Goal: Transaction & Acquisition: Purchase product/service

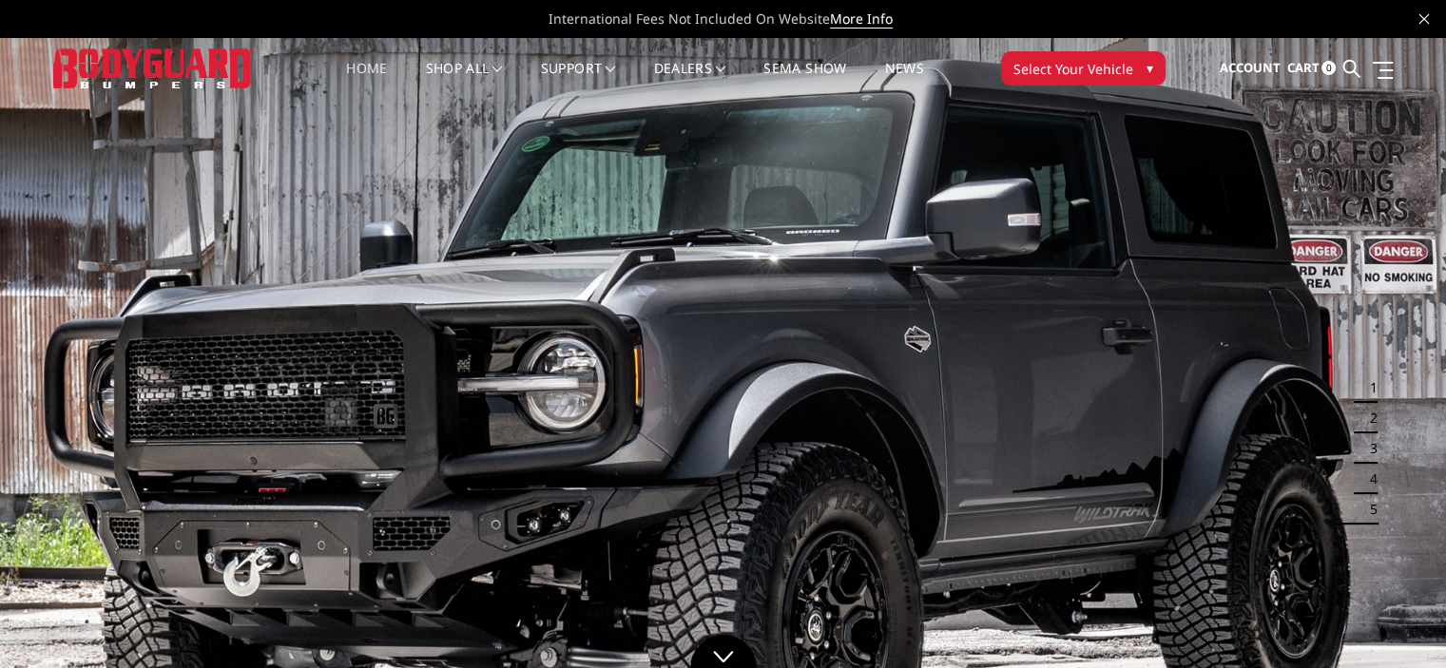
click at [1054, 67] on span "Select Your Vehicle" at bounding box center [1073, 69] width 120 height 20
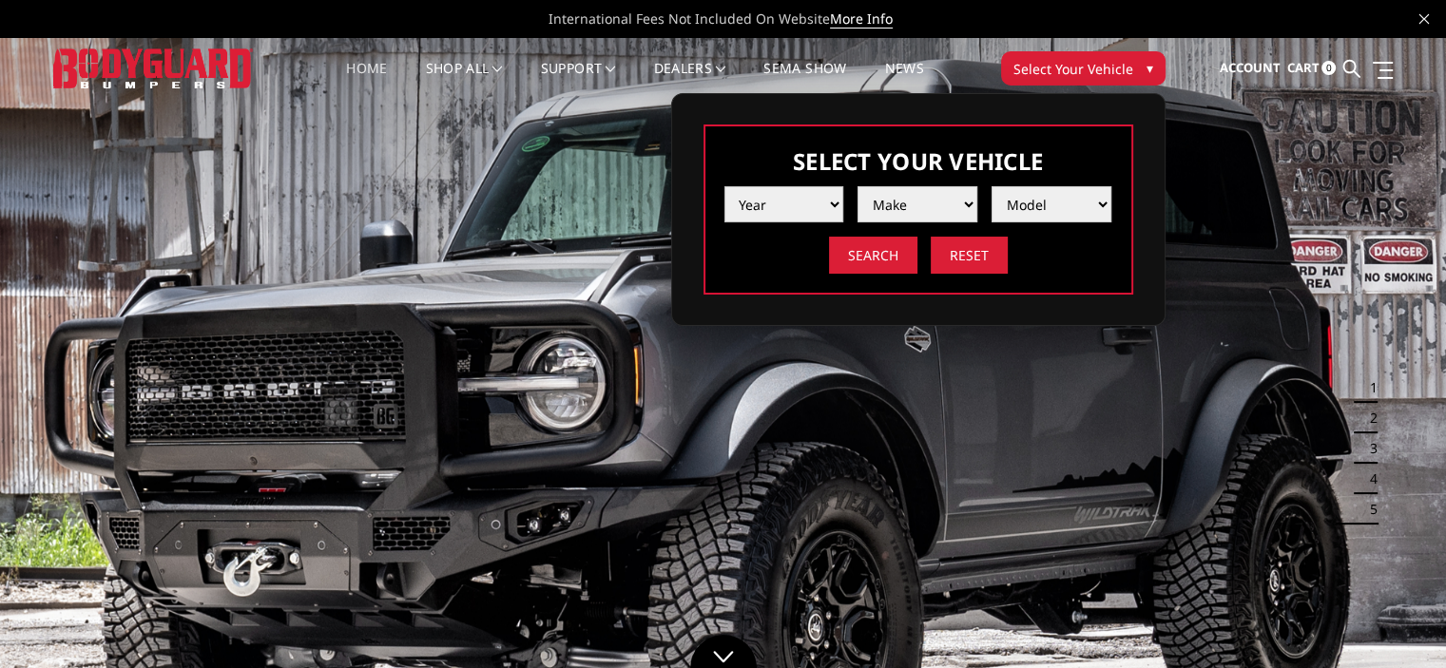
click at [788, 208] on select "Year 2025 2024 2023 2022 2021 2020 2019 2018 2017 2016 2015 2014 2013 2012 2011…" at bounding box center [784, 204] width 120 height 36
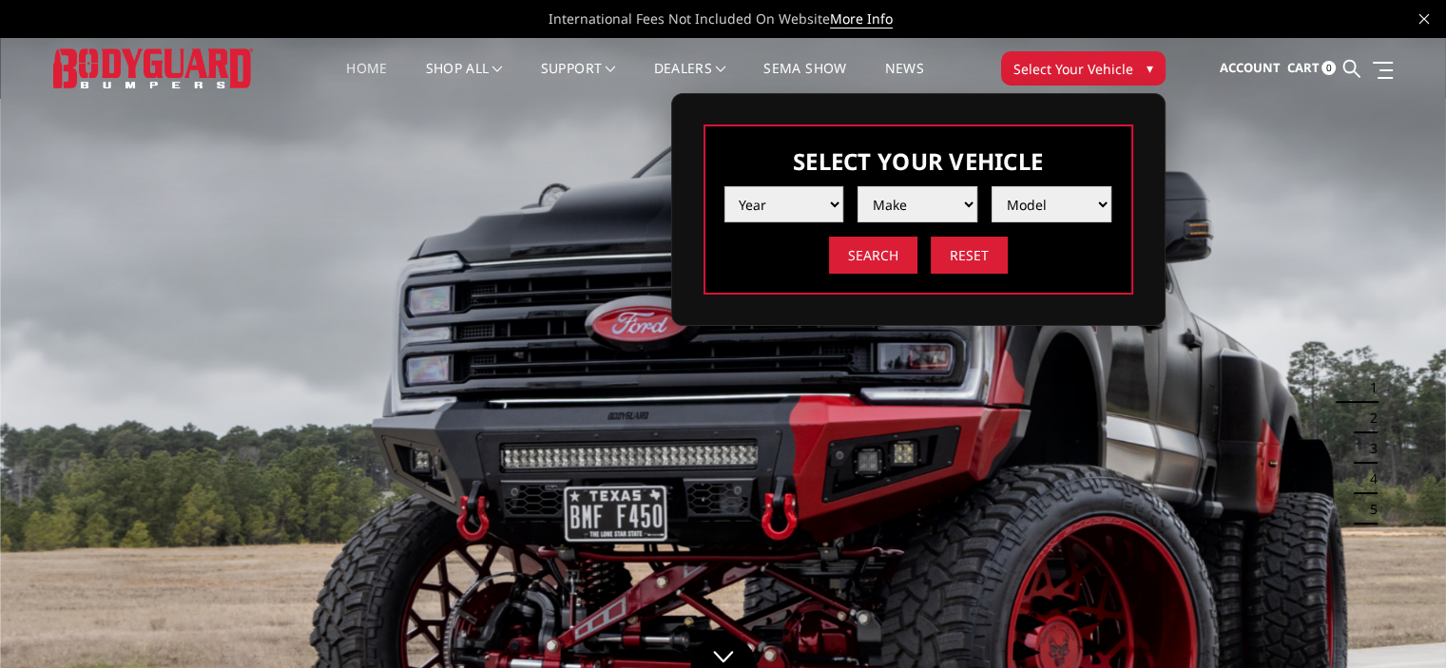
select select "yr_2018"
click at [724, 186] on select "Year 2025 2024 2023 2022 2021 2020 2019 2018 2017 2016 2015 2014 2013 2012 2011…" at bounding box center [784, 204] width 120 height 36
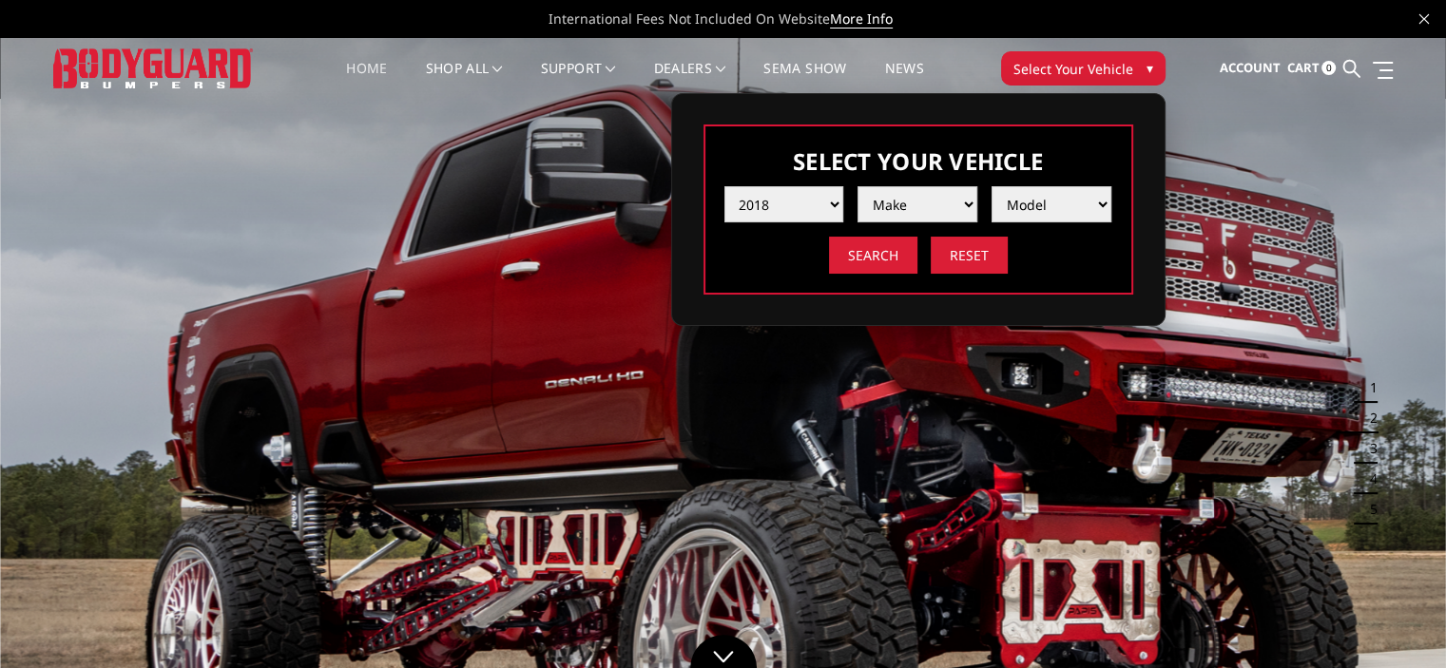
click at [939, 189] on select "Make Chevrolet Ford GMC Nissan Ram Toyota" at bounding box center [917, 204] width 120 height 36
select select "mk_ram"
click at [857, 186] on select "Make Chevrolet Ford GMC Nissan Ram Toyota" at bounding box center [917, 204] width 120 height 36
click at [1057, 196] on select "Model 1500 5-Lug 1500 Rebel 2500 / 3500 4500 / 5500" at bounding box center [1051, 204] width 120 height 36
select select "md_2500-3500"
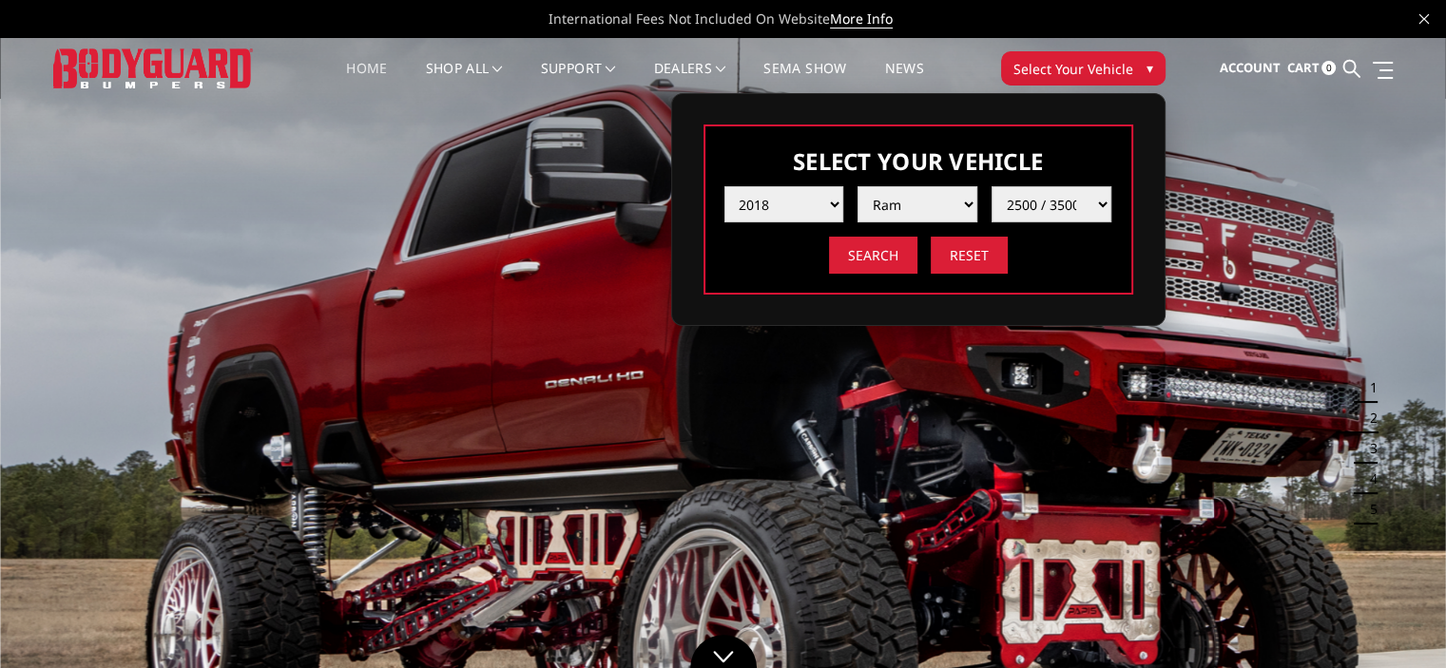
click at [991, 186] on select "Model 1500 5-Lug 1500 Rebel 2500 / 3500 4500 / 5500" at bounding box center [1051, 204] width 120 height 36
click at [871, 260] on input "Search" at bounding box center [873, 255] width 88 height 37
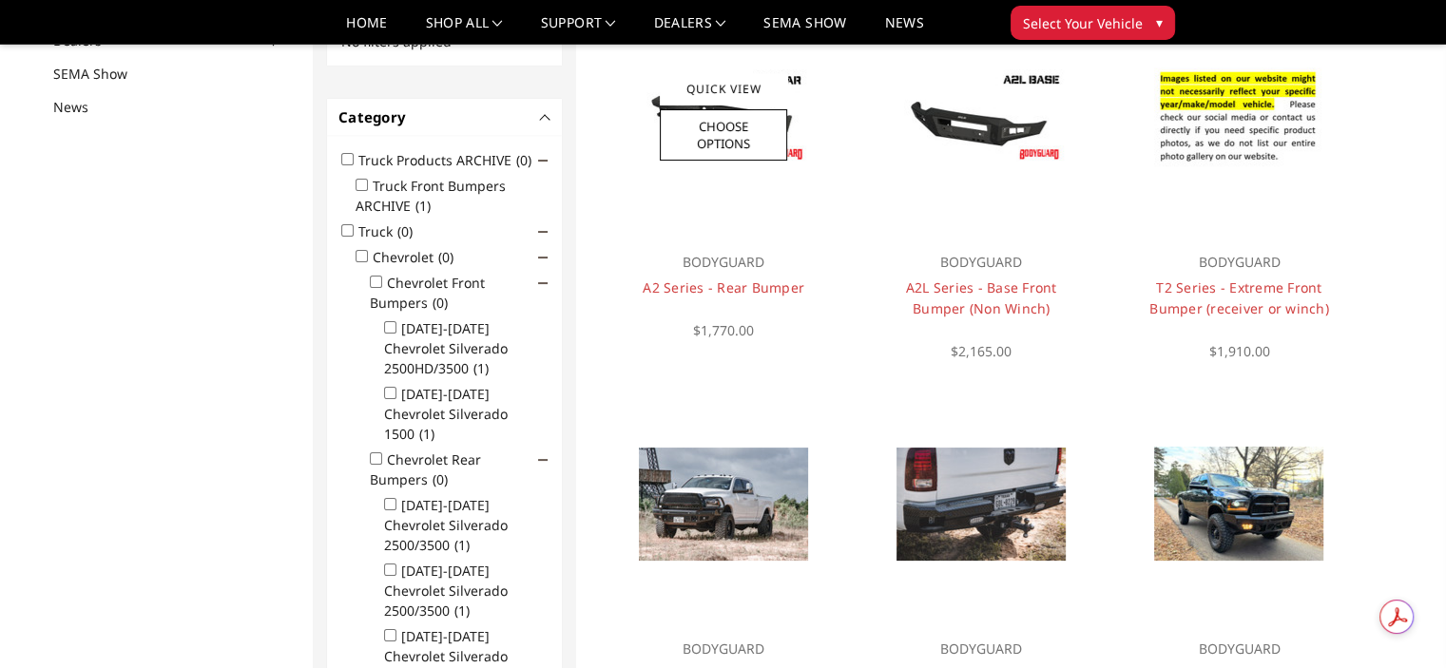
scroll to position [222, 0]
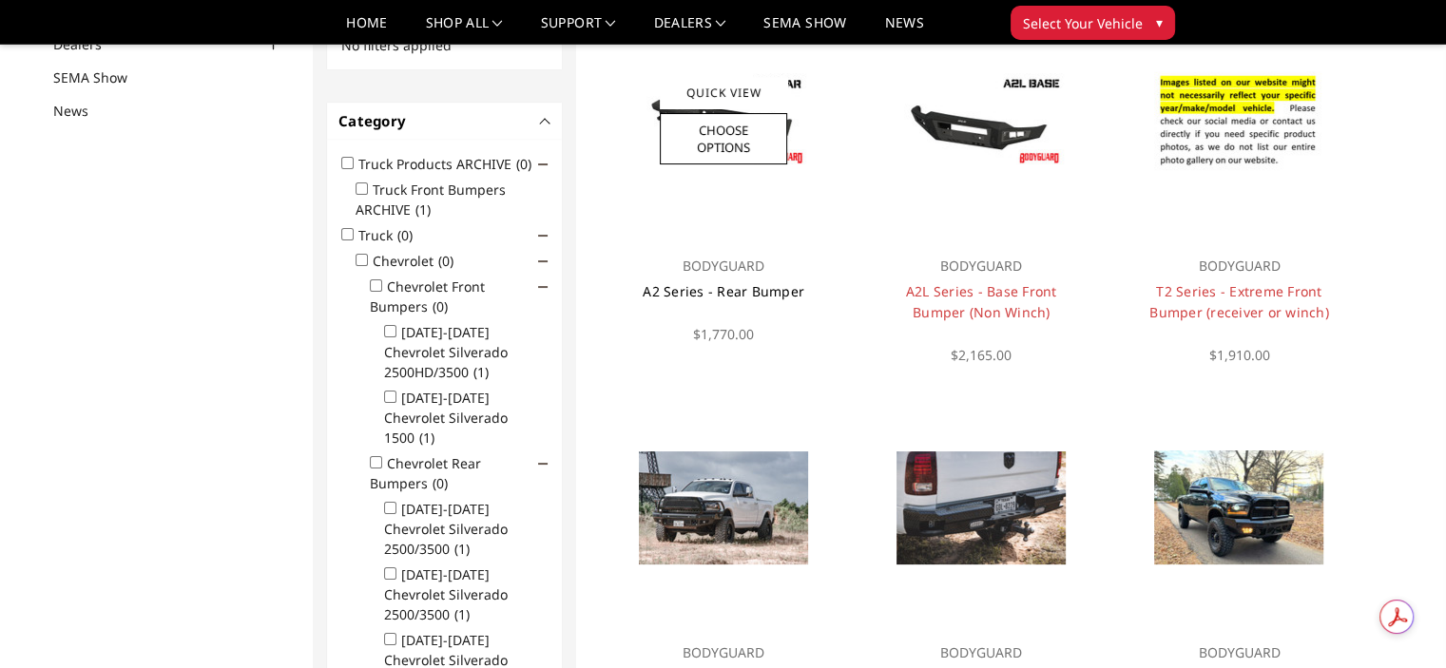
click at [729, 285] on link "A2 Series - Rear Bumper" at bounding box center [724, 291] width 162 height 18
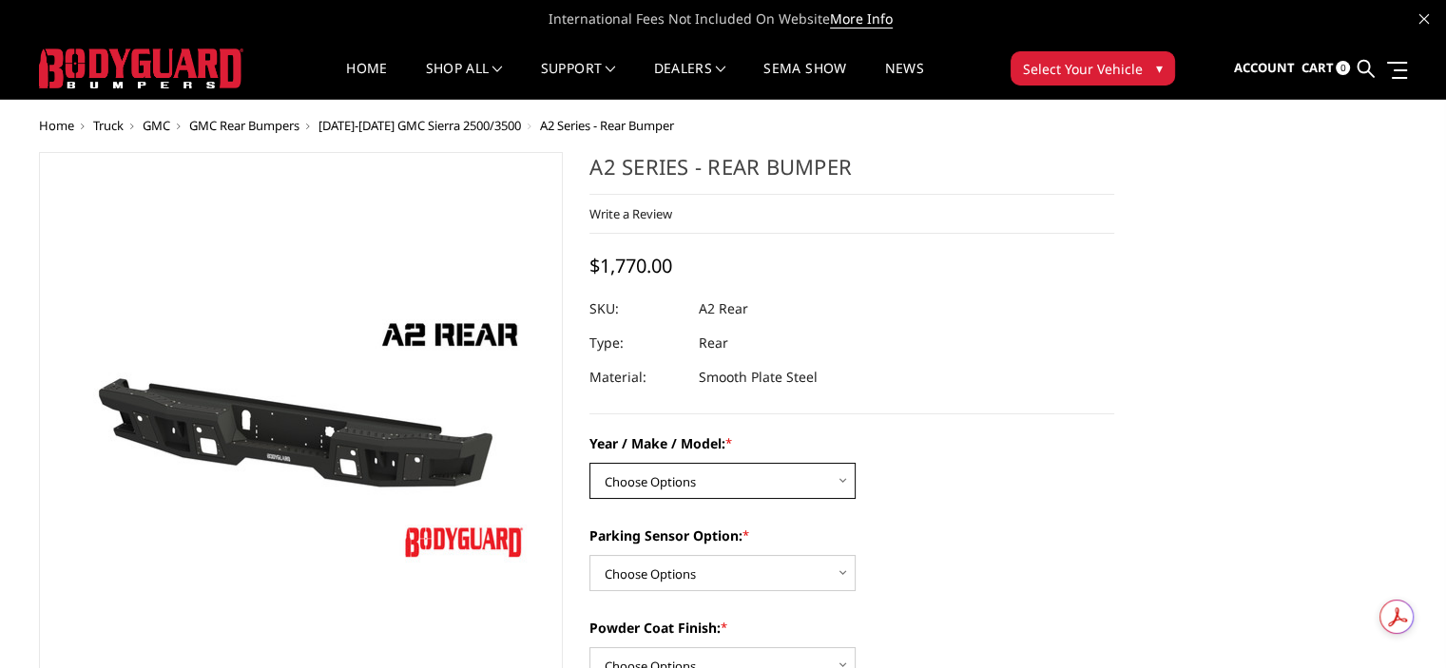
click at [821, 471] on select "Choose Options Chevrolet/GMC 20-24 2500 / 3500 Chevrolet/GMC 15-19 2500 / 3500 …" at bounding box center [722, 481] width 266 height 36
select select "1464"
click at [589, 463] on select "Choose Options Chevrolet/GMC 20-24 2500 / 3500 Chevrolet/GMC 15-19 2500 / 3500 …" at bounding box center [722, 481] width 266 height 36
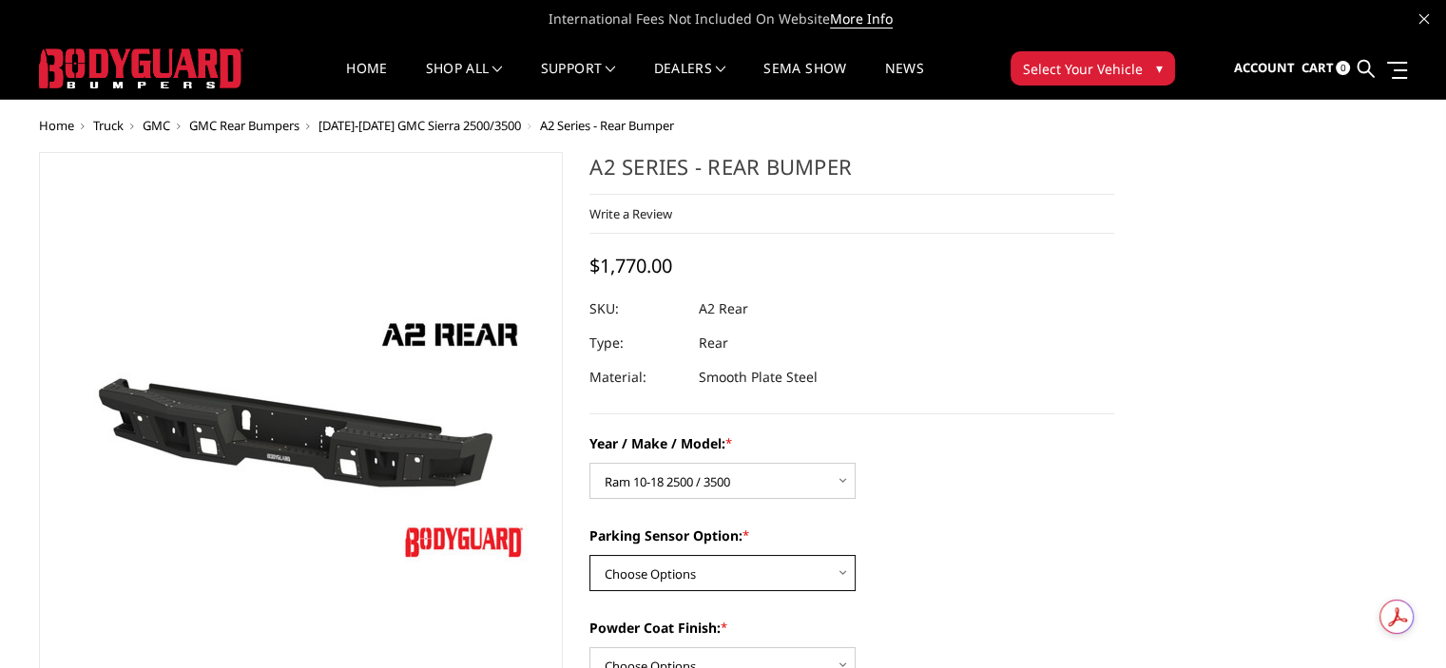
click at [817, 574] on select "Choose Options Yes - With sensor cutouts No - Without sensor cutouts" at bounding box center [722, 573] width 266 height 36
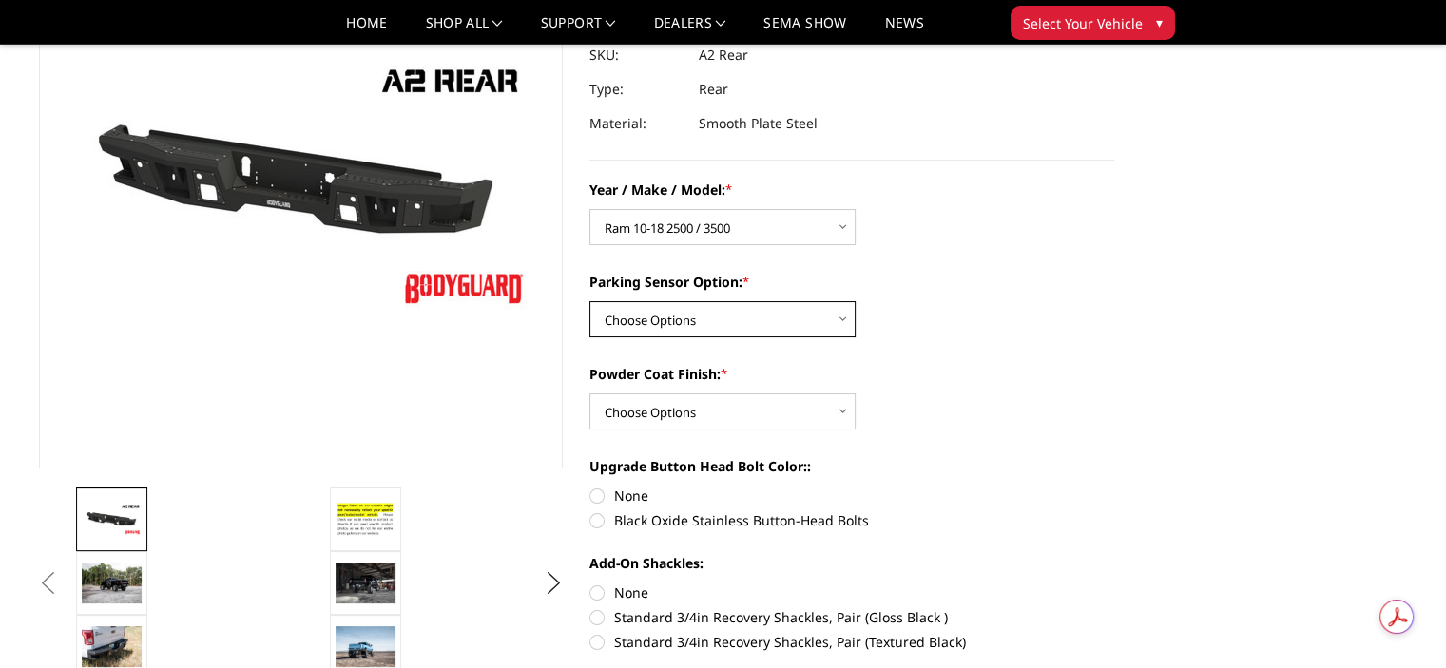
scroll to position [198, 0]
click at [747, 334] on select "Choose Options Yes - With sensor cutouts No - Without sensor cutouts" at bounding box center [722, 319] width 266 height 36
select select "564"
click at [589, 301] on select "Choose Options Yes - With sensor cutouts No - Without sensor cutouts" at bounding box center [722, 319] width 266 height 36
click at [761, 411] on select "Choose Options Bare metal (included) Texture black powder coat" at bounding box center [722, 412] width 266 height 36
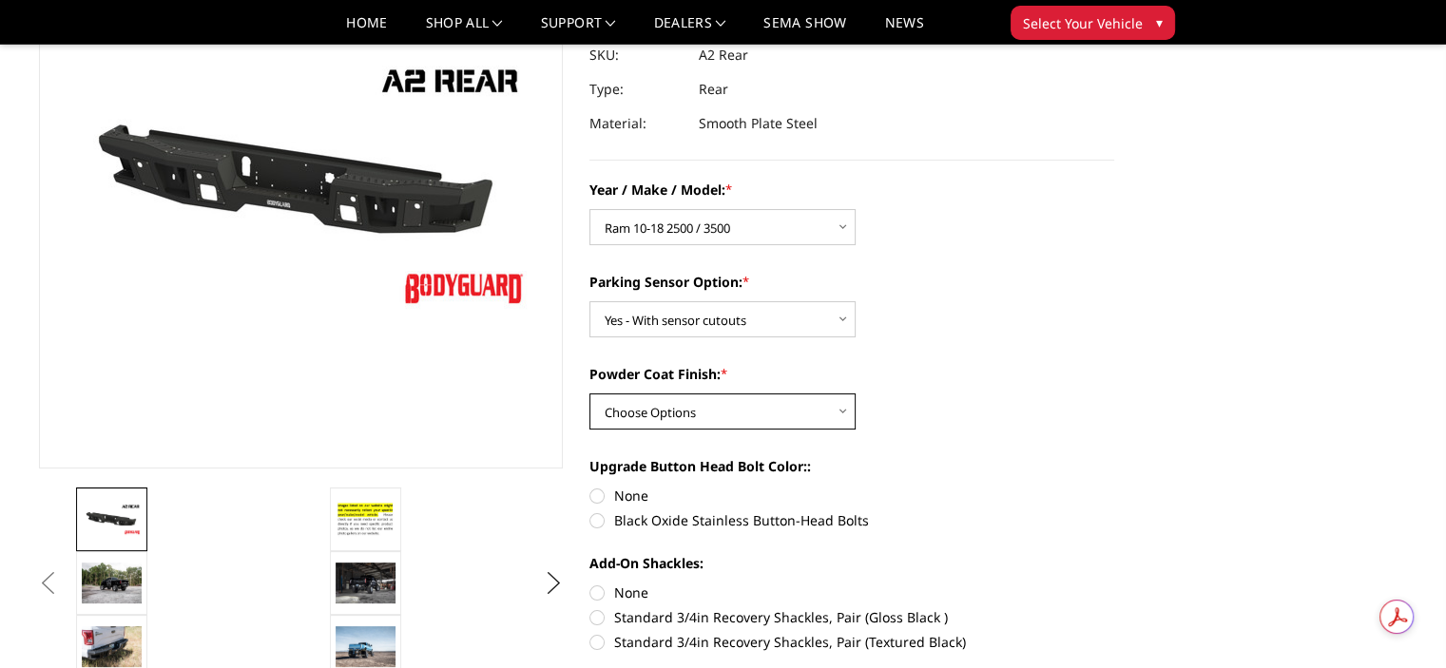
select select "549"
click at [589, 394] on select "Choose Options Bare metal (included) Texture black powder coat" at bounding box center [722, 412] width 266 height 36
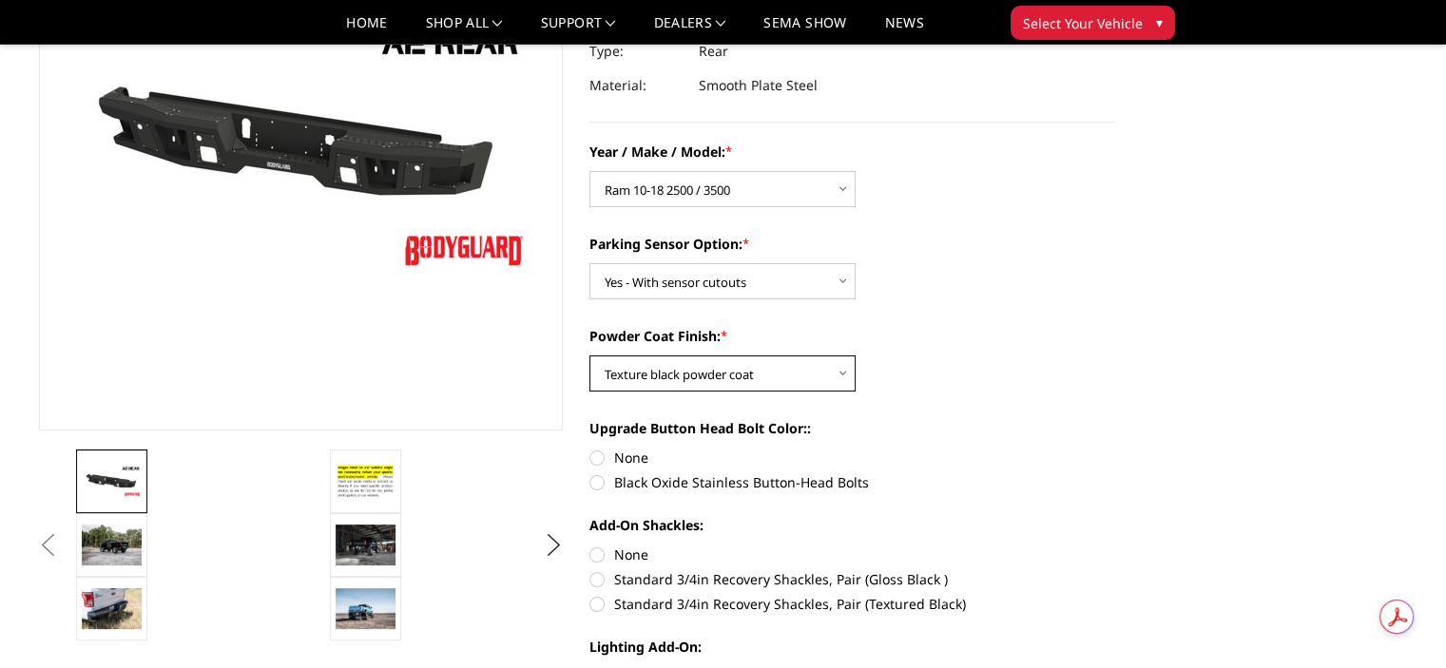
scroll to position [240, 0]
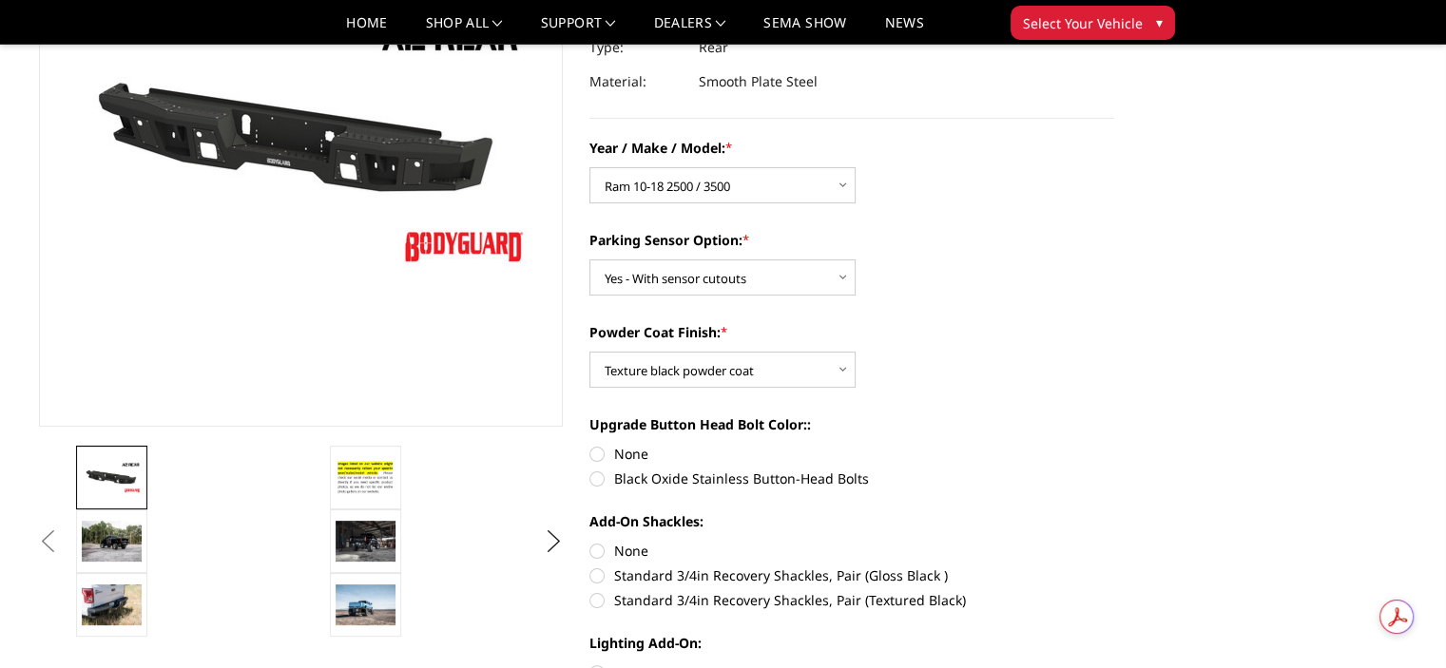
click at [601, 482] on label "Black Oxide Stainless Button-Head Bolts" at bounding box center [851, 479] width 525 height 20
click at [1114, 445] on input "Black Oxide Stainless Button-Head Bolts" at bounding box center [1114, 444] width 1 height 1
radio input "true"
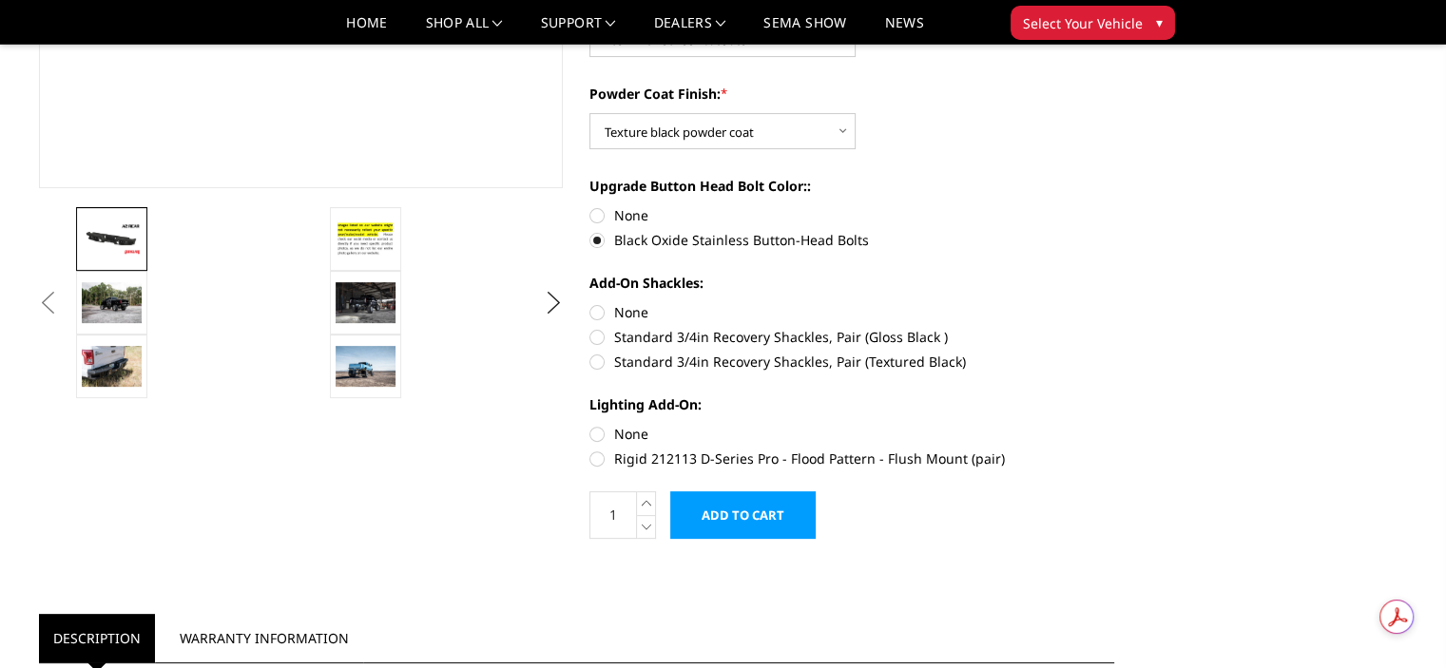
scroll to position [498, 0]
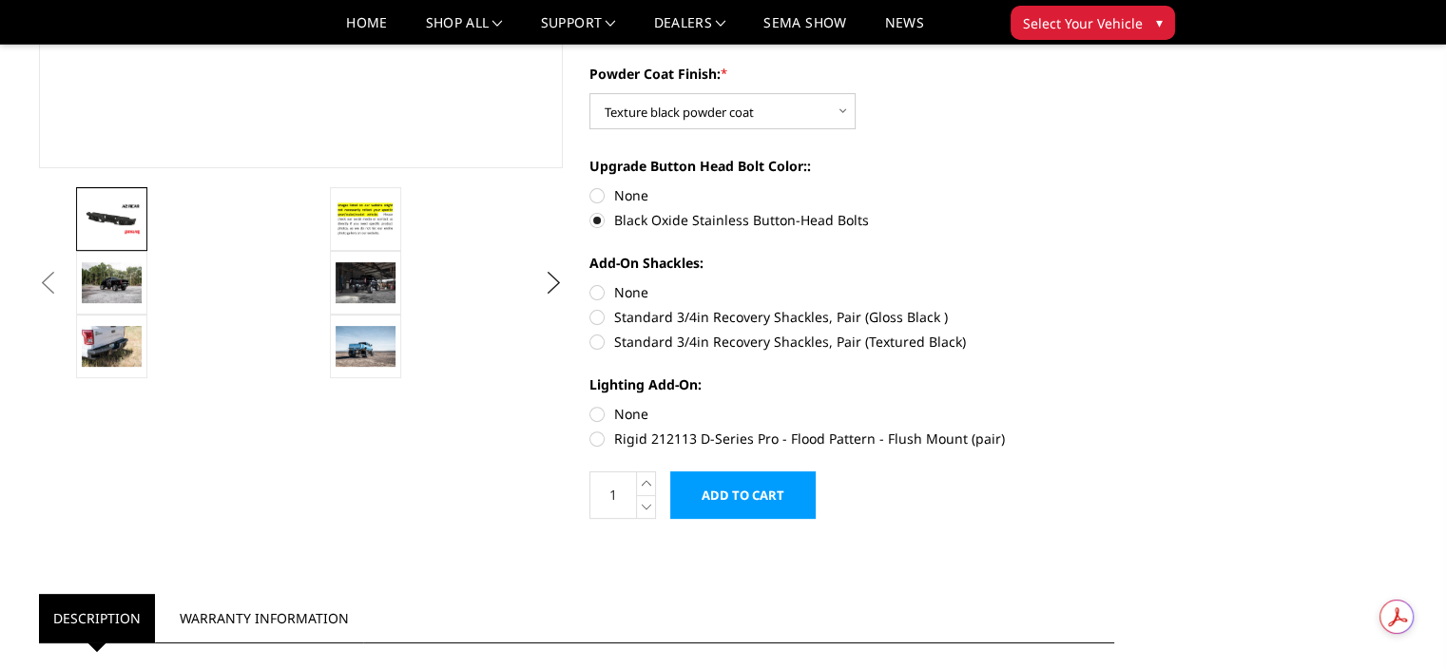
click at [606, 339] on label "Standard 3/4in Recovery Shackles, Pair (Textured Black)" at bounding box center [851, 342] width 525 height 20
click at [1114, 308] on input "Standard 3/4in Recovery Shackles, Pair (Textured Black)" at bounding box center [1114, 307] width 1 height 1
radio input "true"
click at [605, 437] on label "Rigid 212113 D-Series Pro - Flood Pattern - Flush Mount (pair)" at bounding box center [851, 439] width 525 height 20
click at [1114, 405] on input "Rigid 212113 D-Series Pro - Flood Pattern - Flush Mount (pair)" at bounding box center [1114, 404] width 1 height 1
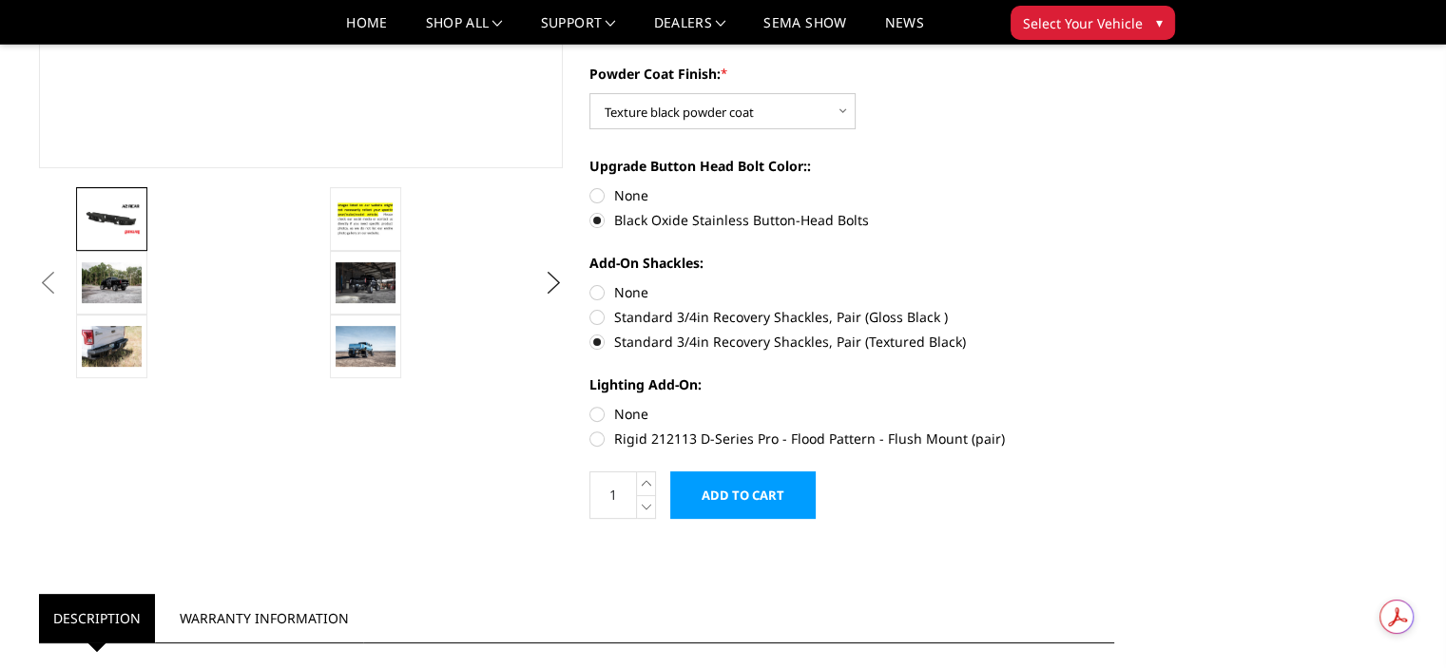
radio input "true"
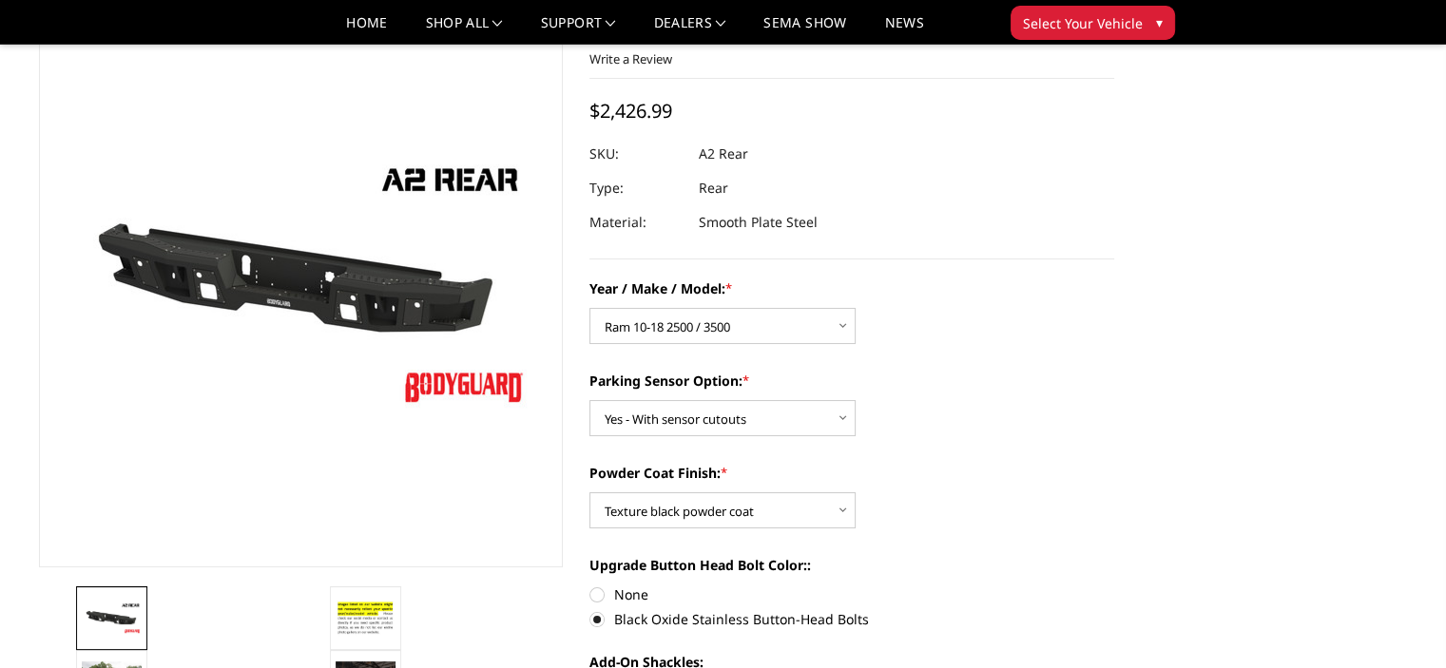
scroll to position [95, 0]
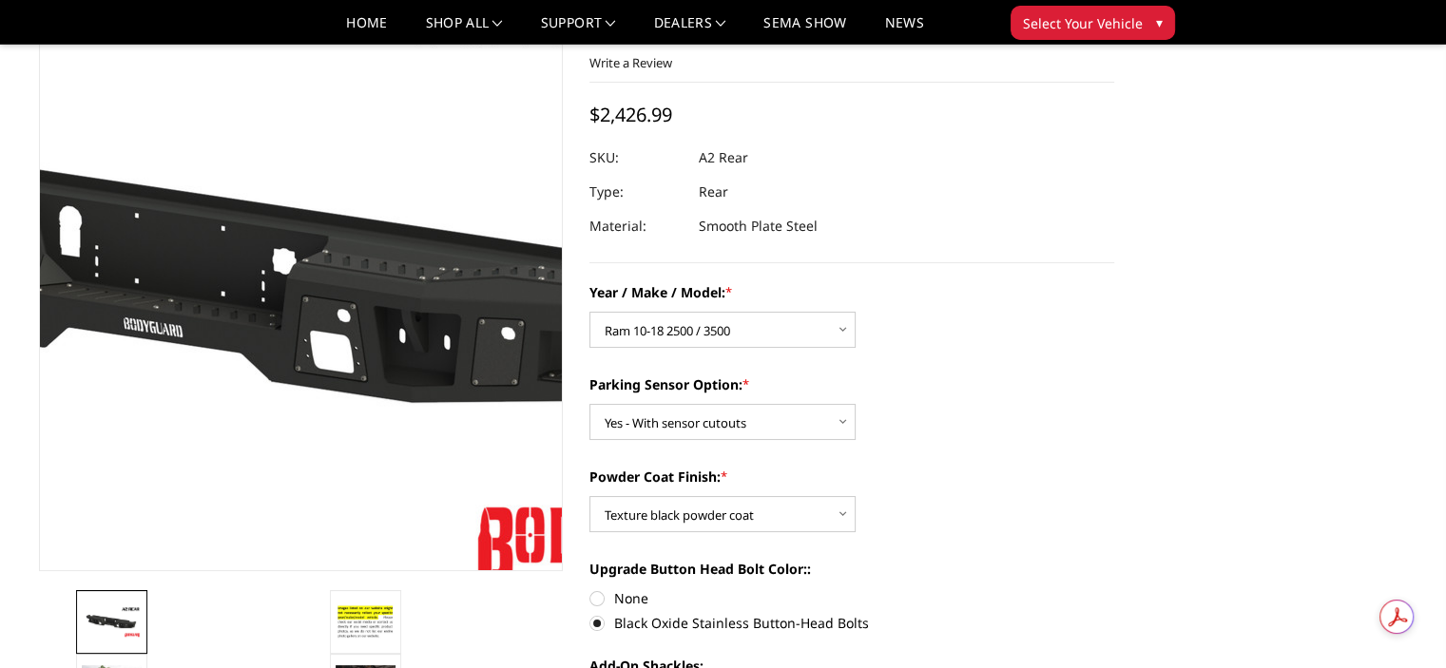
click at [371, 337] on img at bounding box center [209, 276] width 1217 height 684
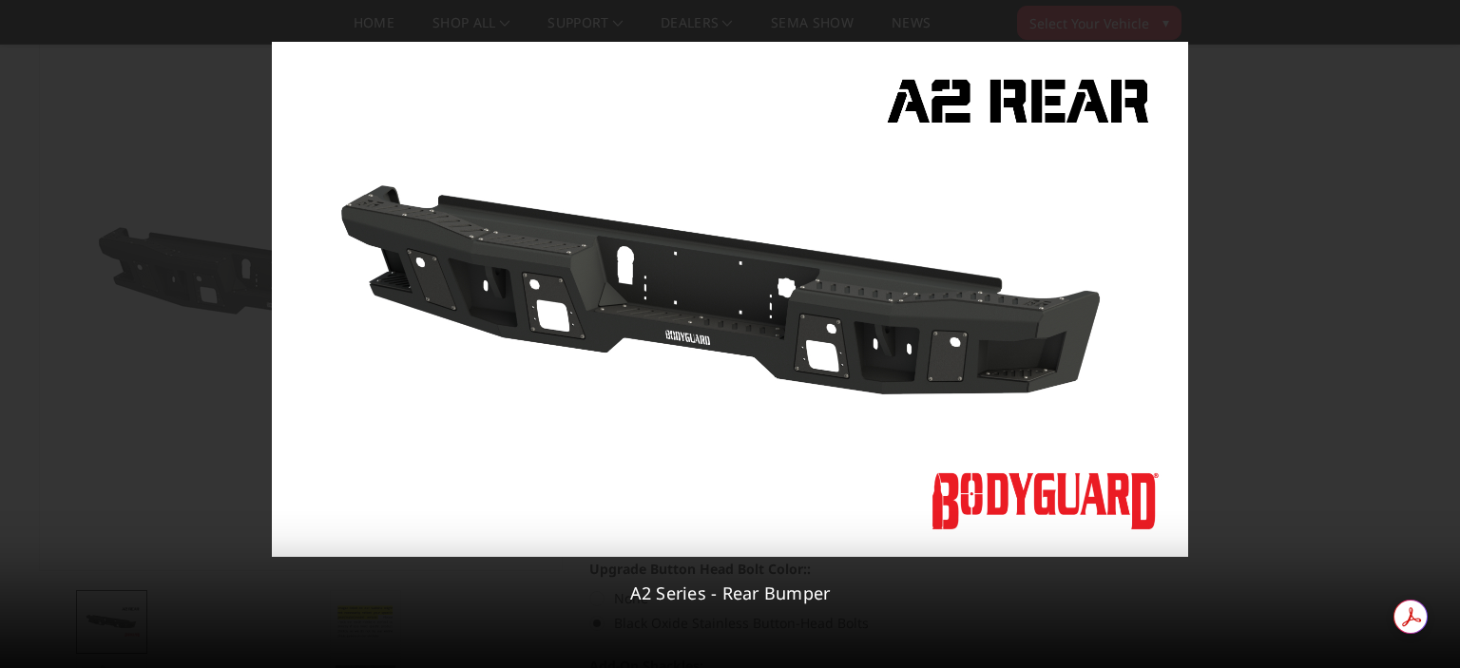
click at [1319, 327] on div at bounding box center [730, 334] width 1460 height 668
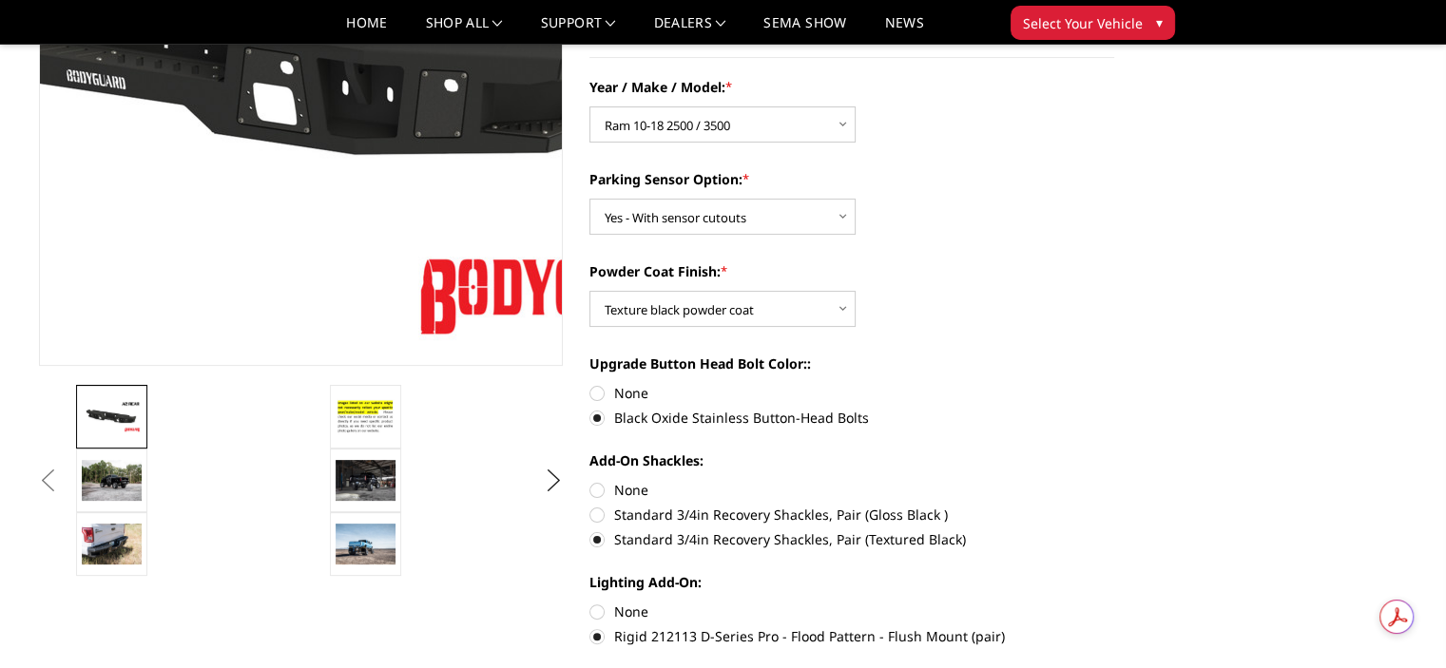
scroll to position [304, 0]
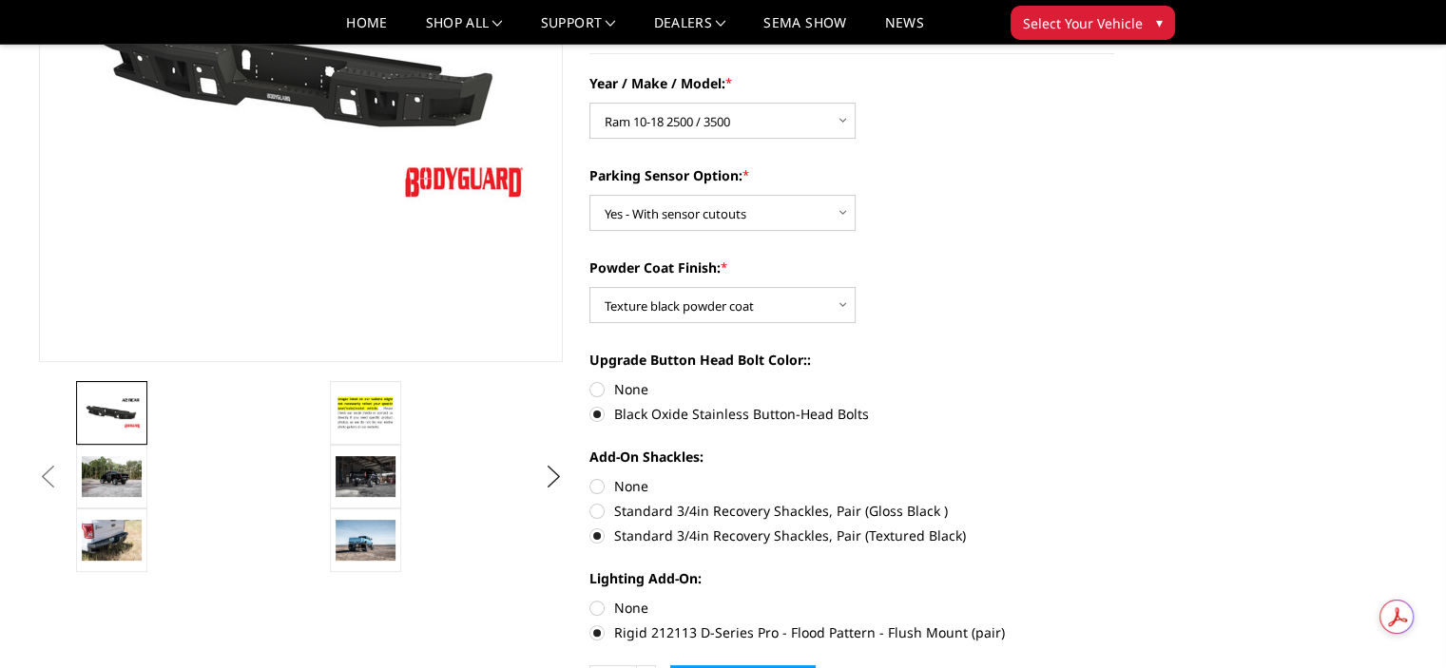
click at [63, 471] on button "Previous" at bounding box center [48, 477] width 29 height 29
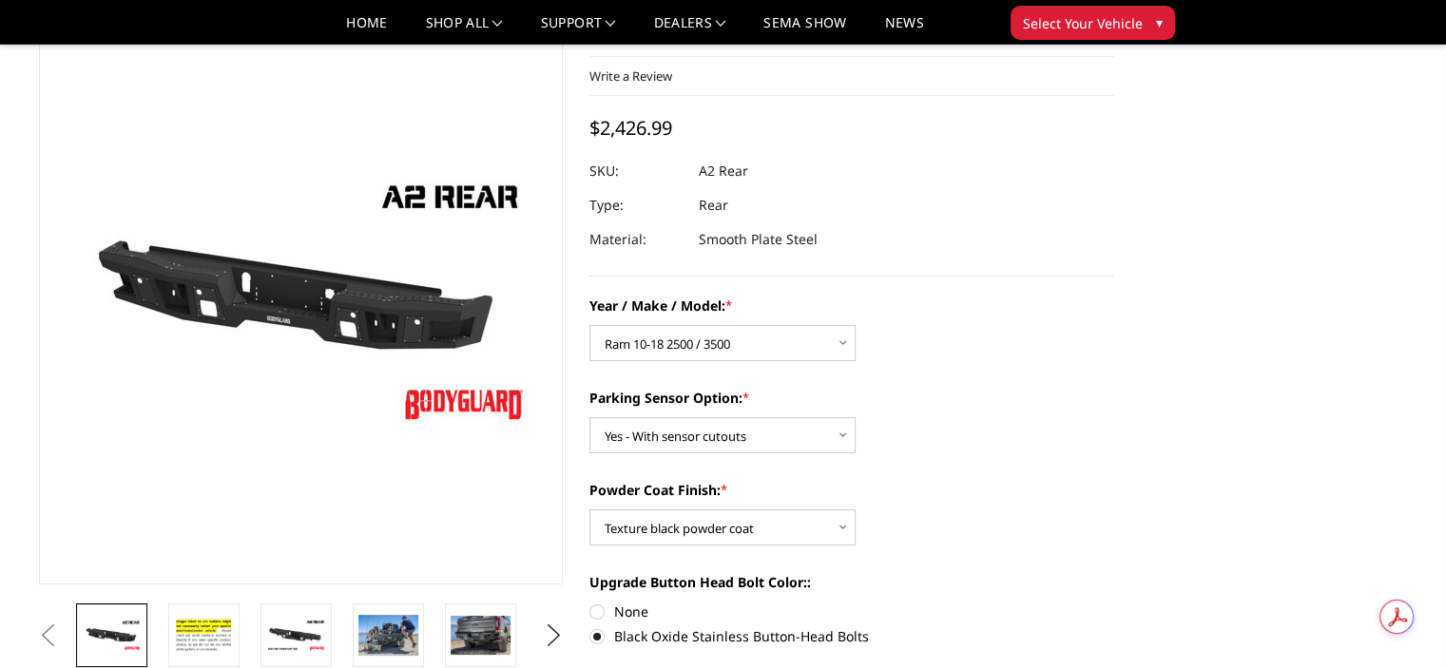
scroll to position [83, 0]
click at [407, 639] on img at bounding box center [388, 634] width 60 height 40
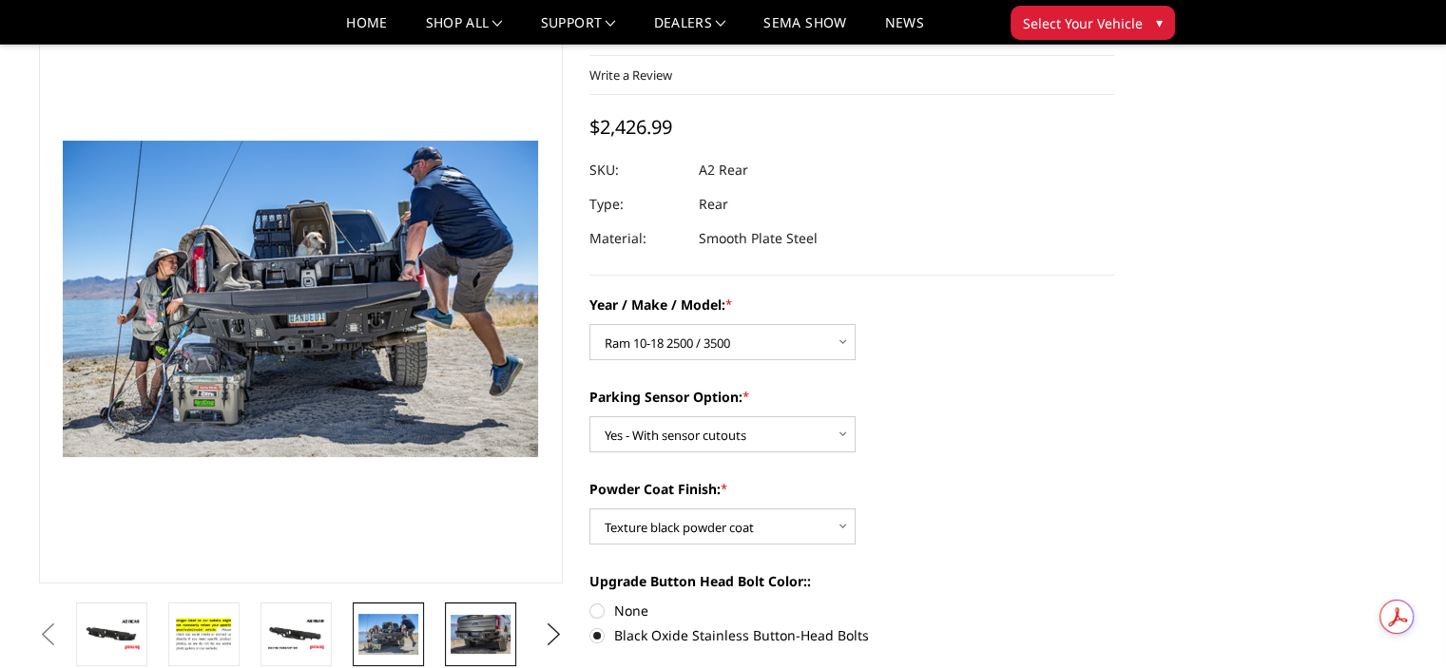
click at [469, 628] on img at bounding box center [481, 634] width 60 height 39
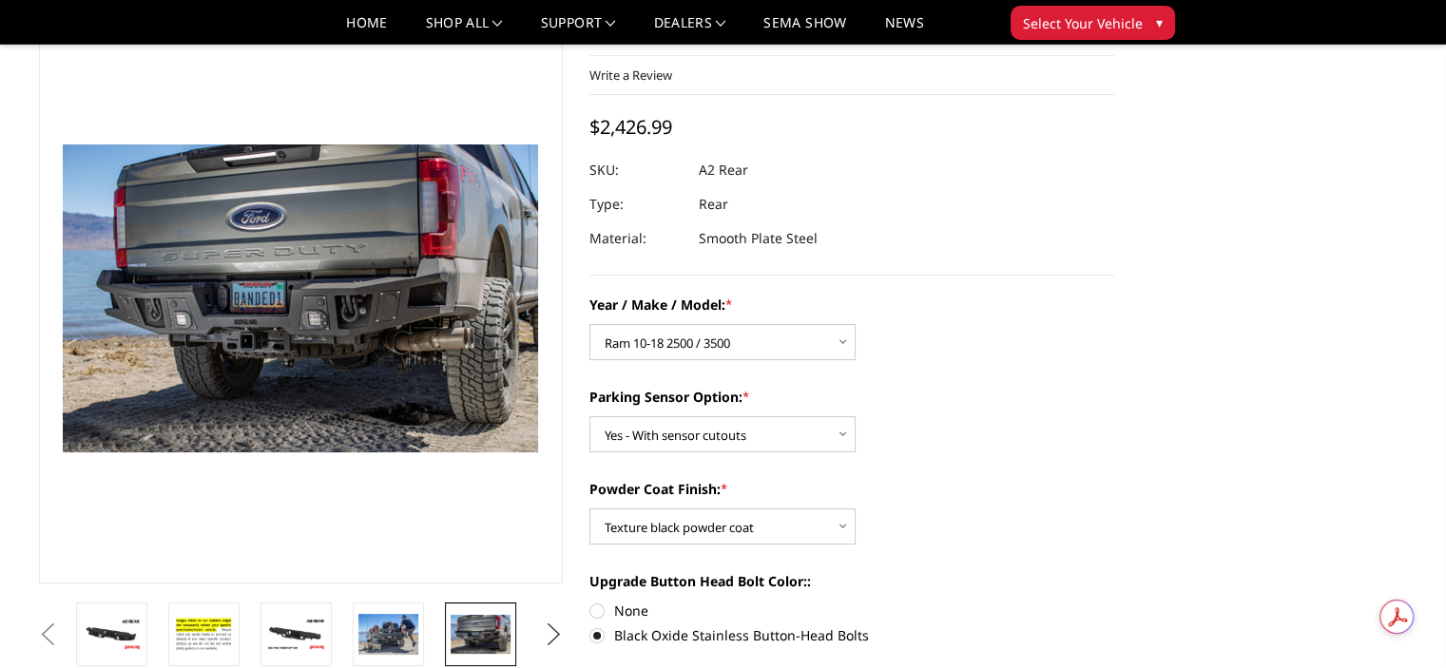
click at [551, 627] on button "Next" at bounding box center [553, 635] width 29 height 29
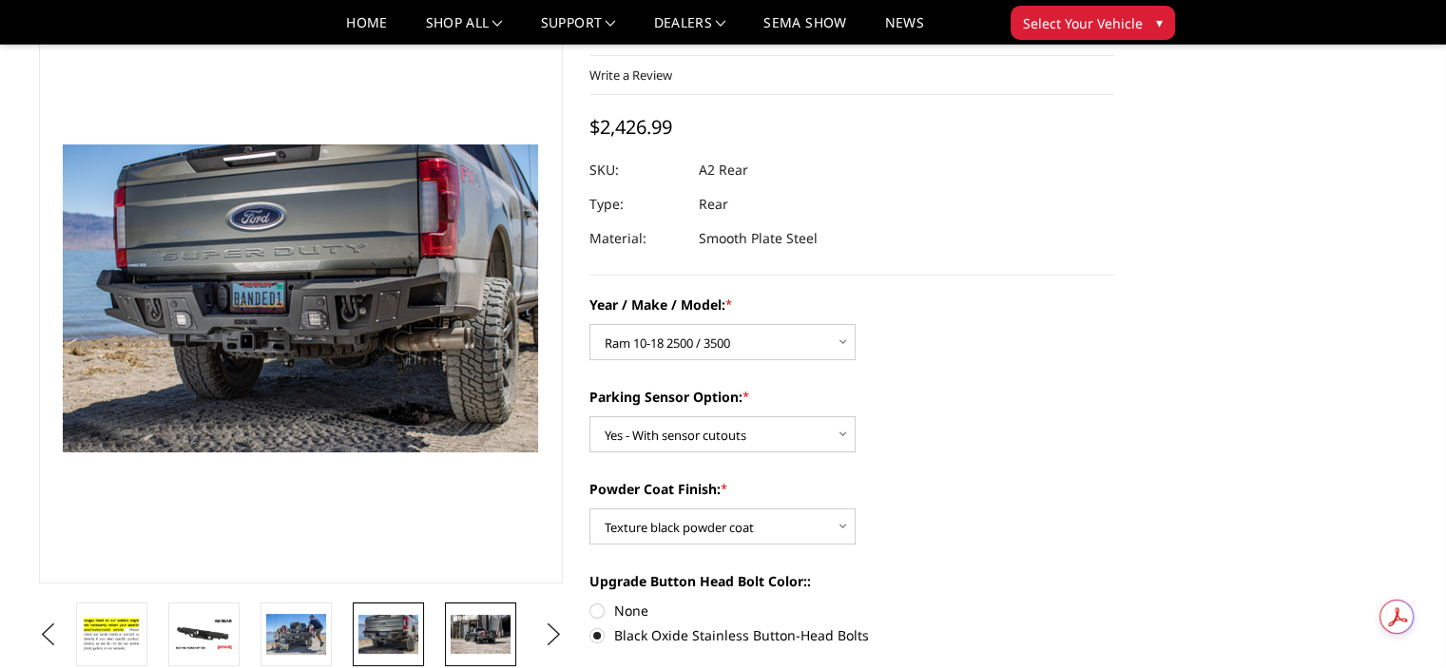
click at [451, 624] on img at bounding box center [481, 634] width 60 height 39
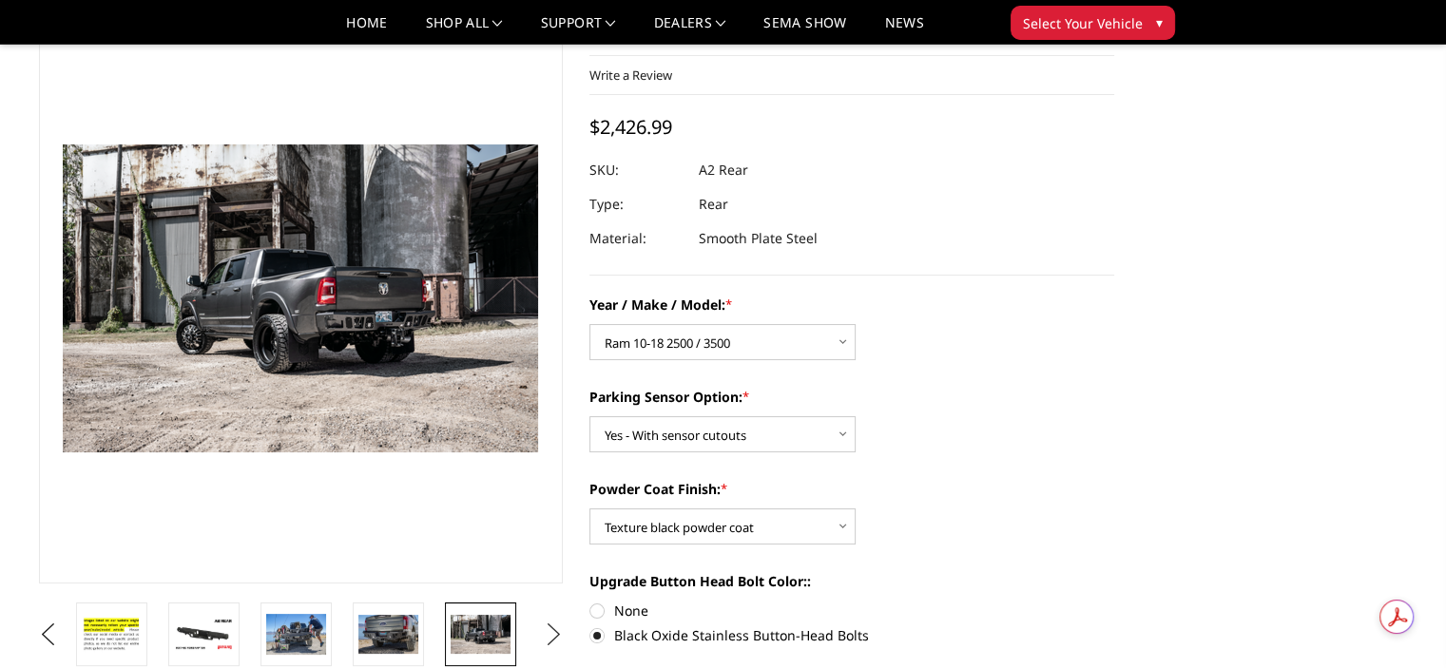
click at [559, 633] on button "Next" at bounding box center [553, 635] width 29 height 29
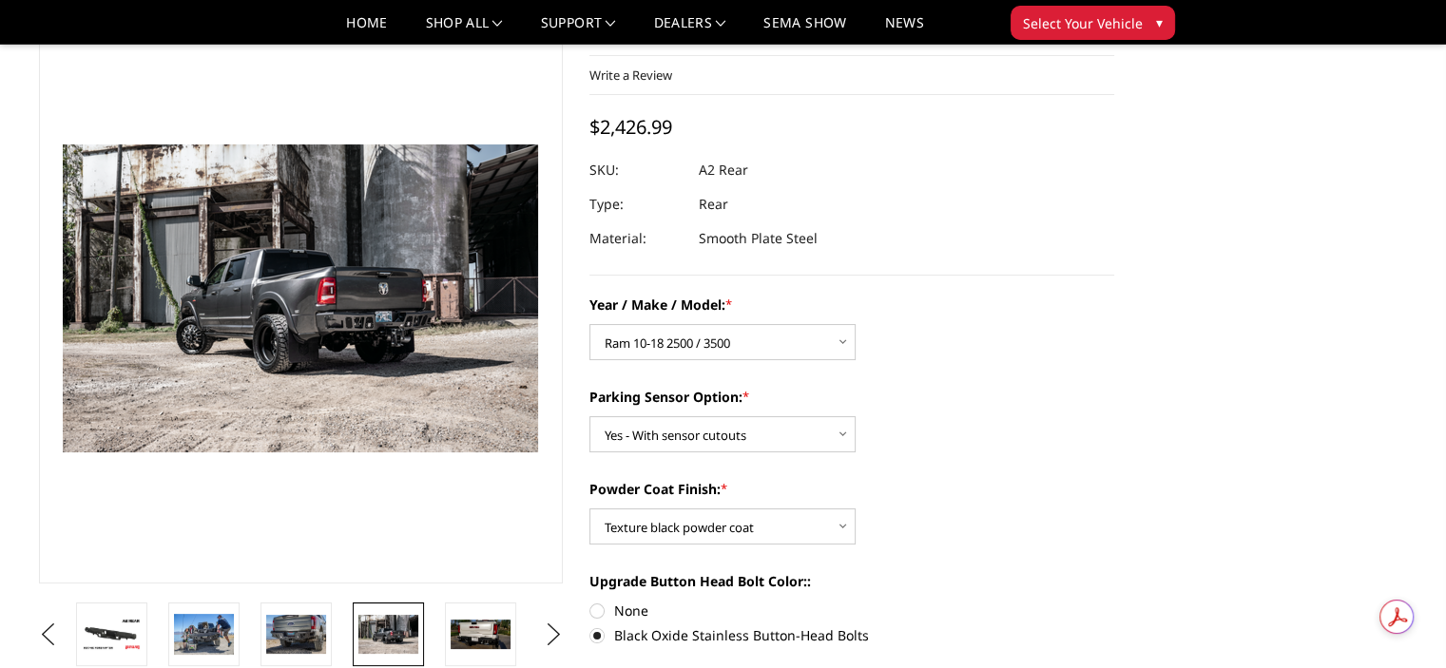
click at [399, 622] on img at bounding box center [388, 634] width 60 height 39
click at [468, 630] on img at bounding box center [481, 634] width 60 height 29
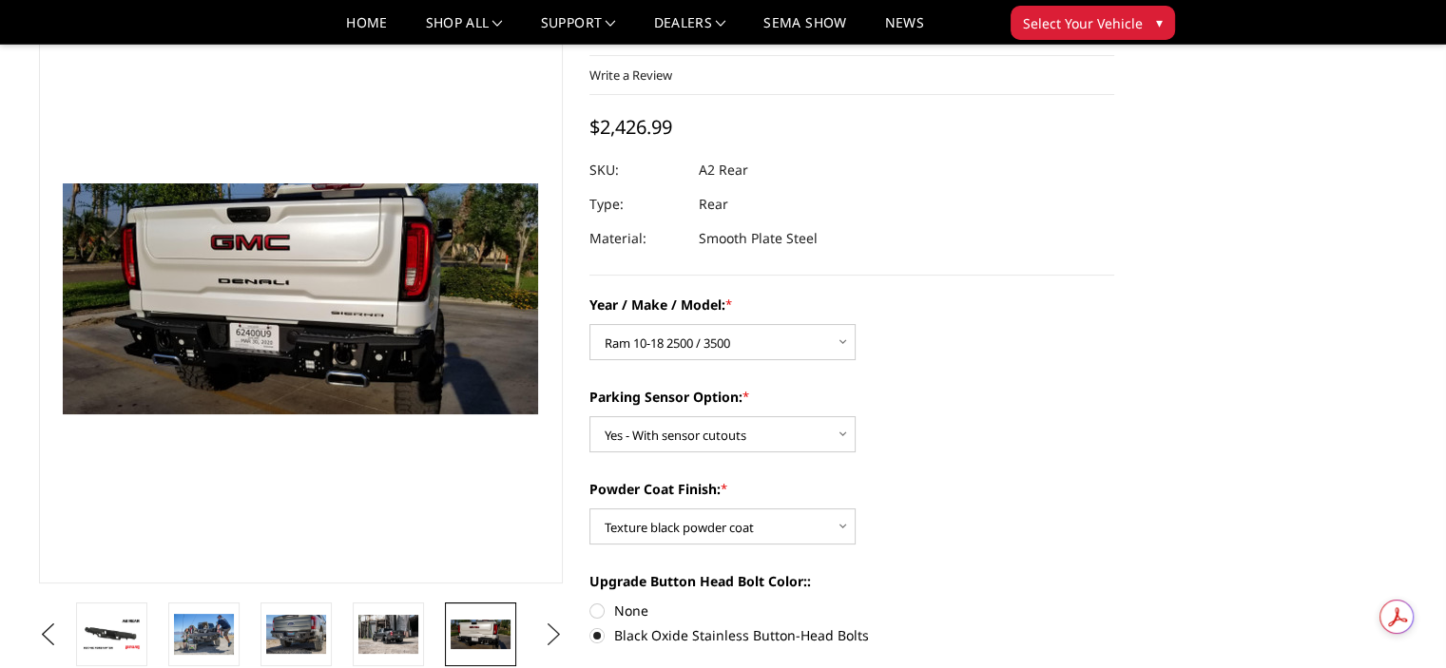
click at [548, 628] on button "Next" at bounding box center [553, 635] width 29 height 29
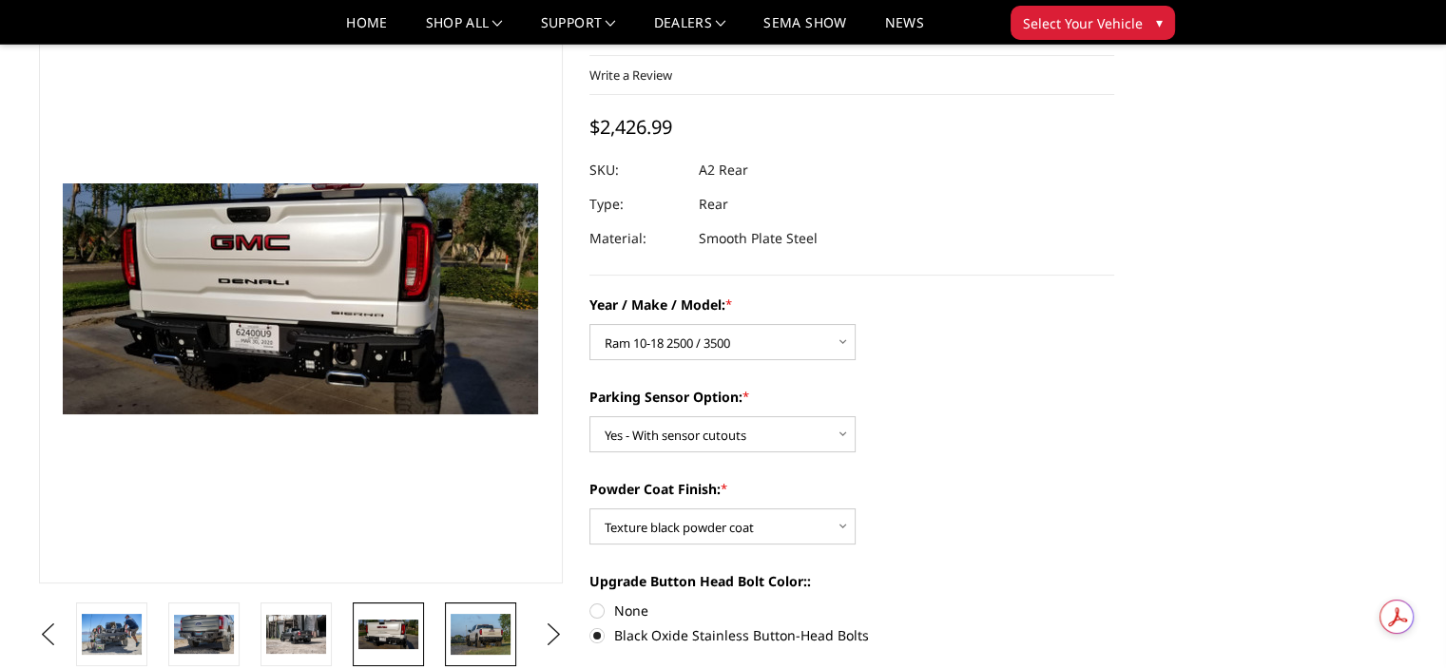
click at [494, 627] on img at bounding box center [481, 634] width 60 height 40
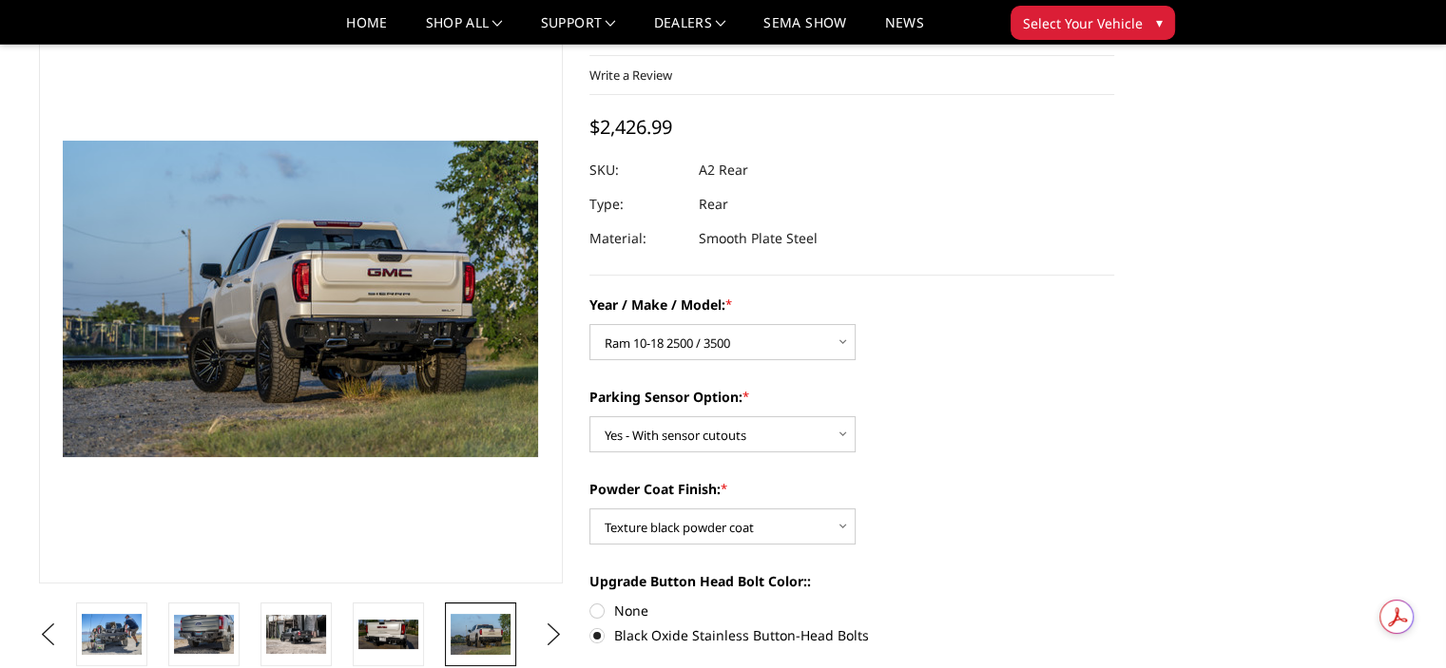
click at [529, 627] on ul "Previous Next" at bounding box center [301, 635] width 534 height 64
click at [549, 629] on button "Next" at bounding box center [553, 635] width 29 height 29
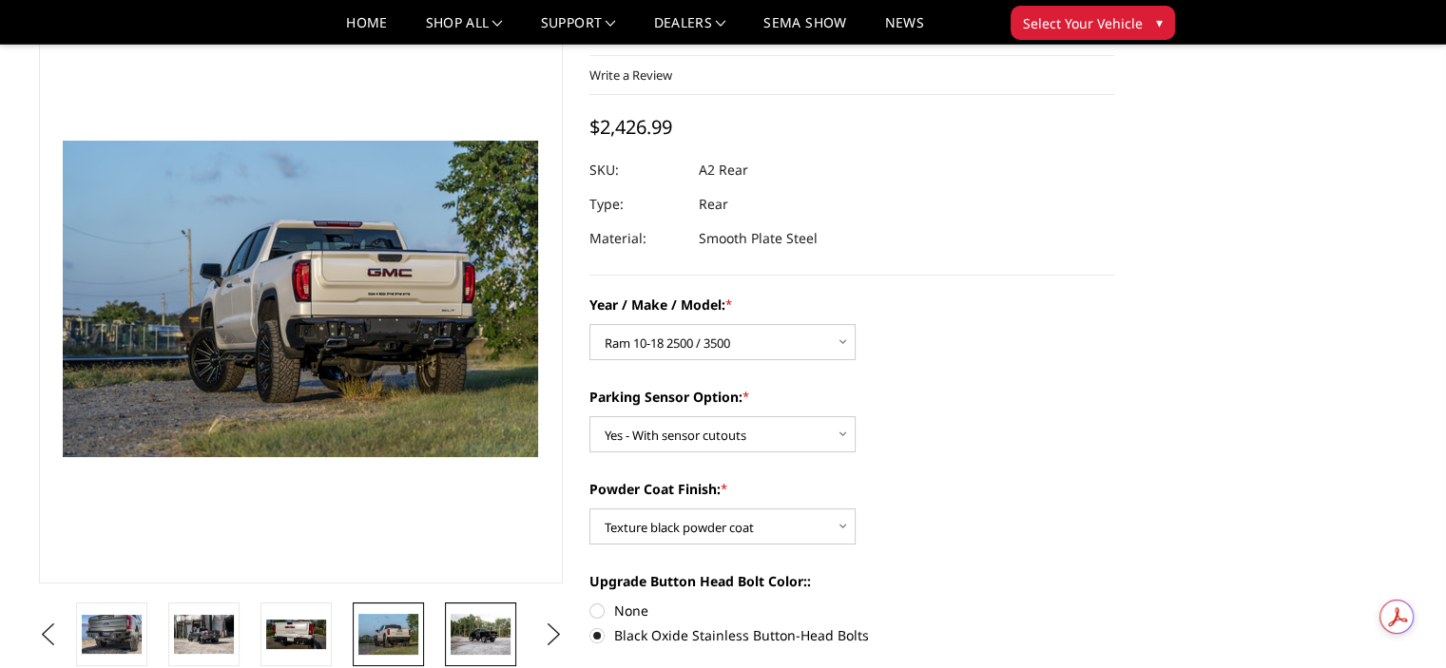
click at [463, 624] on img at bounding box center [481, 634] width 60 height 40
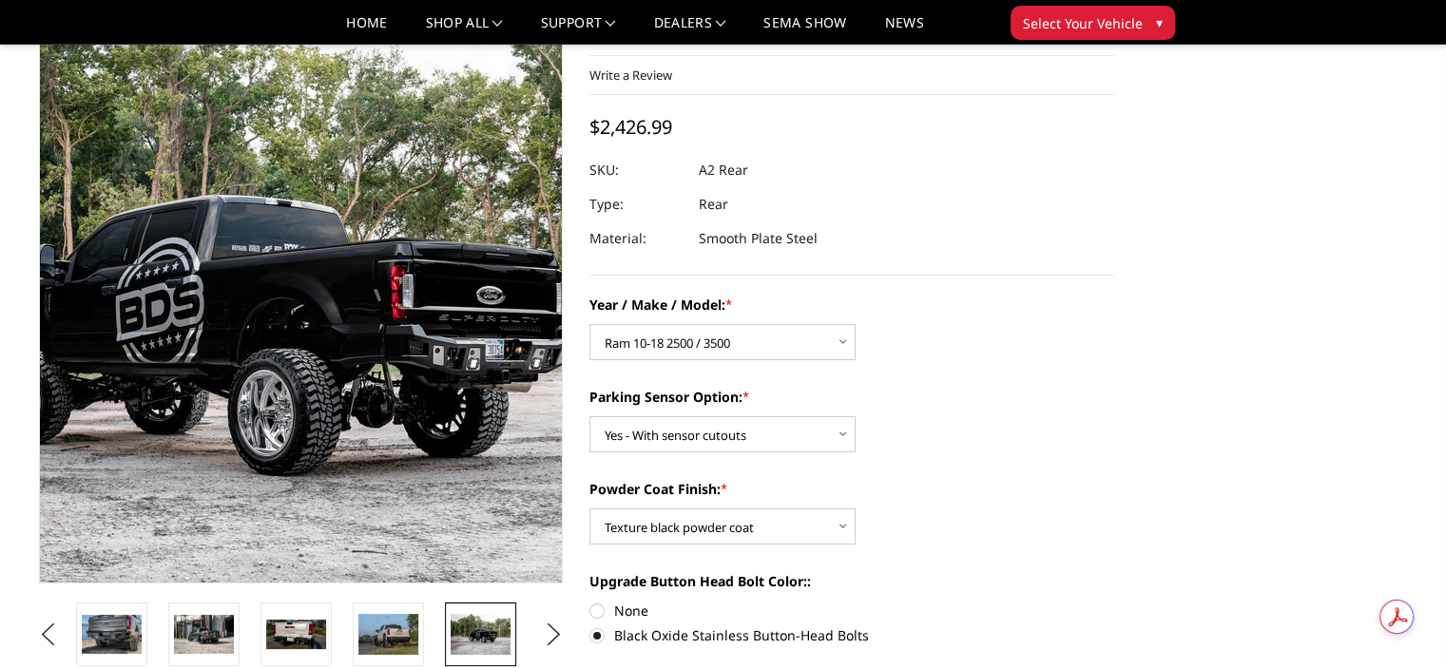
click at [366, 272] on img at bounding box center [215, 310] width 1217 height 813
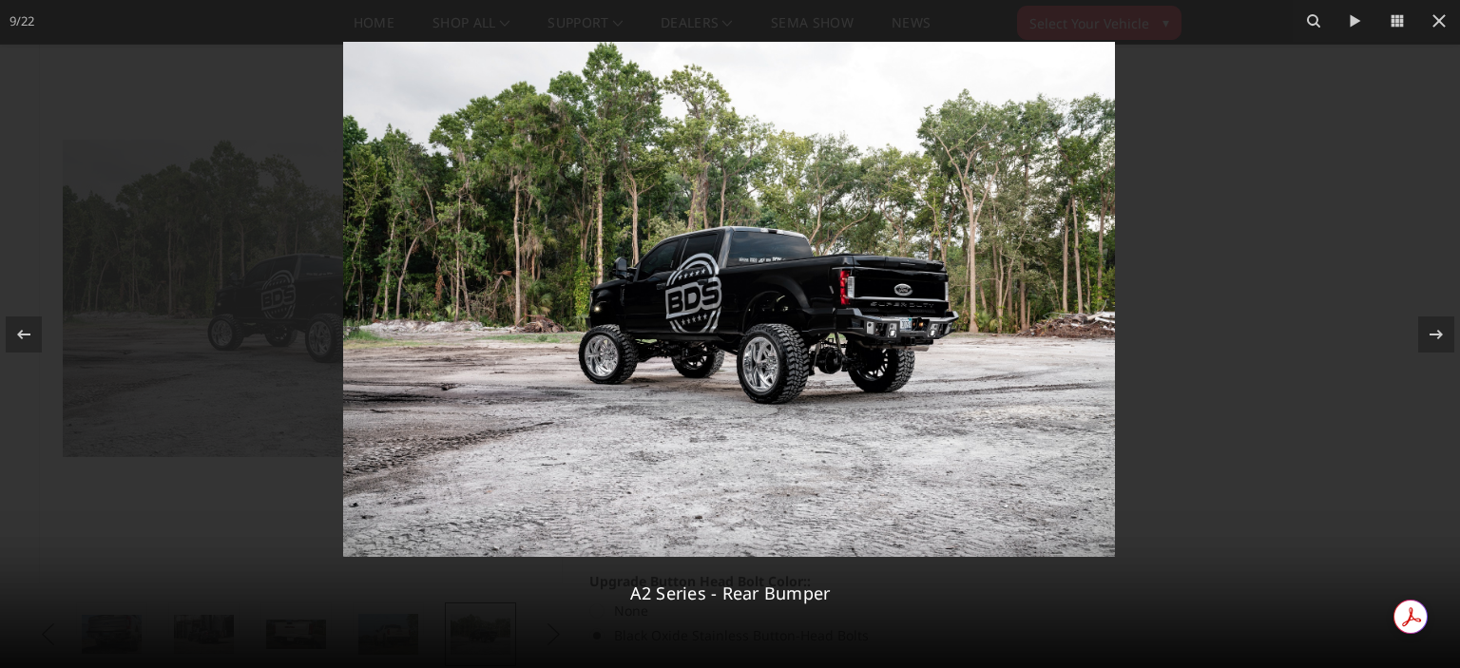
click at [1274, 255] on div at bounding box center [730, 334] width 1460 height 668
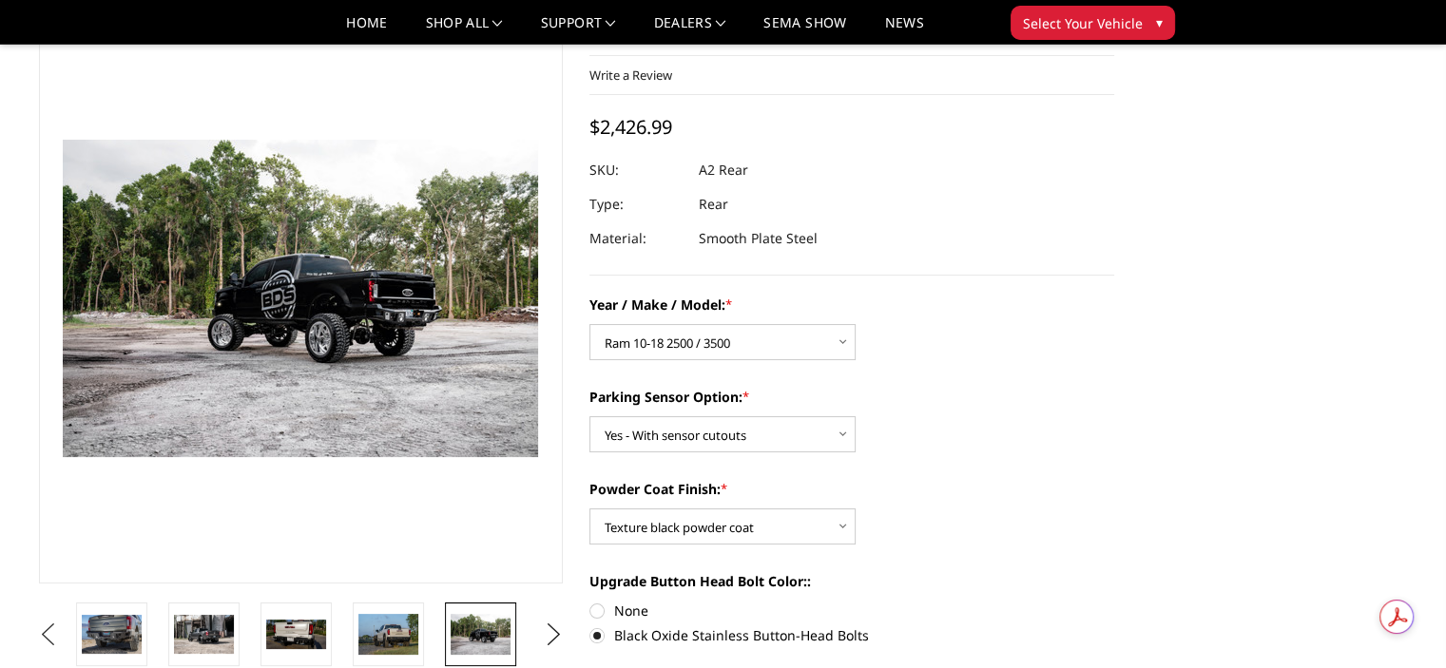
click at [50, 625] on button "Previous" at bounding box center [48, 635] width 29 height 29
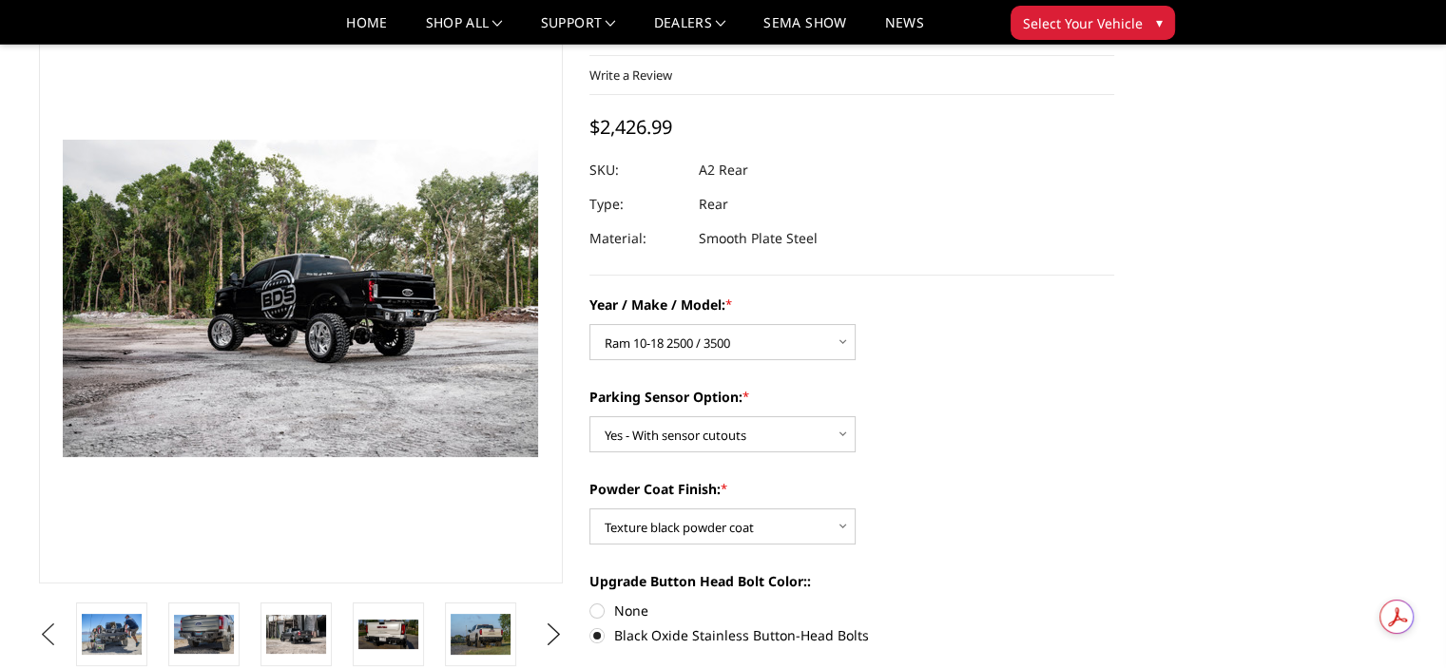
click at [50, 625] on button "Previous" at bounding box center [48, 635] width 29 height 29
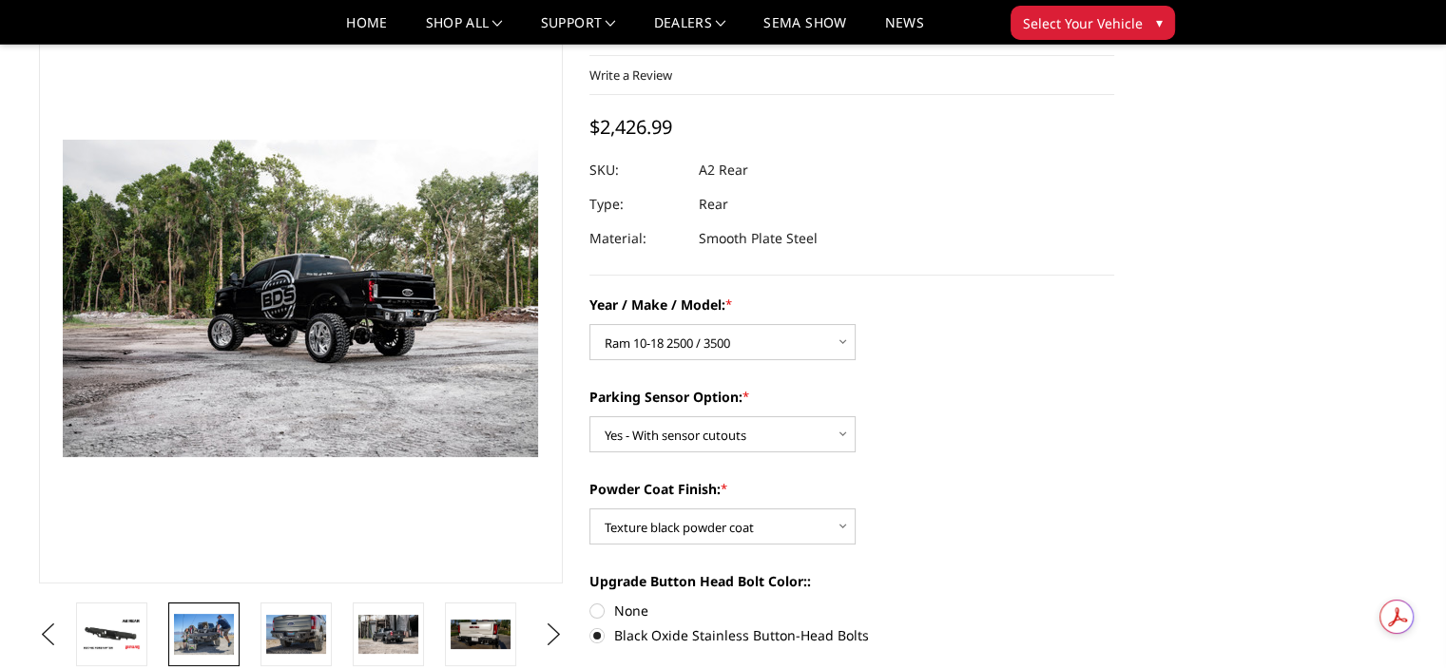
click at [193, 638] on img at bounding box center [204, 634] width 60 height 40
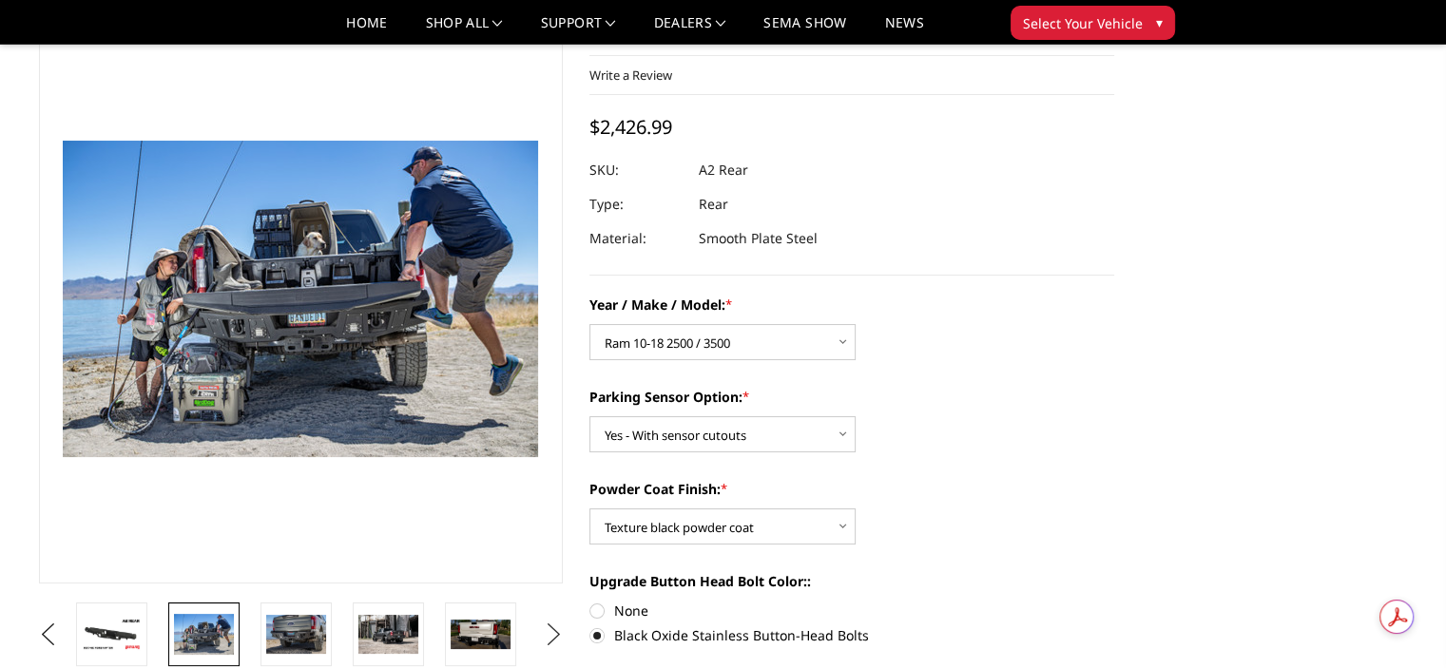
click at [550, 633] on button "Next" at bounding box center [553, 635] width 29 height 29
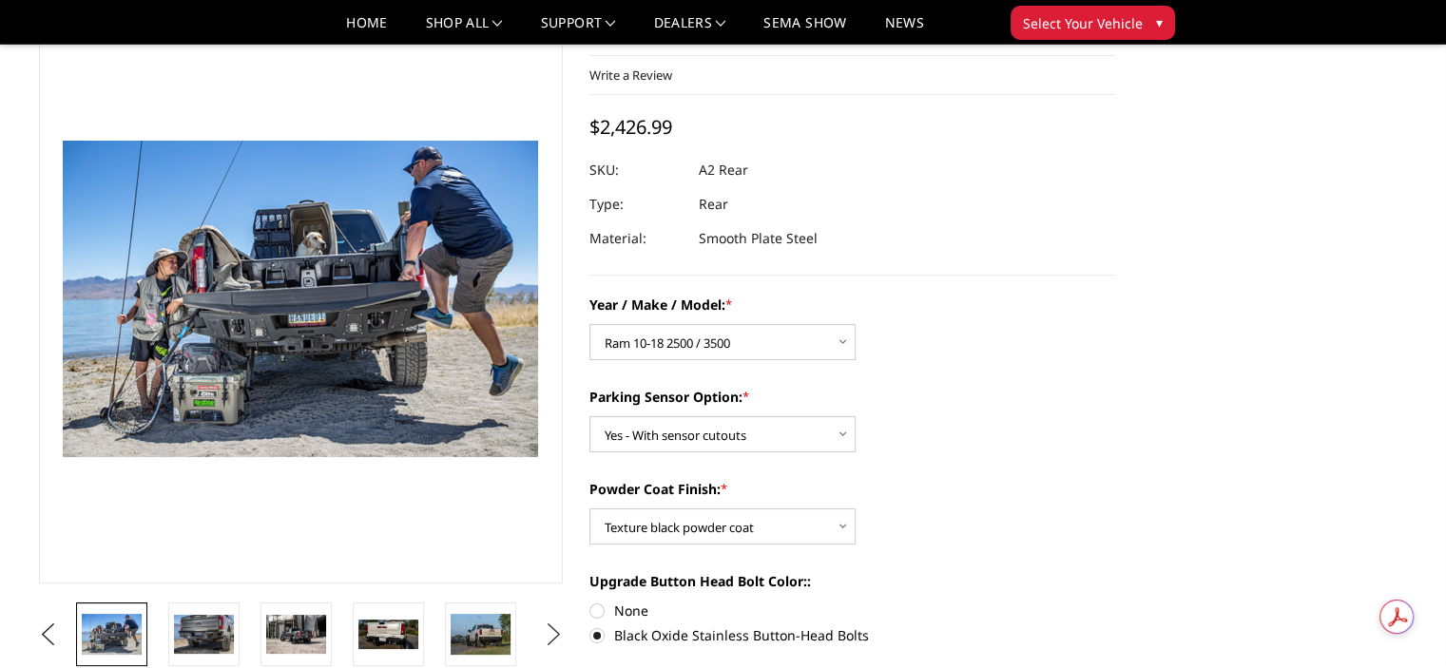
click at [550, 633] on button "Next" at bounding box center [553, 635] width 29 height 29
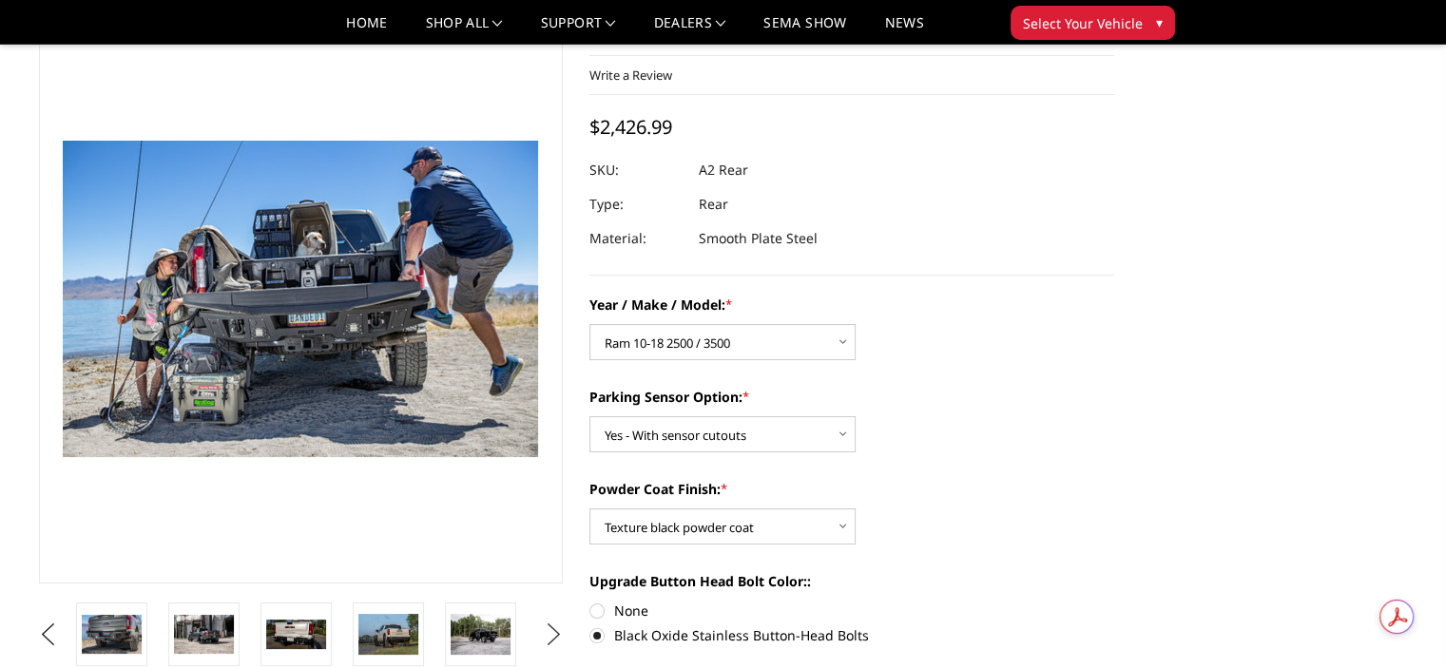
click at [550, 633] on button "Next" at bounding box center [553, 635] width 29 height 29
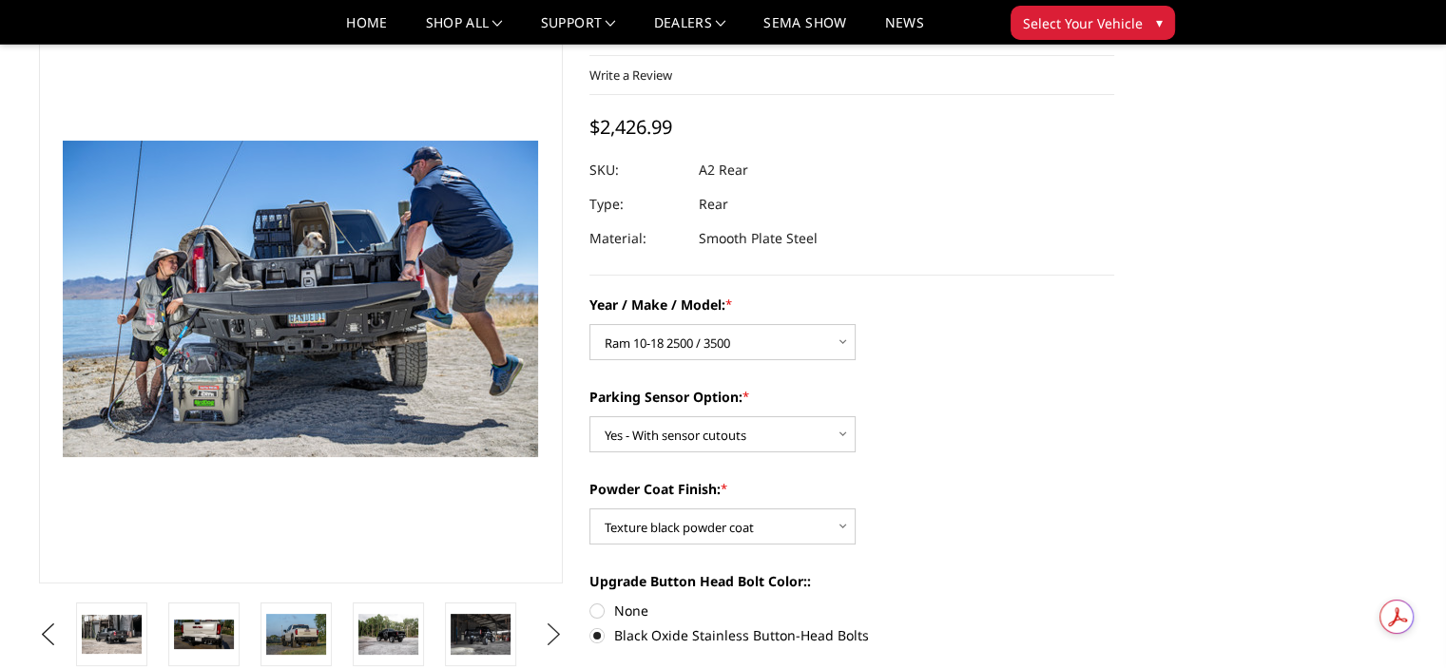
click at [550, 633] on button "Next" at bounding box center [553, 635] width 29 height 29
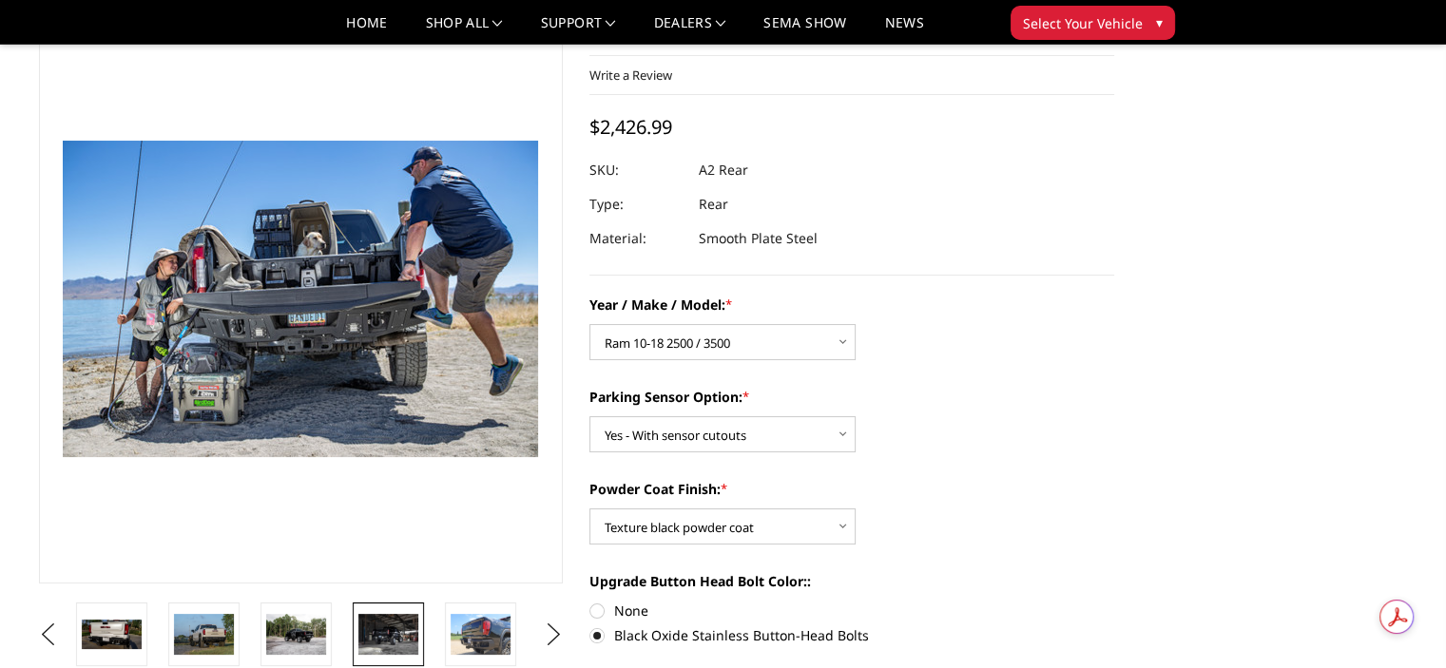
click at [387, 637] on img at bounding box center [388, 634] width 60 height 40
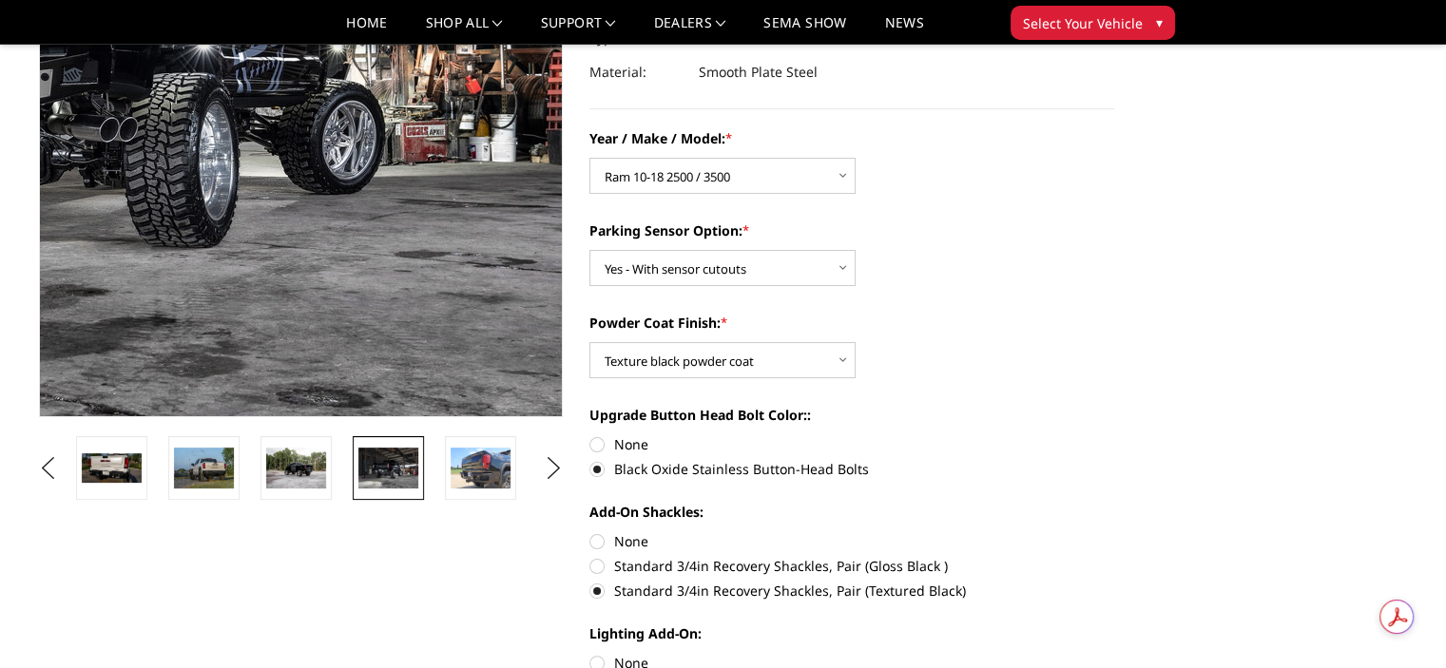
scroll to position [251, 0]
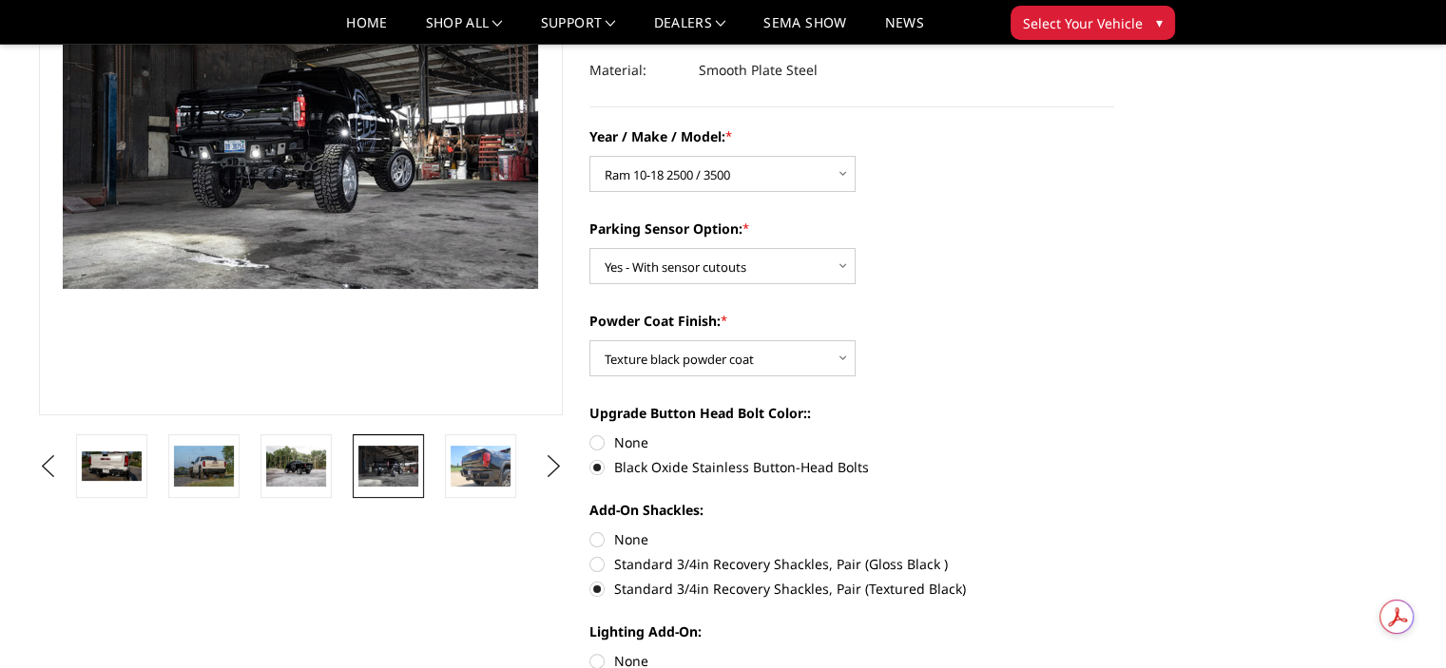
click at [538, 472] on ul "Previous Next" at bounding box center [301, 466] width 534 height 64
click at [563, 466] on button "Next" at bounding box center [553, 466] width 29 height 29
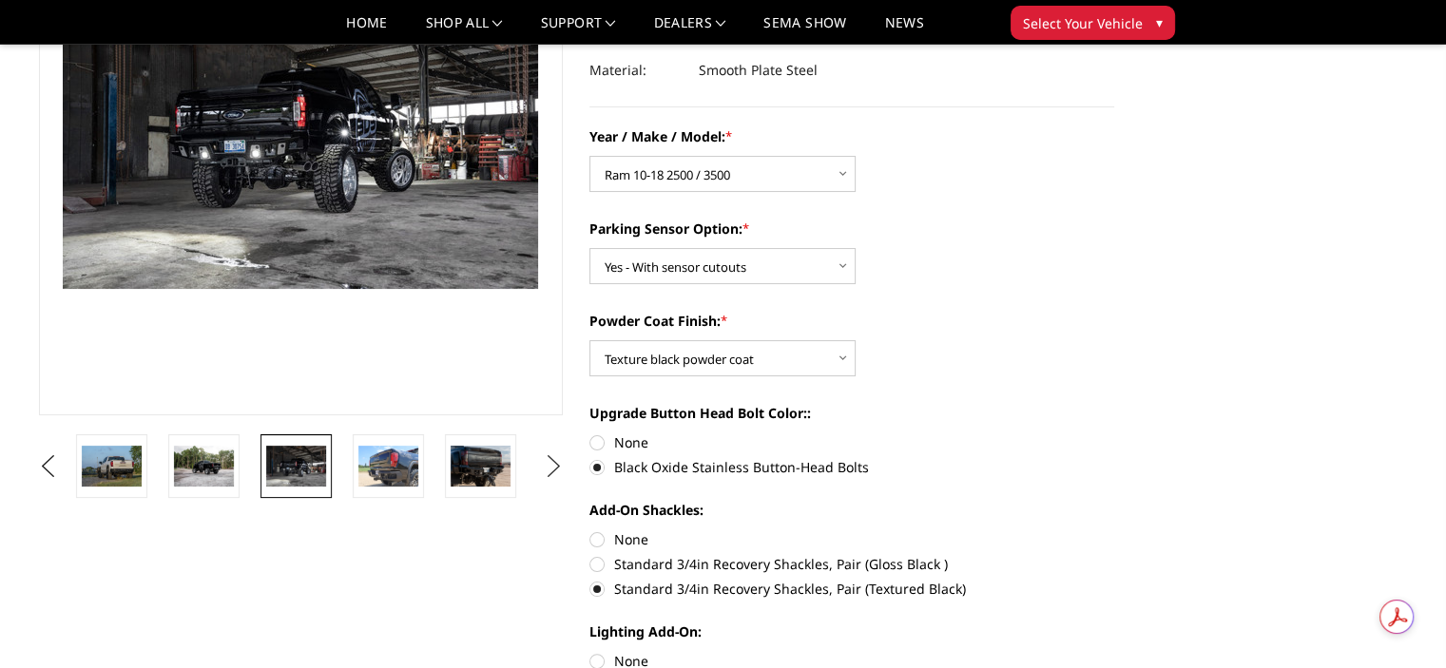
click at [563, 466] on button "Next" at bounding box center [553, 466] width 29 height 29
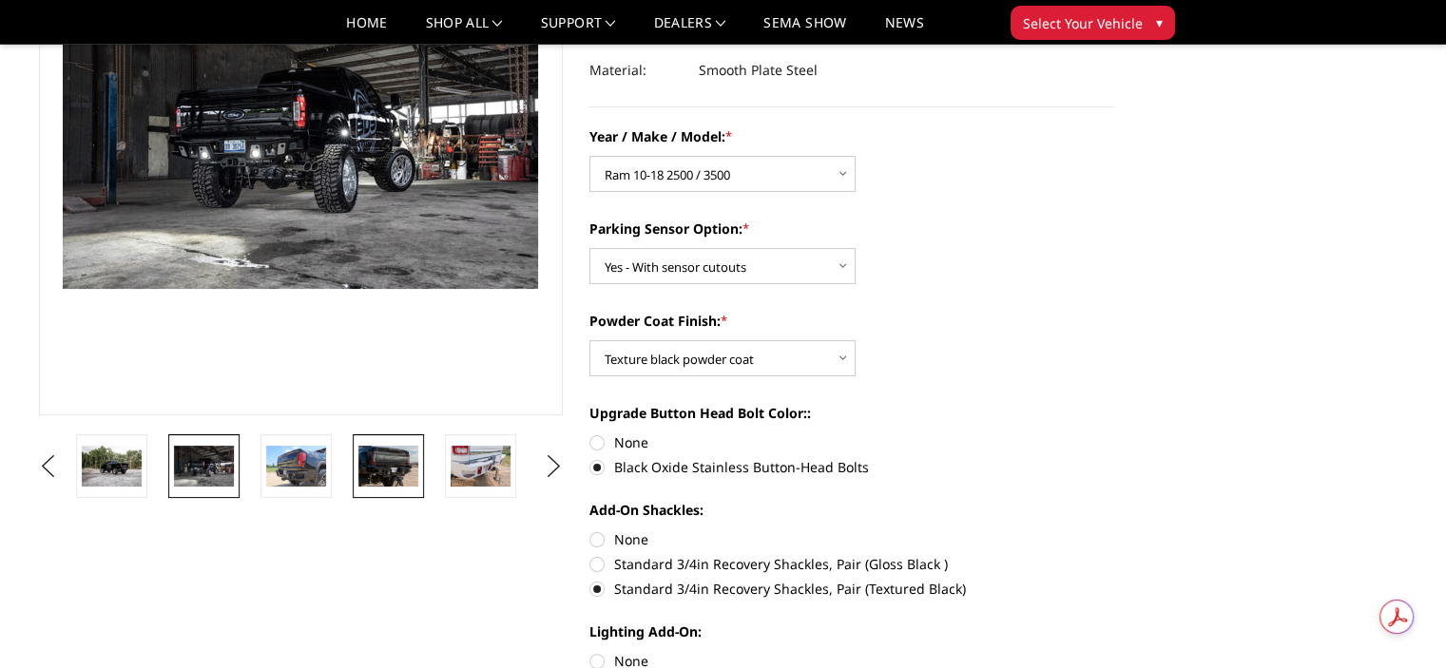
click at [410, 454] on img at bounding box center [388, 466] width 60 height 40
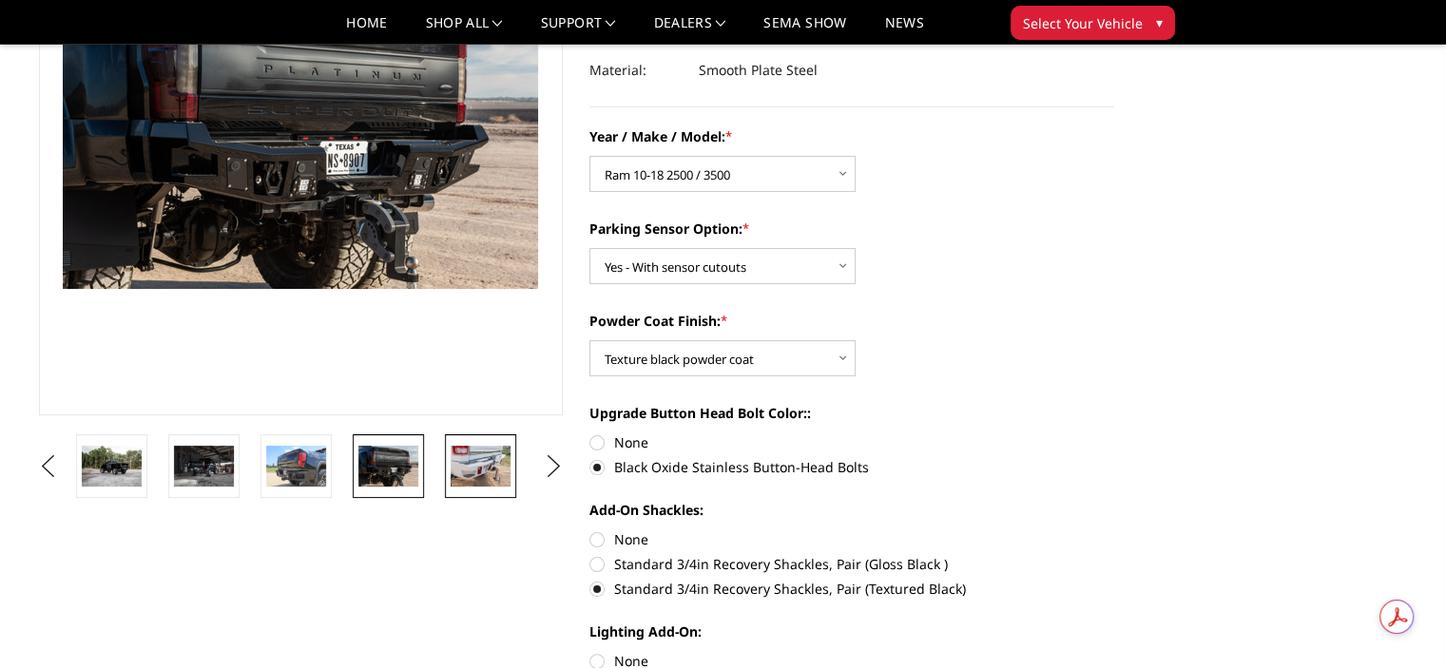
click at [476, 471] on img at bounding box center [481, 466] width 60 height 40
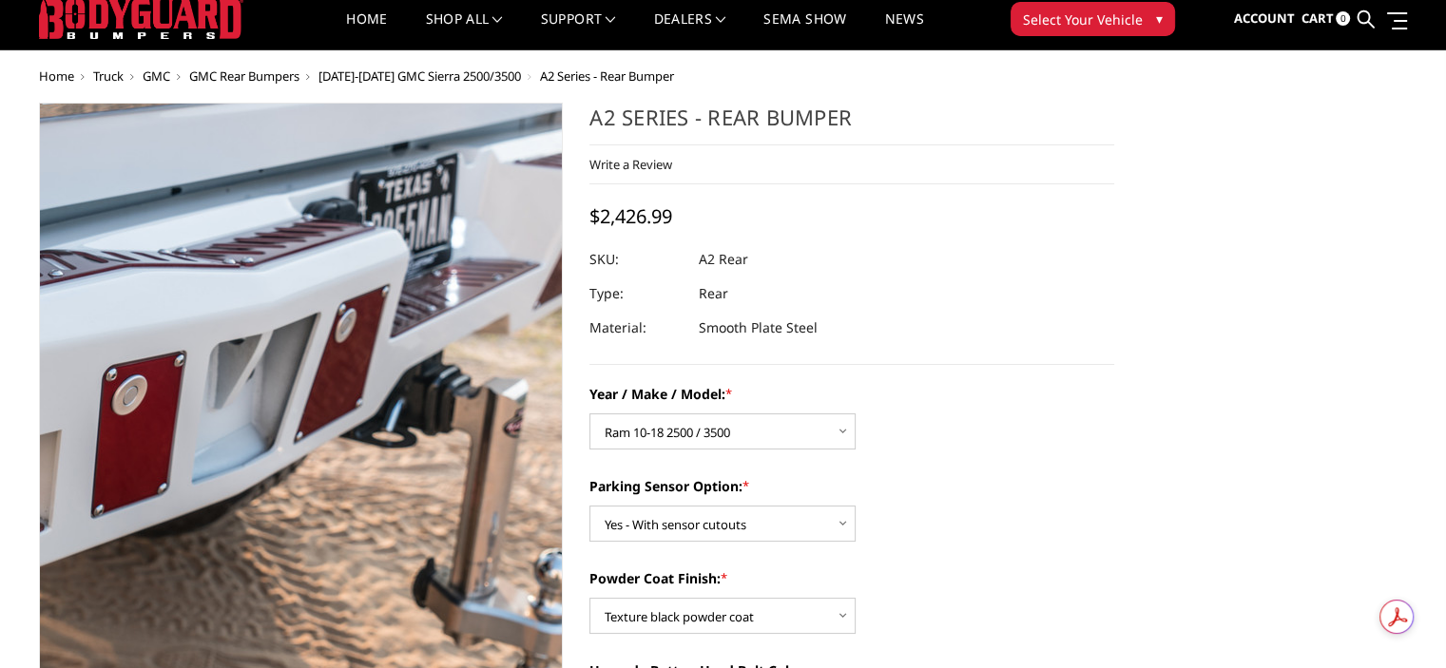
scroll to position [52, 0]
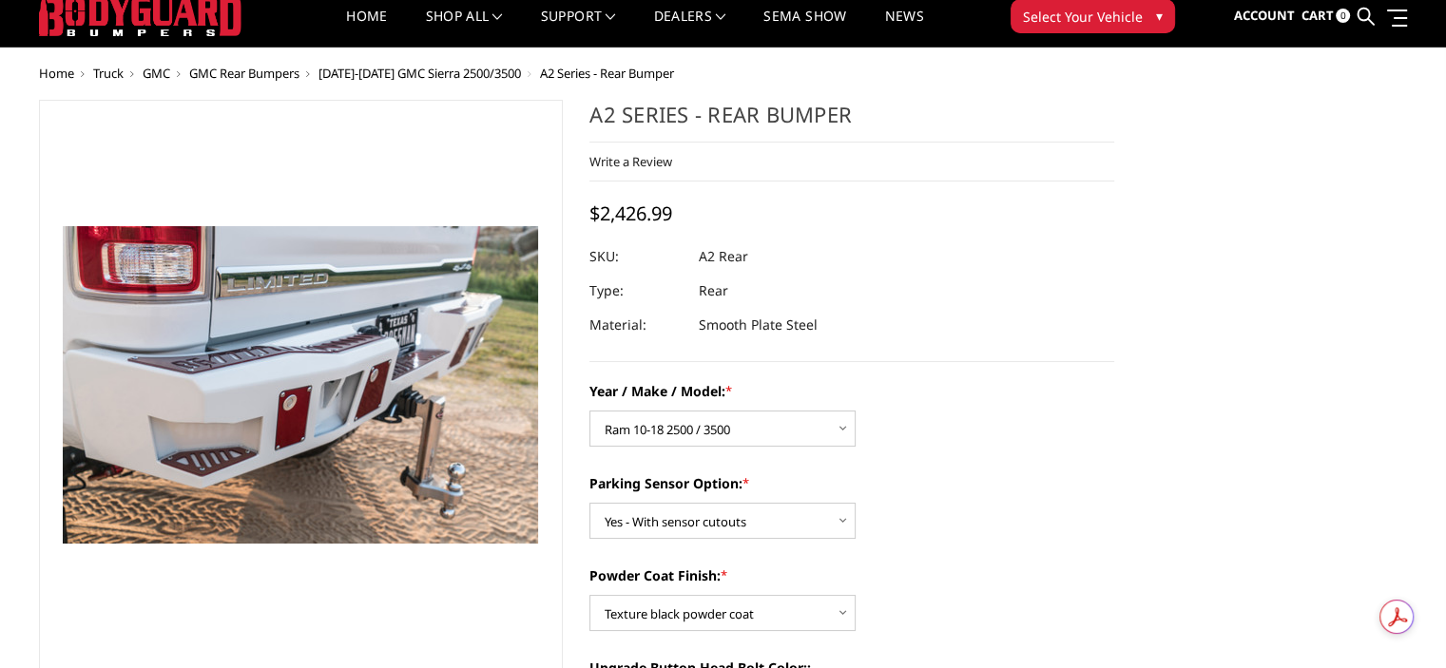
click at [1068, 528] on div "Parking Sensor Option: * Choose Options Yes - With sensor cutouts No - Without …" at bounding box center [851, 506] width 525 height 66
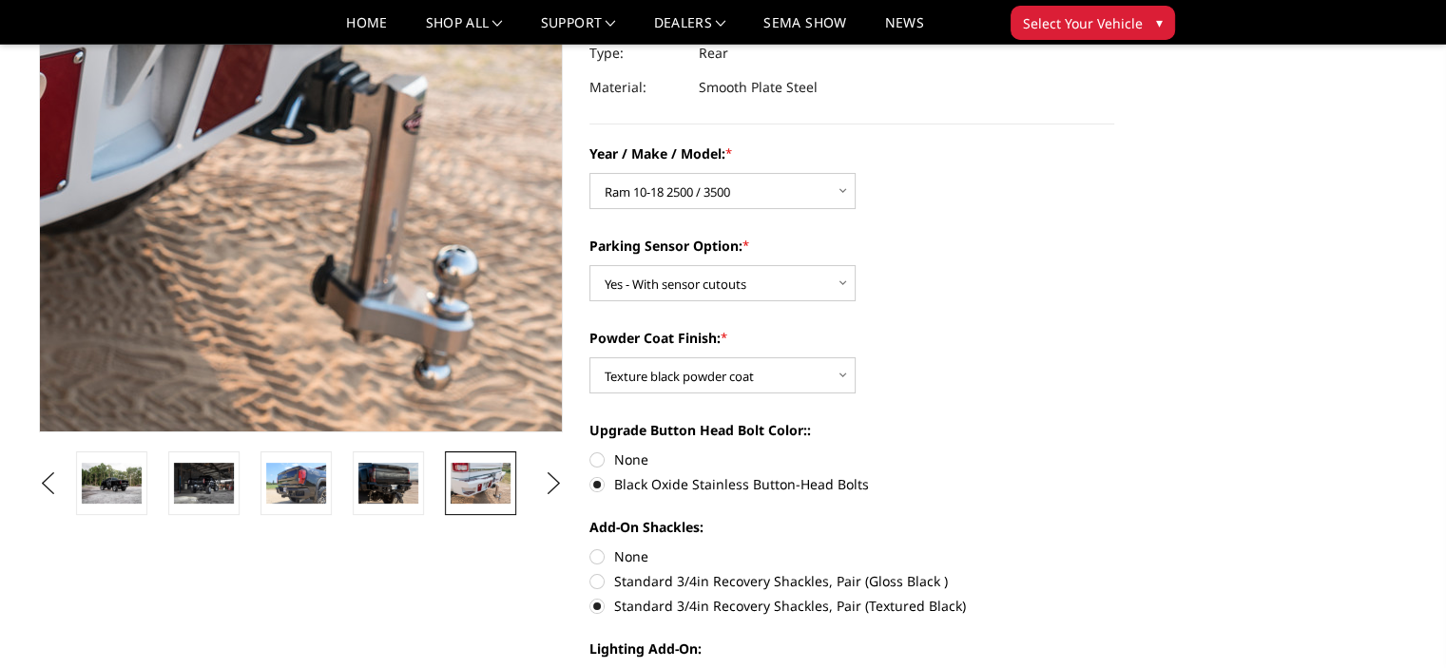
scroll to position [232, 0]
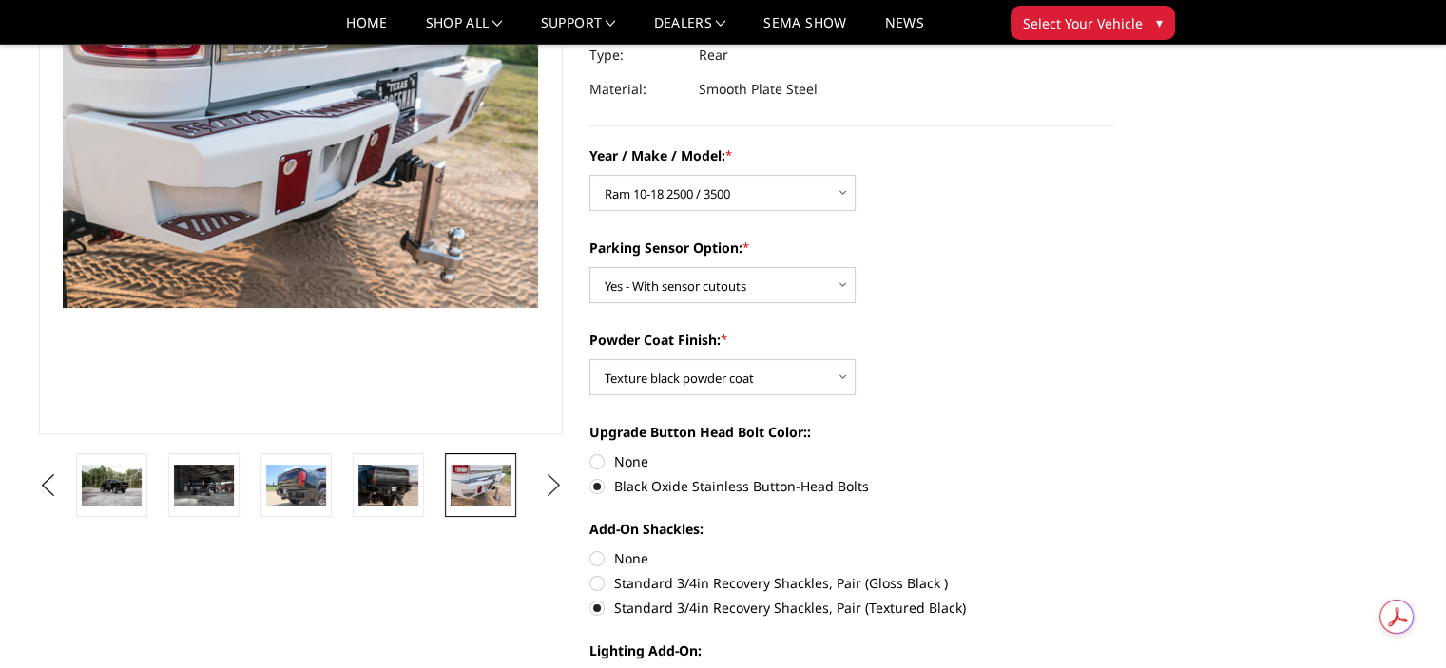
click at [549, 474] on button "Next" at bounding box center [553, 486] width 29 height 29
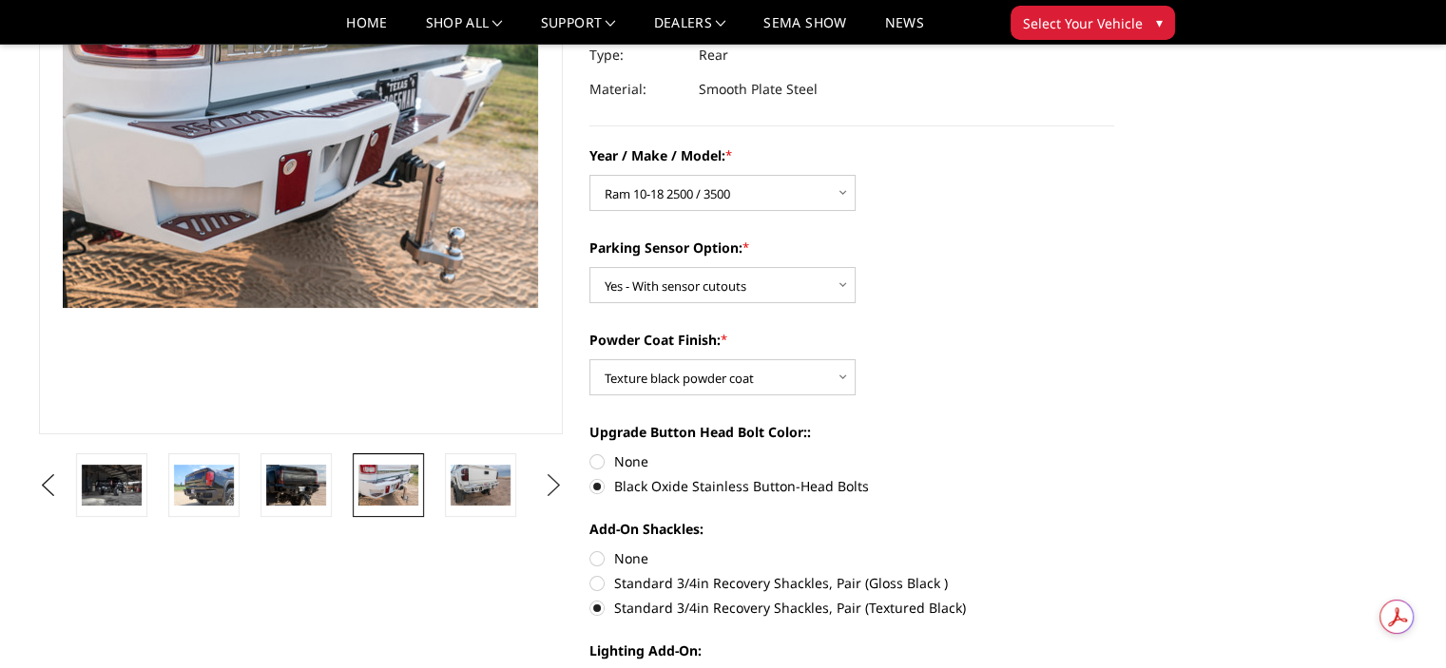
click at [549, 474] on button "Next" at bounding box center [553, 486] width 29 height 29
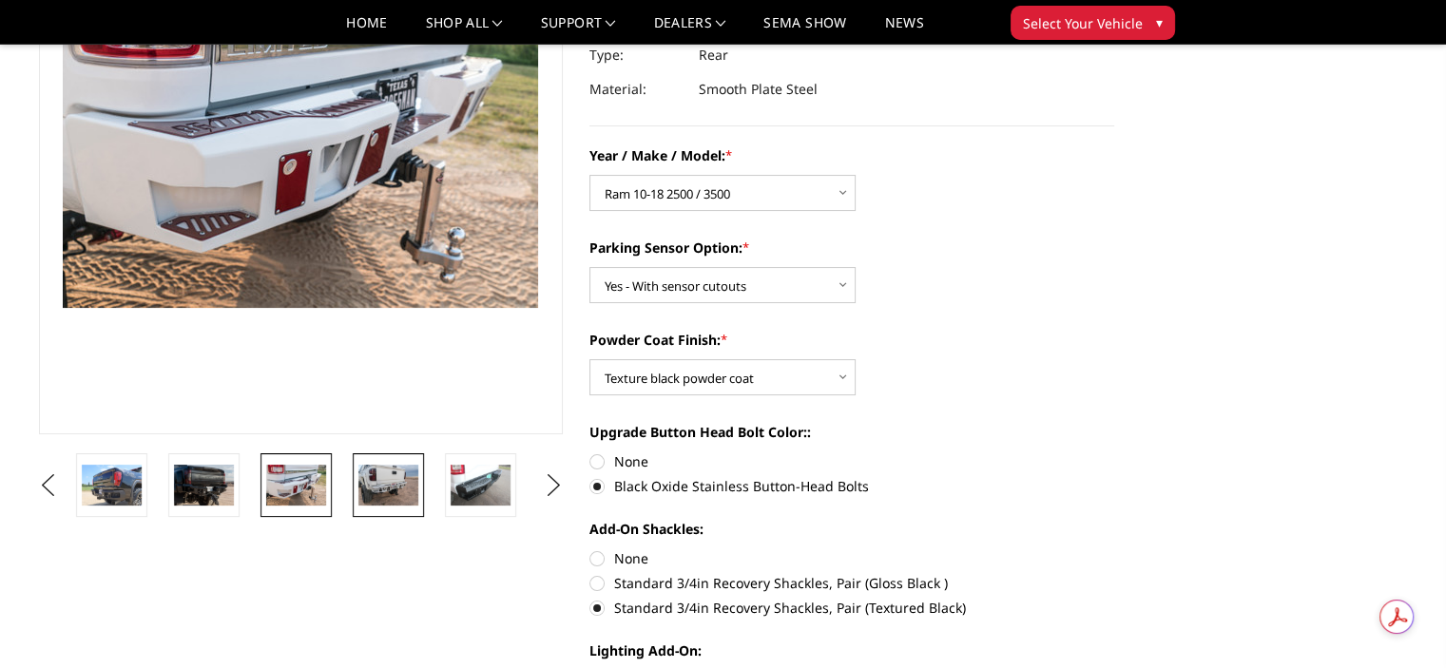
click at [381, 482] on img at bounding box center [388, 485] width 60 height 40
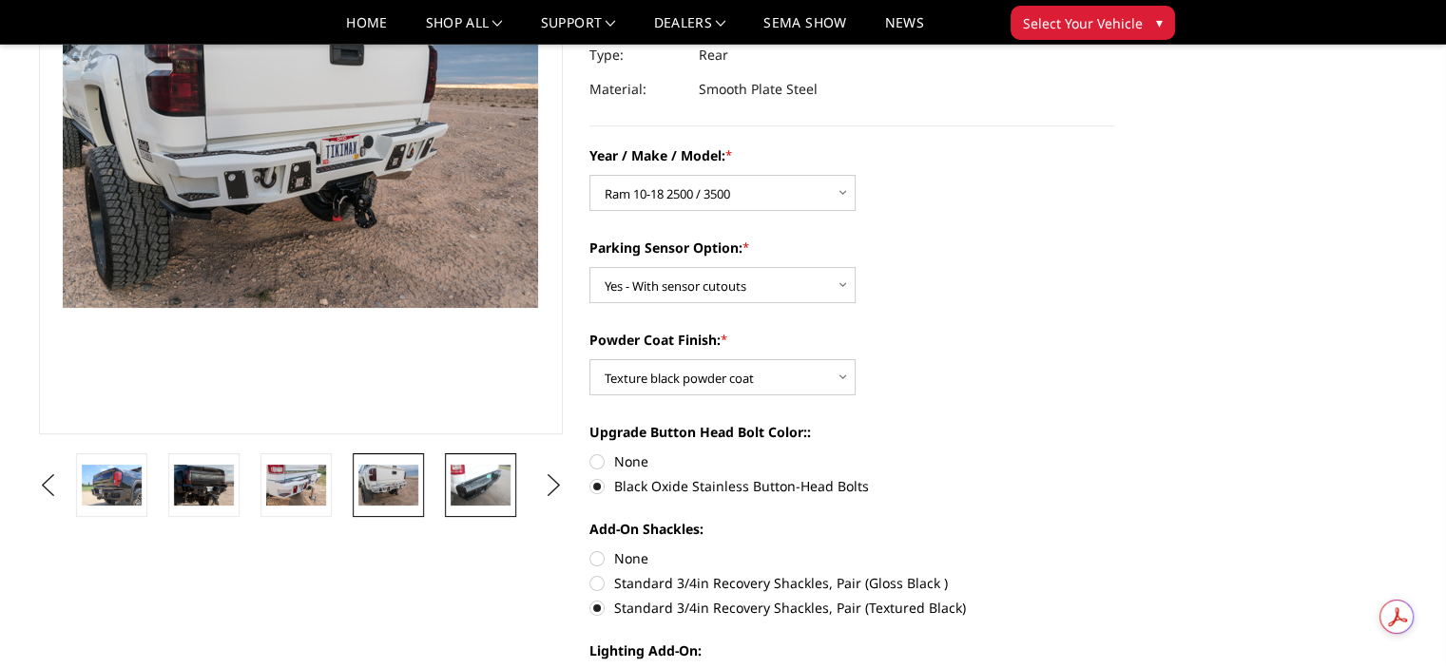
click at [489, 476] on img at bounding box center [481, 485] width 60 height 40
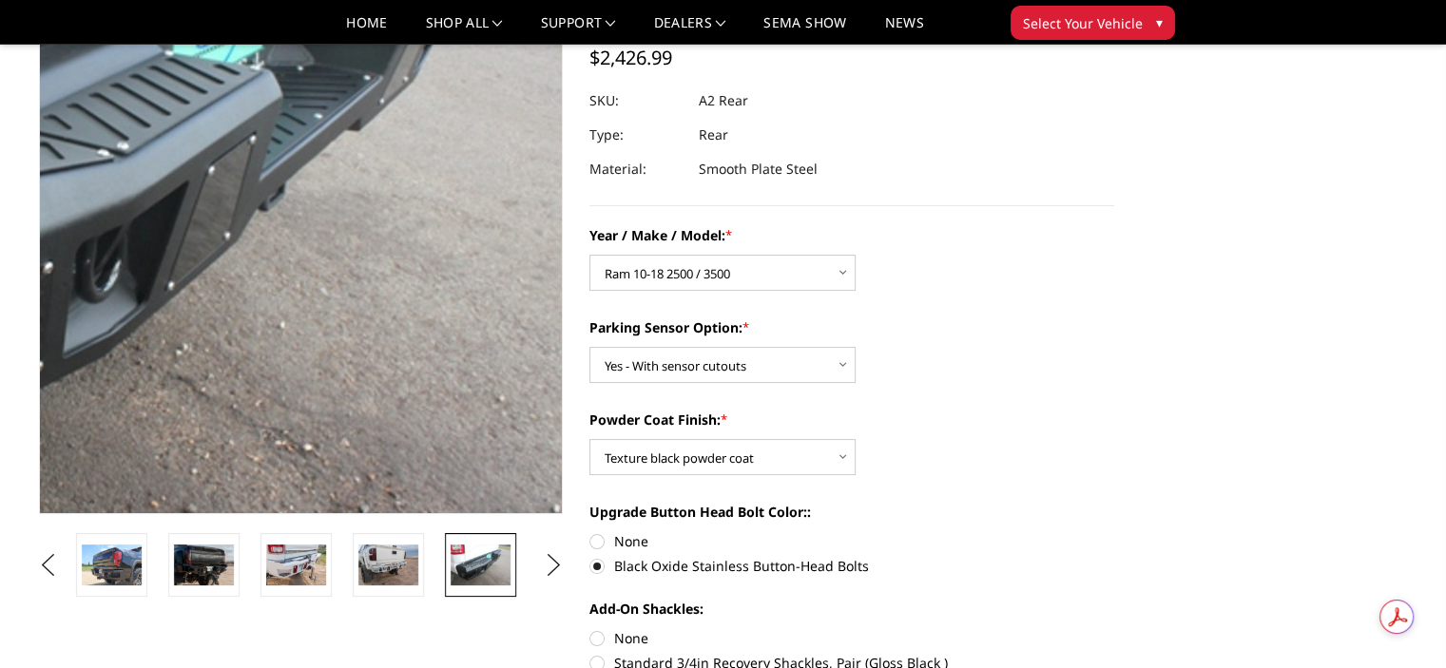
scroll to position [154, 0]
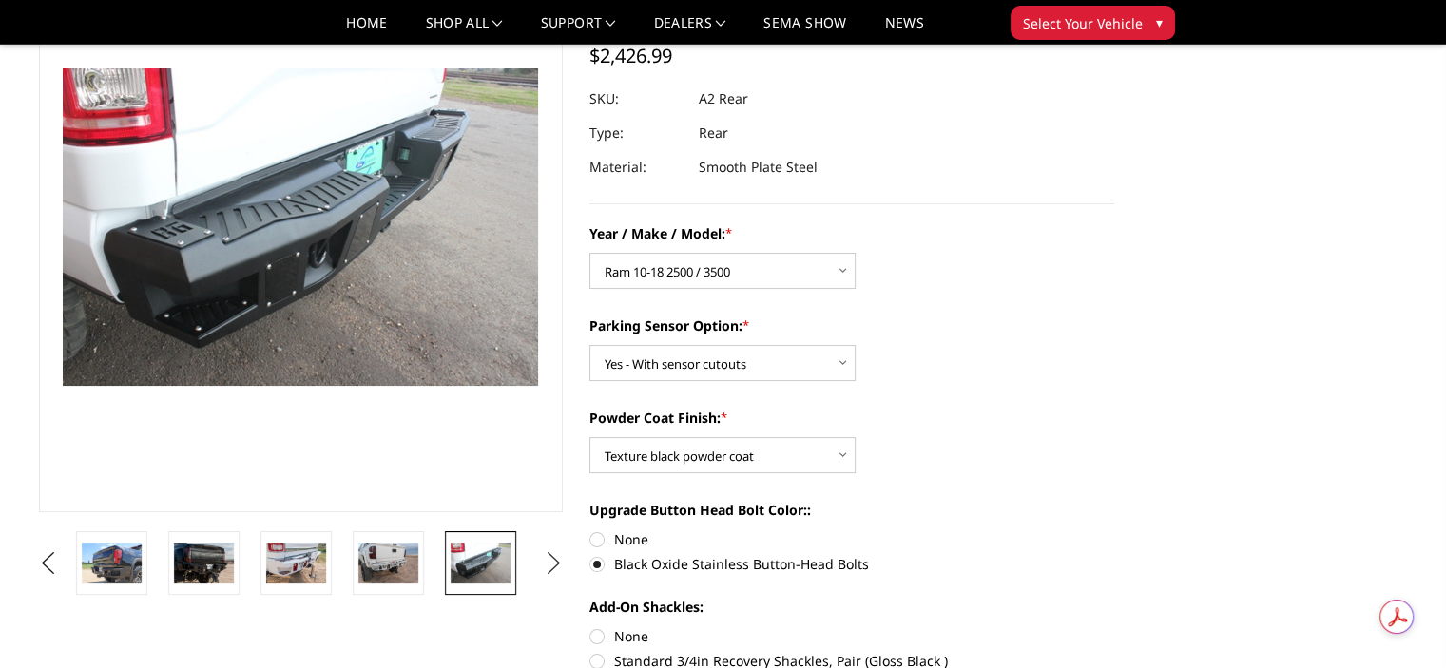
click at [549, 567] on button "Next" at bounding box center [553, 563] width 29 height 29
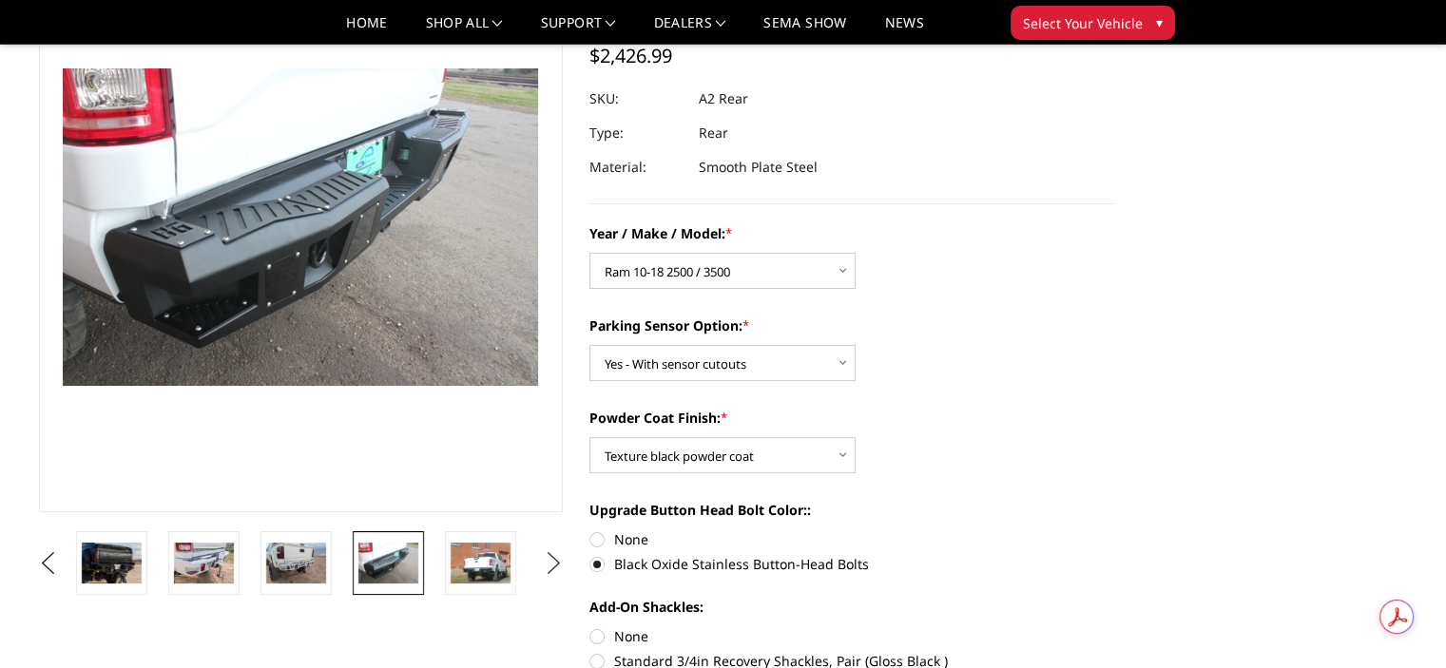
click at [549, 567] on button "Next" at bounding box center [553, 563] width 29 height 29
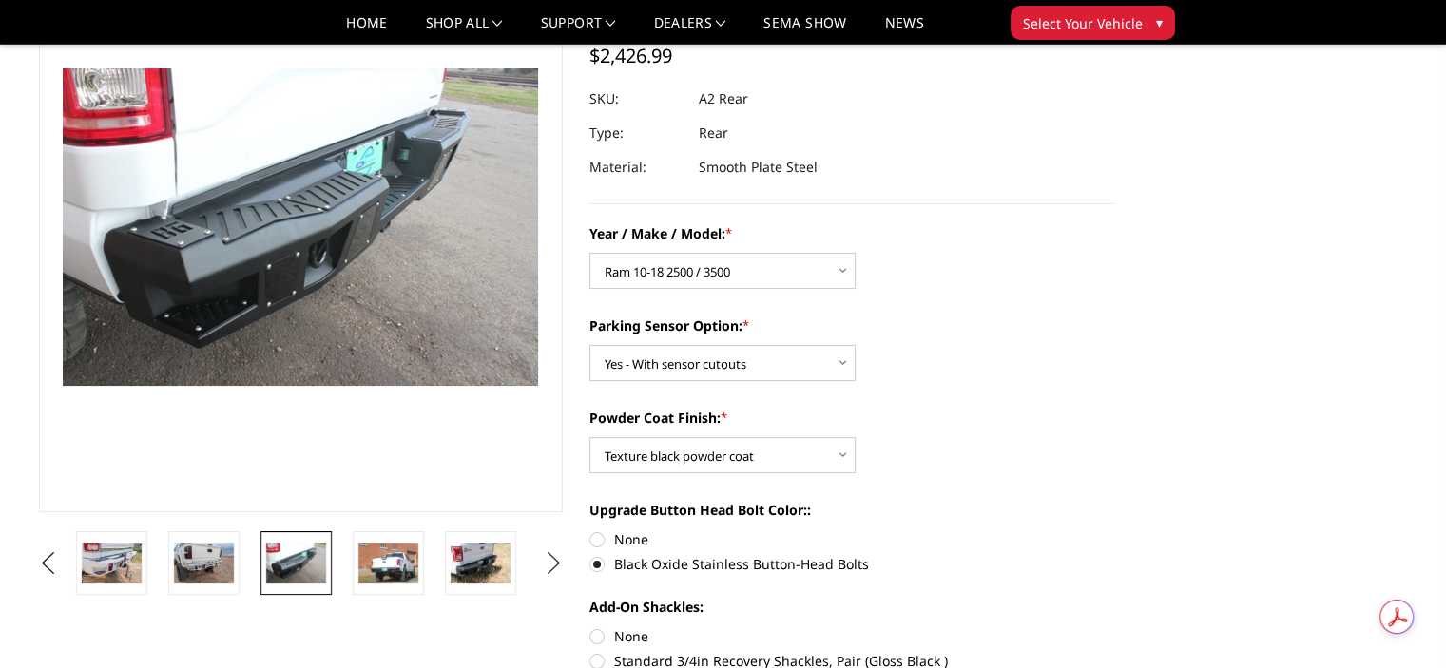
click at [549, 567] on button "Next" at bounding box center [553, 563] width 29 height 29
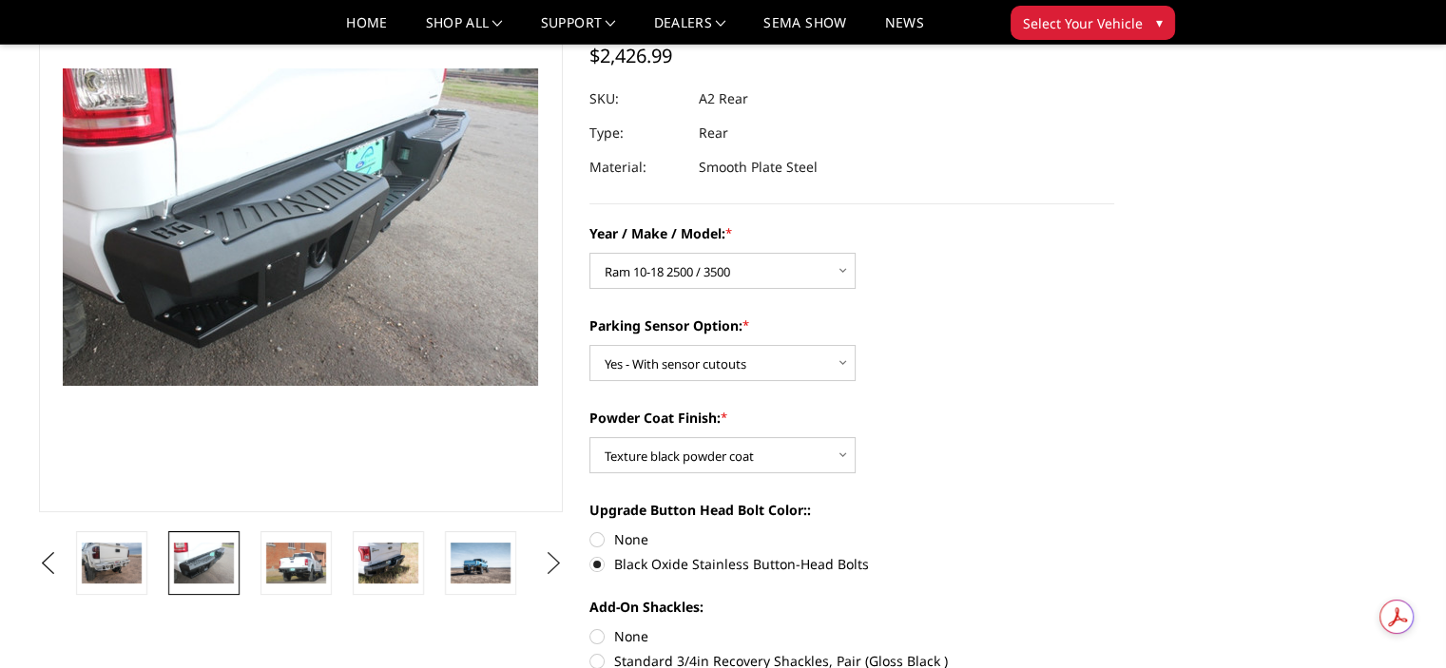
click at [549, 567] on button "Next" at bounding box center [553, 563] width 29 height 29
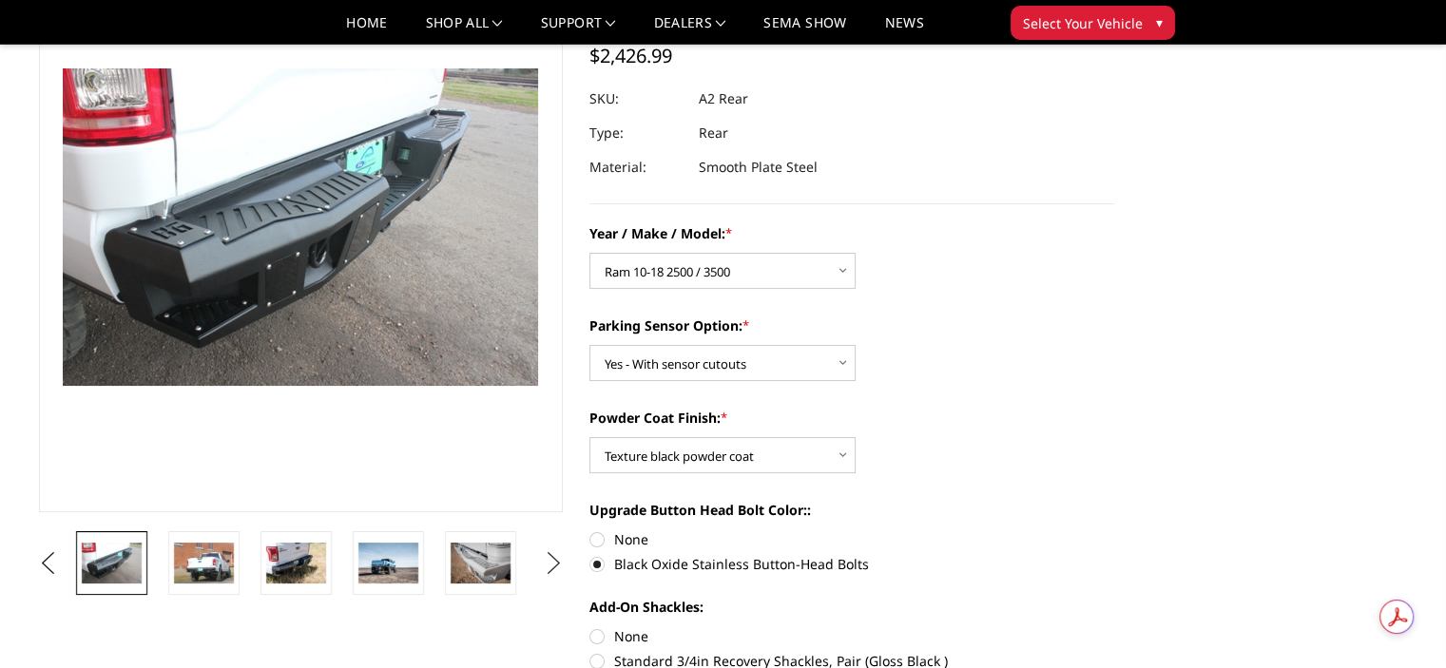
click at [549, 567] on button "Next" at bounding box center [553, 563] width 29 height 29
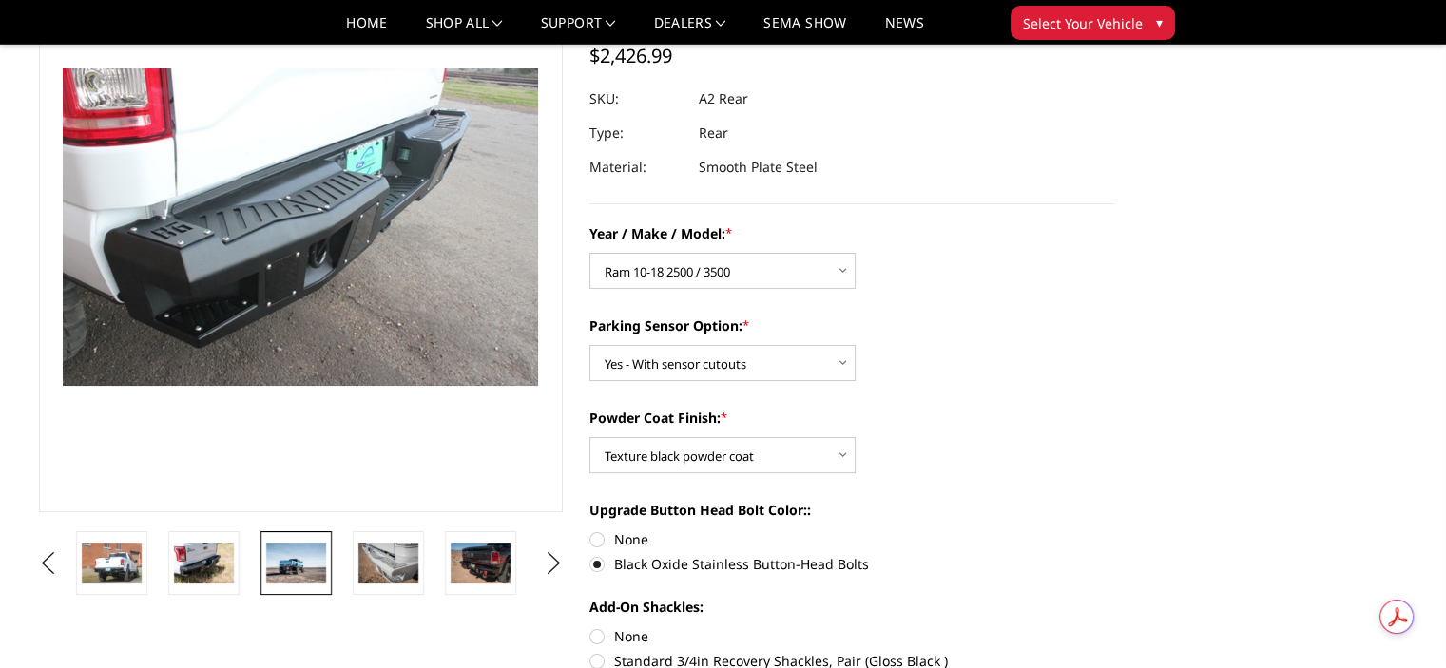
click at [305, 568] on img at bounding box center [296, 563] width 60 height 40
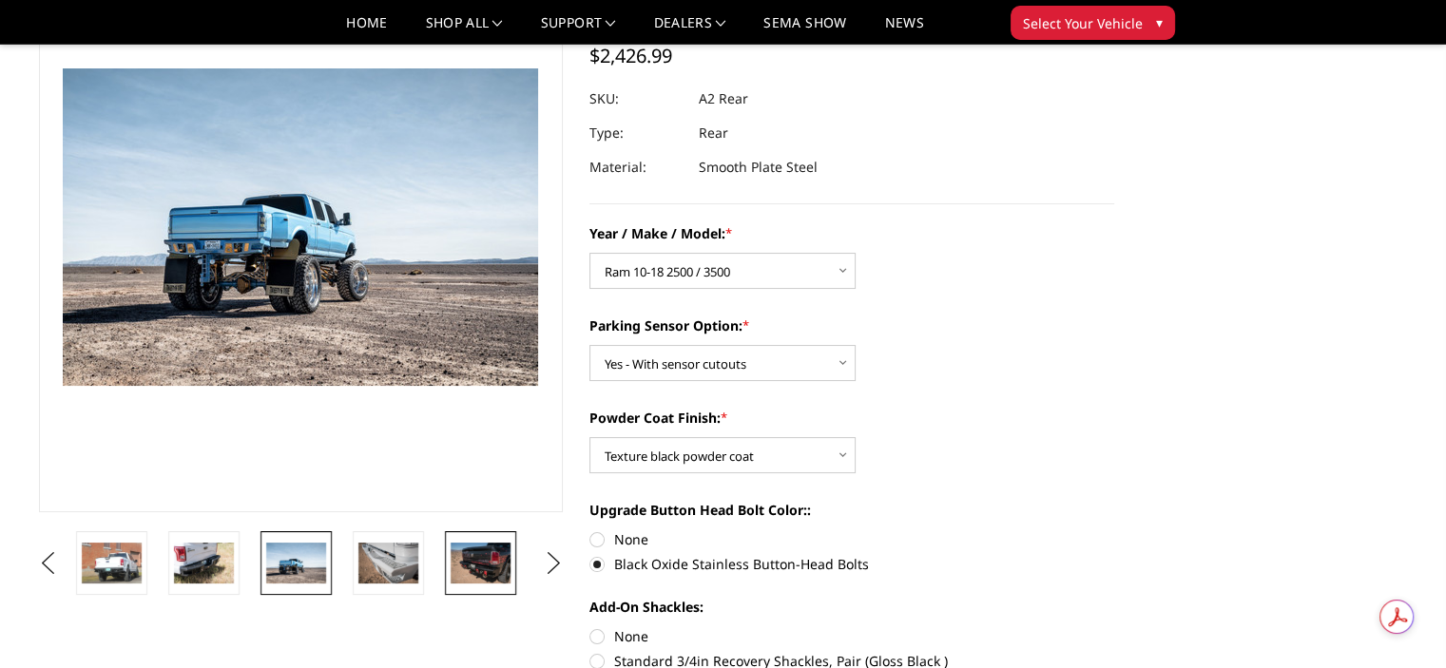
click at [468, 562] on img at bounding box center [481, 563] width 60 height 40
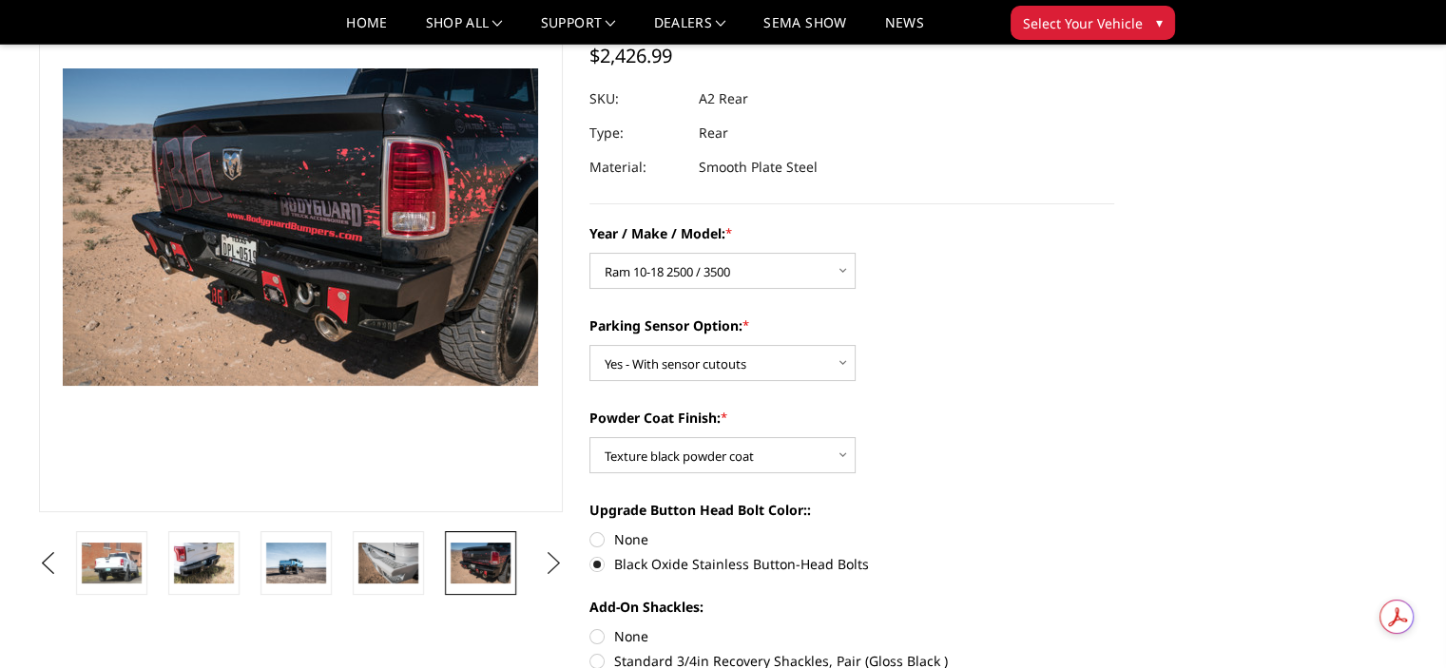
click at [548, 556] on button "Next" at bounding box center [553, 563] width 29 height 29
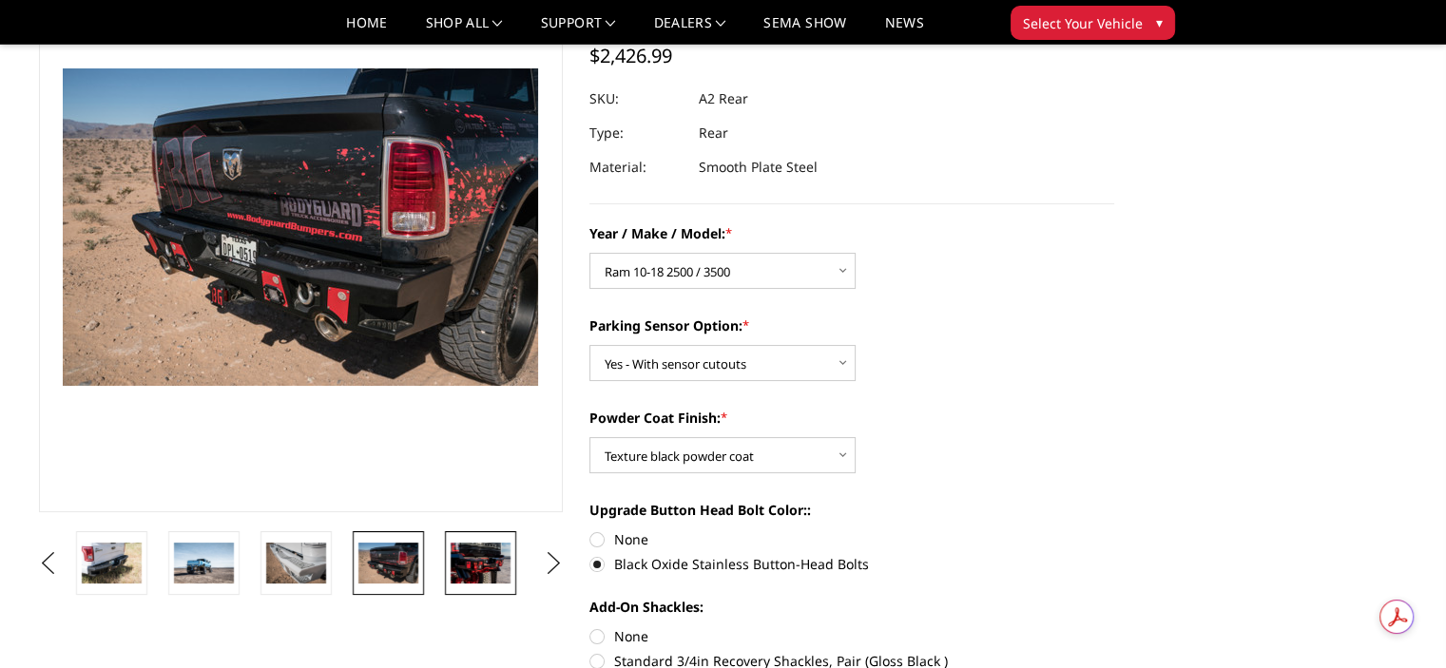
click at [466, 562] on img at bounding box center [481, 563] width 60 height 40
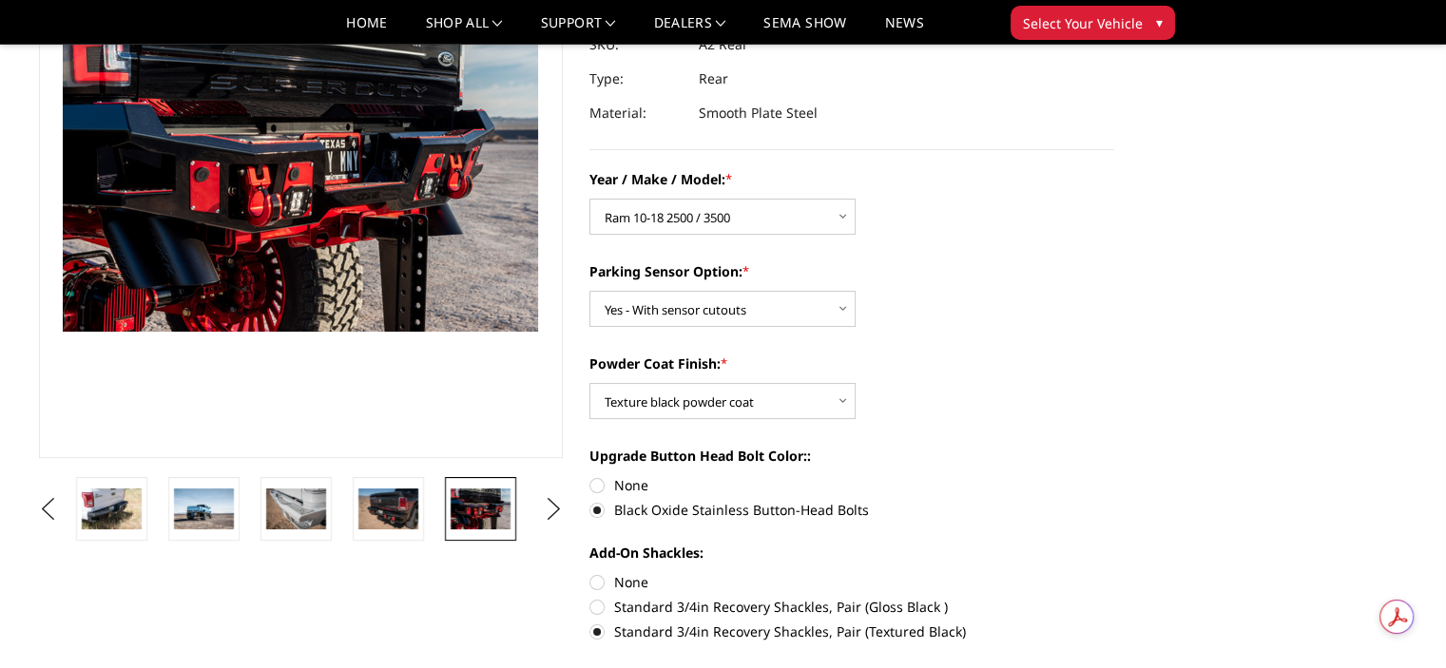
scroll to position [207, 0]
click at [604, 584] on label "None" at bounding box center [851, 583] width 525 height 20
click at [590, 574] on input "None" at bounding box center [589, 573] width 1 height 1
radio input "true"
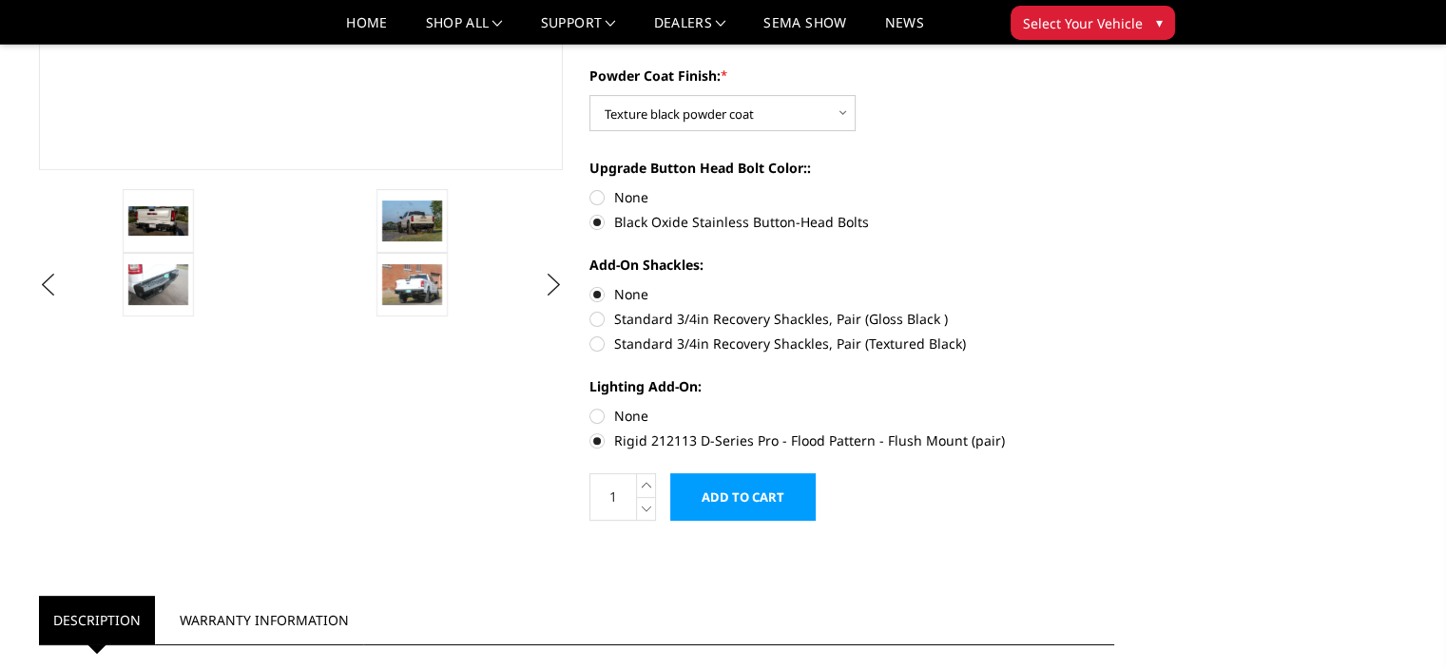
scroll to position [494, 0]
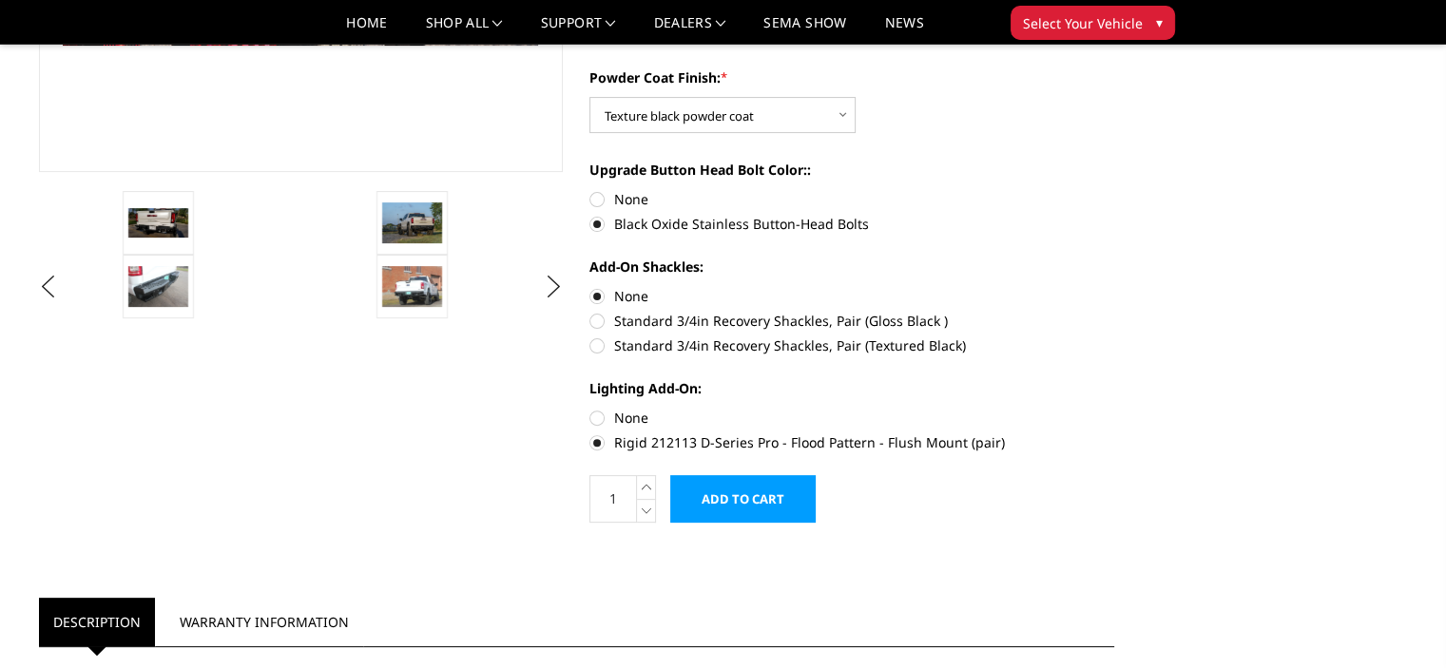
click at [599, 356] on div "Year / Make / Model: * Choose Options Chevrolet/GMC 20-24 2500 / 3500 Chevrolet…" at bounding box center [851, 166] width 525 height 566
click at [601, 338] on label "Standard 3/4in Recovery Shackles, Pair (Textured Black)" at bounding box center [851, 346] width 525 height 20
click at [1114, 312] on input "Standard 3/4in Recovery Shackles, Pair (Textured Black)" at bounding box center [1114, 311] width 1 height 1
radio input "true"
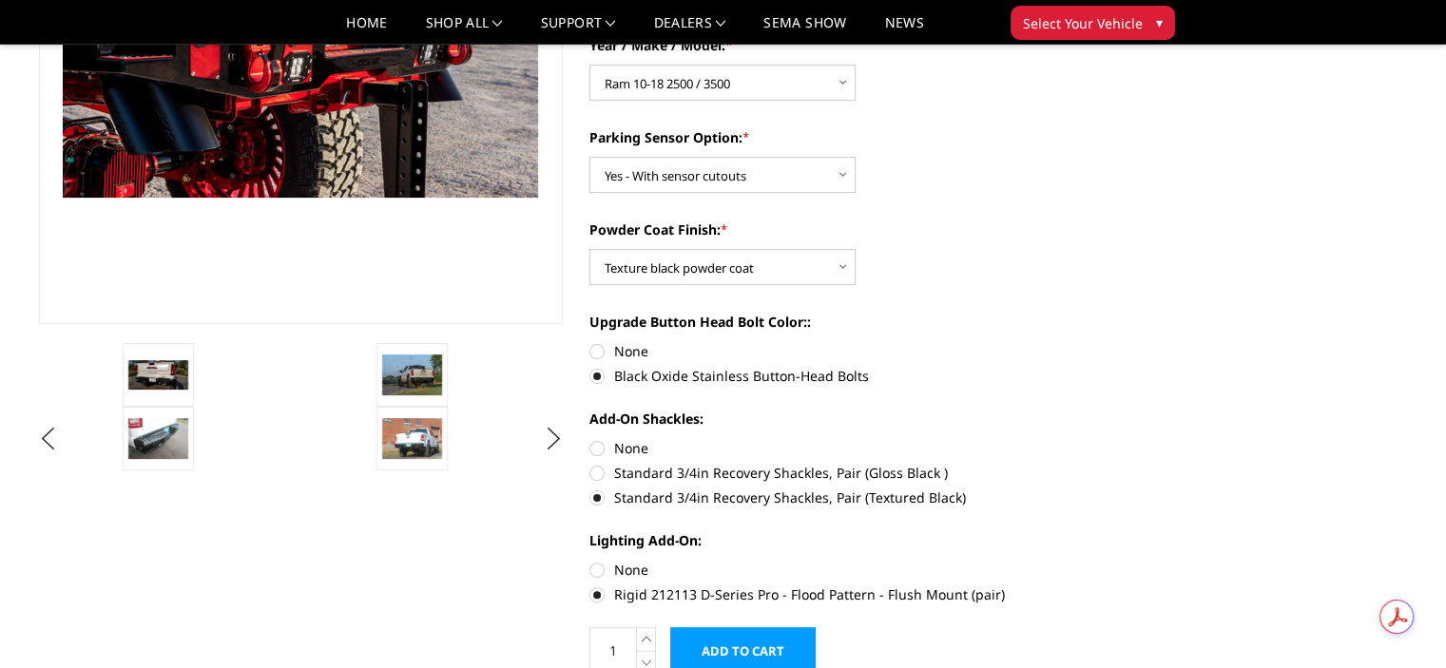
scroll to position [340, 0]
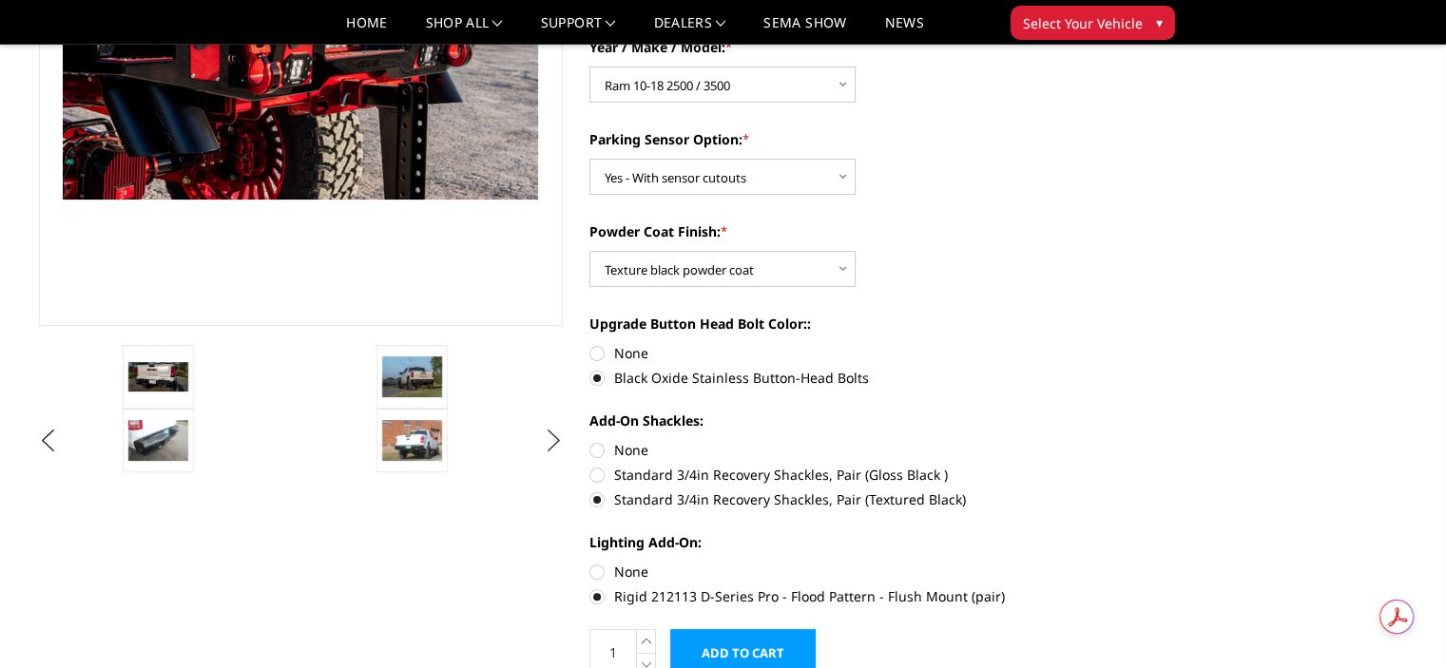
click at [544, 444] on button "Next" at bounding box center [553, 441] width 29 height 29
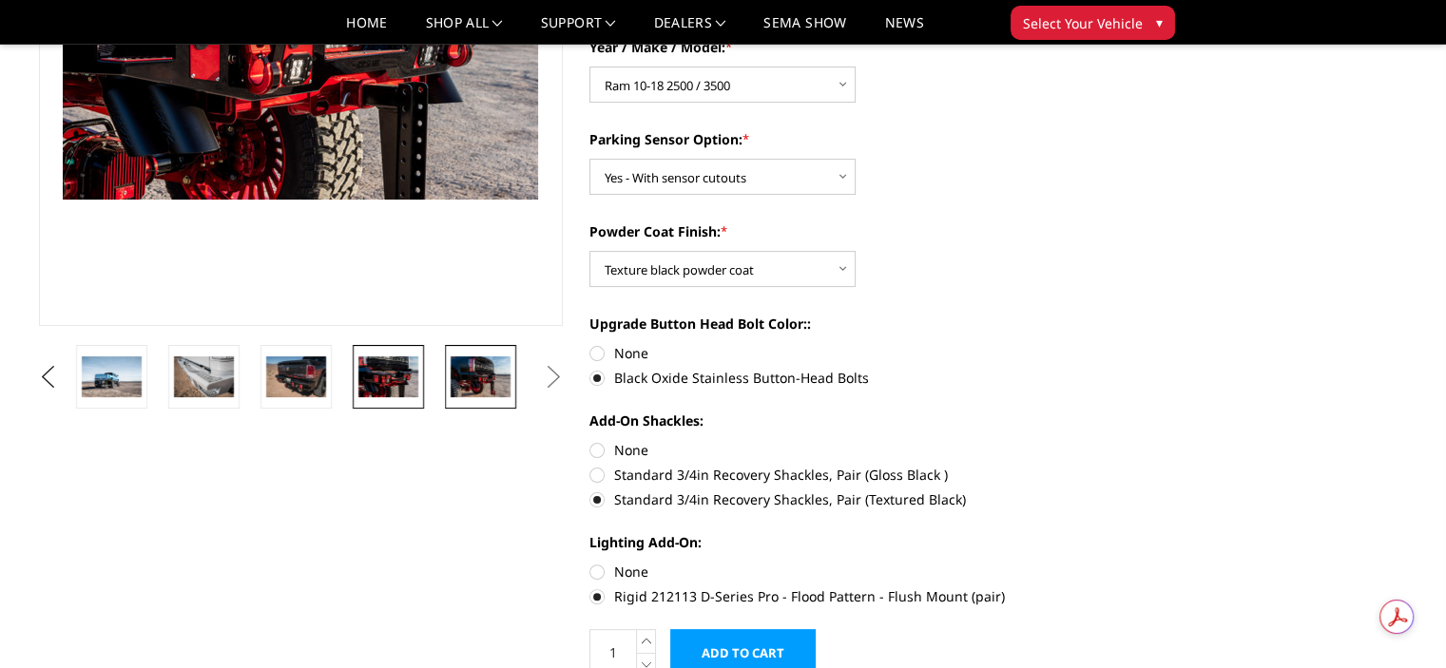
click at [475, 385] on img at bounding box center [481, 376] width 60 height 40
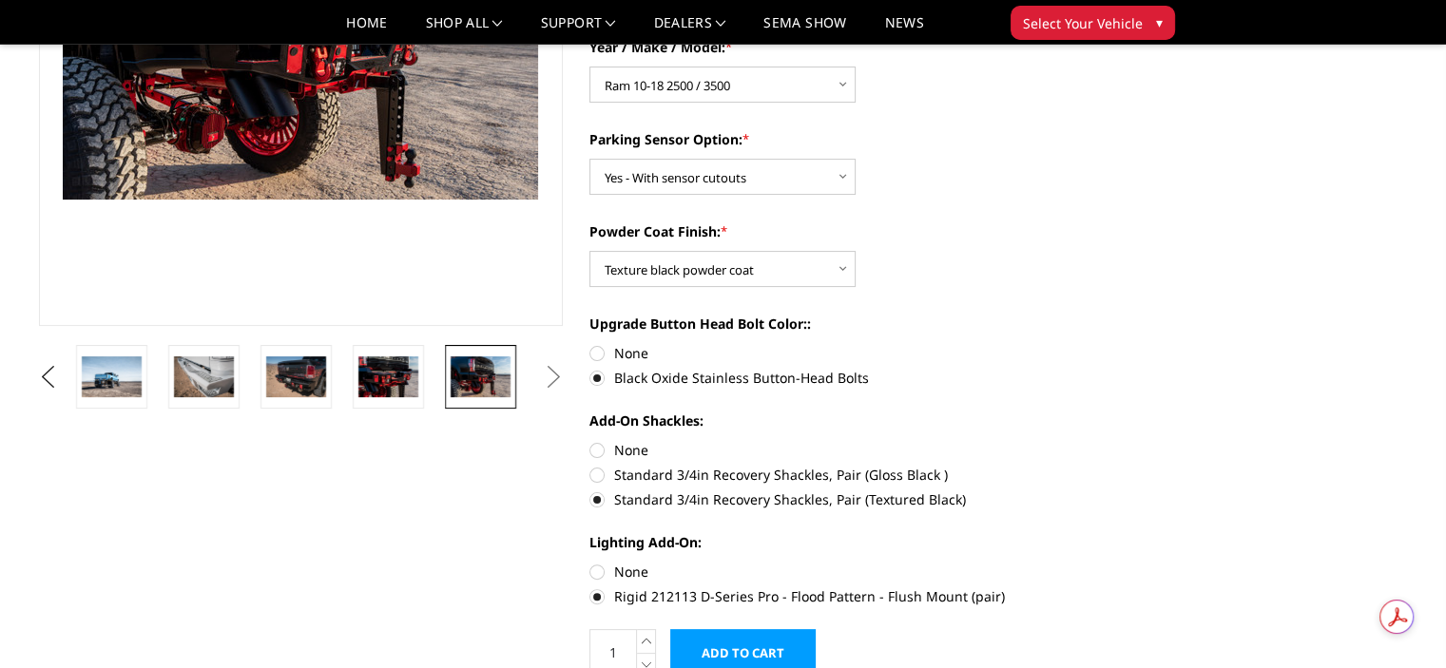
click at [554, 381] on button "Next" at bounding box center [553, 377] width 29 height 29
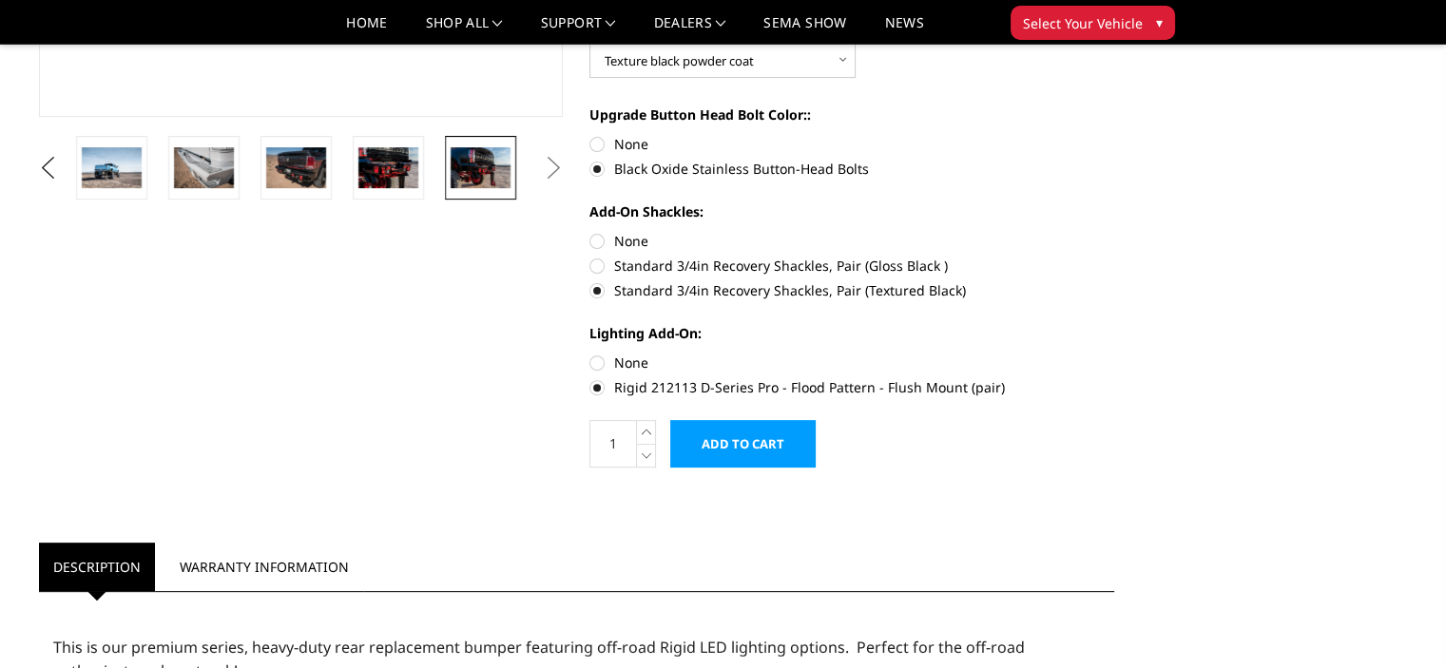
scroll to position [550, 0]
click at [753, 444] on input "Add to Cart" at bounding box center [742, 443] width 145 height 48
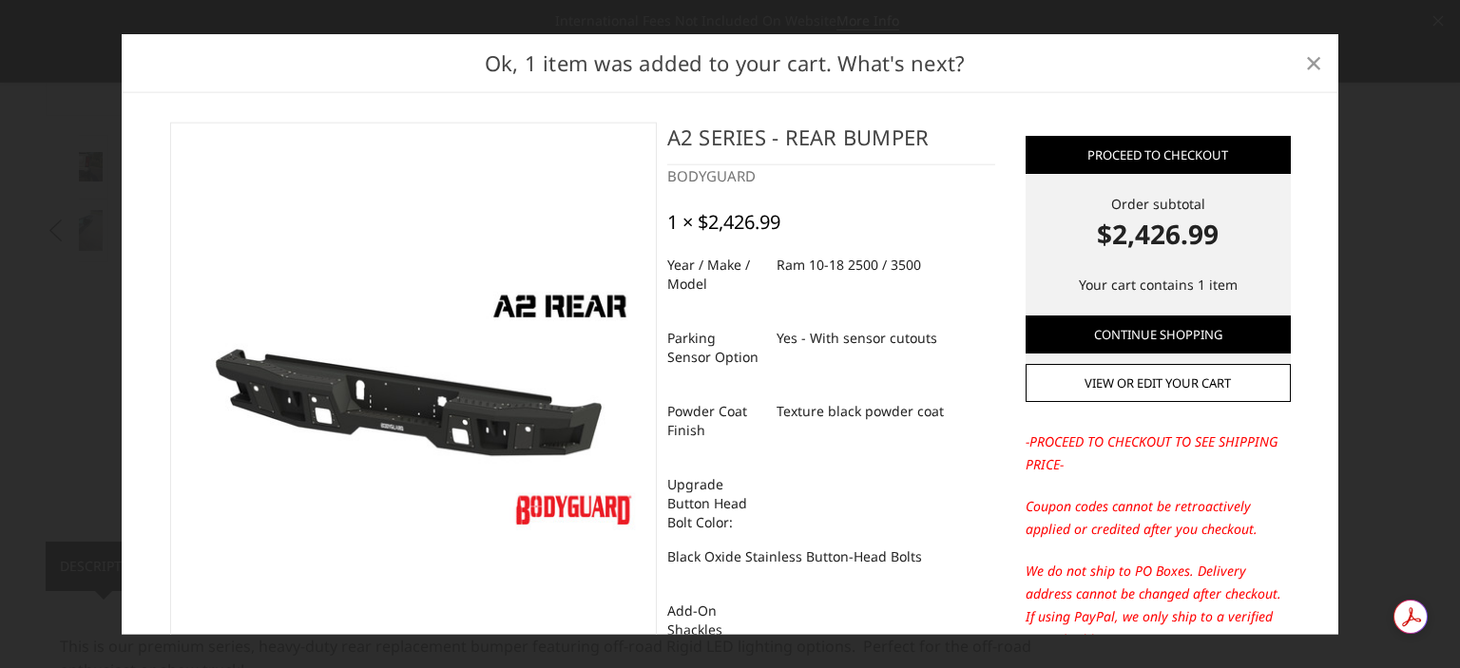
click at [1314, 56] on span "×" at bounding box center [1313, 62] width 17 height 41
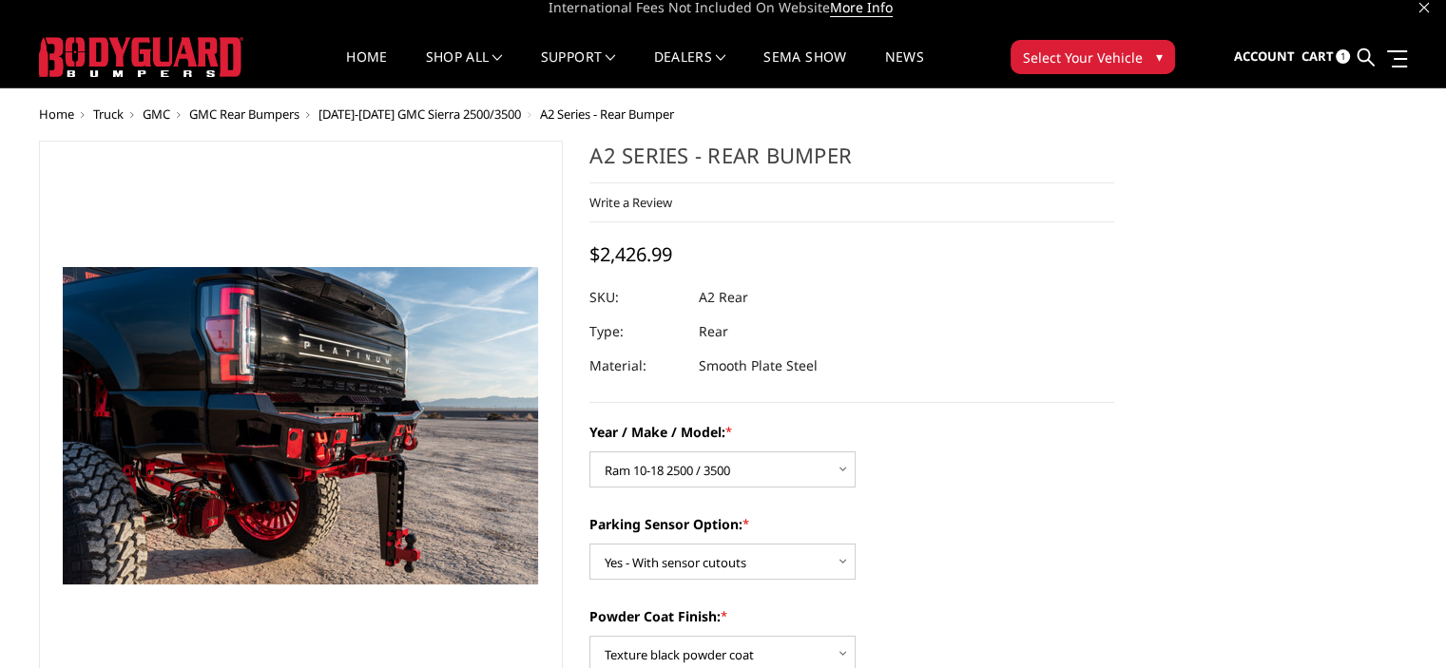
scroll to position [0, 0]
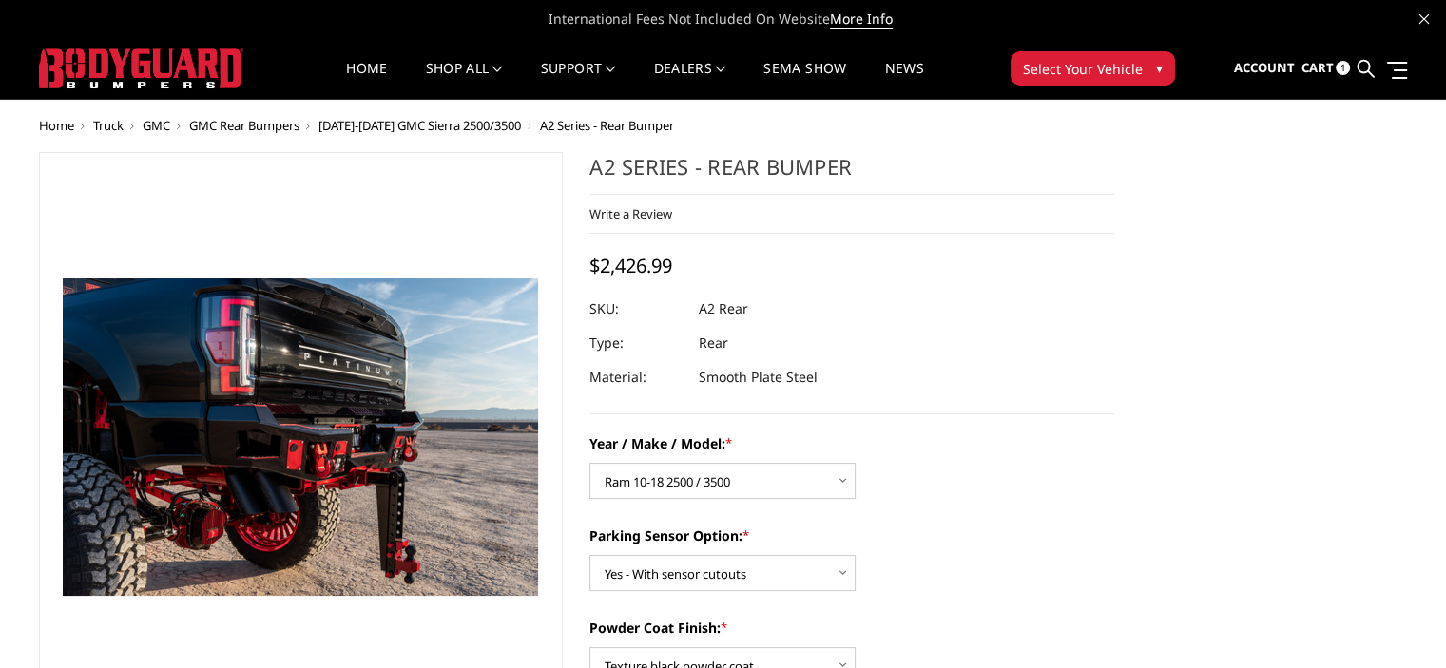
click at [56, 125] on span "Home" at bounding box center [56, 125] width 35 height 17
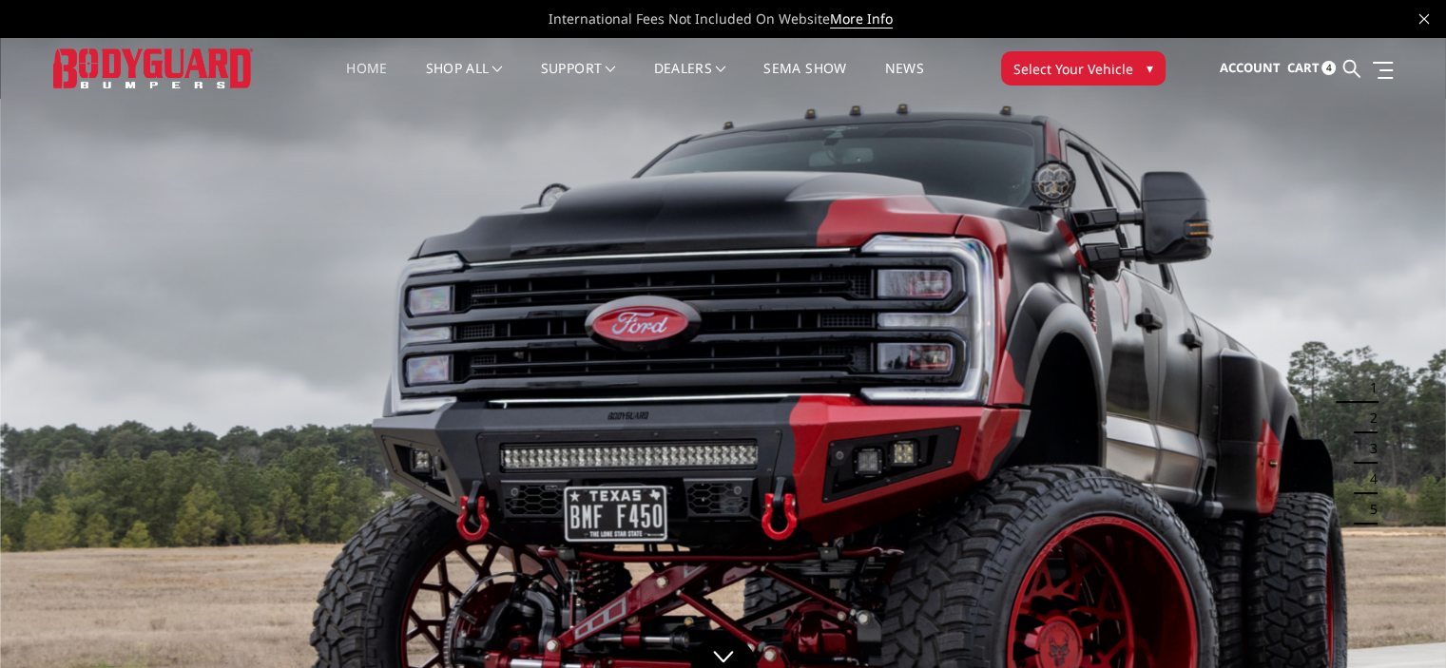
click at [1080, 63] on span "Select Your Vehicle" at bounding box center [1073, 69] width 120 height 20
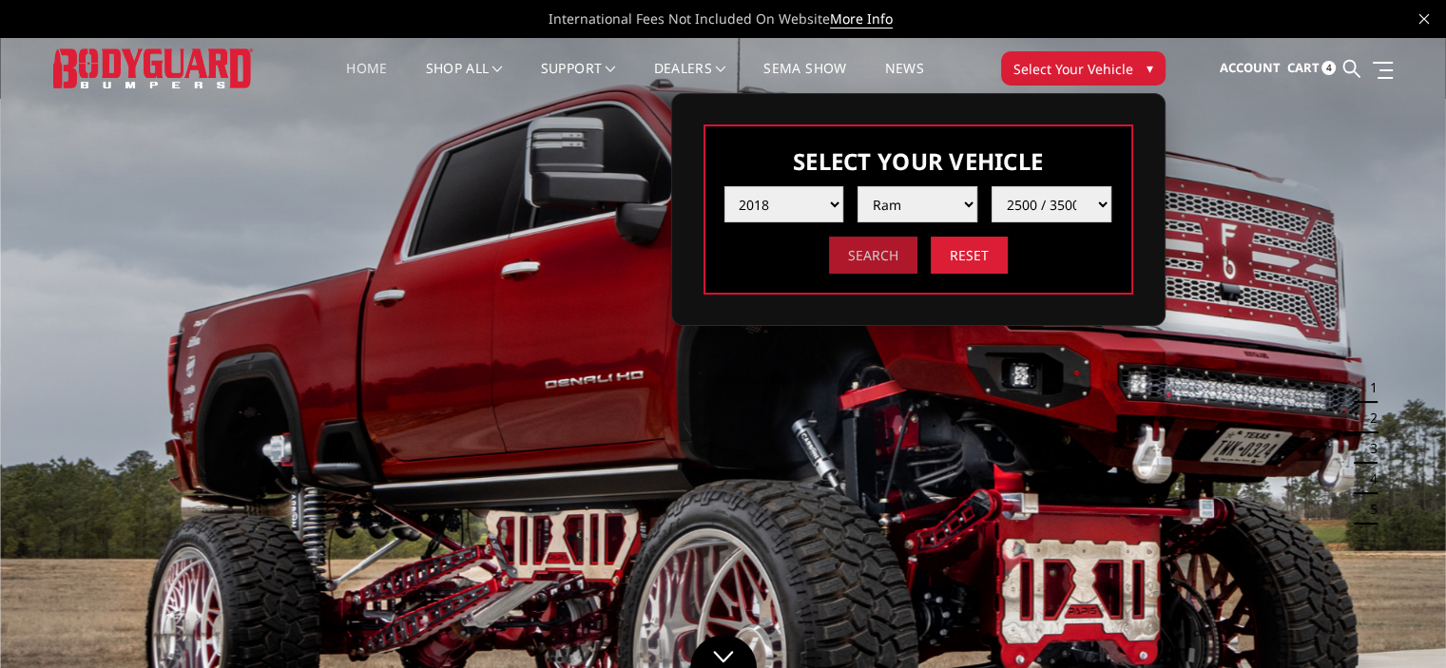
click at [847, 256] on input "Search" at bounding box center [873, 255] width 88 height 37
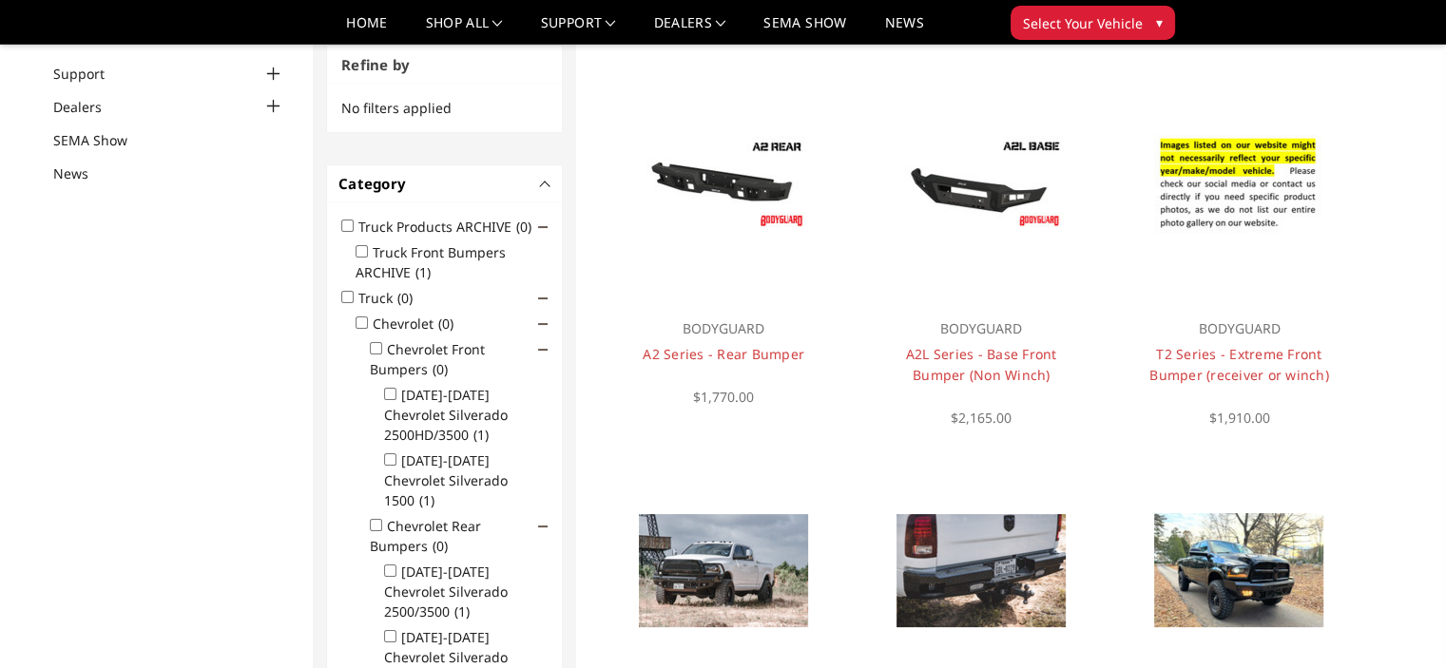
scroll to position [160, 0]
click at [697, 333] on p "BODYGUARD" at bounding box center [722, 329] width 191 height 23
click at [721, 223] on link "Choose Options" at bounding box center [723, 201] width 127 height 51
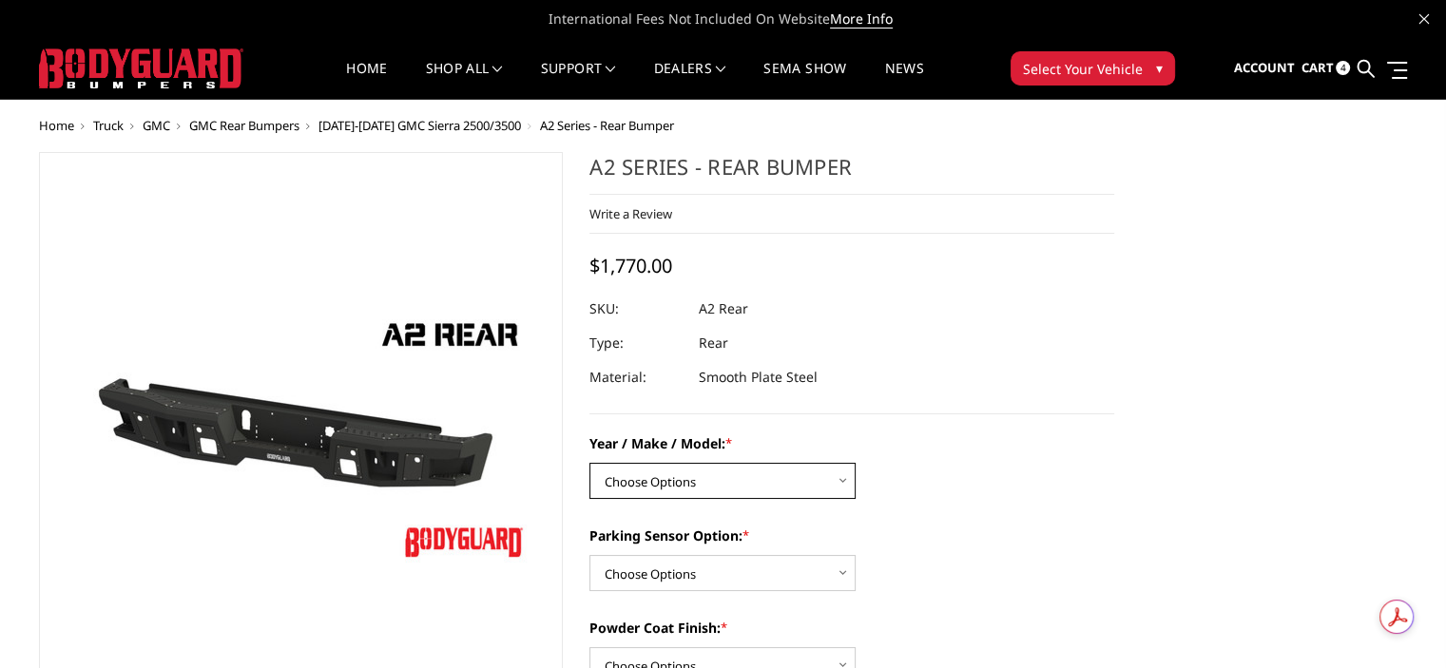
click at [782, 482] on select "Choose Options Chevrolet/GMC 20-24 2500 / 3500 Chevrolet/GMC 15-19 2500 / 3500 …" at bounding box center [722, 481] width 266 height 36
select select "1464"
click at [589, 463] on select "Choose Options Chevrolet/GMC 20-24 2500 / 3500 Chevrolet/GMC 15-19 2500 / 3500 …" at bounding box center [722, 481] width 266 height 36
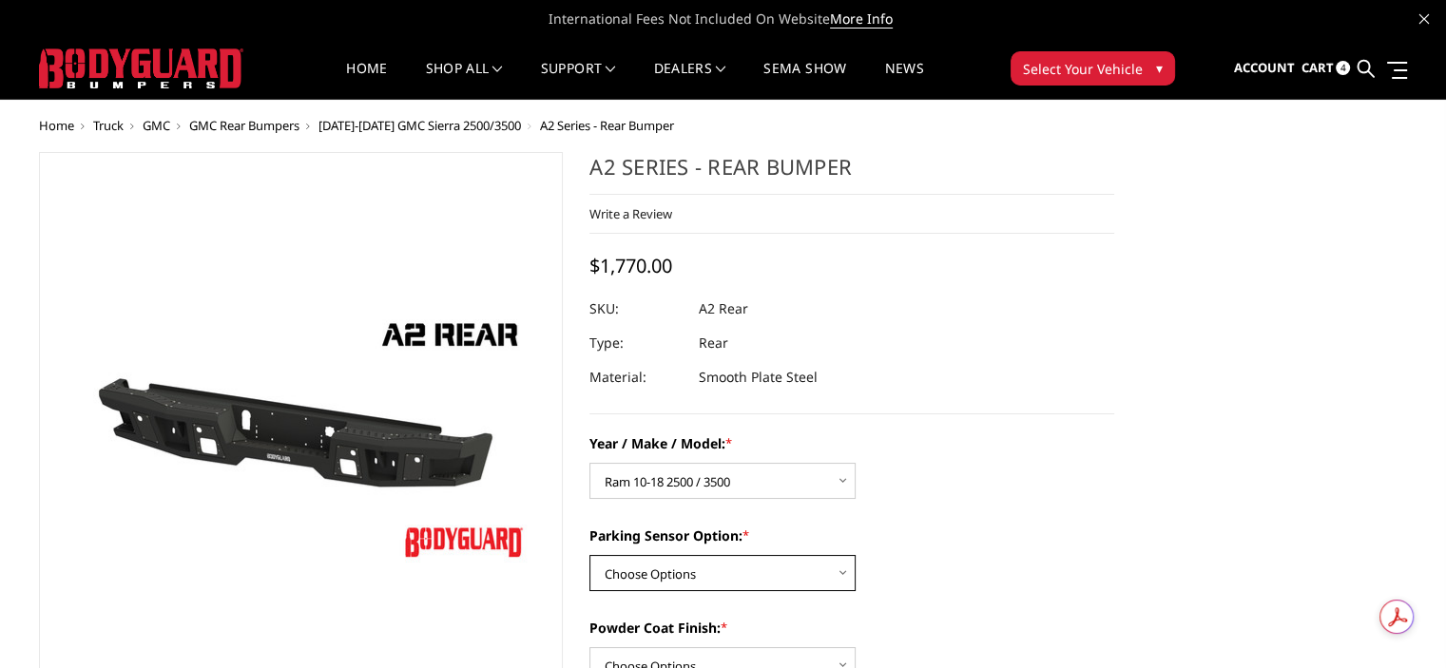
click at [789, 567] on select "Choose Options Yes - With sensor cutouts No - Without sensor cutouts" at bounding box center [722, 573] width 266 height 36
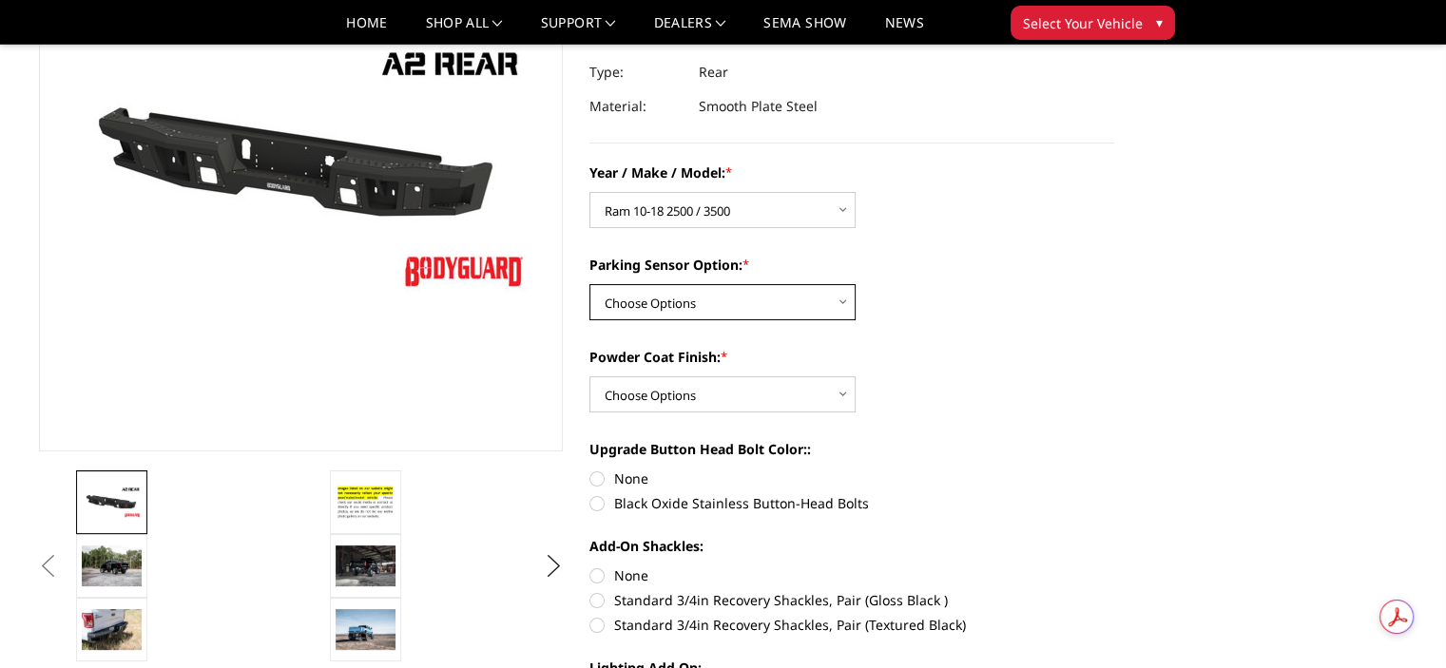
scroll to position [213, 0]
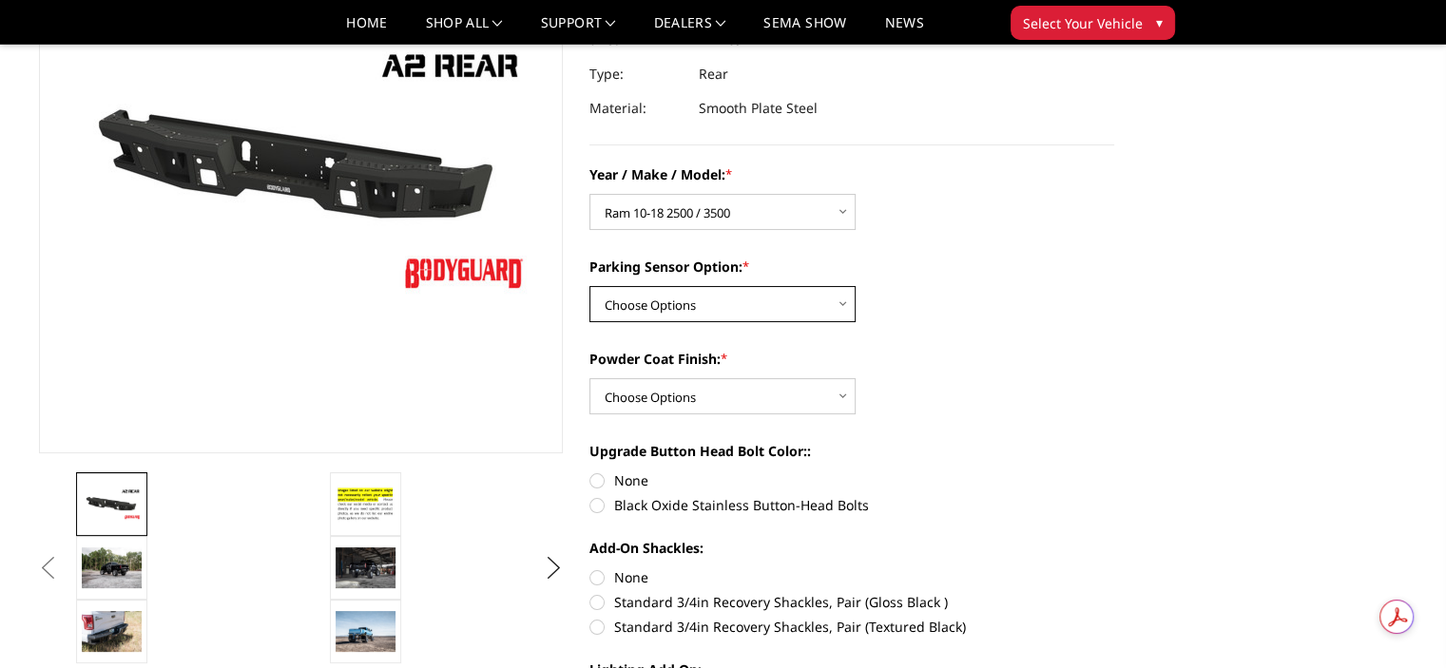
click at [718, 299] on select "Choose Options Yes - With sensor cutouts No - Without sensor cutouts" at bounding box center [722, 304] width 266 height 36
select select "564"
click at [589, 286] on select "Choose Options Yes - With sensor cutouts No - Without sensor cutouts" at bounding box center [722, 304] width 266 height 36
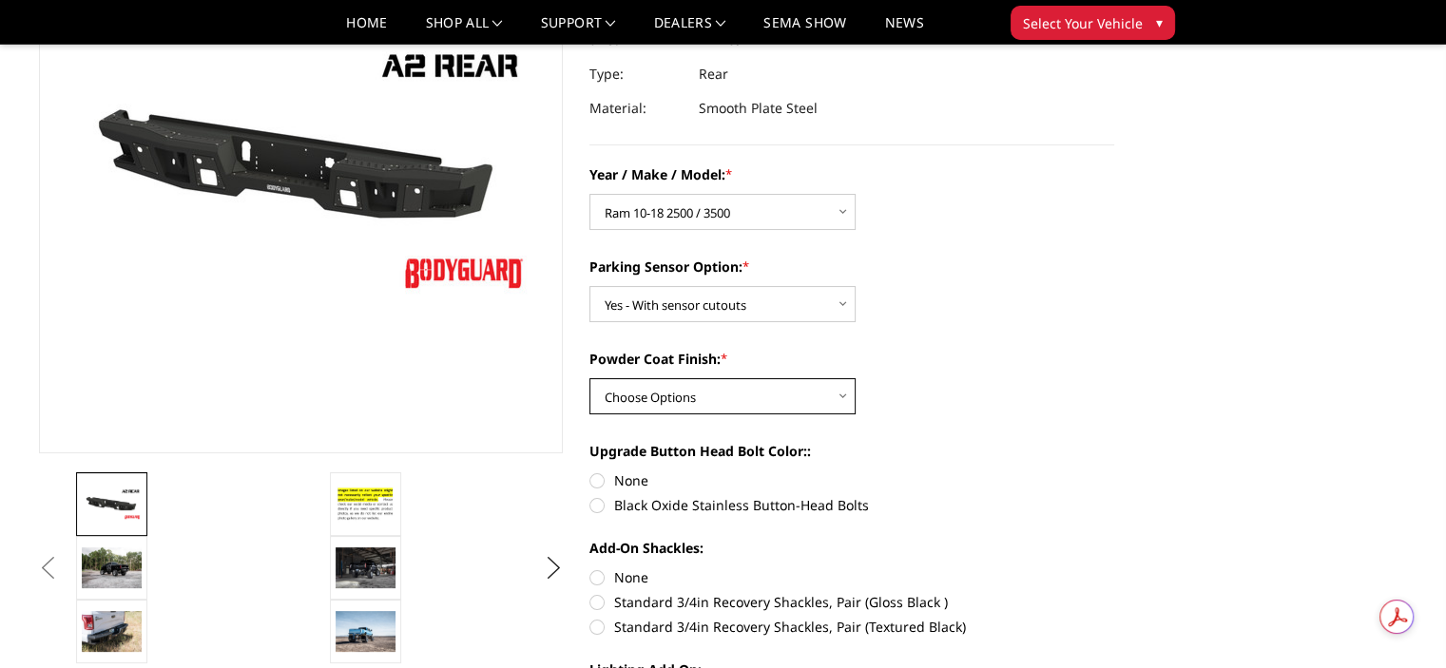
click at [726, 395] on select "Choose Options Bare metal (included) Texture black powder coat" at bounding box center [722, 396] width 266 height 36
select select "549"
click at [589, 378] on select "Choose Options Bare metal (included) Texture black powder coat" at bounding box center [722, 396] width 266 height 36
click at [675, 505] on label "Black Oxide Stainless Button-Head Bolts" at bounding box center [851, 505] width 525 height 20
click at [1114, 472] on input "Black Oxide Stainless Button-Head Bolts" at bounding box center [1114, 471] width 1 height 1
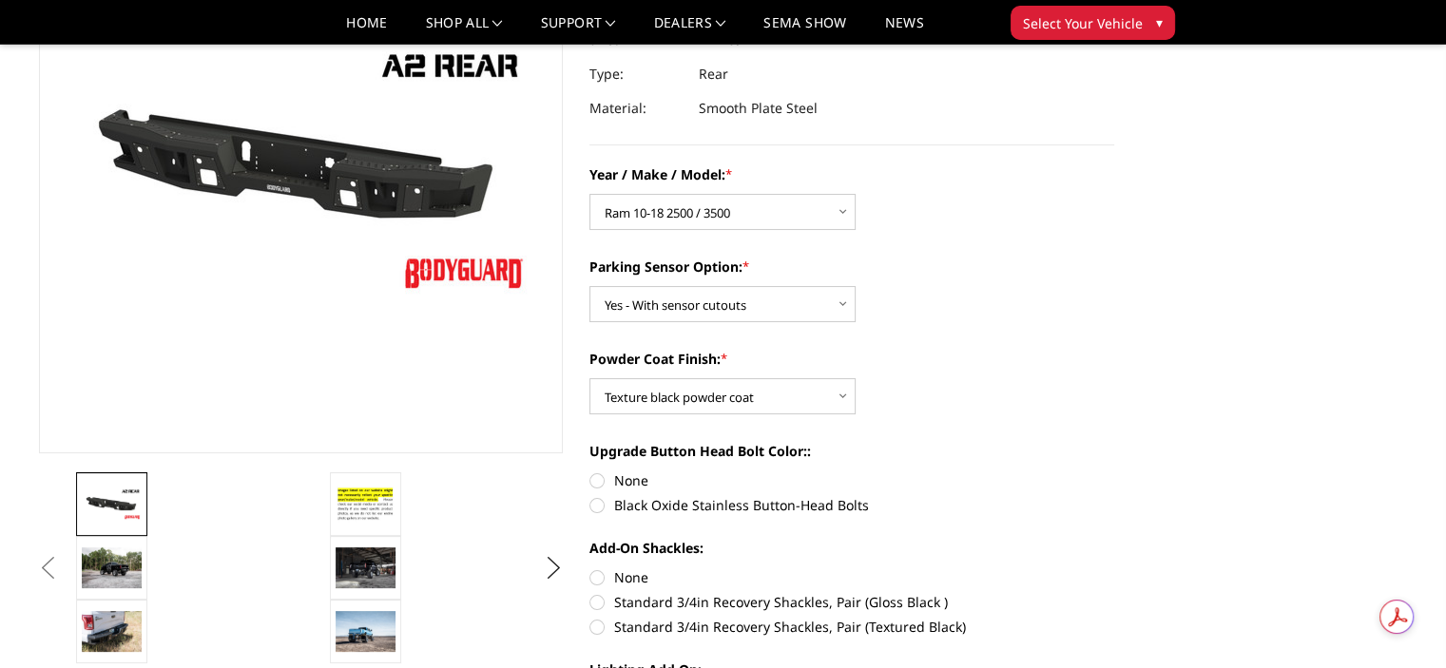
radio input "true"
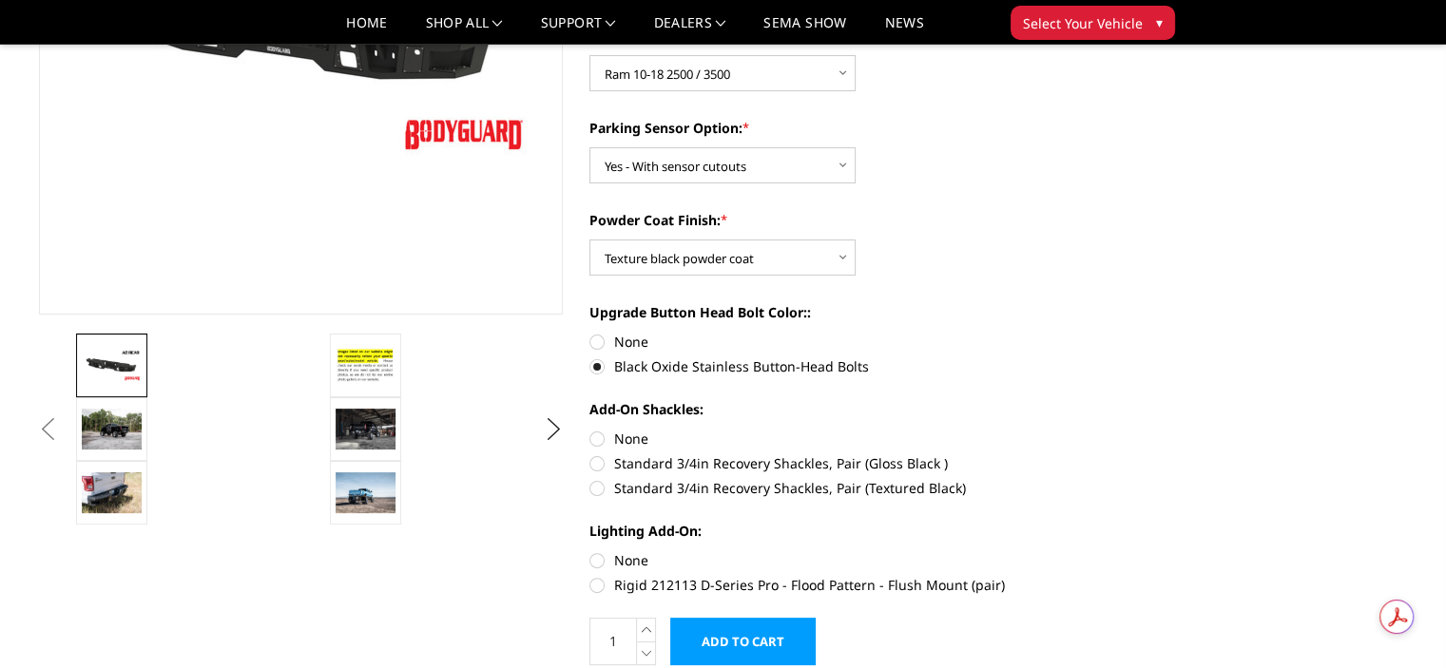
click at [668, 491] on label "Standard 3/4in Recovery Shackles, Pair (Textured Black)" at bounding box center [851, 488] width 525 height 20
click at [1114, 454] on input "Standard 3/4in Recovery Shackles, Pair (Textured Black)" at bounding box center [1114, 453] width 1 height 1
radio input "true"
click at [649, 588] on label "Rigid 212113 D-Series Pro - Flood Pattern - Flush Mount (pair)" at bounding box center [851, 585] width 525 height 20
click at [1114, 551] on input "Rigid 212113 D-Series Pro - Flood Pattern - Flush Mount (pair)" at bounding box center [1114, 550] width 1 height 1
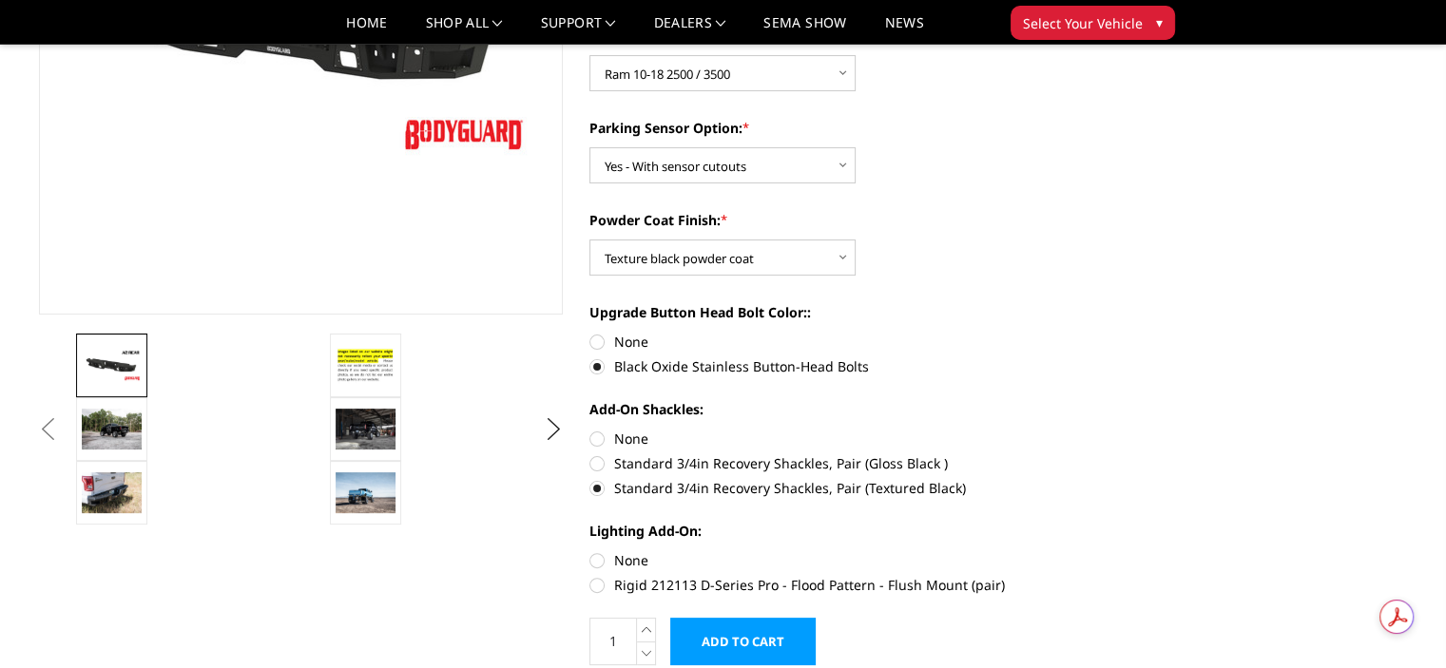
radio input "true"
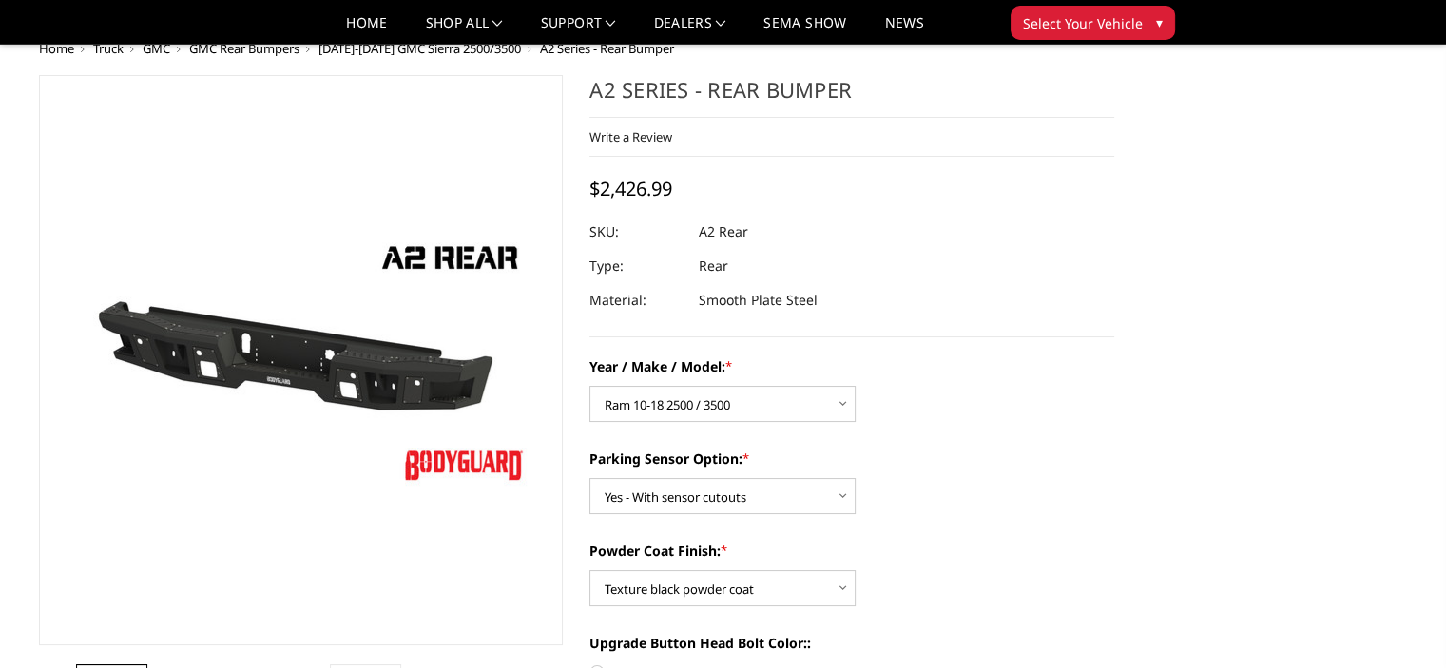
scroll to position [0, 0]
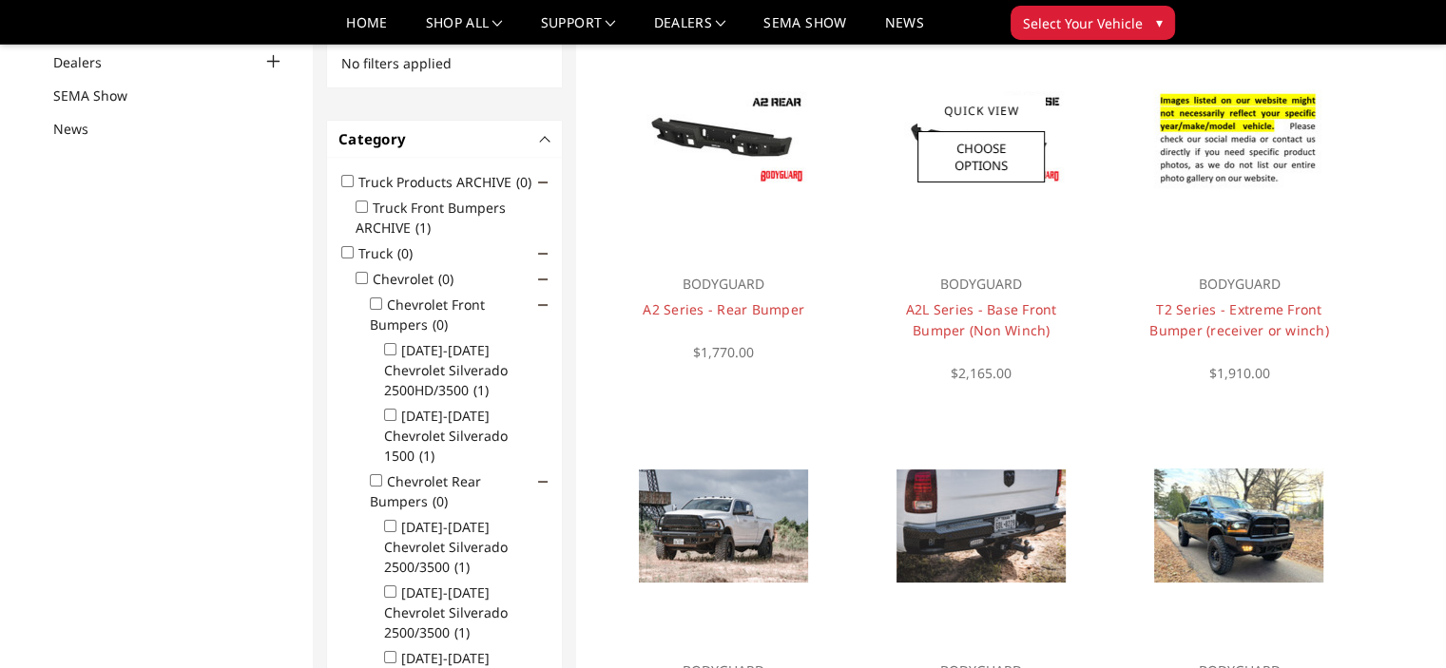
scroll to position [205, 0]
click at [992, 312] on link "A2L Series - Base Front Bumper (Non Winch)" at bounding box center [981, 318] width 151 height 39
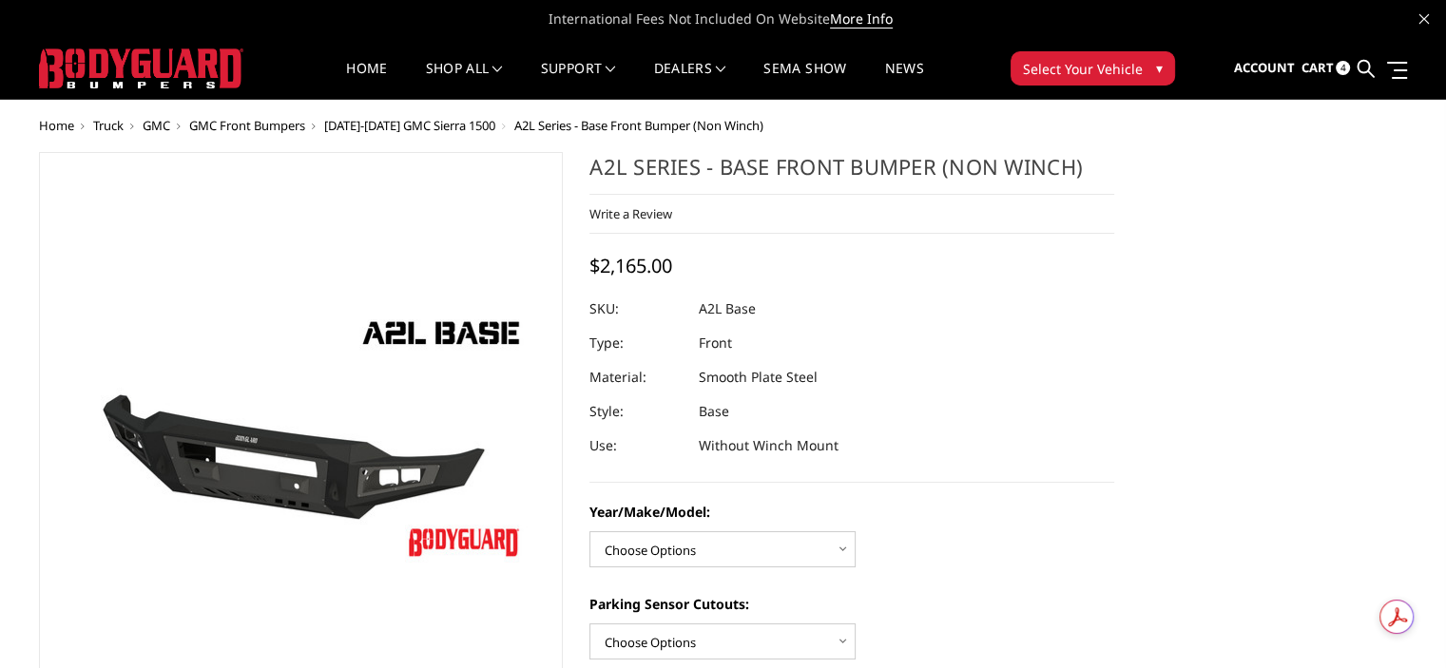
scroll to position [213, 0]
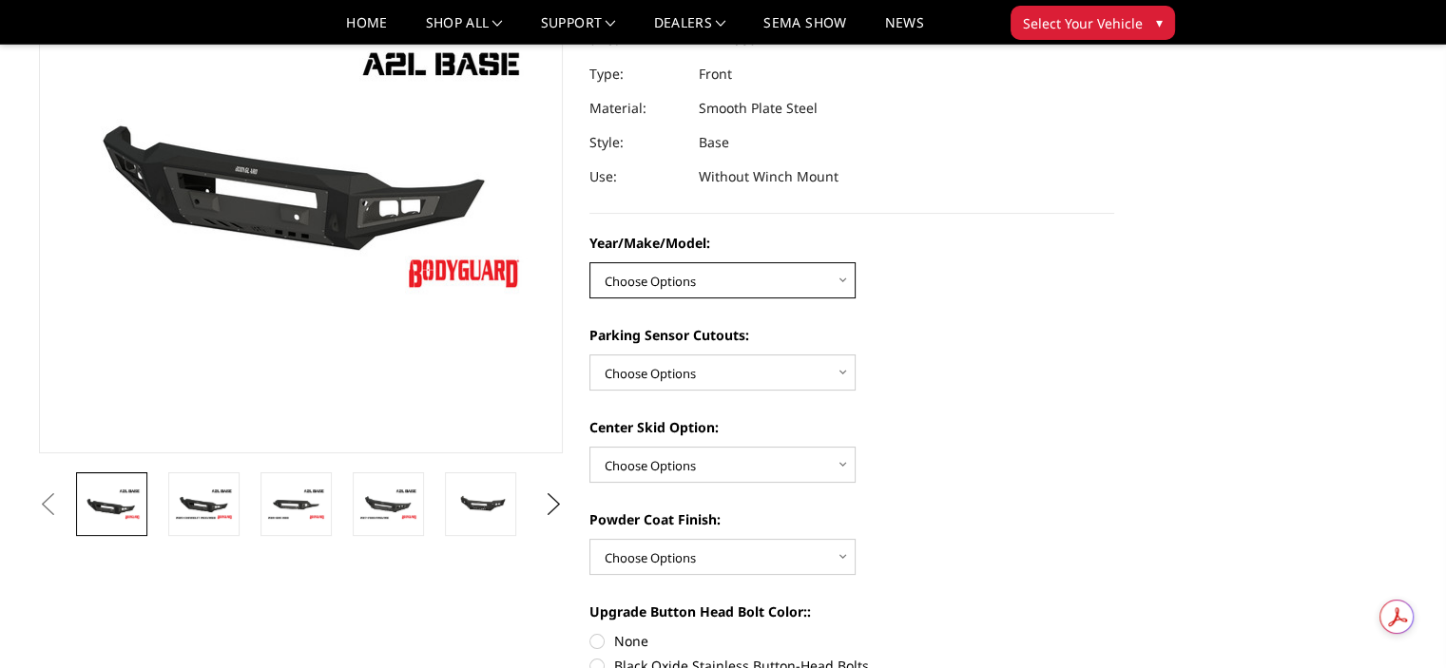
click at [734, 274] on select "Choose Options Chevrolet 15-19 2500/3500 Chevrolet 19-21 1500 Chevrolet 15-20 […" at bounding box center [722, 280] width 266 height 36
select select "4343"
click at [589, 262] on select "Choose Options Chevrolet 15-19 2500/3500 Chevrolet 19-21 1500 Chevrolet 15-20 […" at bounding box center [722, 280] width 266 height 36
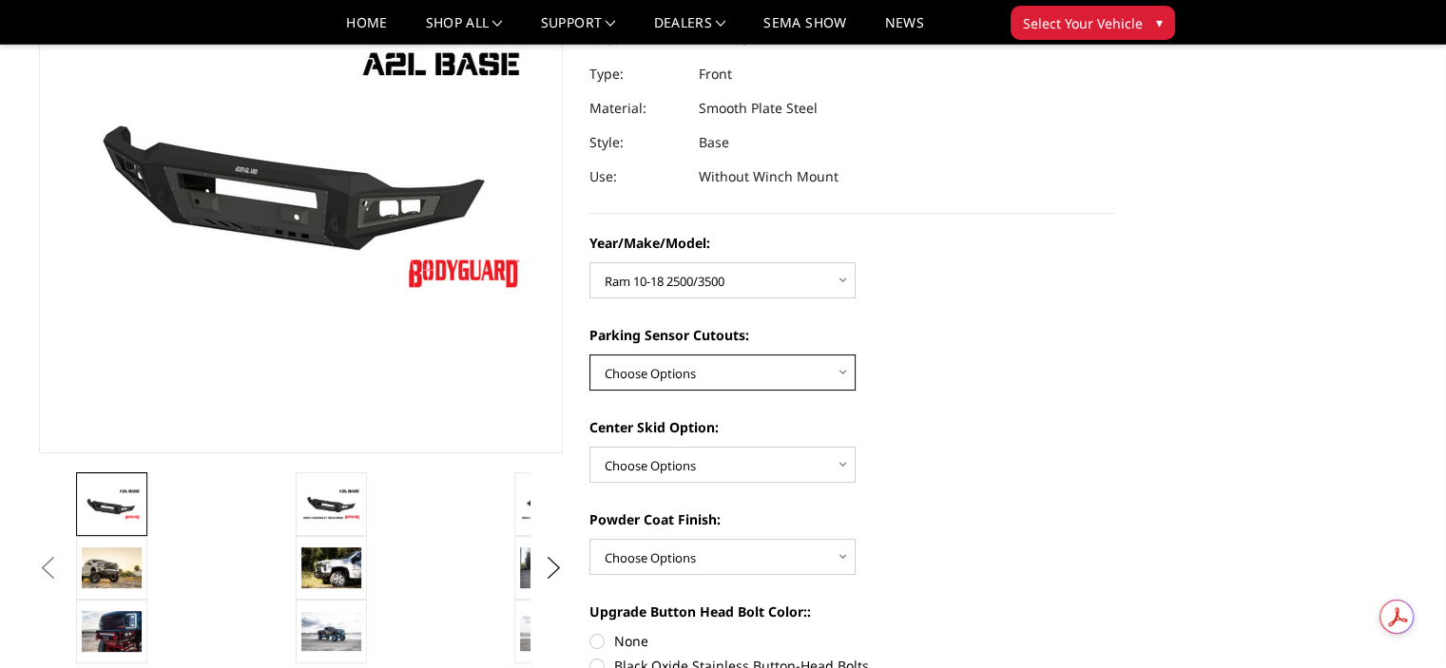
click at [793, 361] on select "Choose Options Yes - With Parking Sensor Cutouts No - Without Parking Sensor Cu…" at bounding box center [722, 373] width 266 height 36
select select "4328"
click at [589, 355] on select "Choose Options Yes - With Parking Sensor Cutouts No - Without Parking Sensor Cu…" at bounding box center [722, 373] width 266 height 36
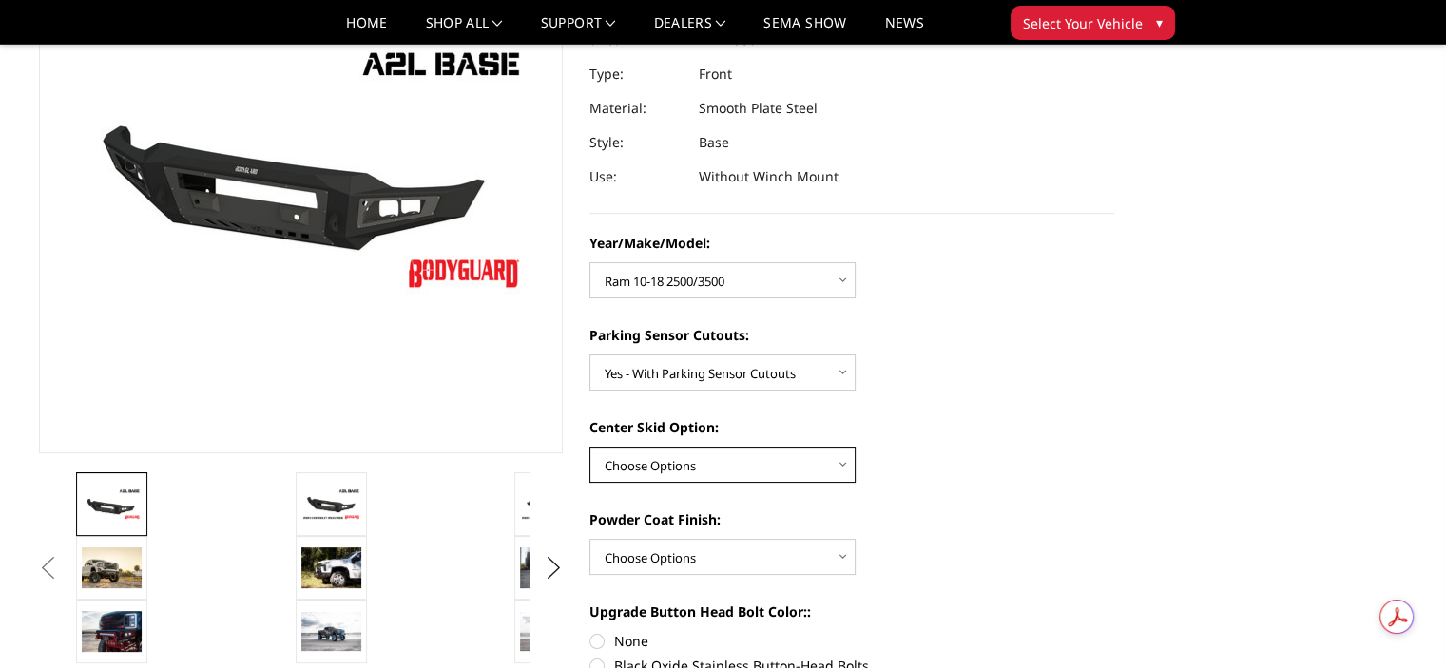
click at [770, 459] on select "Choose Options Single Light Bar Cutout" at bounding box center [722, 465] width 266 height 36
select select "4304"
click at [589, 447] on select "Choose Options Single Light Bar Cutout" at bounding box center [722, 465] width 266 height 36
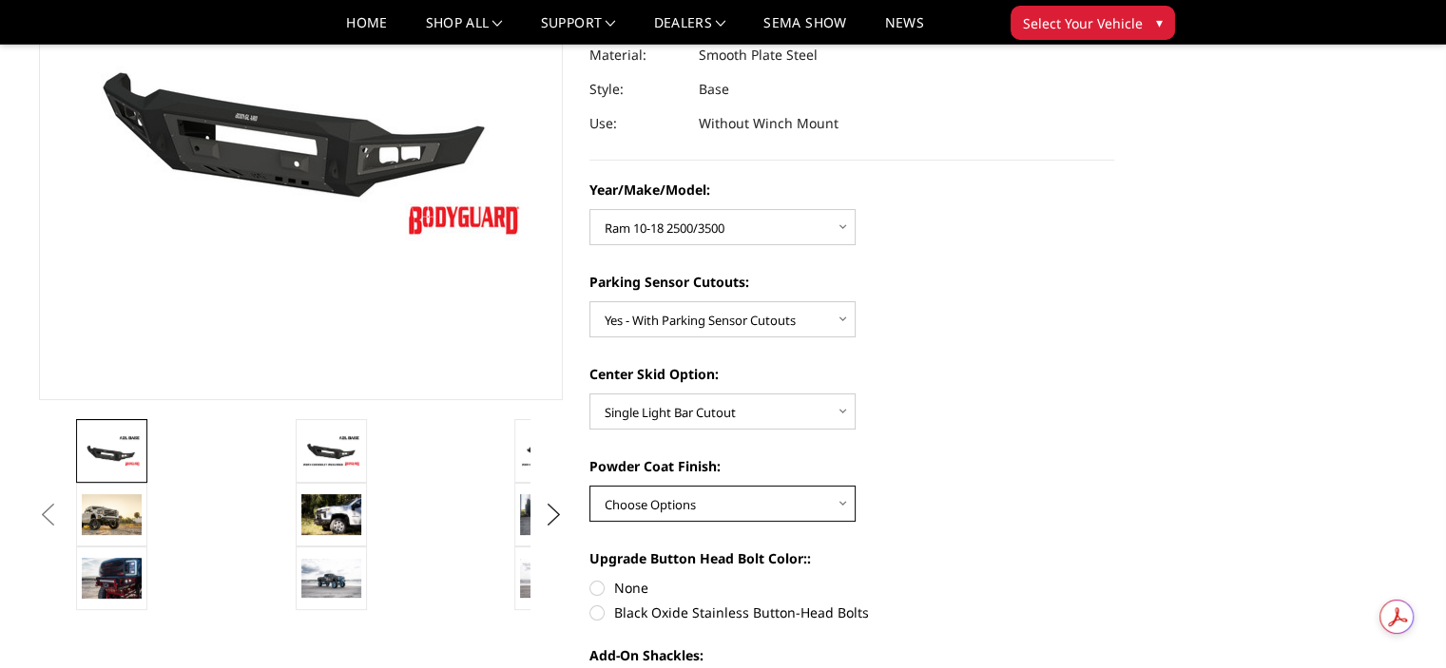
click at [814, 506] on select "Choose Options Bare metal (included) Texture Black Powder Coat" at bounding box center [722, 504] width 266 height 36
select select "4286"
click at [589, 486] on select "Choose Options Bare metal (included) Texture Black Powder Coat" at bounding box center [722, 504] width 266 height 36
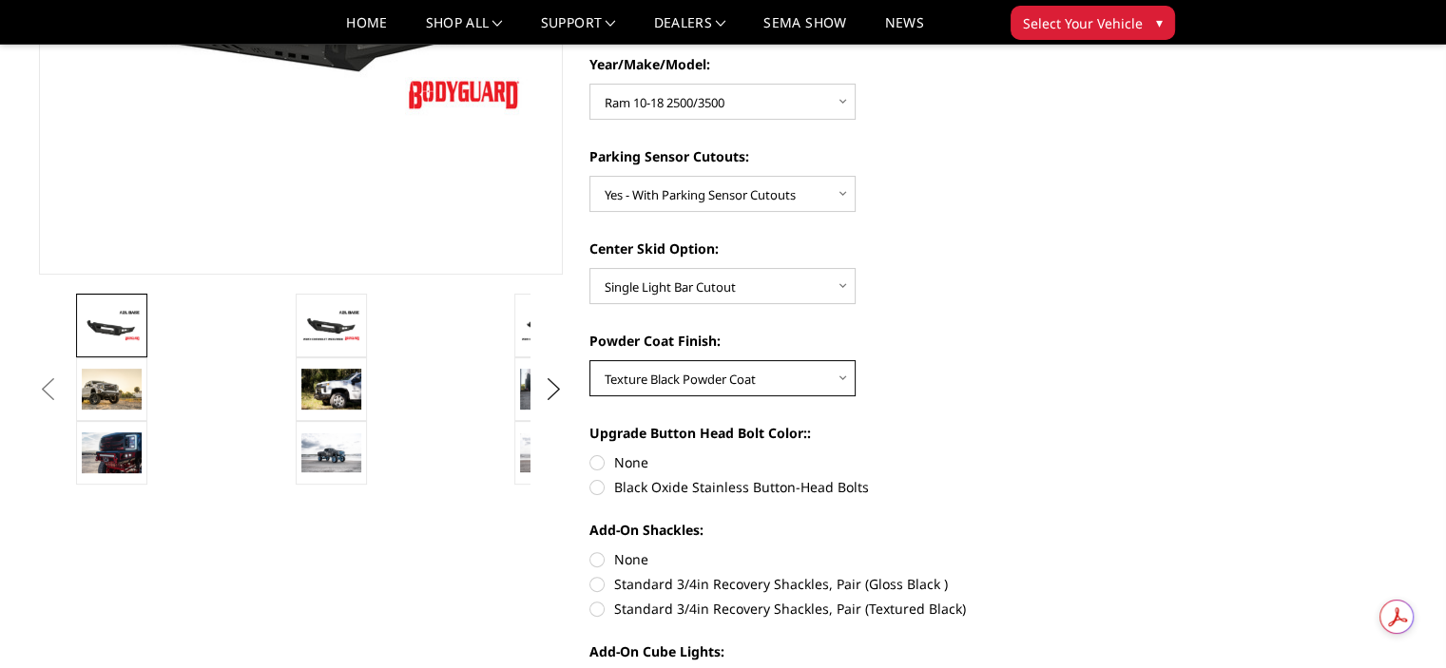
scroll to position [395, 0]
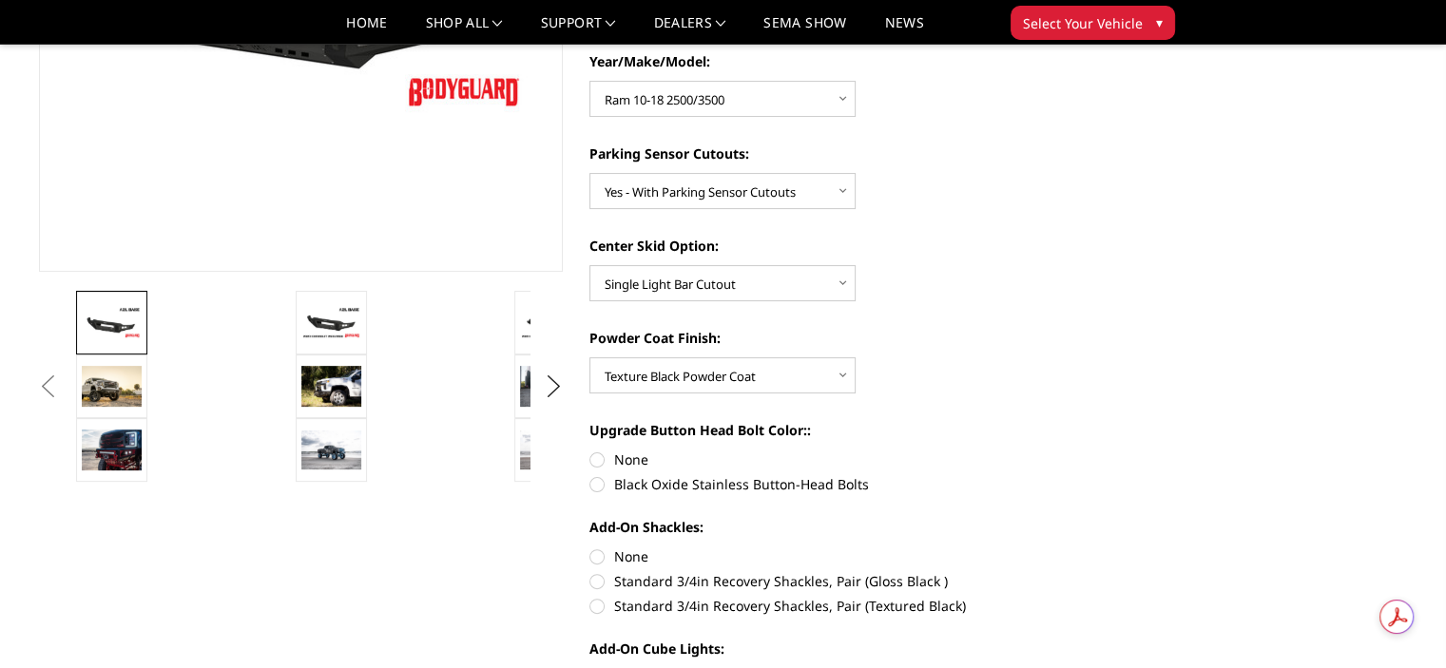
click at [599, 478] on label "Black Oxide Stainless Button-Head Bolts" at bounding box center [851, 484] width 525 height 20
click at [1114, 451] on input "Black Oxide Stainless Button-Head Bolts" at bounding box center [1114, 450] width 1 height 1
radio input "true"
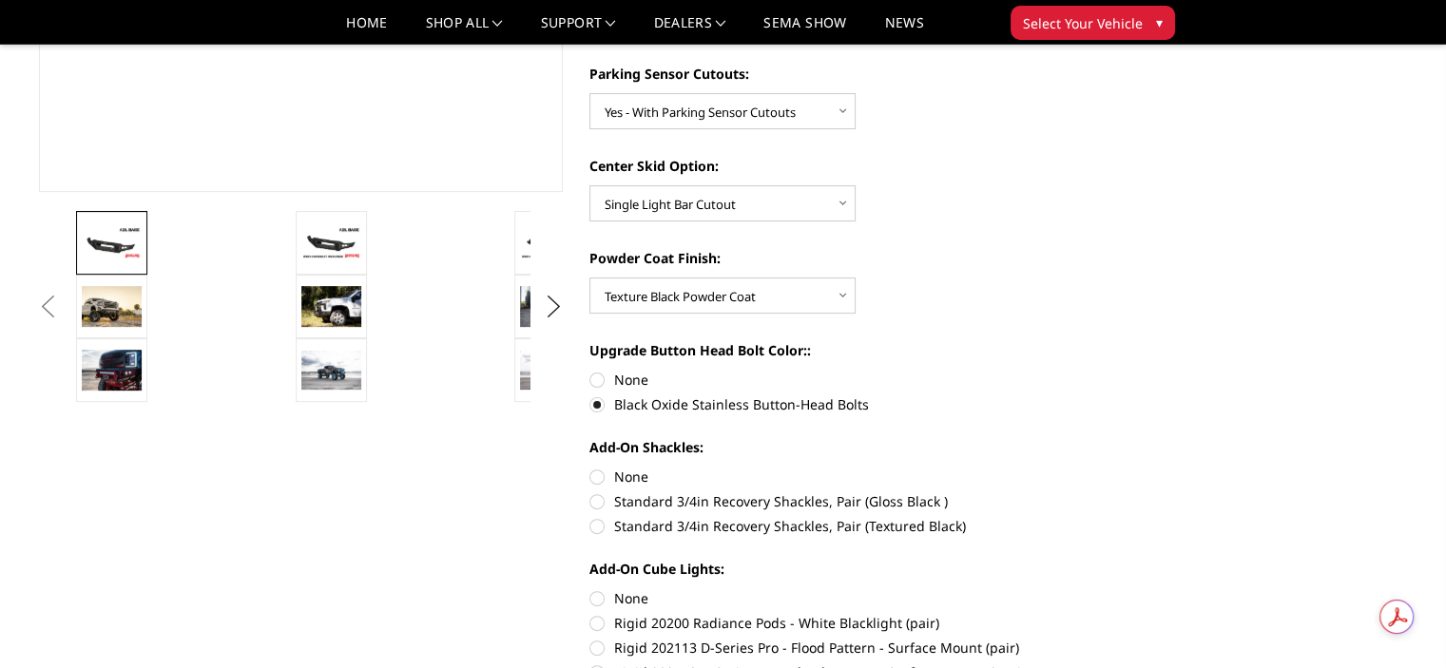
scroll to position [475, 0]
click at [606, 521] on label "Standard 3/4in Recovery Shackles, Pair (Textured Black)" at bounding box center [851, 525] width 525 height 20
click at [1114, 491] on input "Standard 3/4in Recovery Shackles, Pair (Textured Black)" at bounding box center [1114, 491] width 1 height 1
radio input "true"
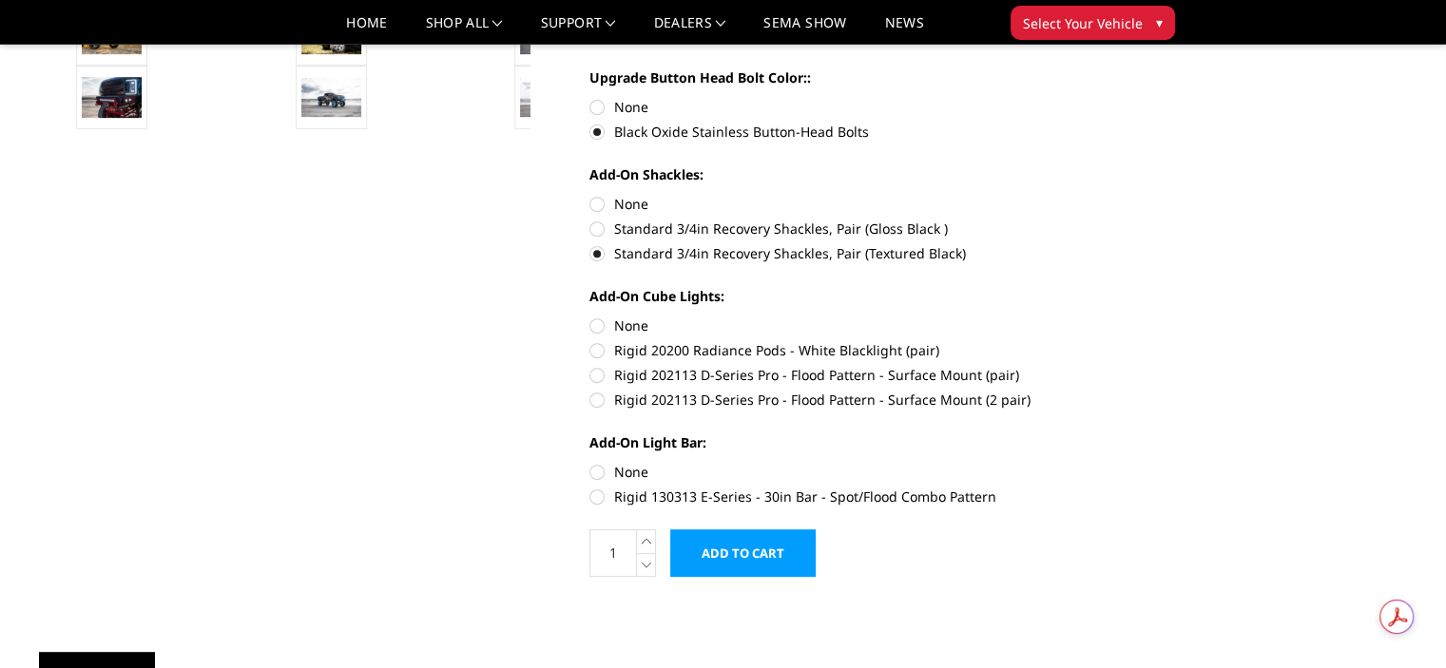
scroll to position [726, 0]
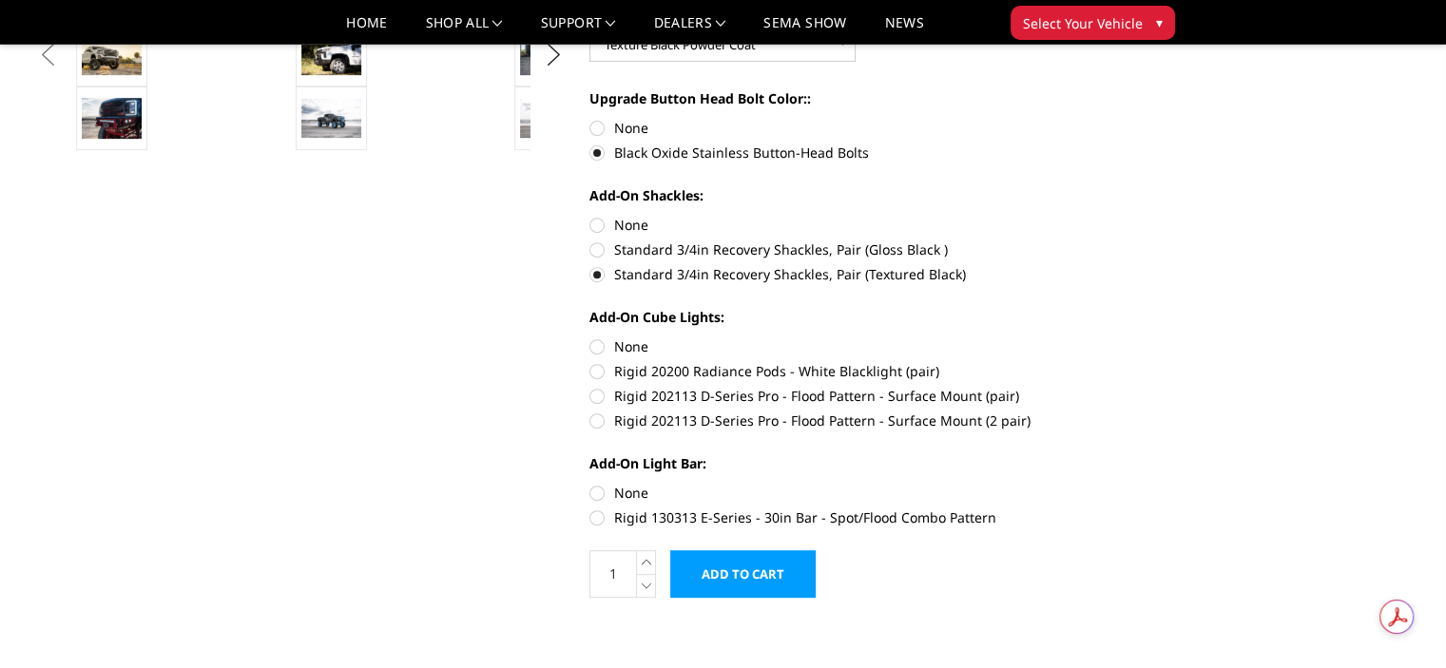
click at [600, 389] on label "Rigid 202113 D-Series Pro - Flood Pattern - Surface Mount (pair)" at bounding box center [851, 396] width 525 height 20
click at [1114, 362] on input "Rigid 202113 D-Series Pro - Flood Pattern - Surface Mount (pair)" at bounding box center [1114, 361] width 1 height 1
radio input "true"
click at [597, 344] on label "None" at bounding box center [851, 347] width 525 height 20
click at [590, 337] on input "None" at bounding box center [589, 337] width 1 height 1
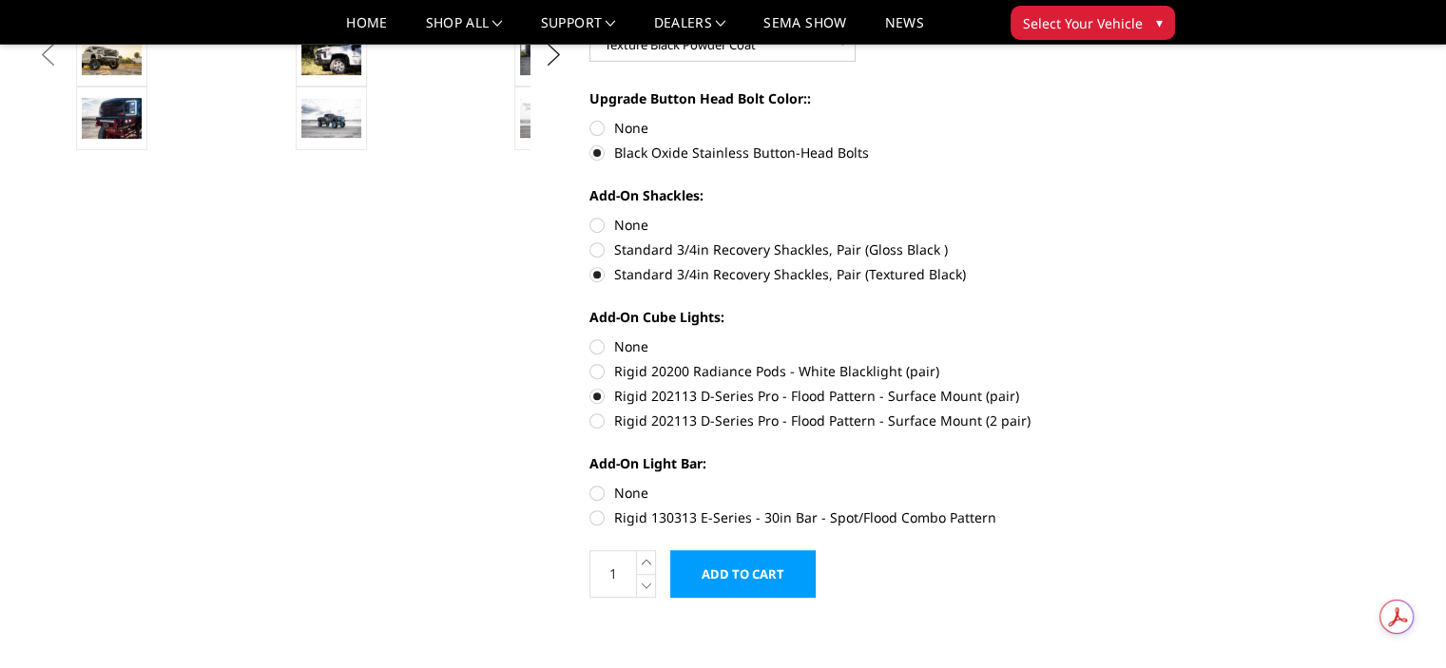
radio input "true"
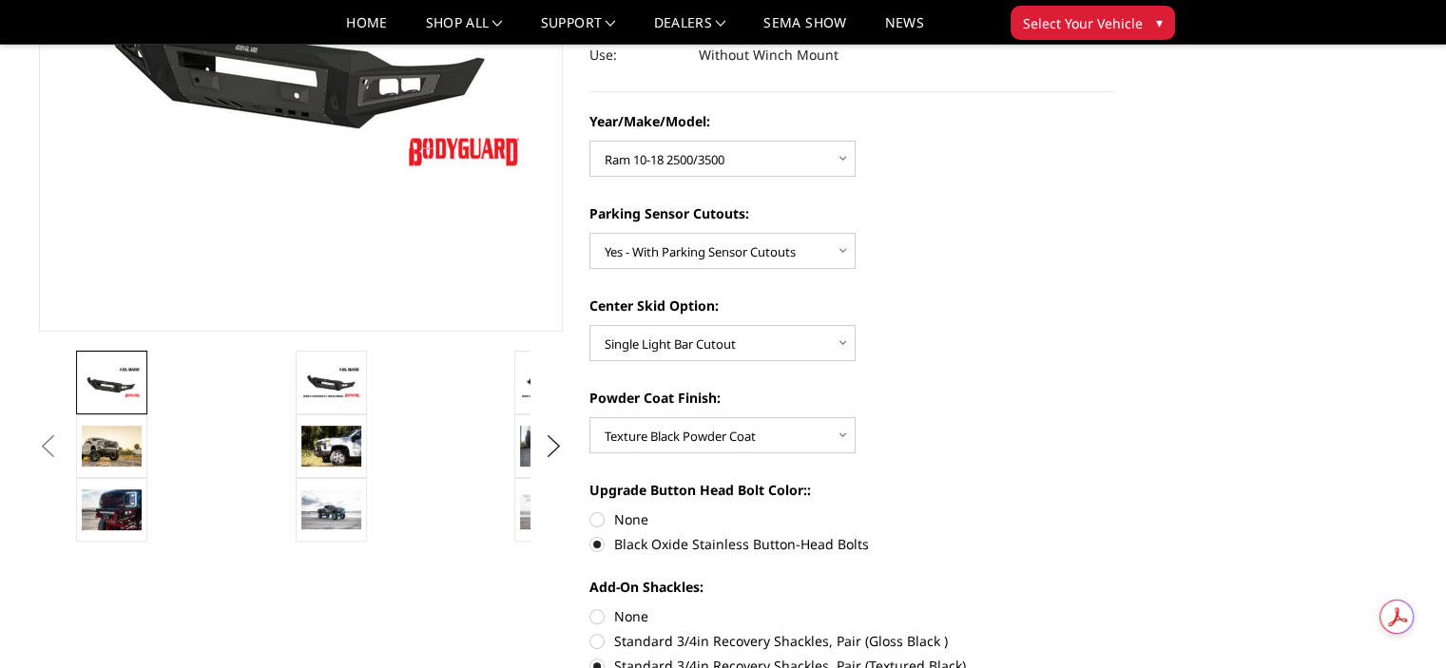
scroll to position [325, 0]
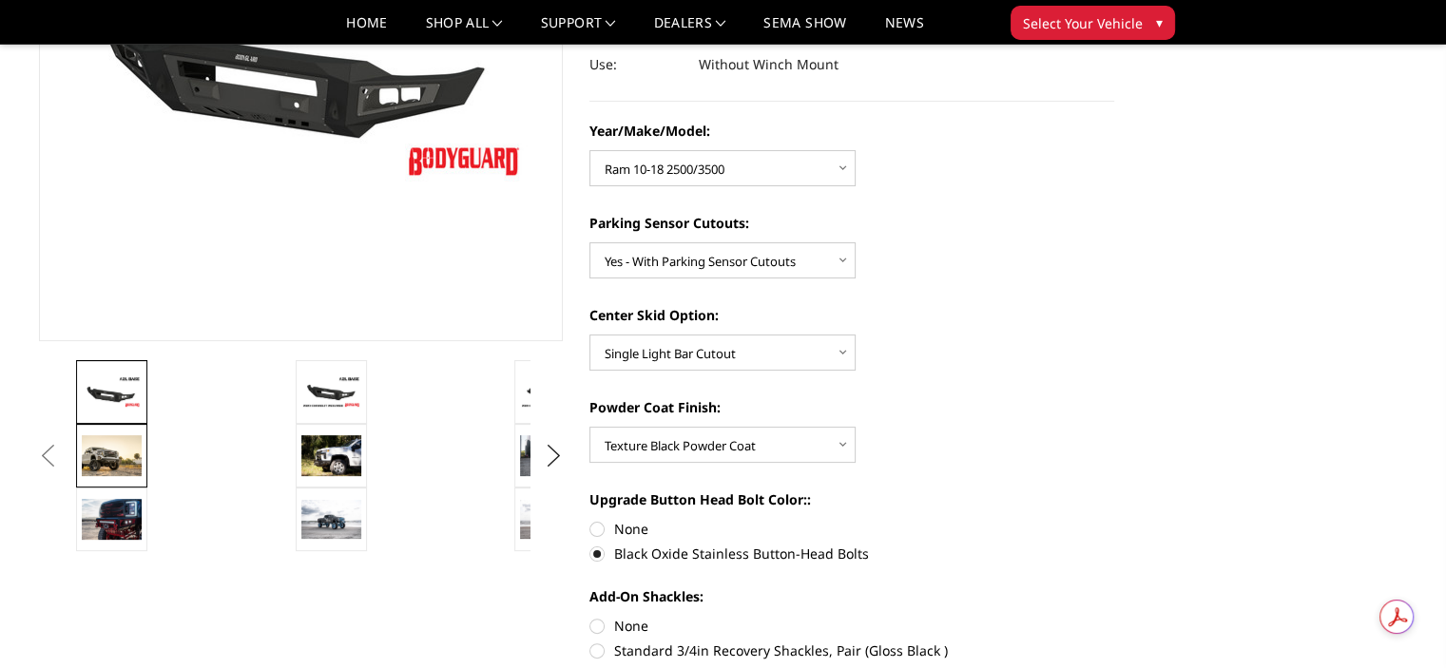
click at [139, 438] on img at bounding box center [112, 455] width 60 height 41
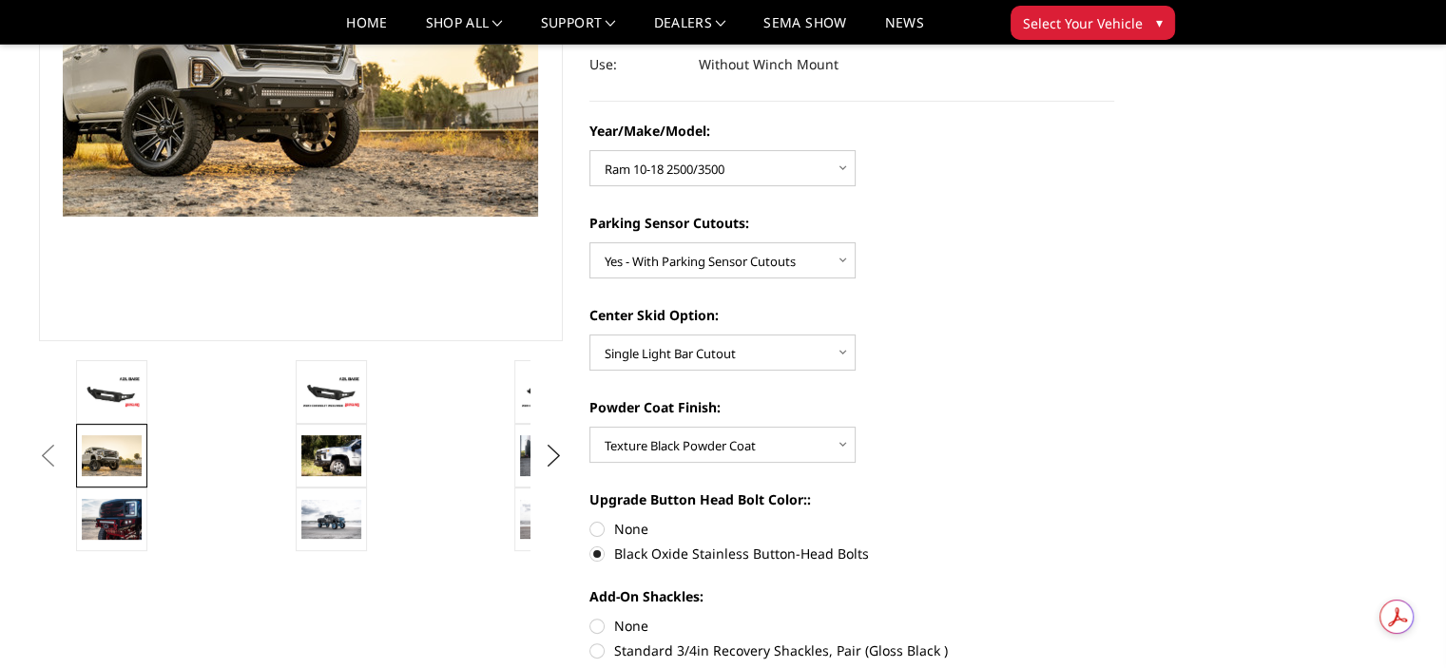
scroll to position [298, 0]
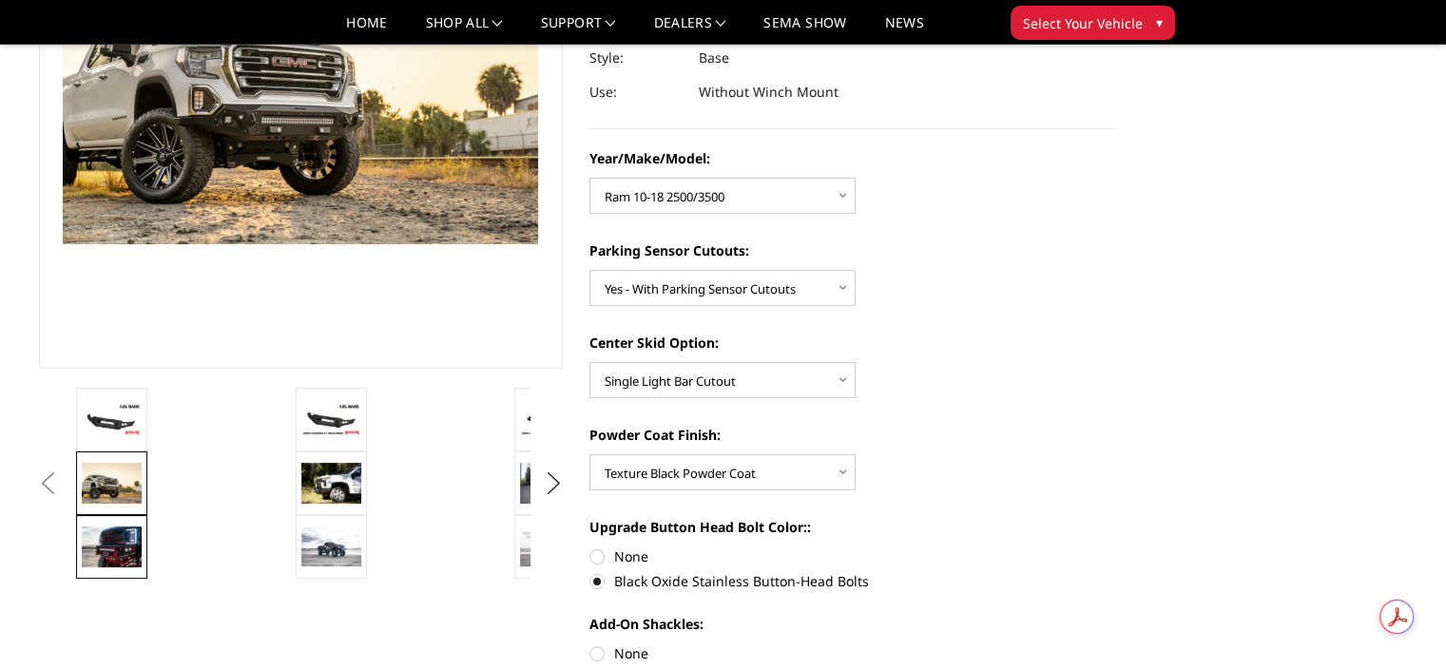
click at [125, 518] on link at bounding box center [111, 547] width 71 height 64
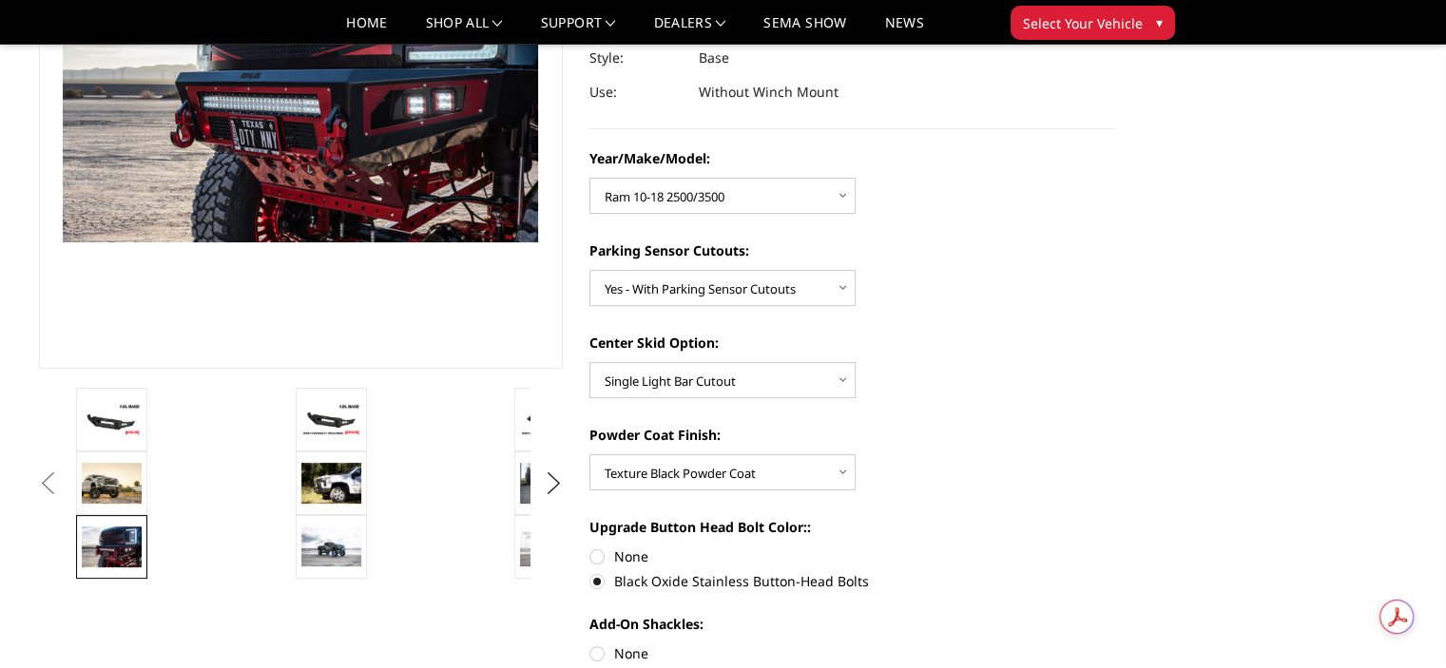
scroll to position [300, 0]
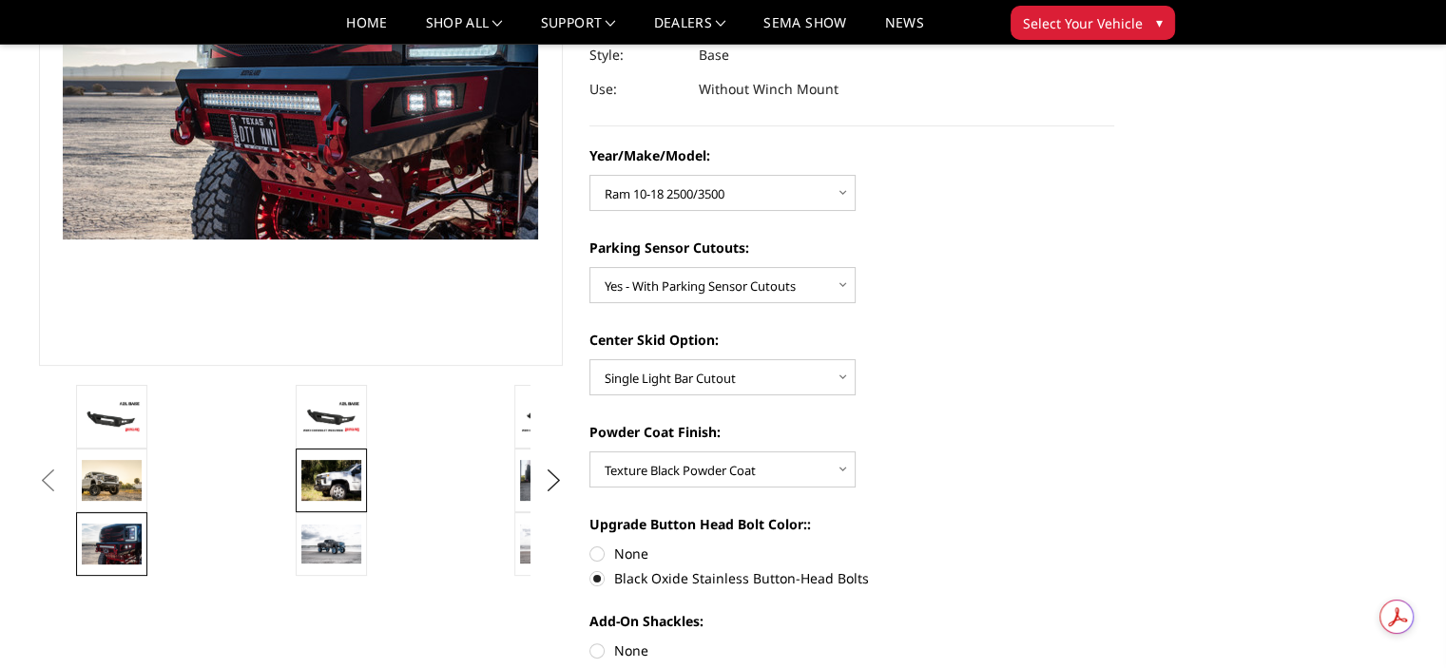
click at [331, 477] on img at bounding box center [331, 480] width 60 height 40
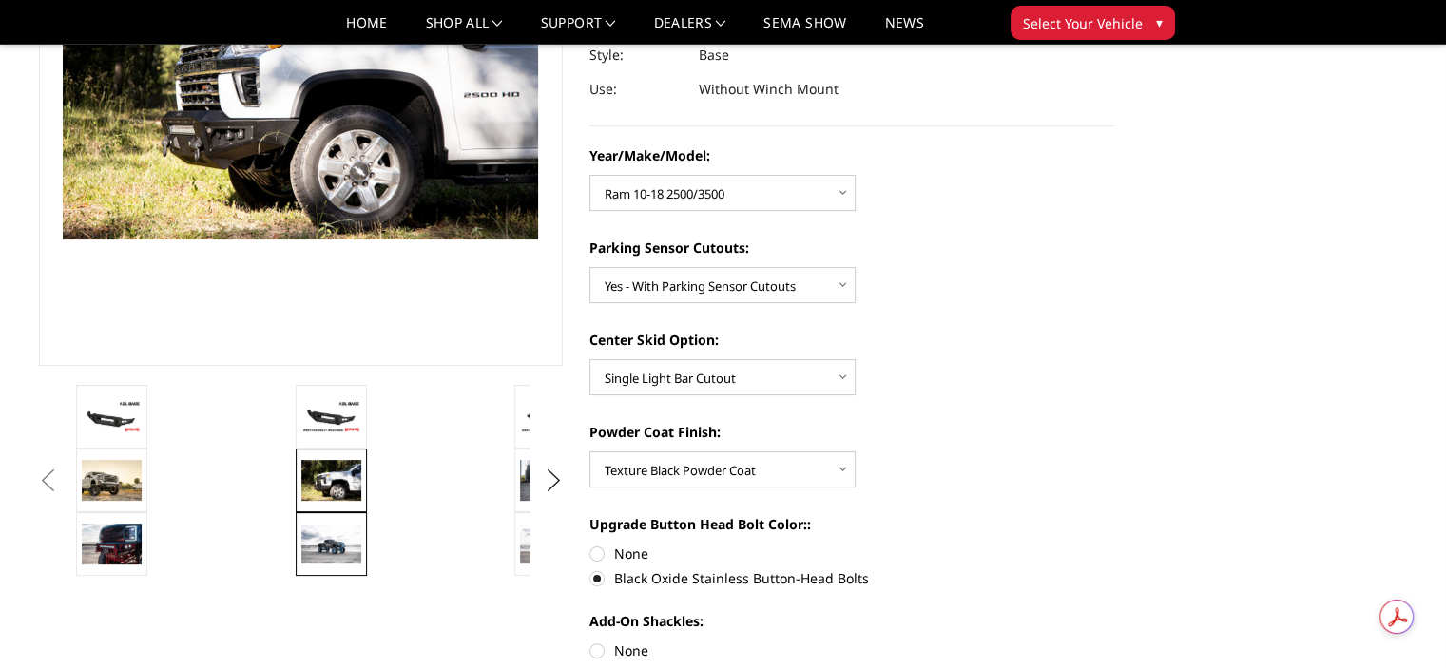
click at [328, 528] on img at bounding box center [331, 544] width 60 height 39
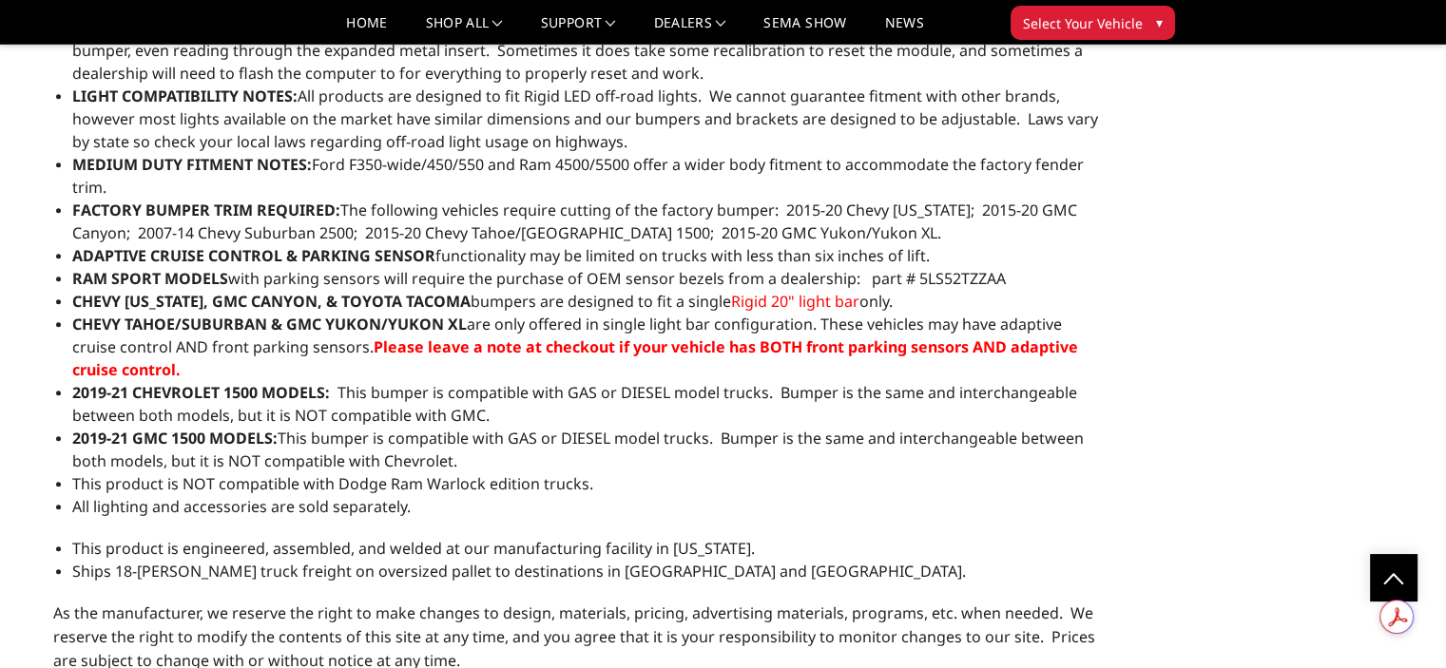
scroll to position [1897, 0]
click at [328, 517] on span "All lighting and accessories are sold separately." at bounding box center [241, 506] width 338 height 21
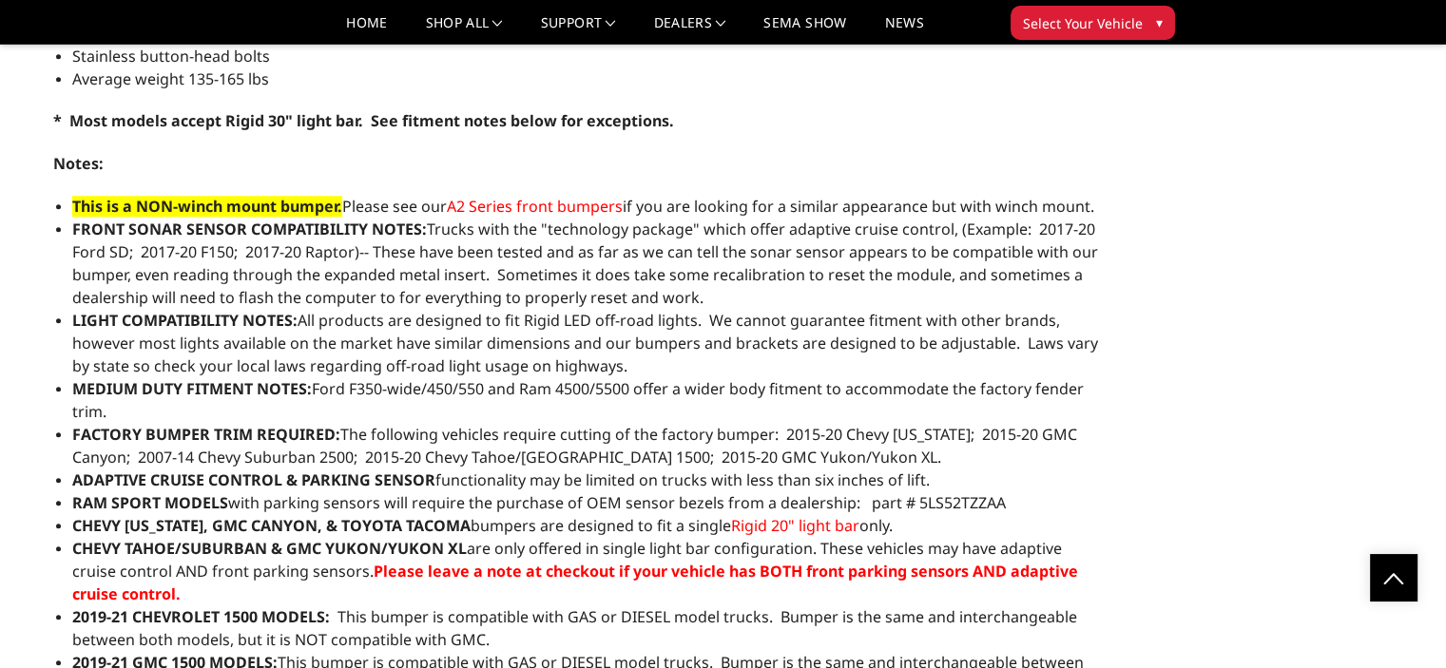
scroll to position [1673, 0]
click at [517, 202] on span "A2 Series front bumpers" at bounding box center [535, 206] width 176 height 21
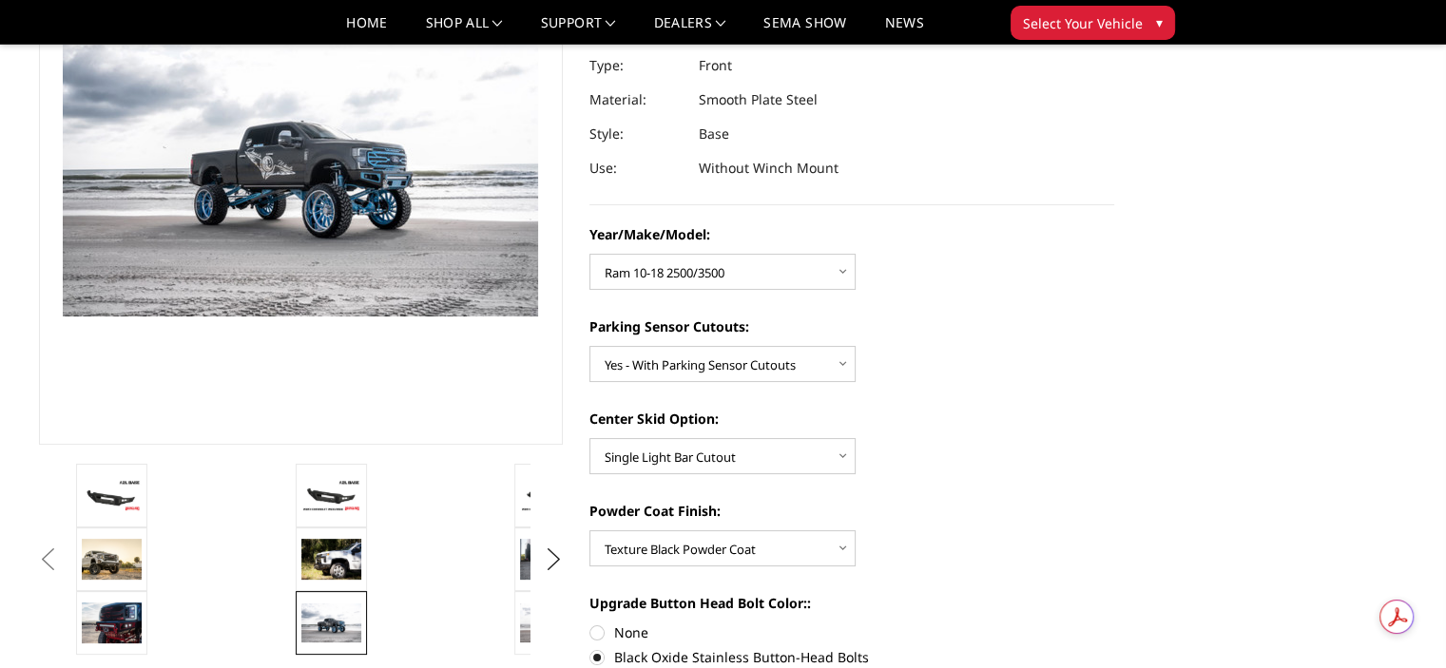
scroll to position [374, 0]
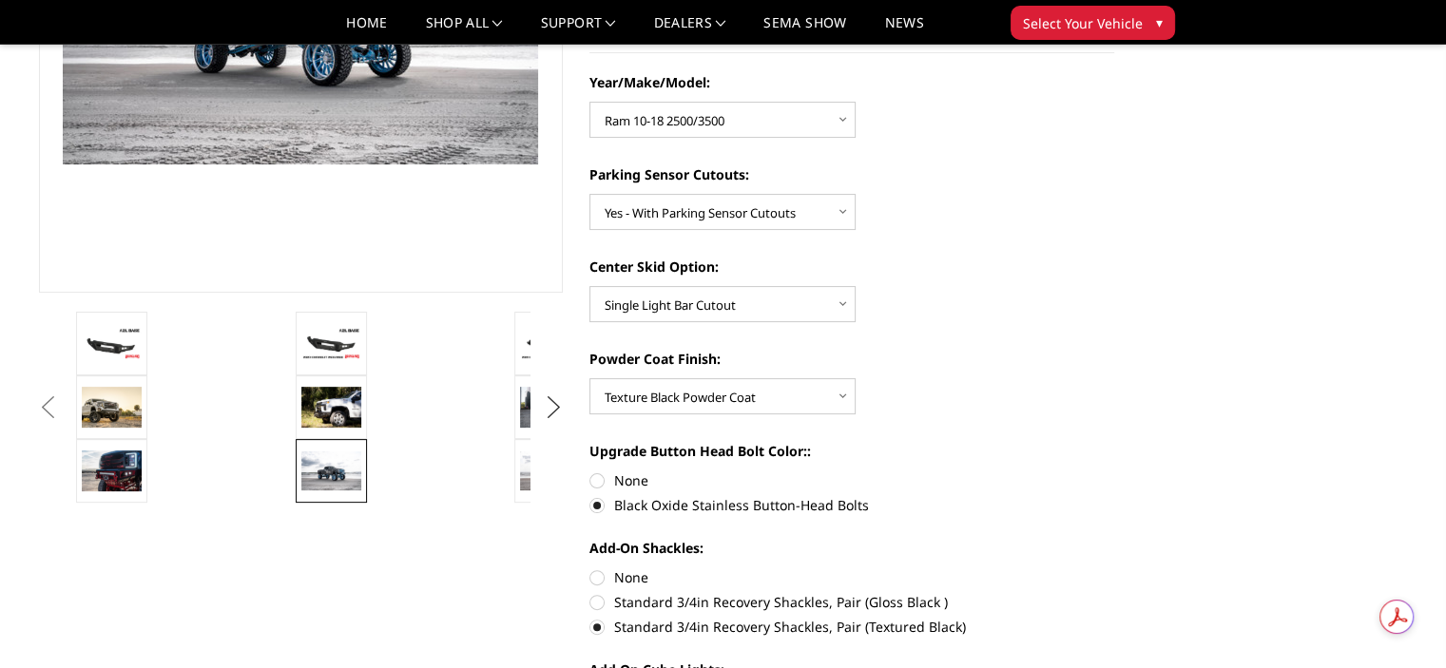
click at [554, 408] on button "Next" at bounding box center [553, 408] width 29 height 29
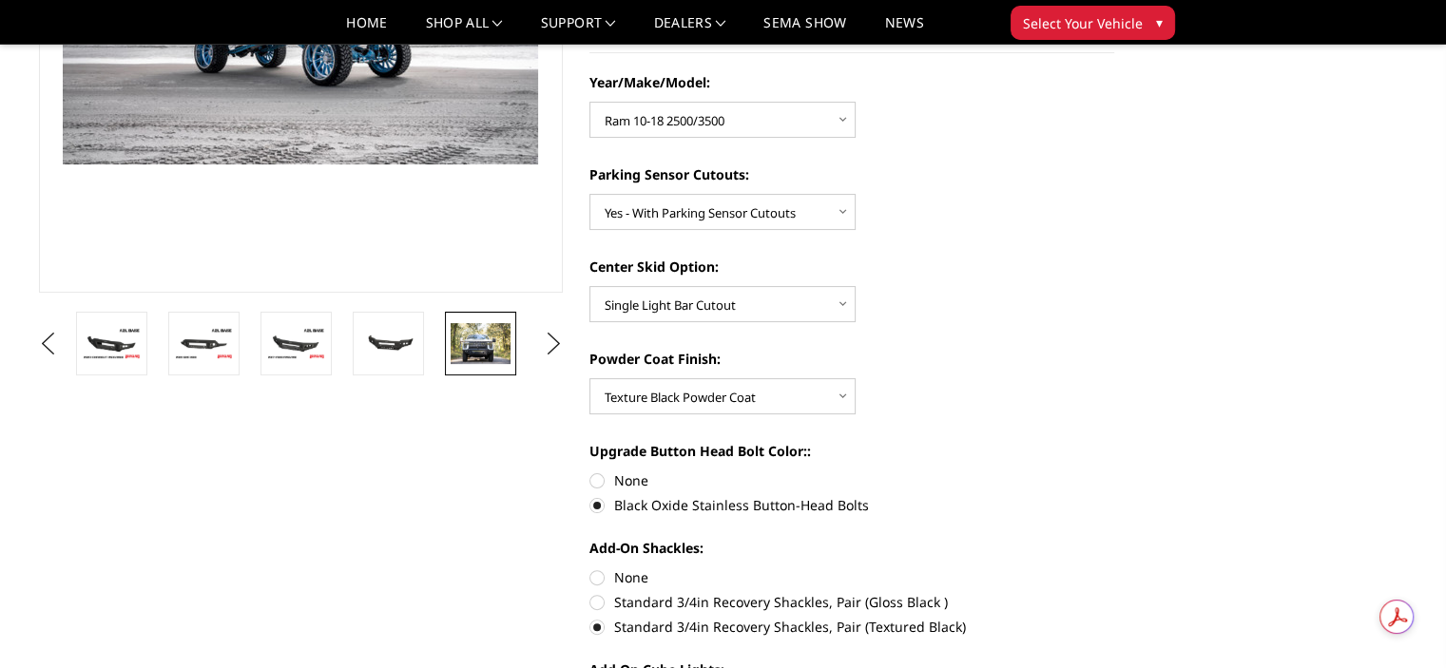
click at [472, 330] on img at bounding box center [481, 343] width 60 height 40
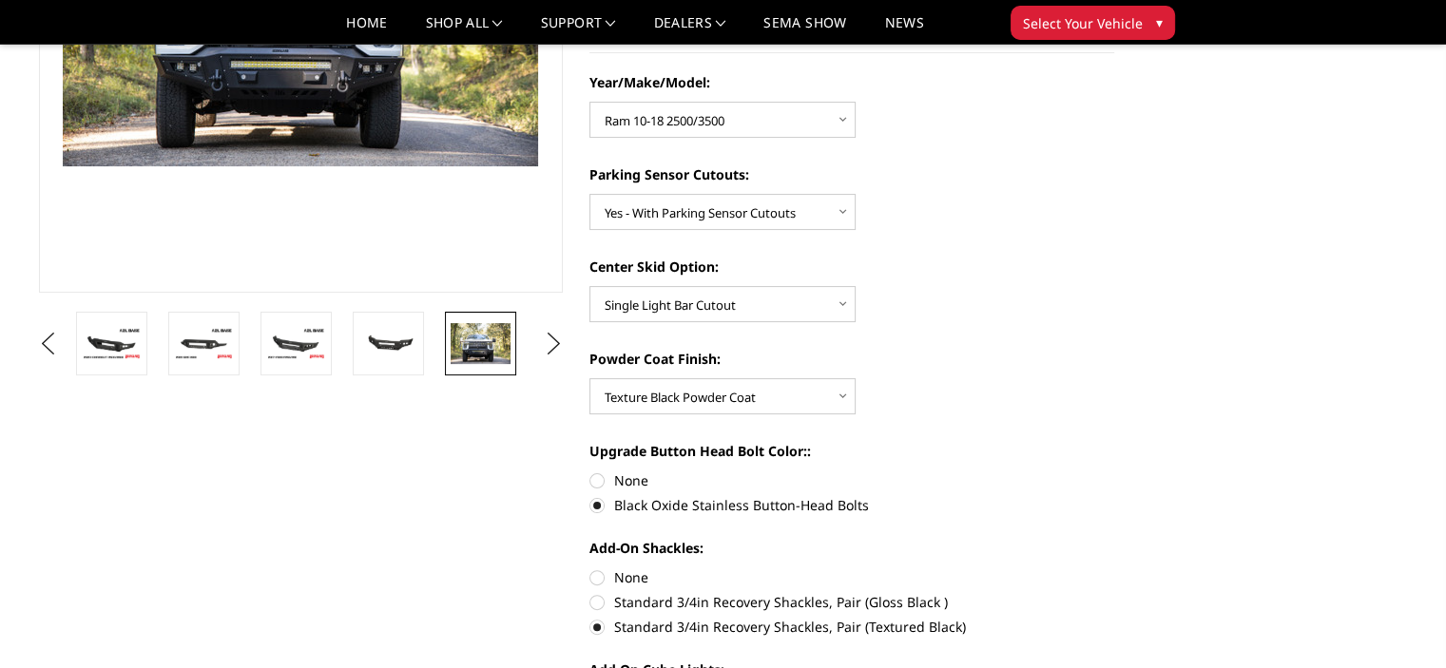
scroll to position [372, 0]
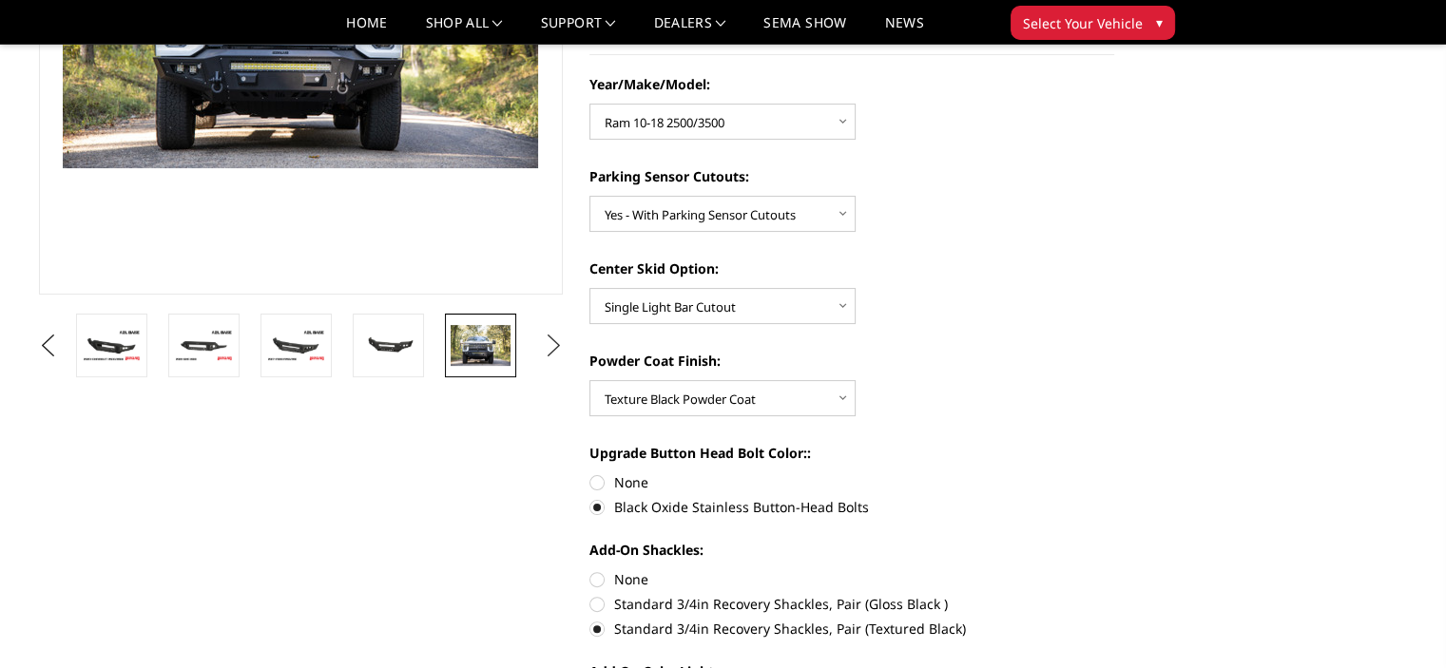
click at [563, 337] on button "Next" at bounding box center [553, 346] width 29 height 29
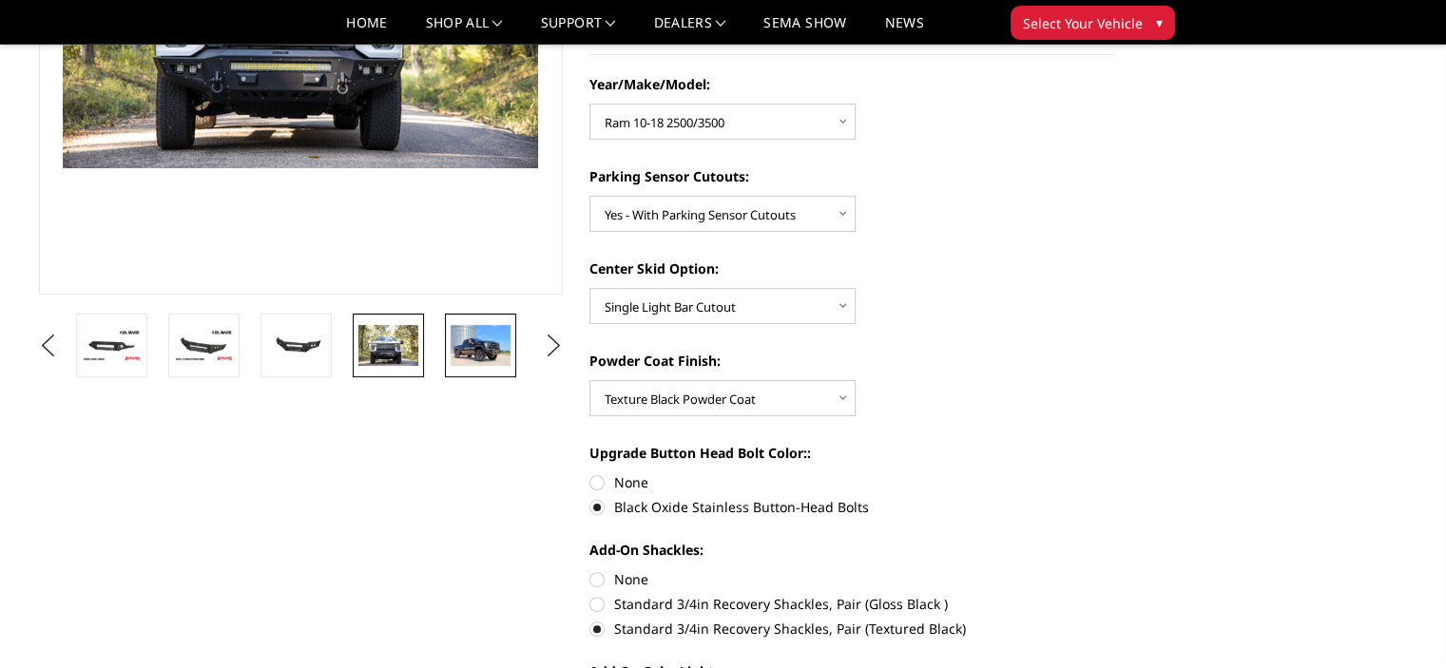
click at [470, 332] on img at bounding box center [481, 345] width 60 height 40
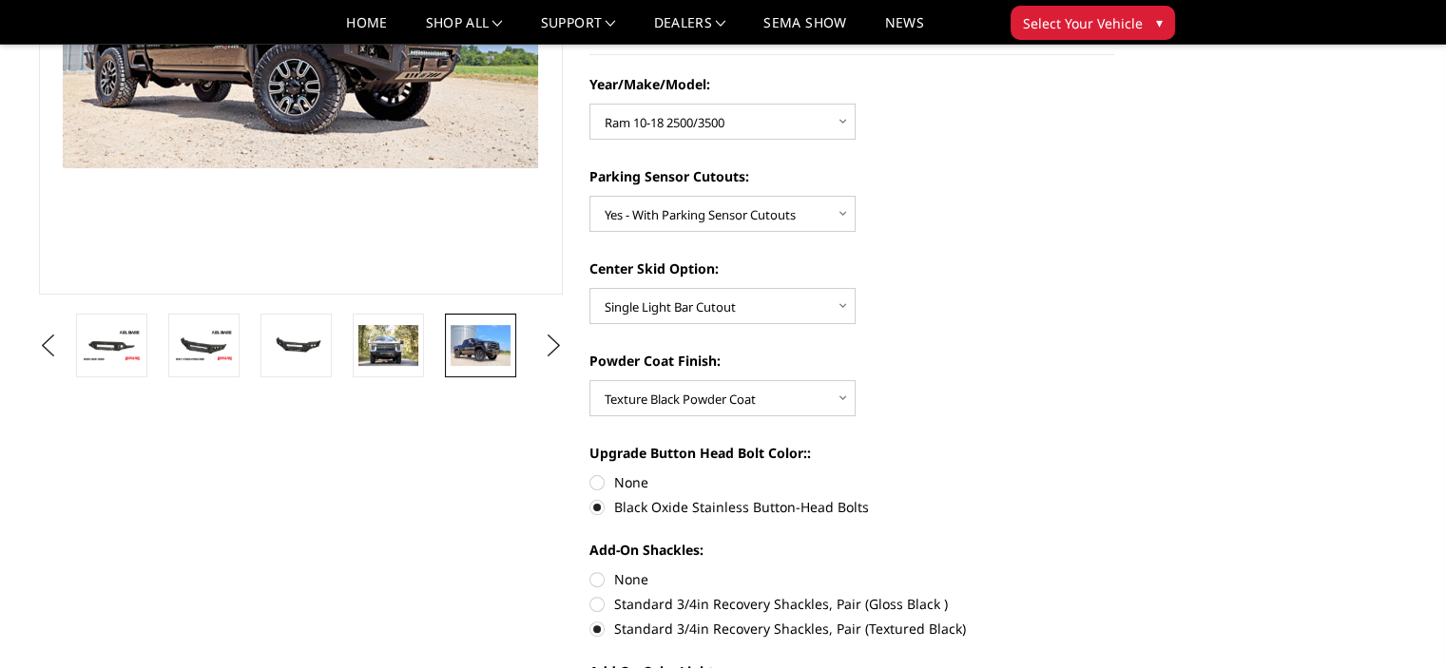
scroll to position [261, 0]
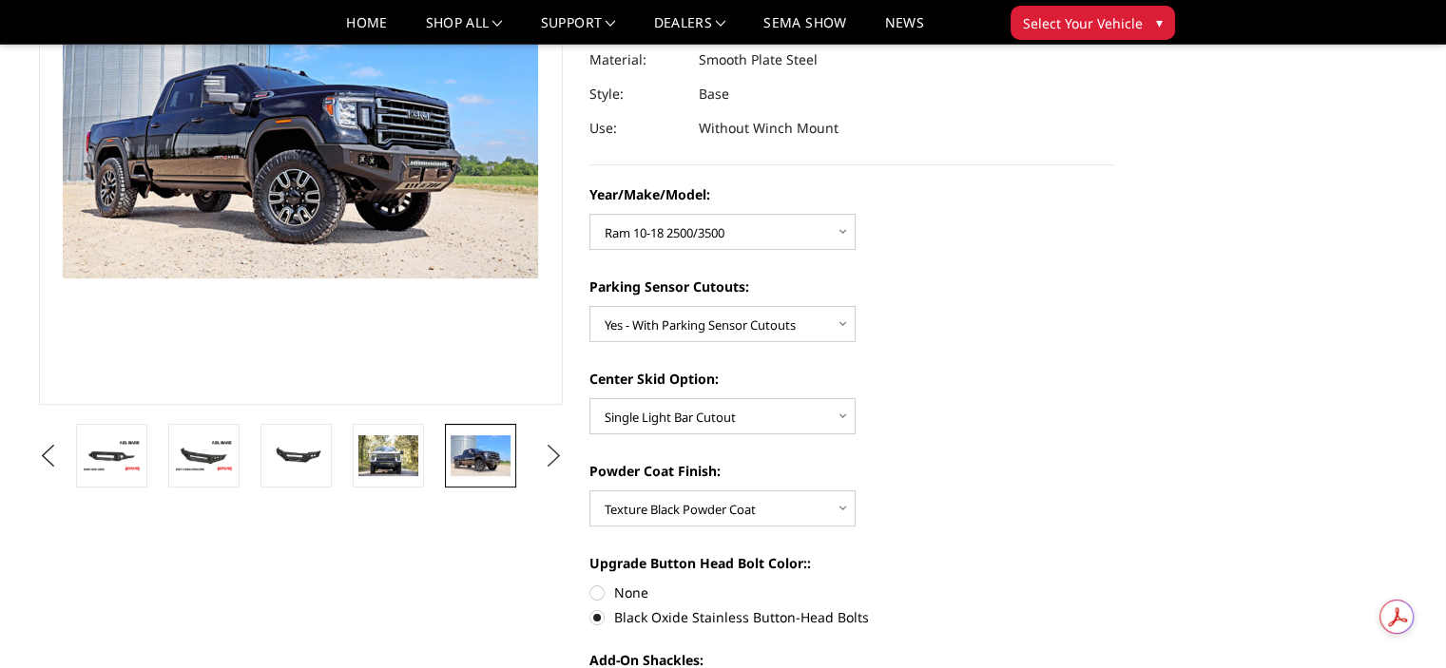
click at [547, 462] on button "Next" at bounding box center [553, 456] width 29 height 29
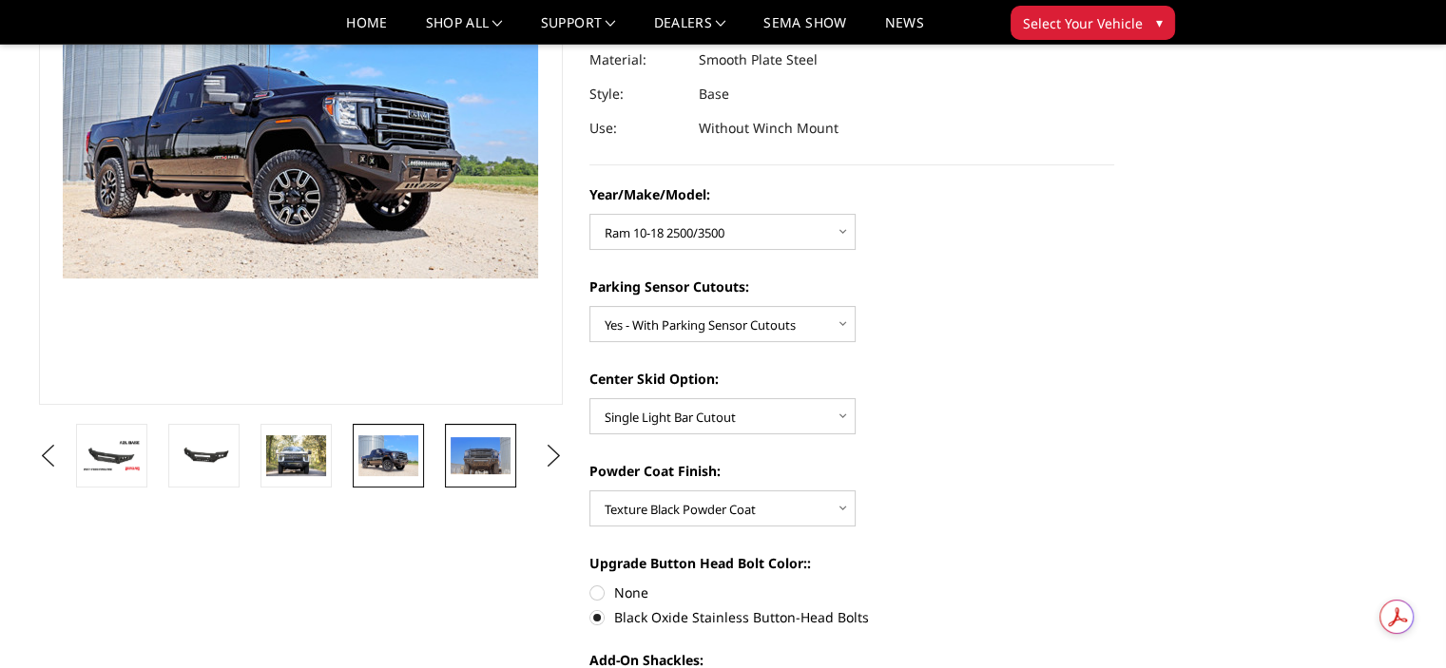
click at [463, 448] on img at bounding box center [481, 456] width 60 height 38
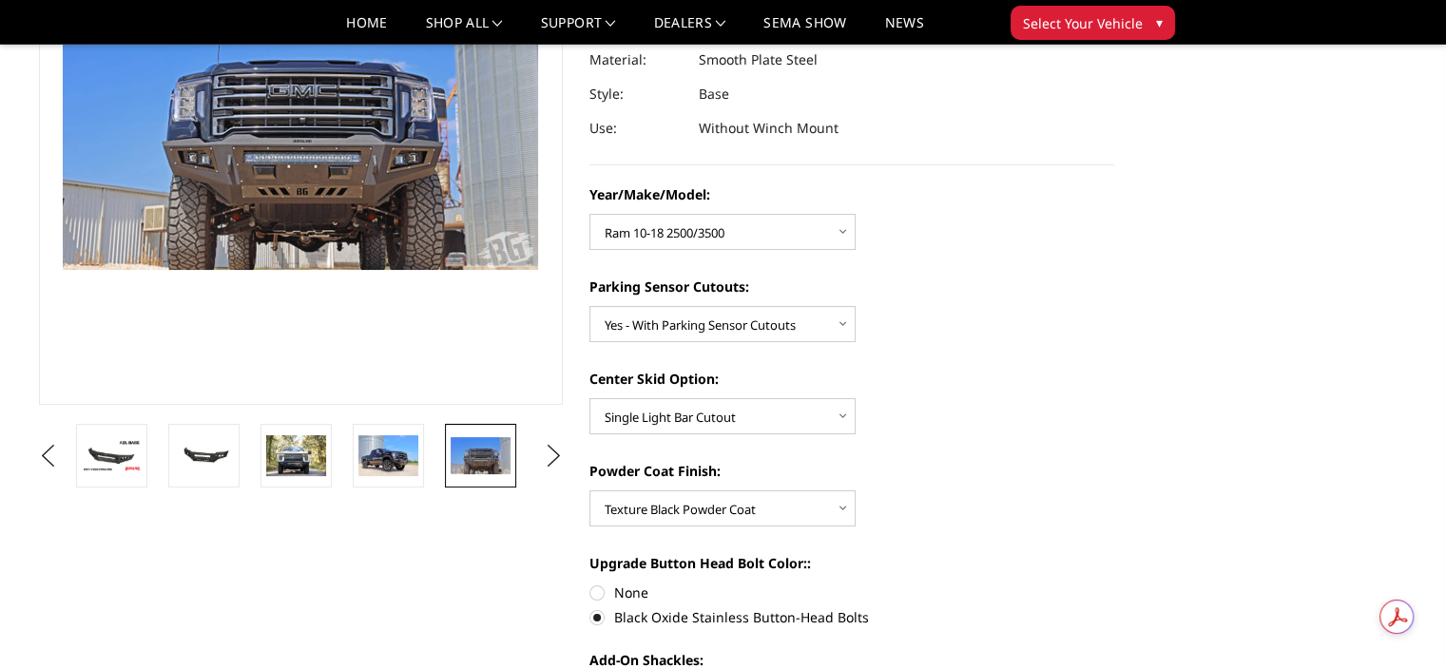
scroll to position [270, 0]
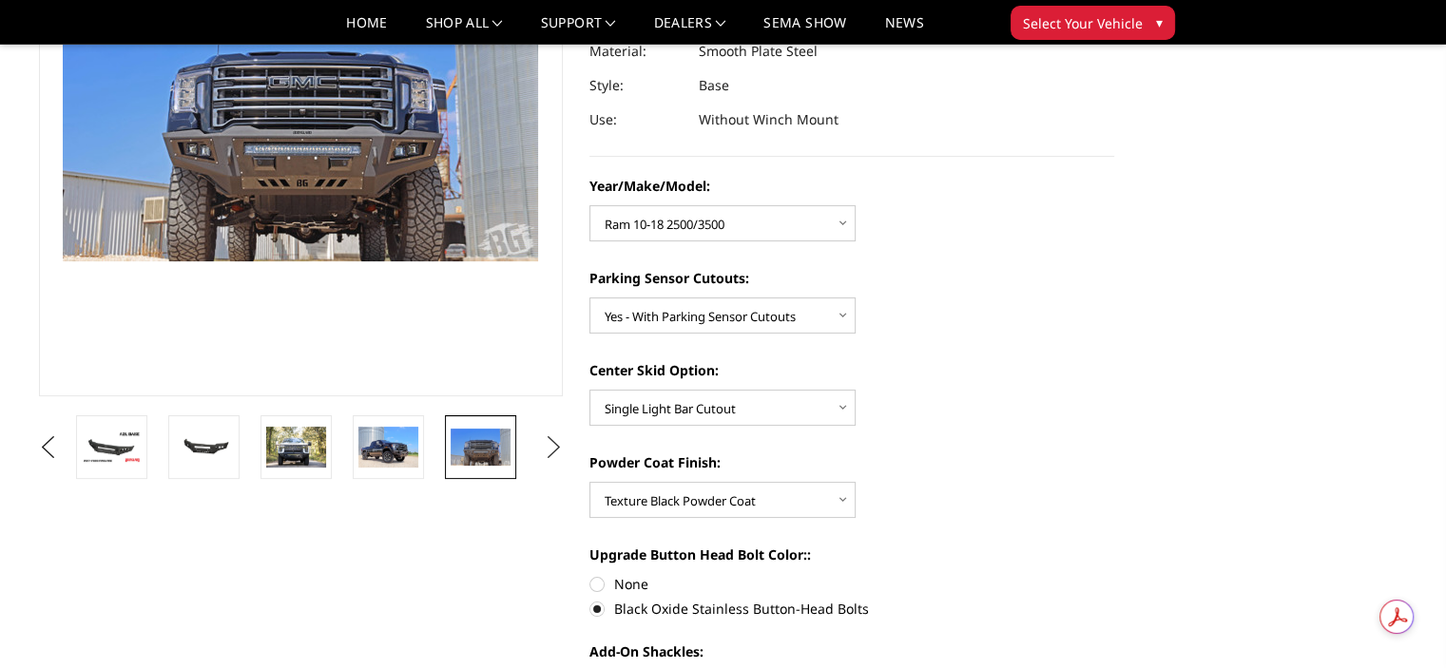
click at [550, 450] on button "Next" at bounding box center [553, 447] width 29 height 29
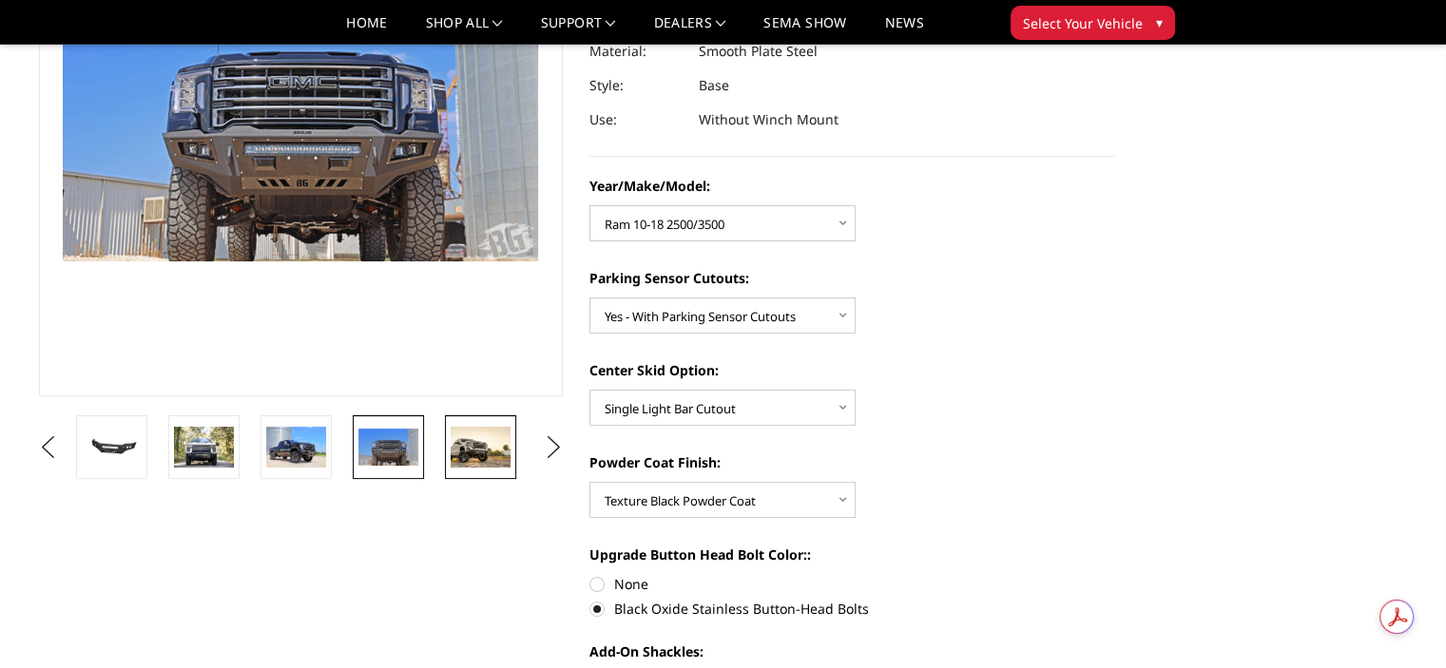
click at [479, 437] on img at bounding box center [481, 447] width 60 height 41
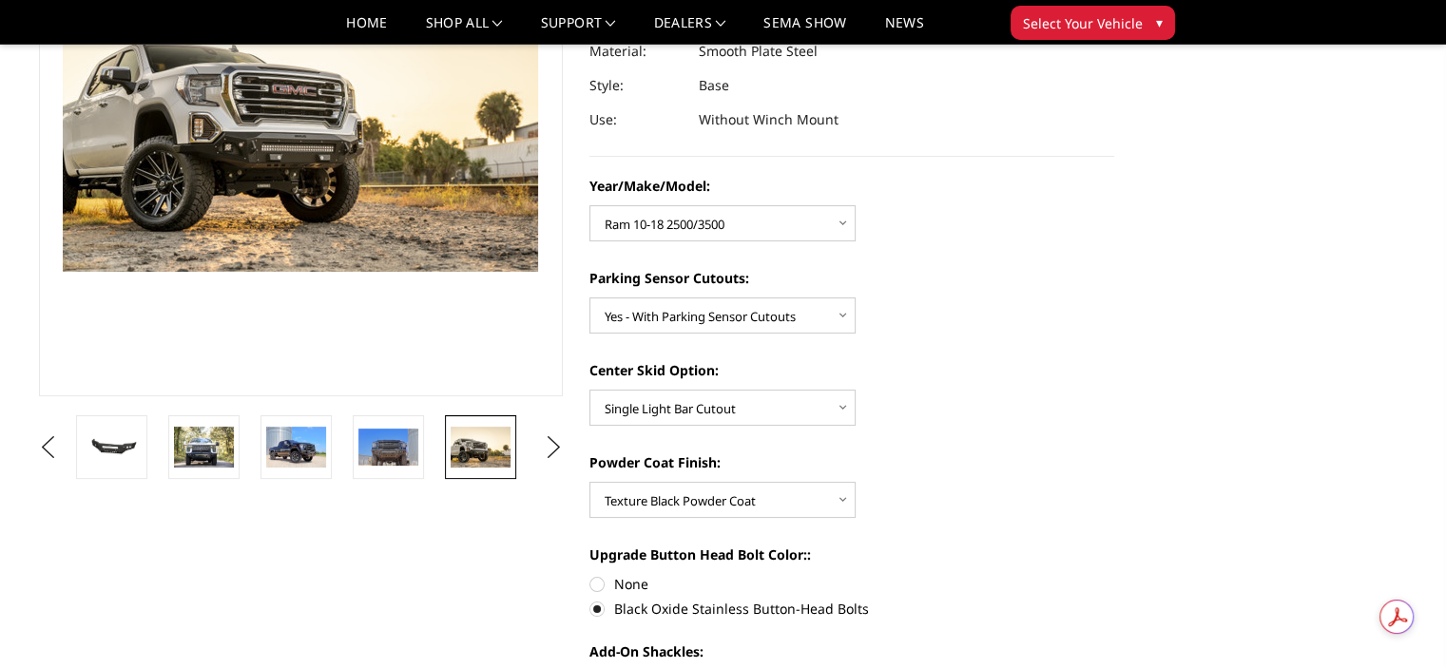
scroll to position [259, 0]
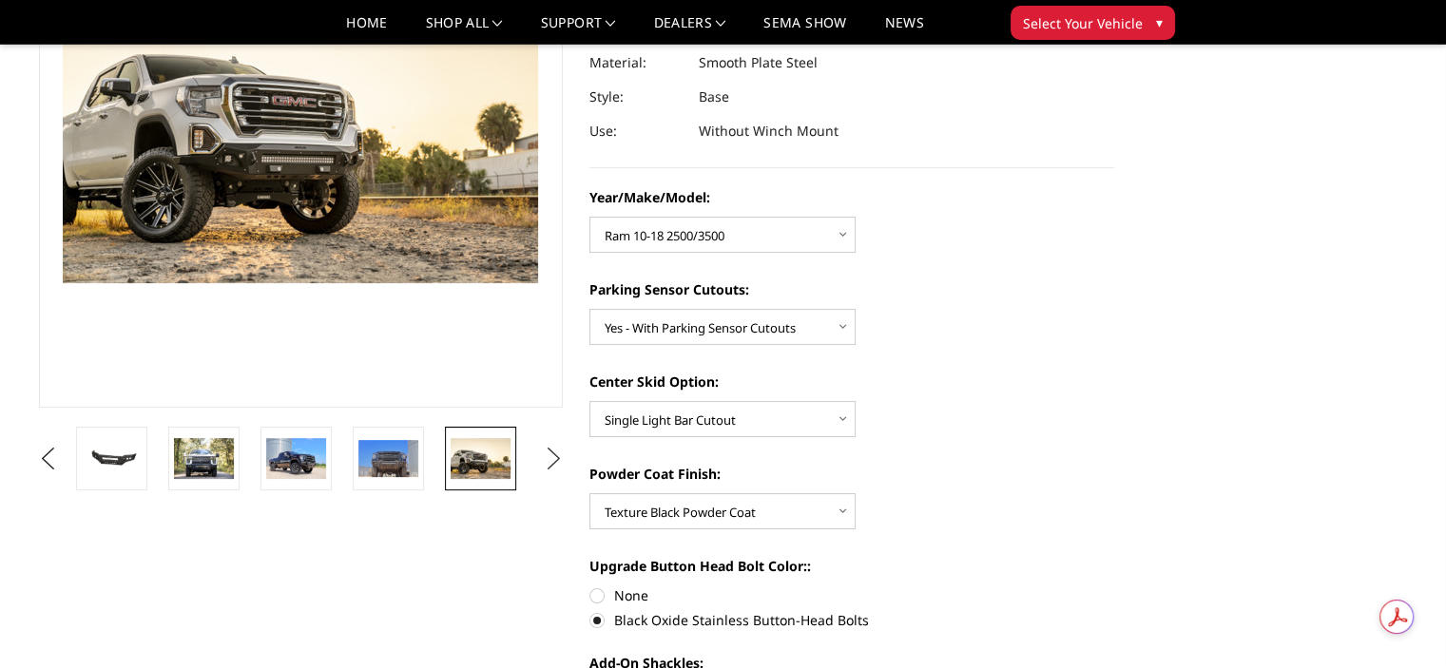
click at [548, 450] on button "Next" at bounding box center [553, 459] width 29 height 29
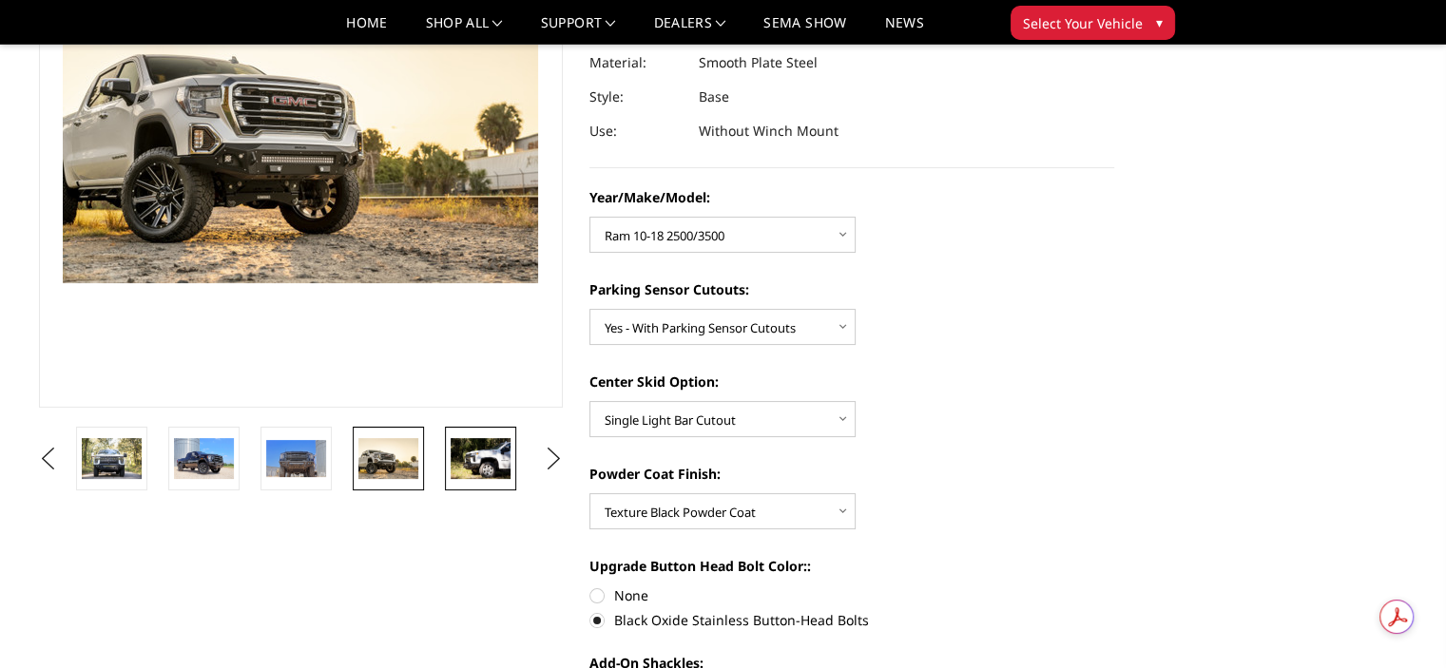
click at [453, 455] on img at bounding box center [481, 458] width 60 height 40
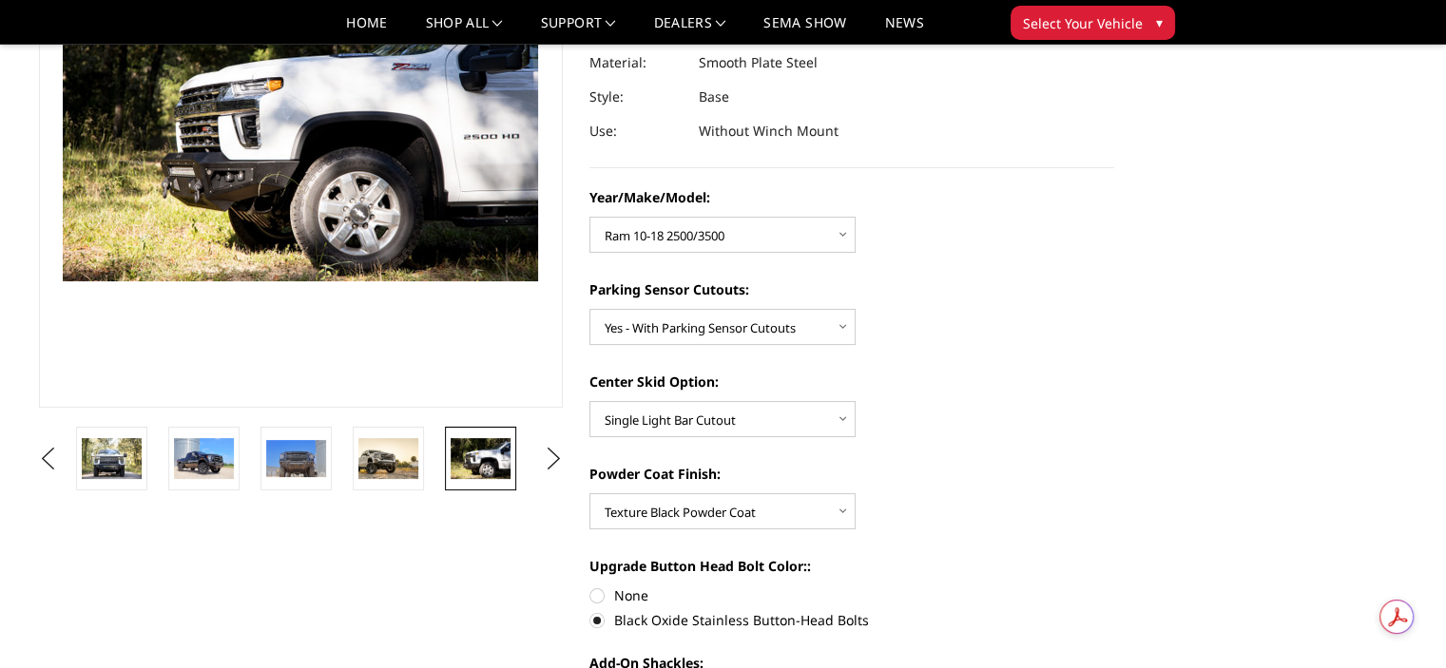
scroll to position [261, 0]
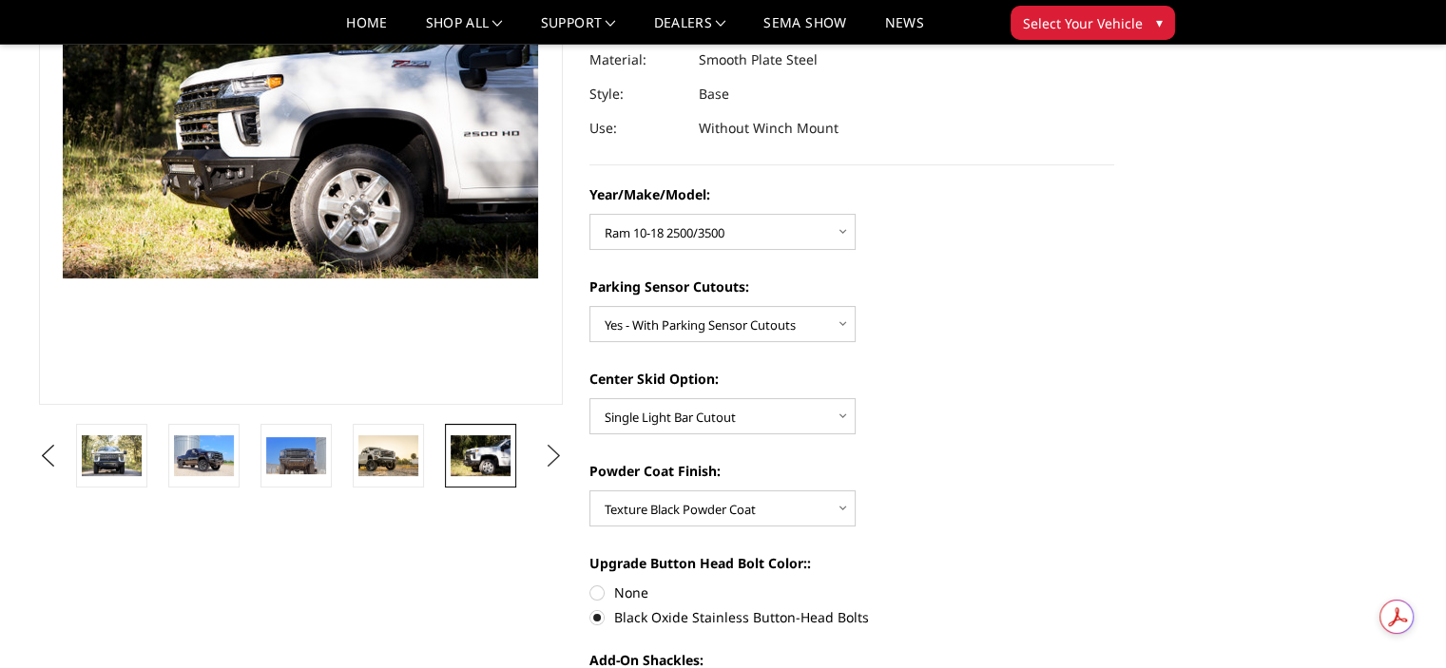
click at [552, 452] on button "Next" at bounding box center [553, 456] width 29 height 29
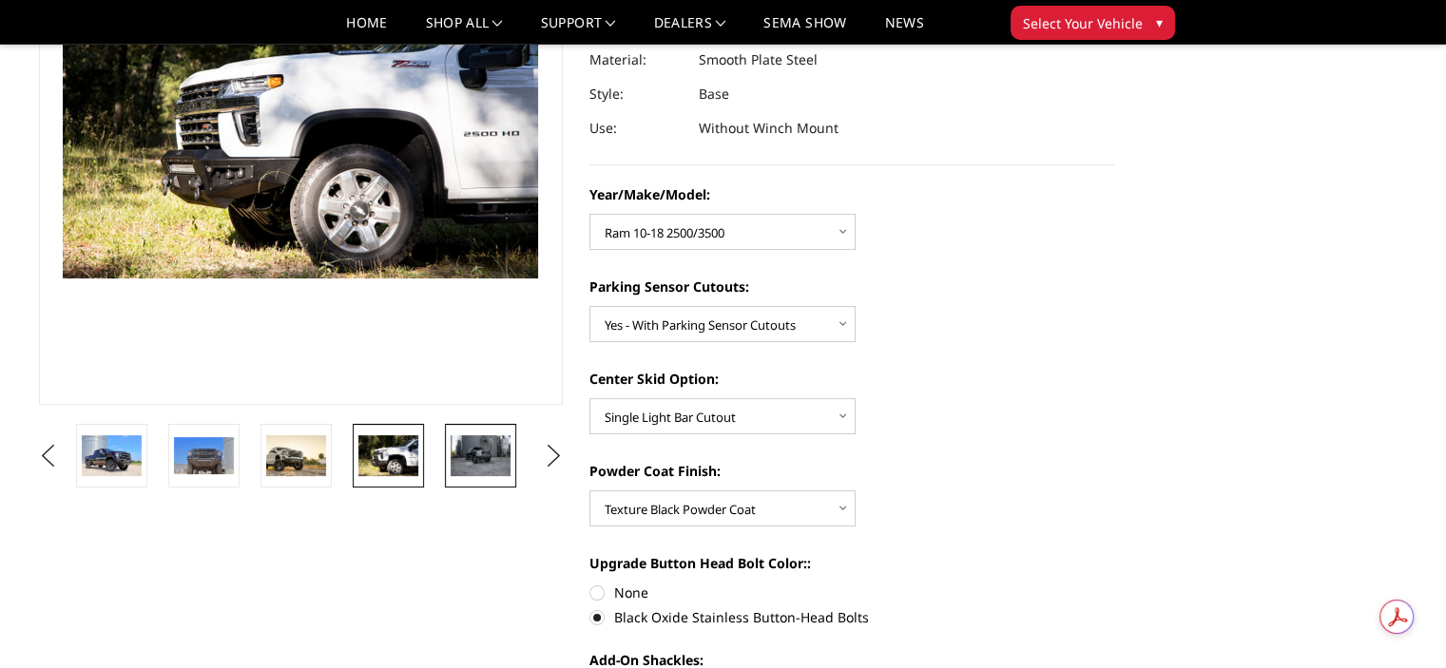
click at [487, 443] on img at bounding box center [481, 455] width 60 height 40
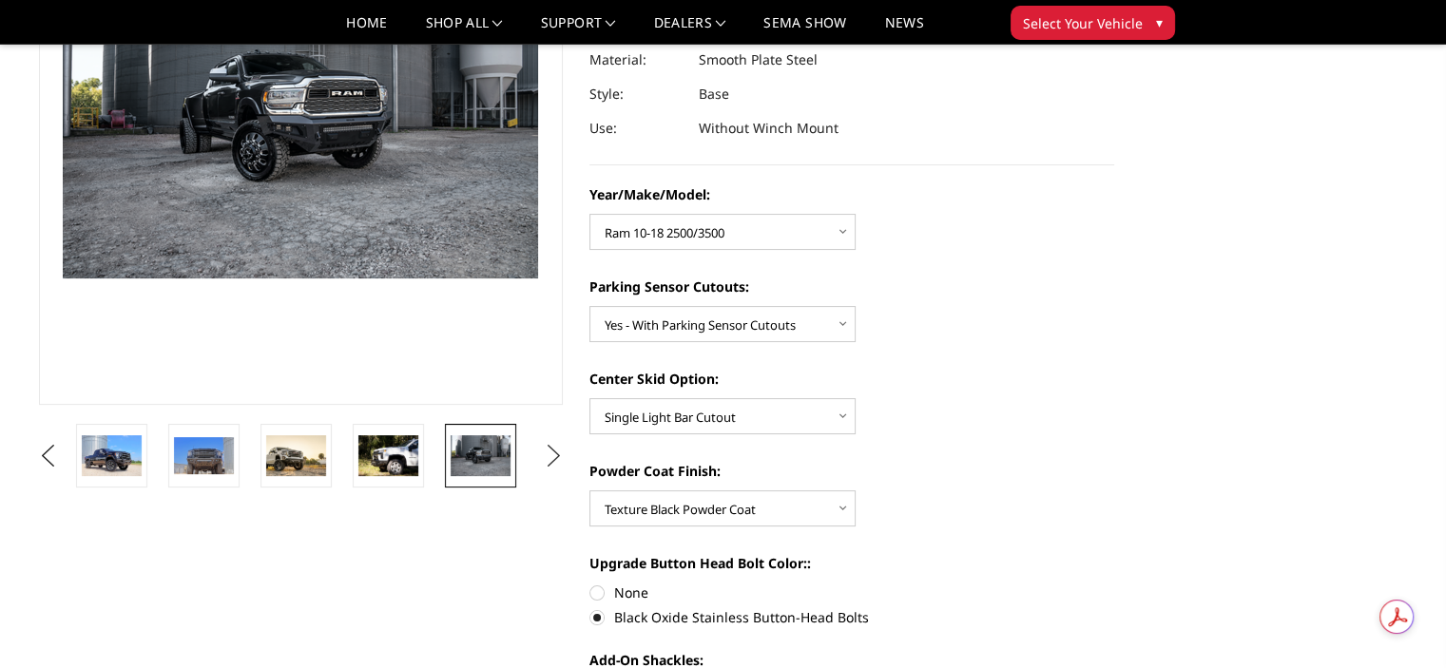
click at [542, 458] on button "Next" at bounding box center [553, 456] width 29 height 29
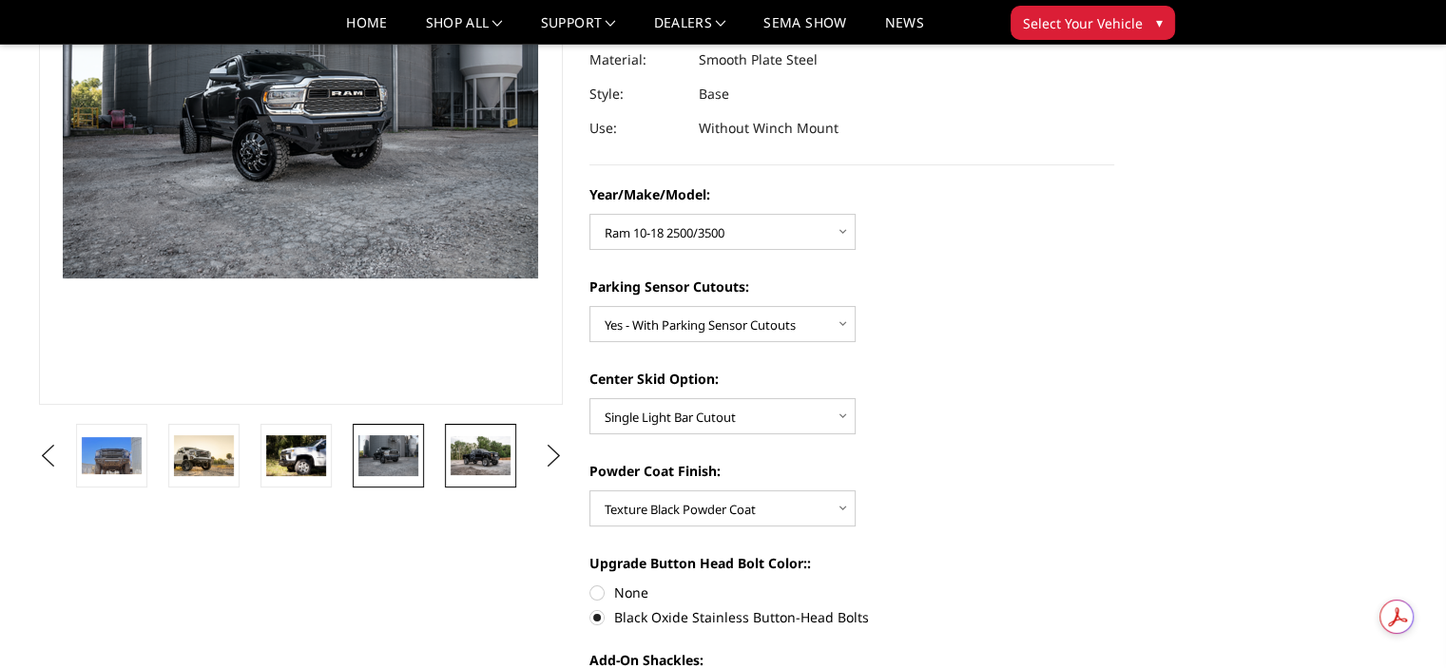
click at [465, 444] on img at bounding box center [481, 455] width 60 height 39
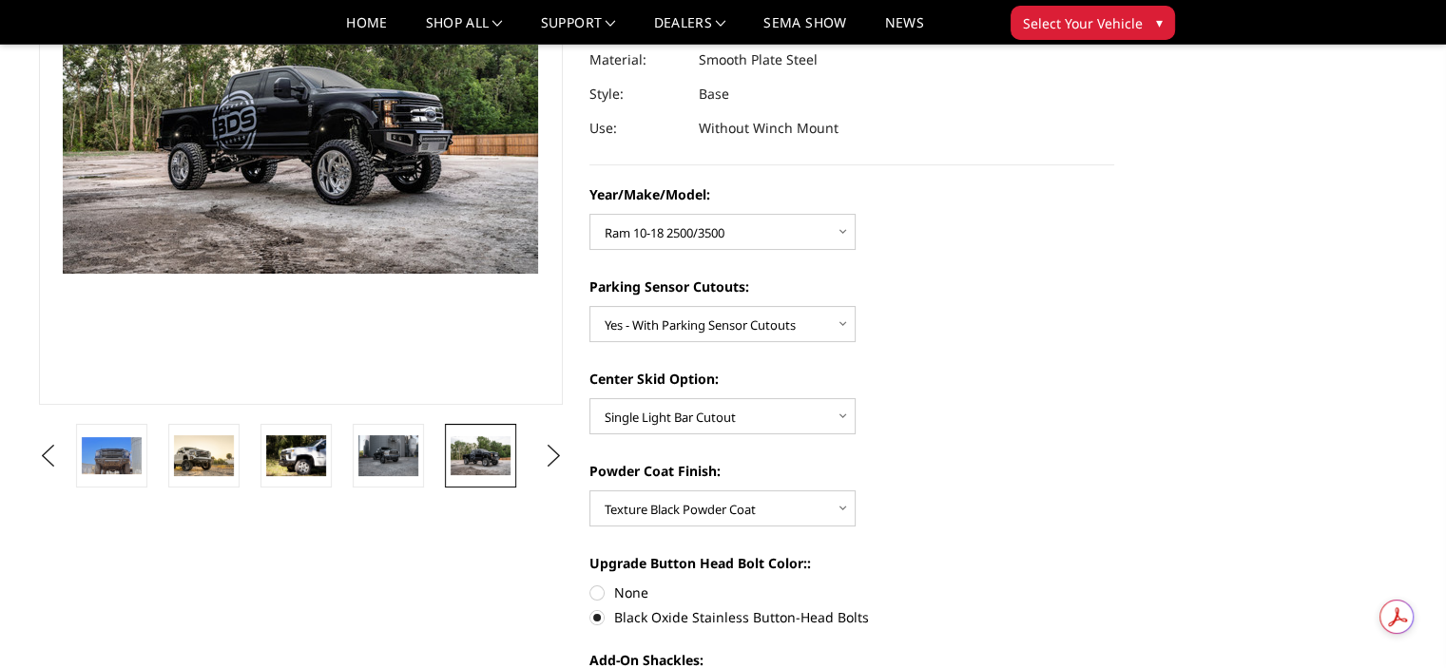
scroll to position [266, 0]
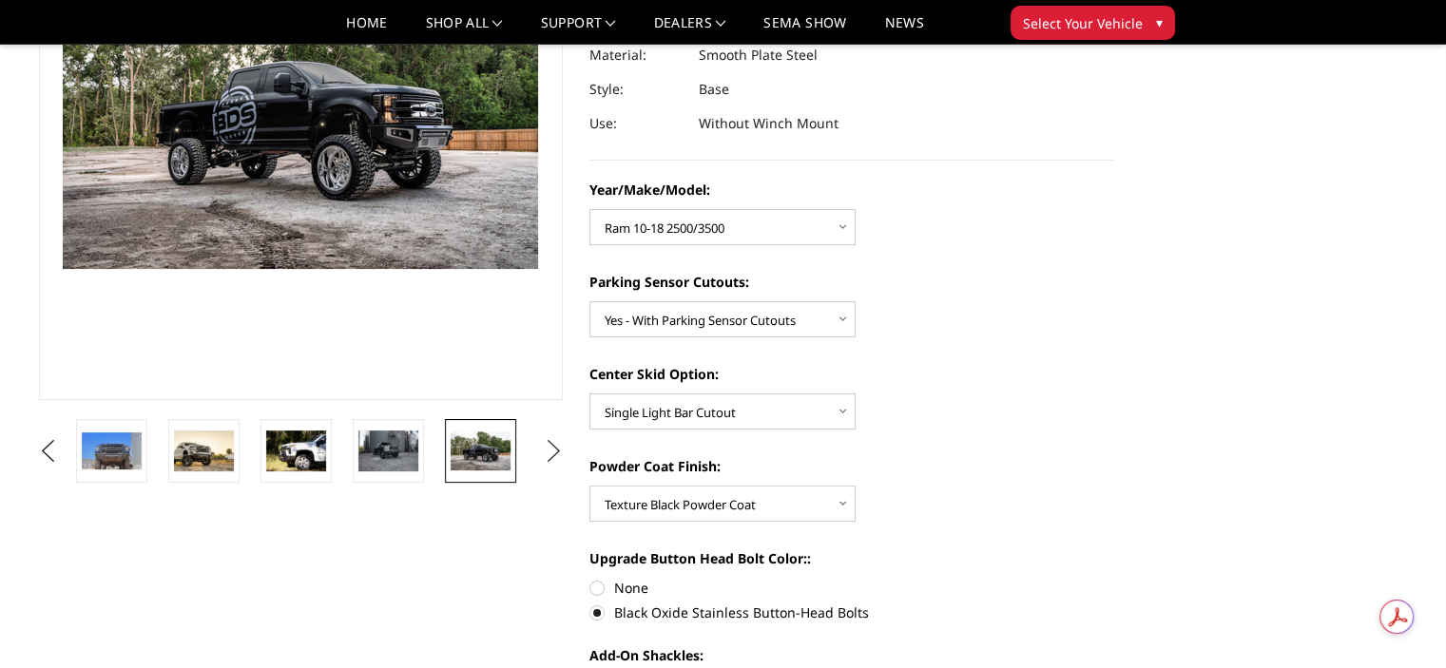
click at [549, 444] on button "Next" at bounding box center [553, 451] width 29 height 29
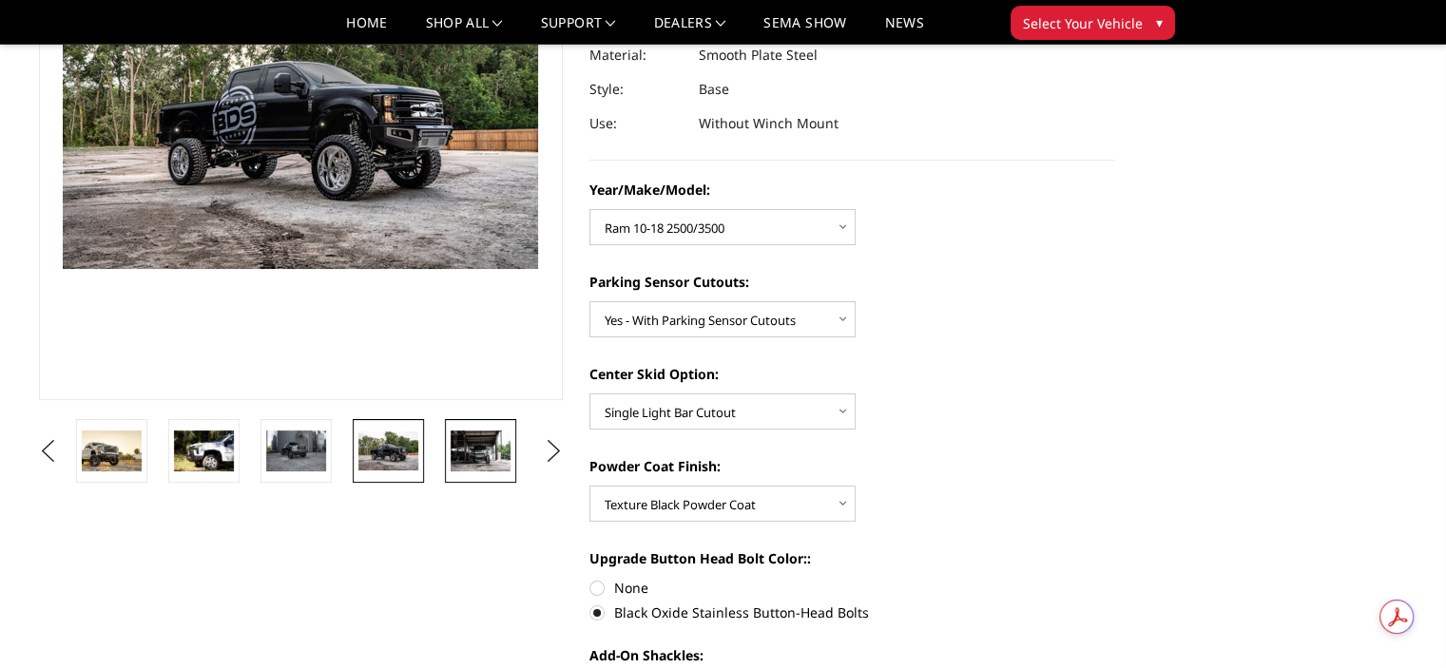
click at [475, 438] on img at bounding box center [481, 451] width 60 height 40
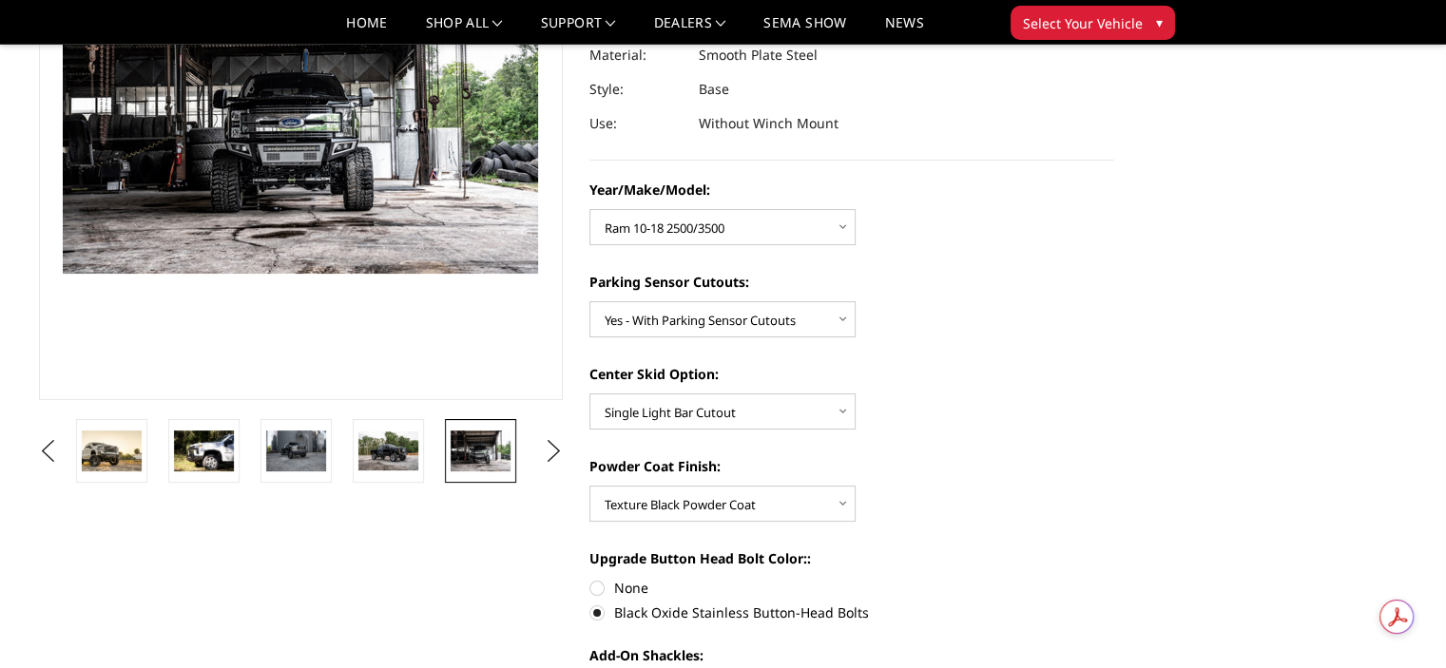
scroll to position [261, 0]
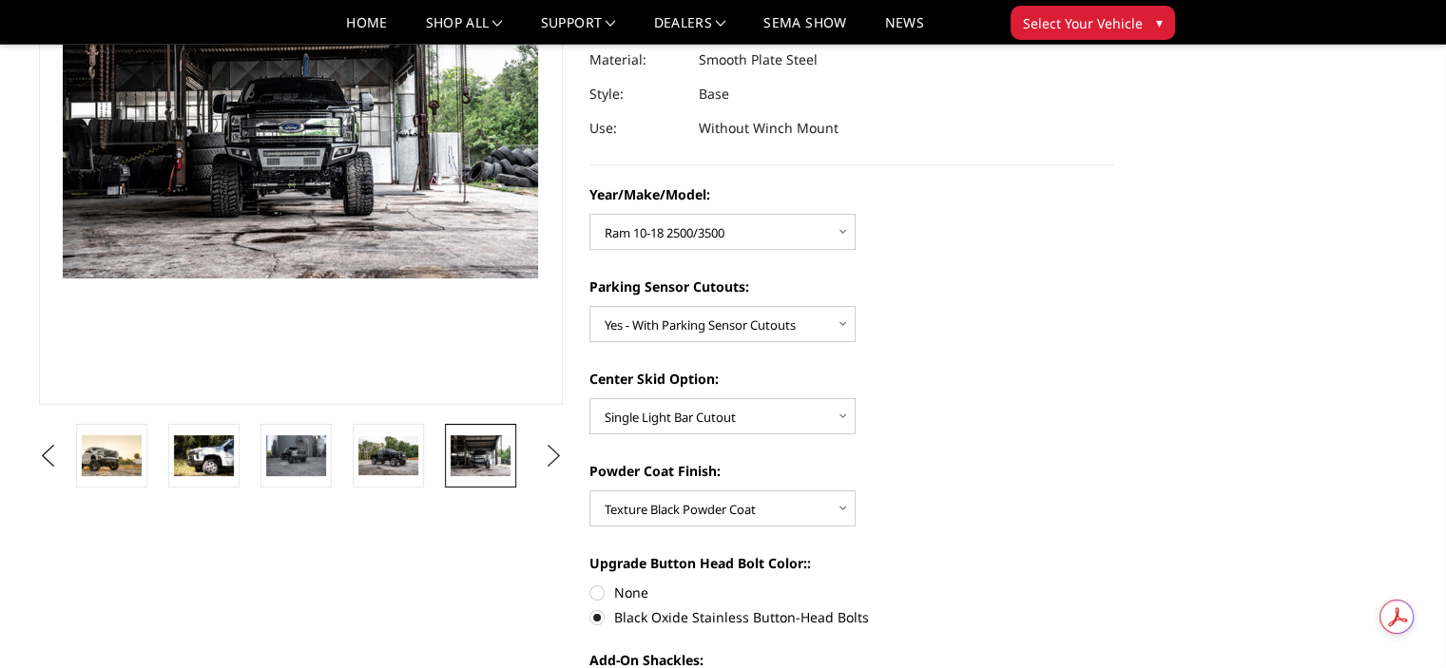
click at [555, 442] on button "Next" at bounding box center [553, 456] width 29 height 29
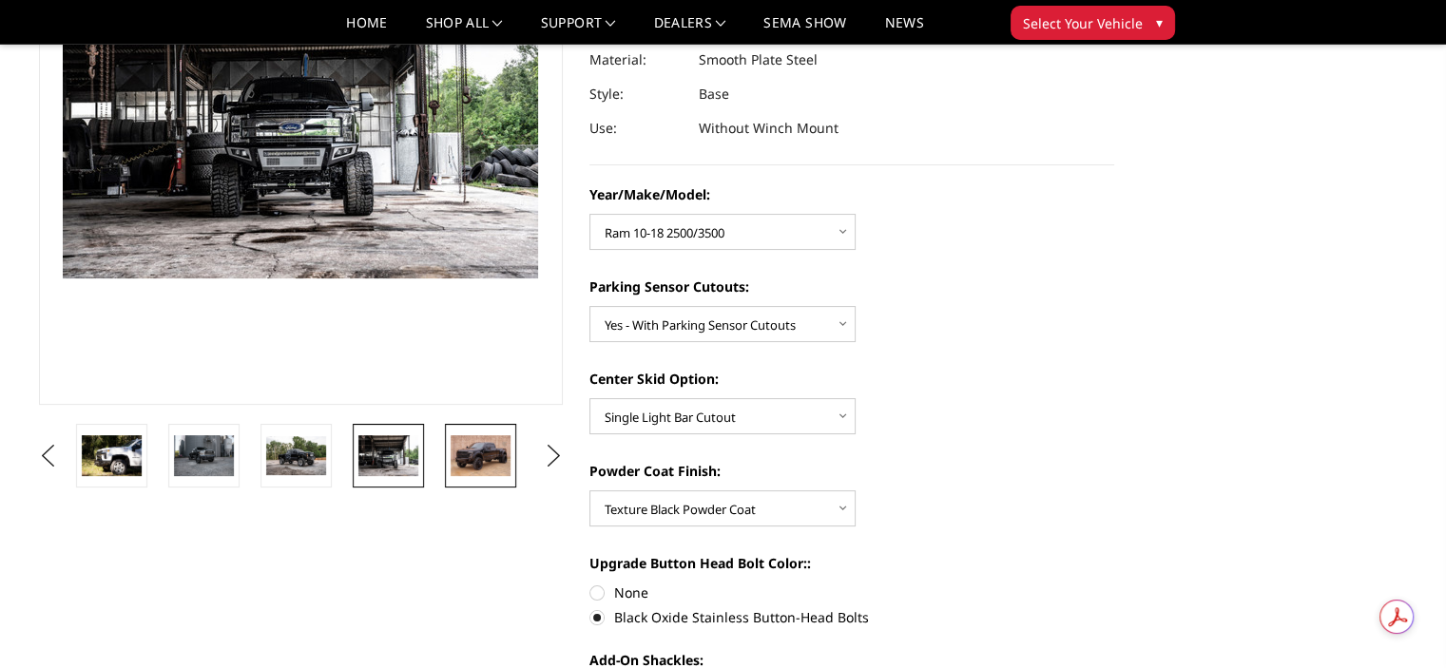
click at [489, 455] on img at bounding box center [481, 455] width 60 height 40
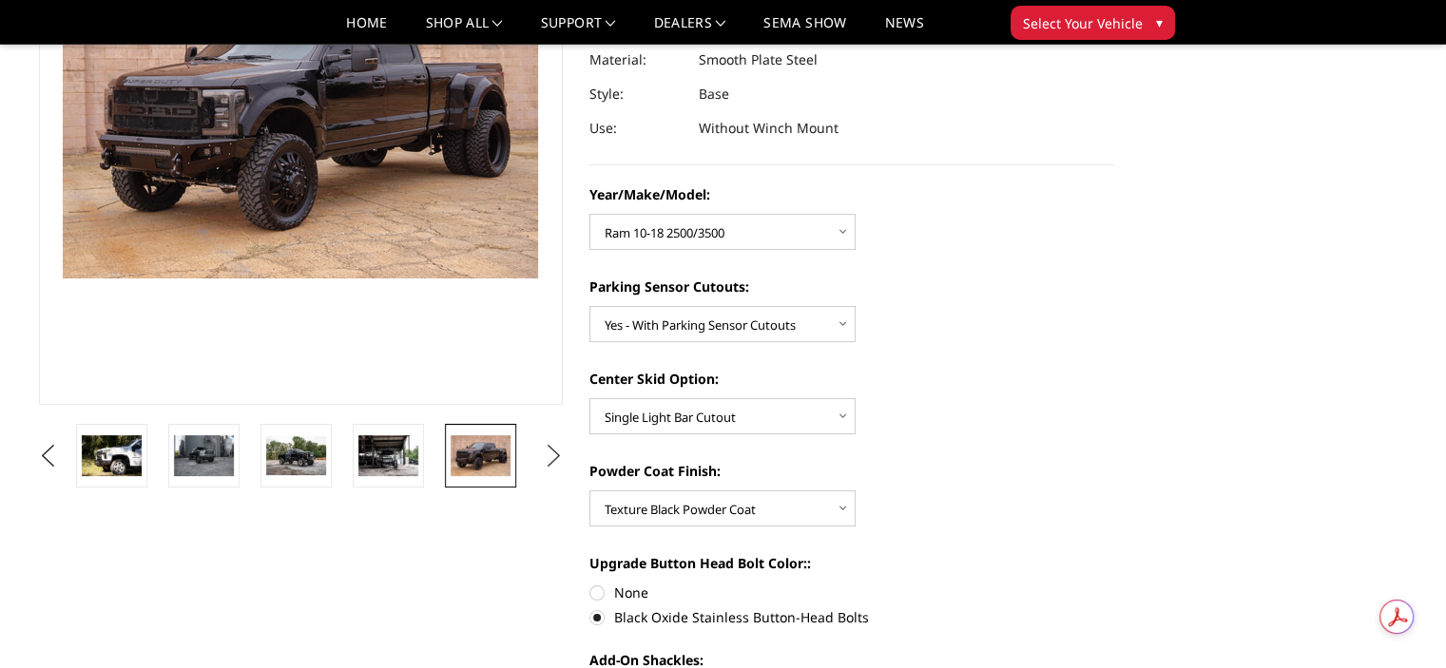
click at [543, 452] on button "Next" at bounding box center [553, 456] width 29 height 29
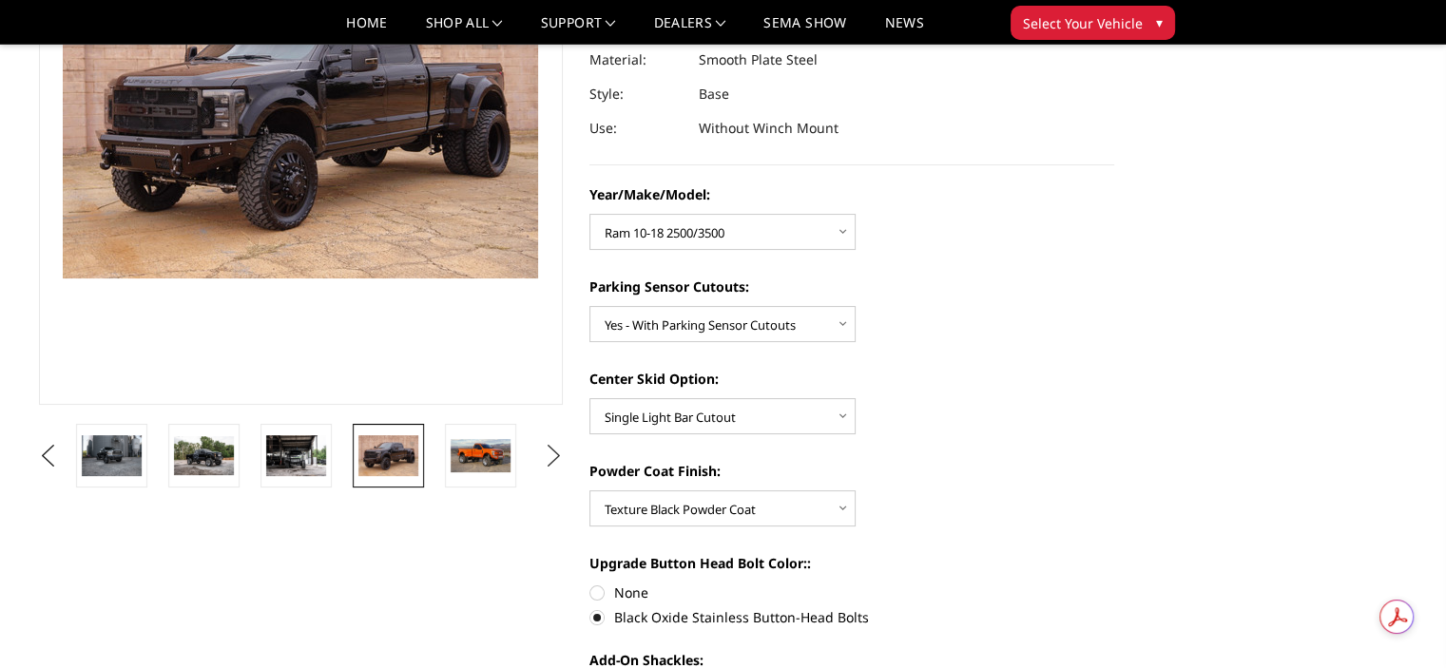
click at [543, 452] on button "Next" at bounding box center [553, 456] width 29 height 29
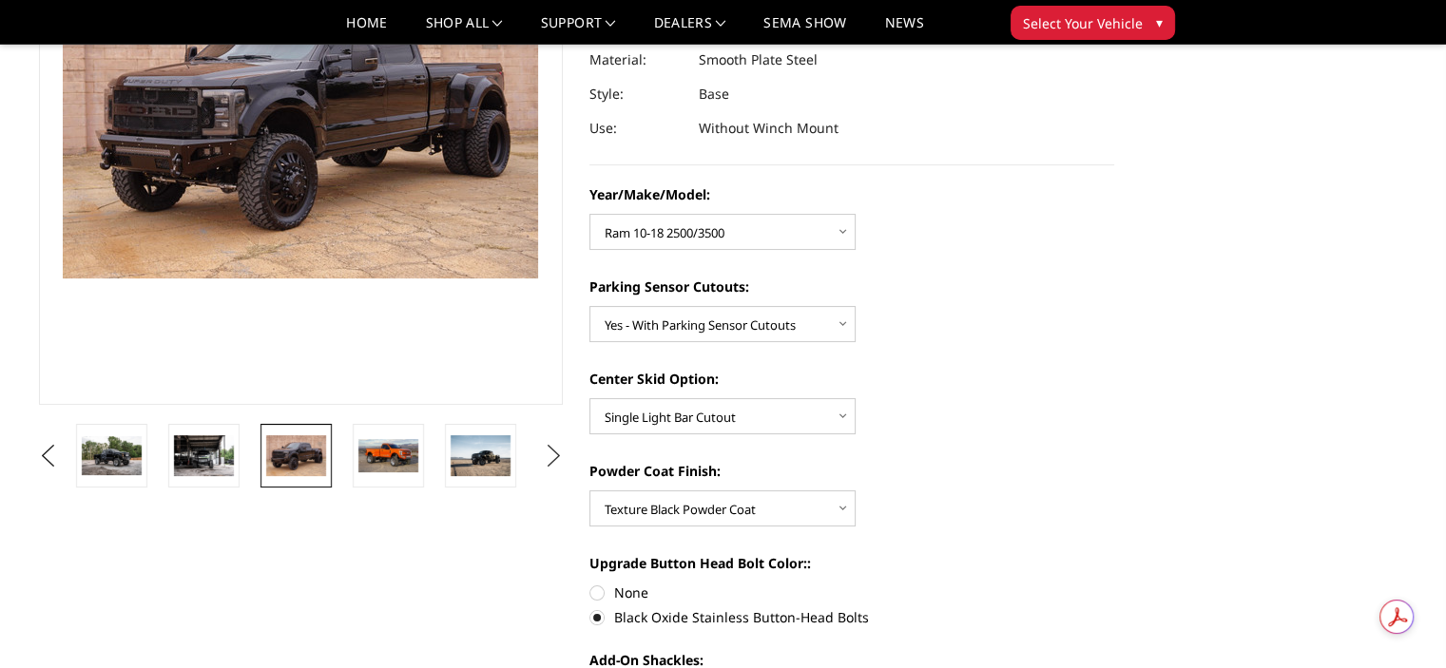
click at [543, 452] on button "Next" at bounding box center [553, 456] width 29 height 29
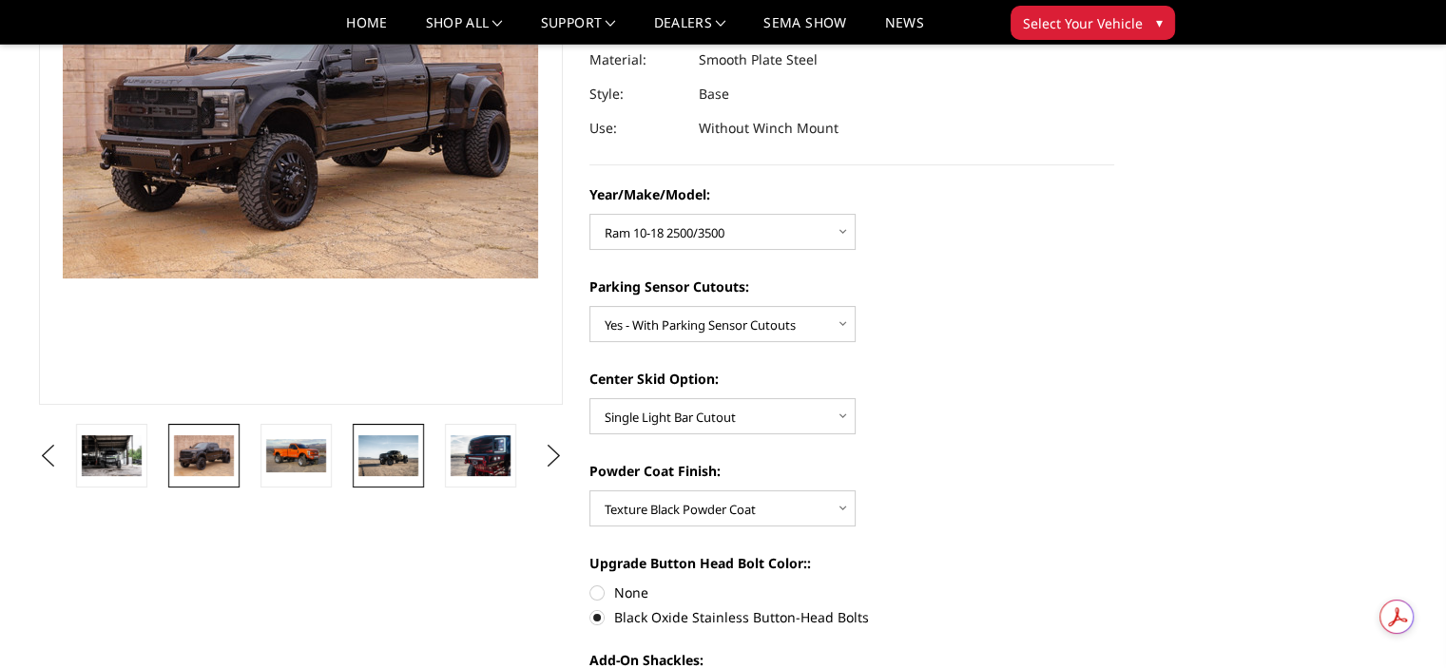
click at [422, 443] on link at bounding box center [388, 456] width 71 height 64
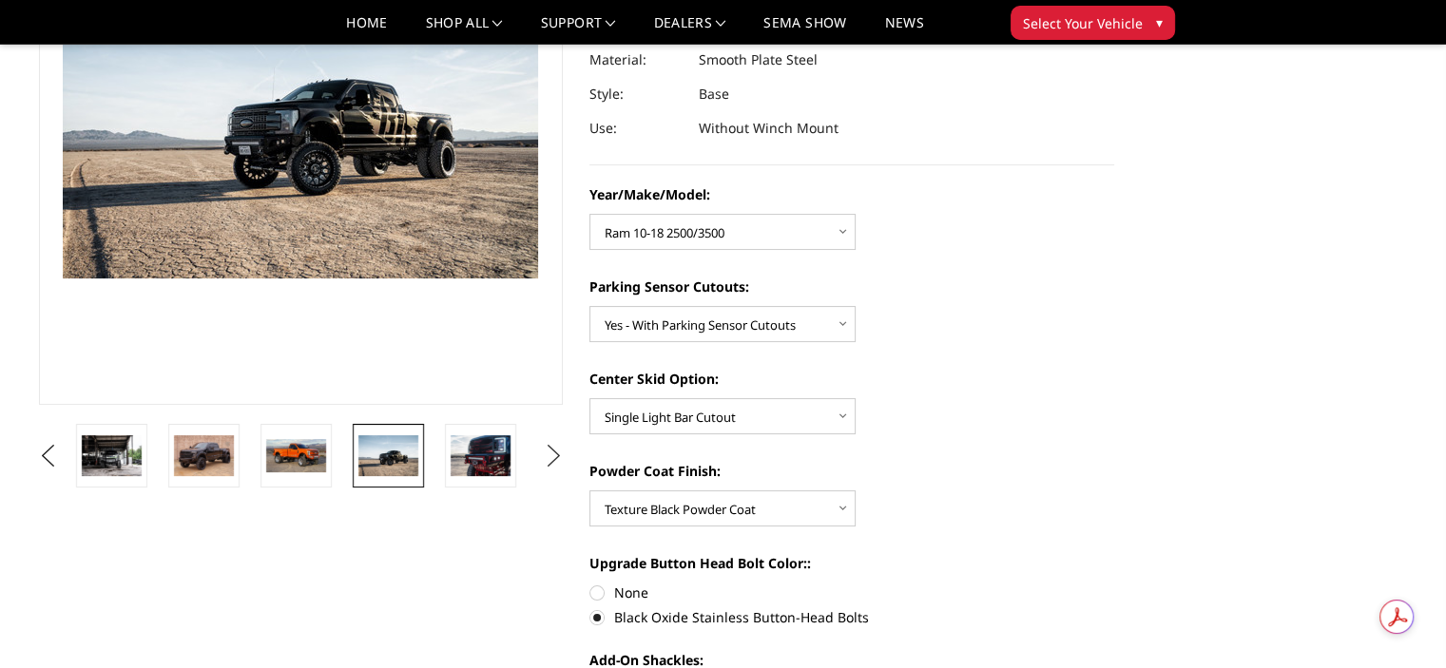
click at [548, 452] on button "Next" at bounding box center [553, 456] width 29 height 29
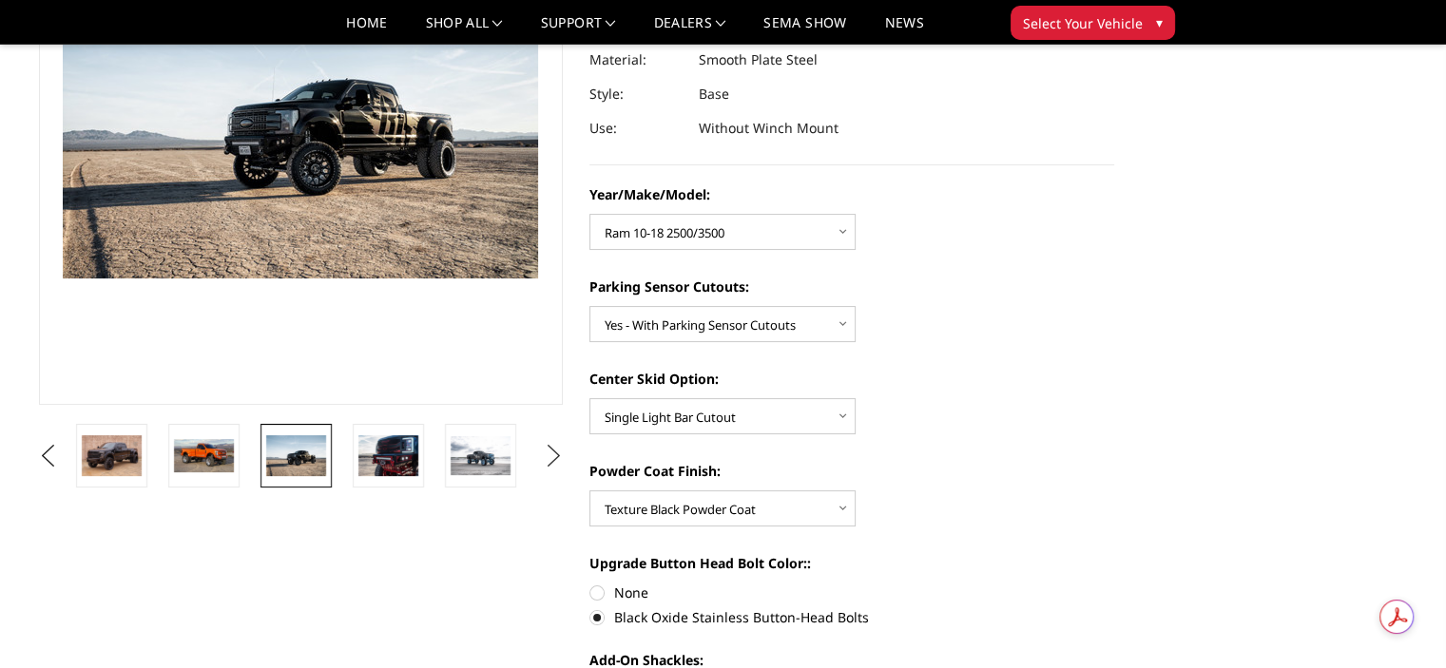
click at [548, 452] on button "Next" at bounding box center [553, 456] width 29 height 29
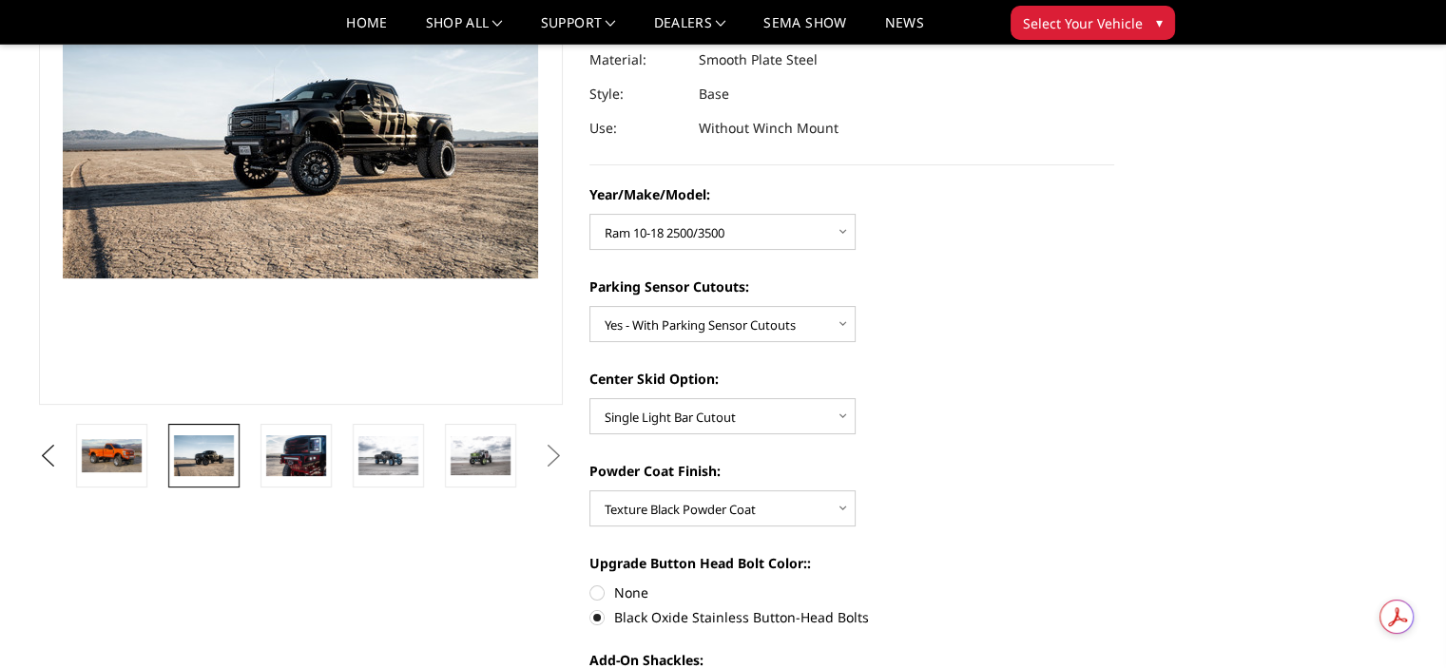
click at [548, 452] on button "Next" at bounding box center [553, 456] width 29 height 29
click at [544, 455] on button "Next" at bounding box center [553, 456] width 29 height 29
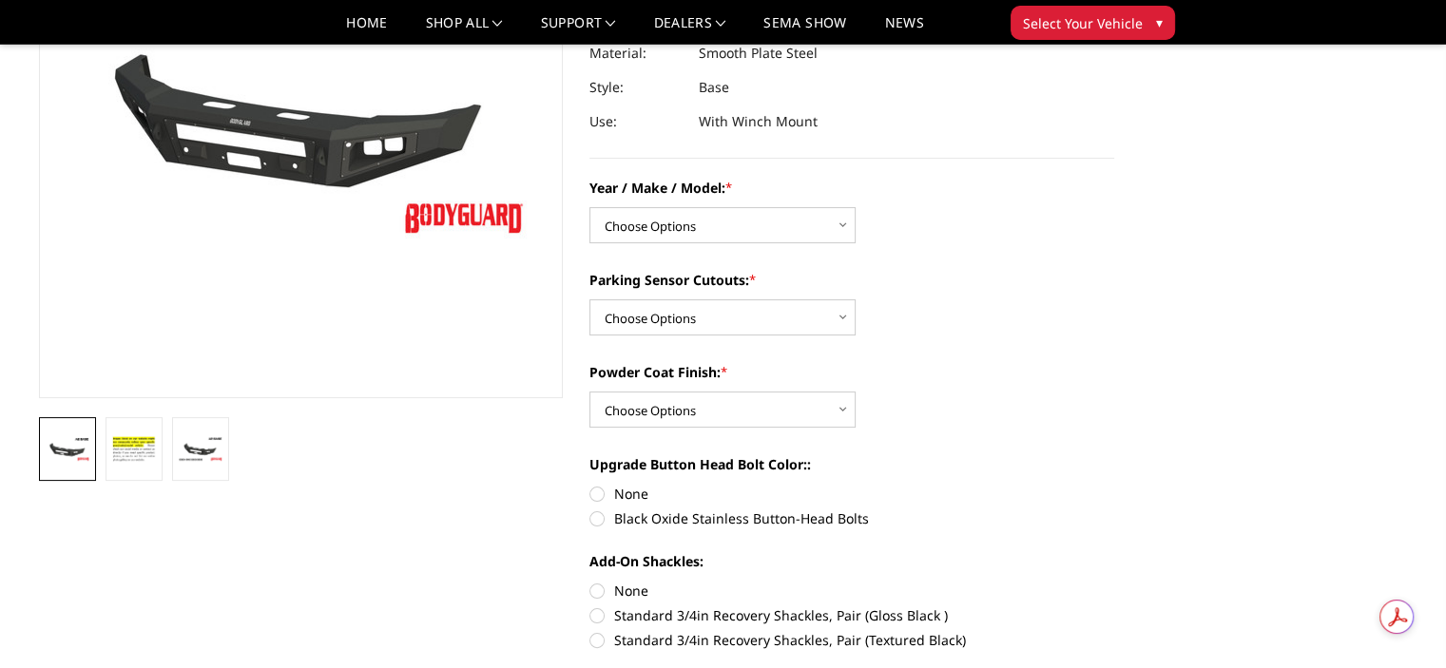
scroll to position [276, 0]
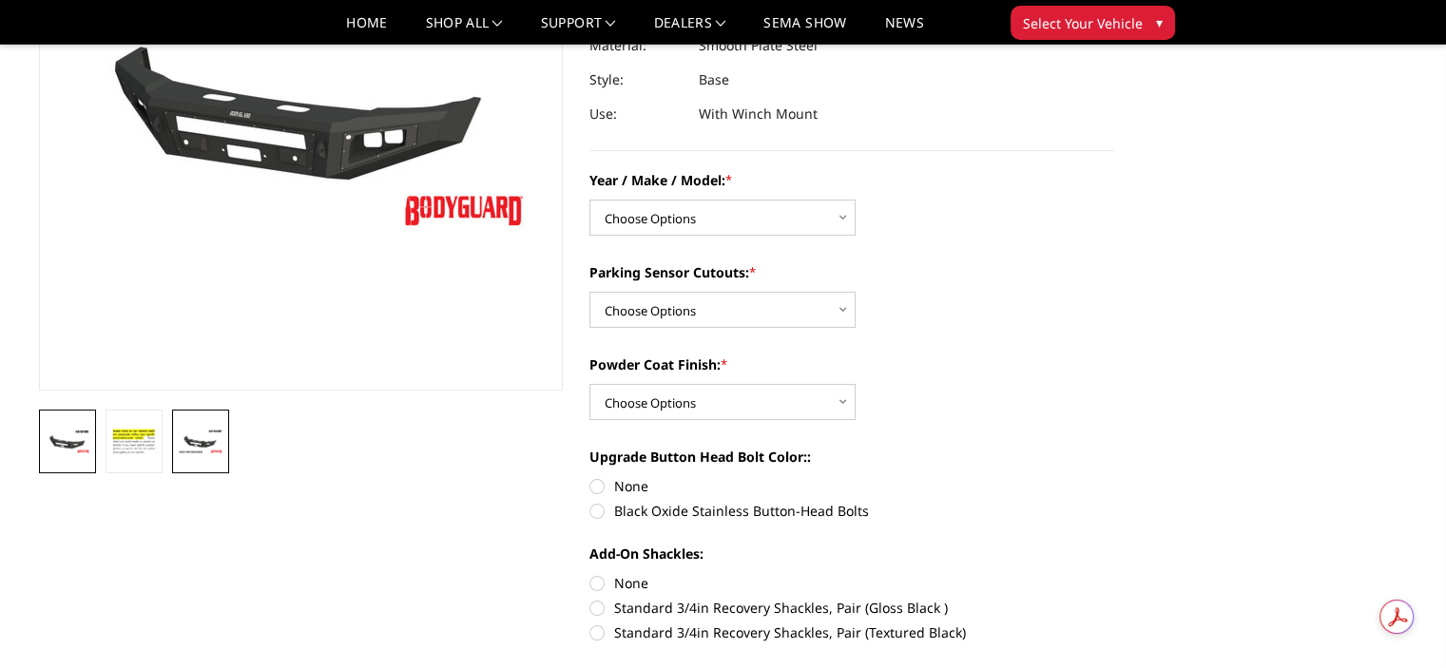
click at [205, 446] on img at bounding box center [201, 442] width 46 height 26
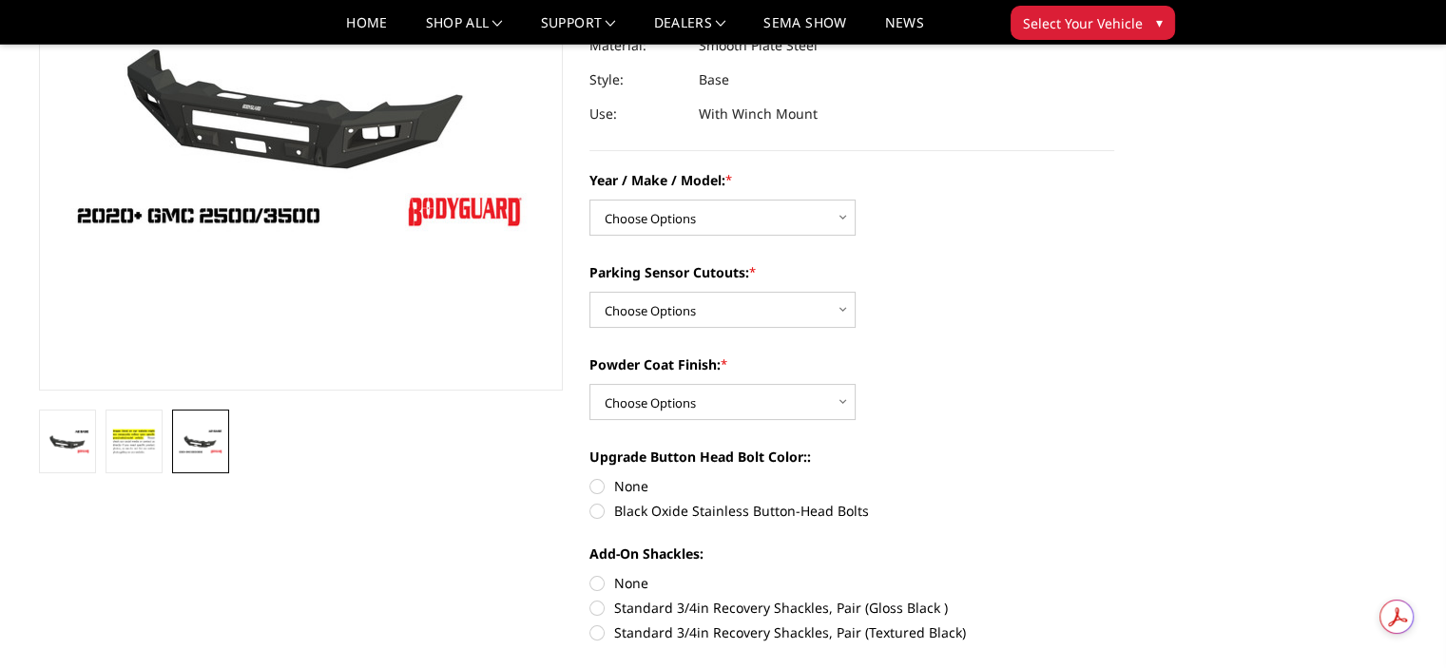
click at [168, 444] on li at bounding box center [200, 442] width 67 height 64
click at [143, 445] on img at bounding box center [134, 441] width 46 height 31
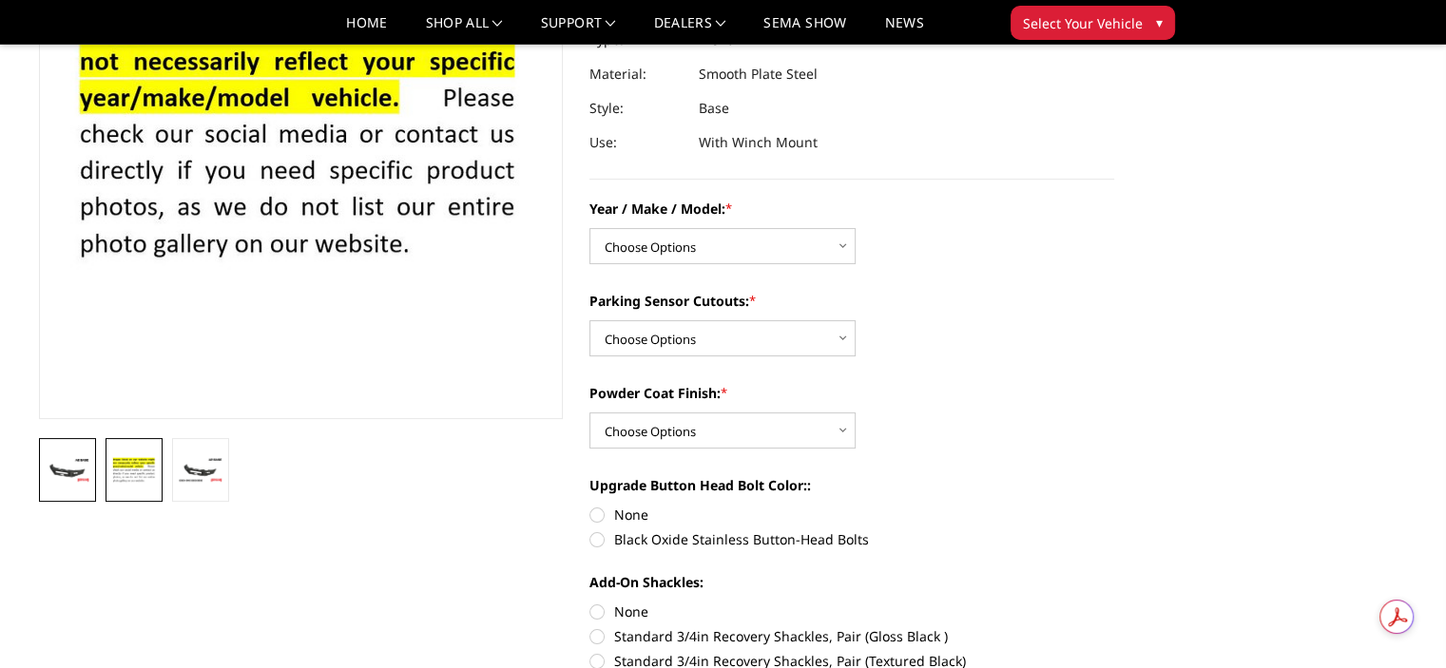
click at [86, 444] on link at bounding box center [67, 470] width 57 height 64
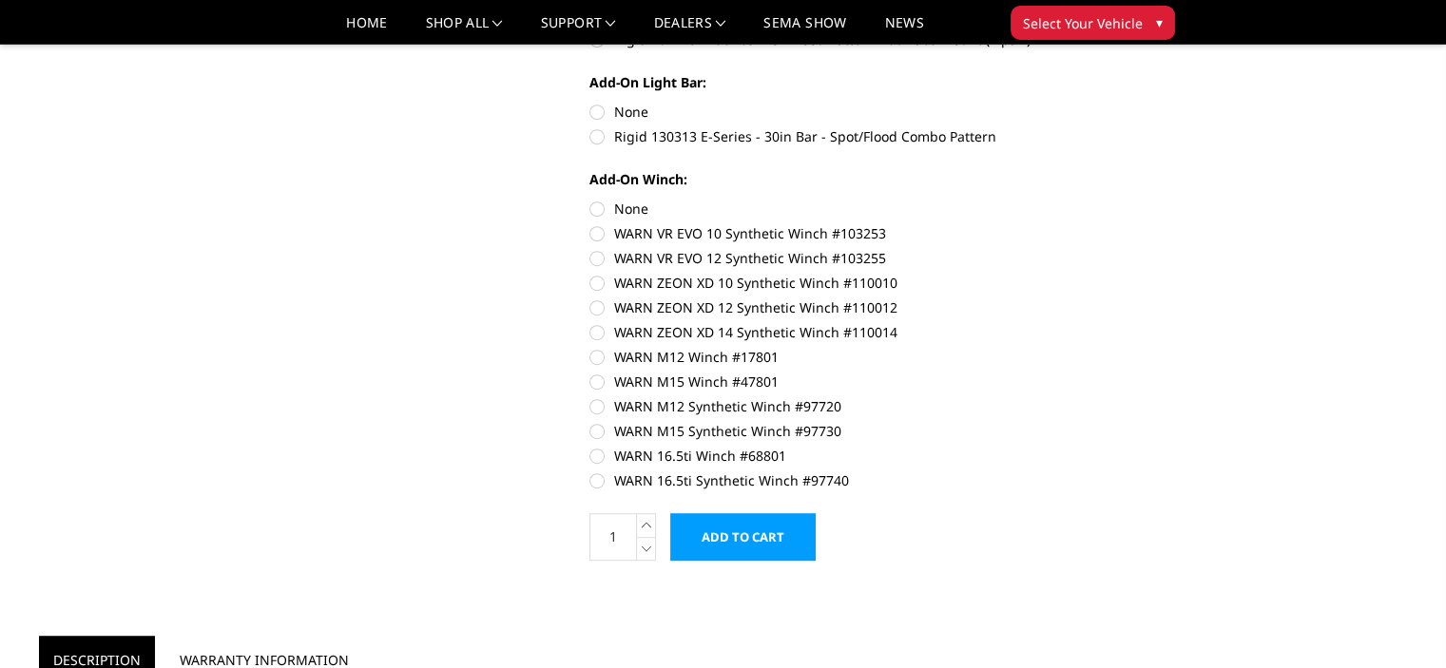
scroll to position [1044, 0]
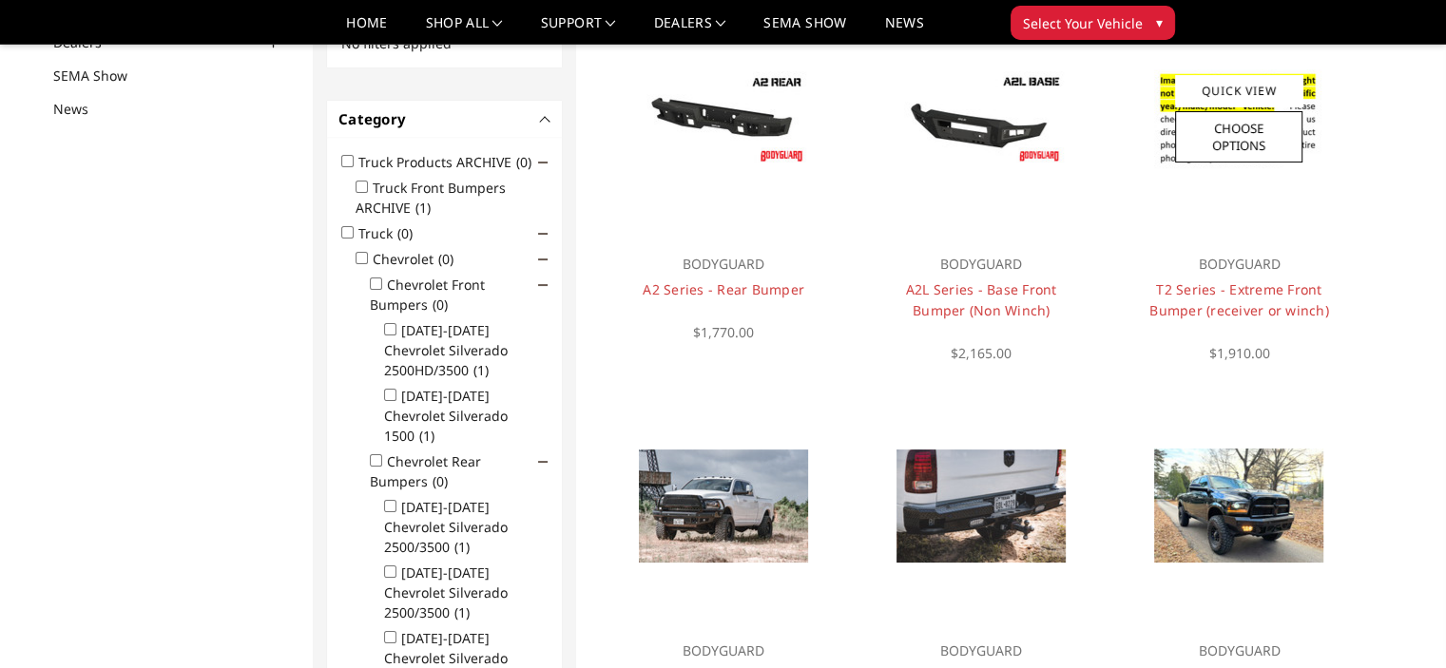
scroll to position [213, 0]
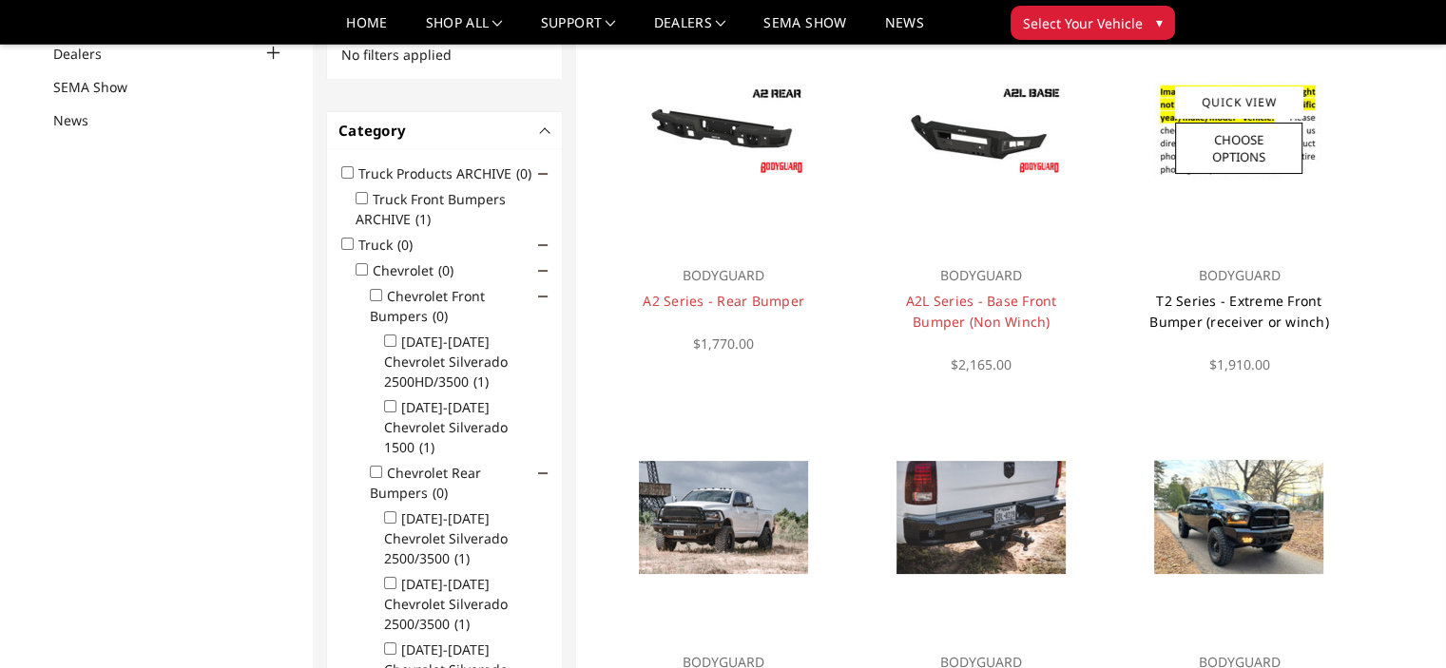
click at [1256, 322] on link "T2 Series - Extreme Front Bumper (receiver or winch)" at bounding box center [1239, 311] width 180 height 39
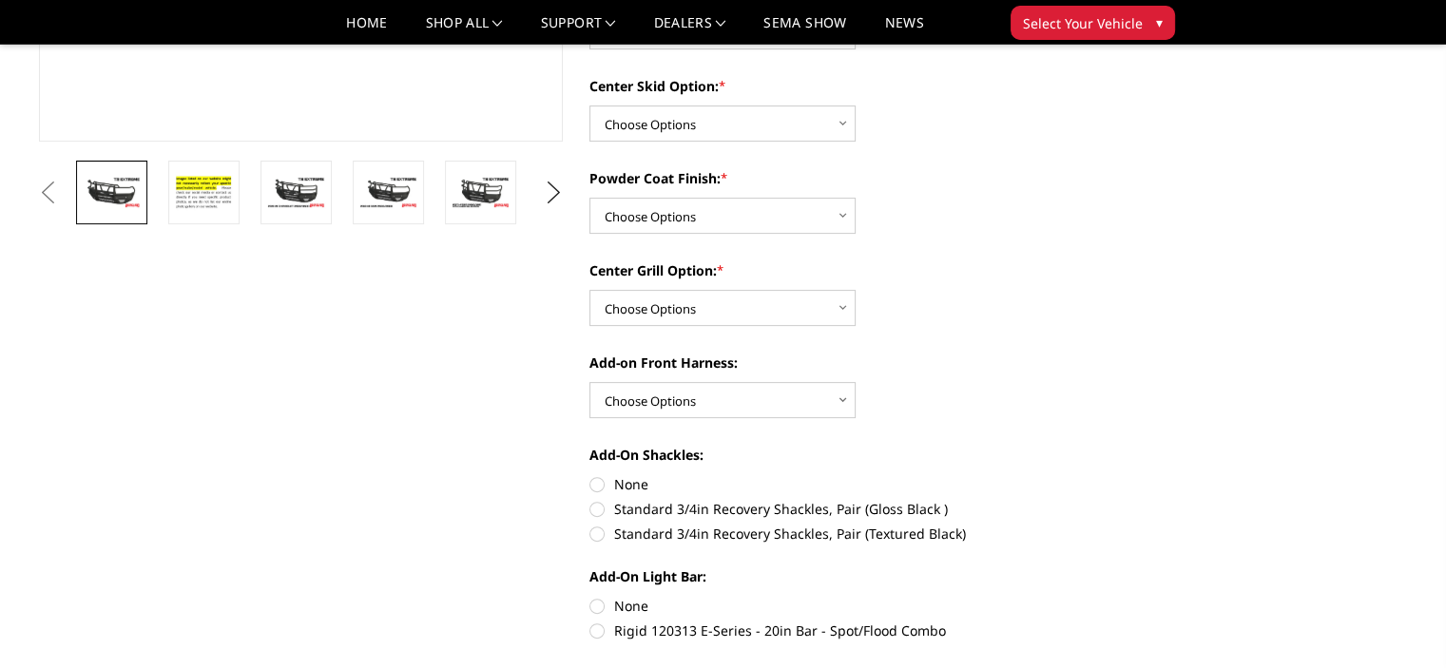
scroll to position [481, 0]
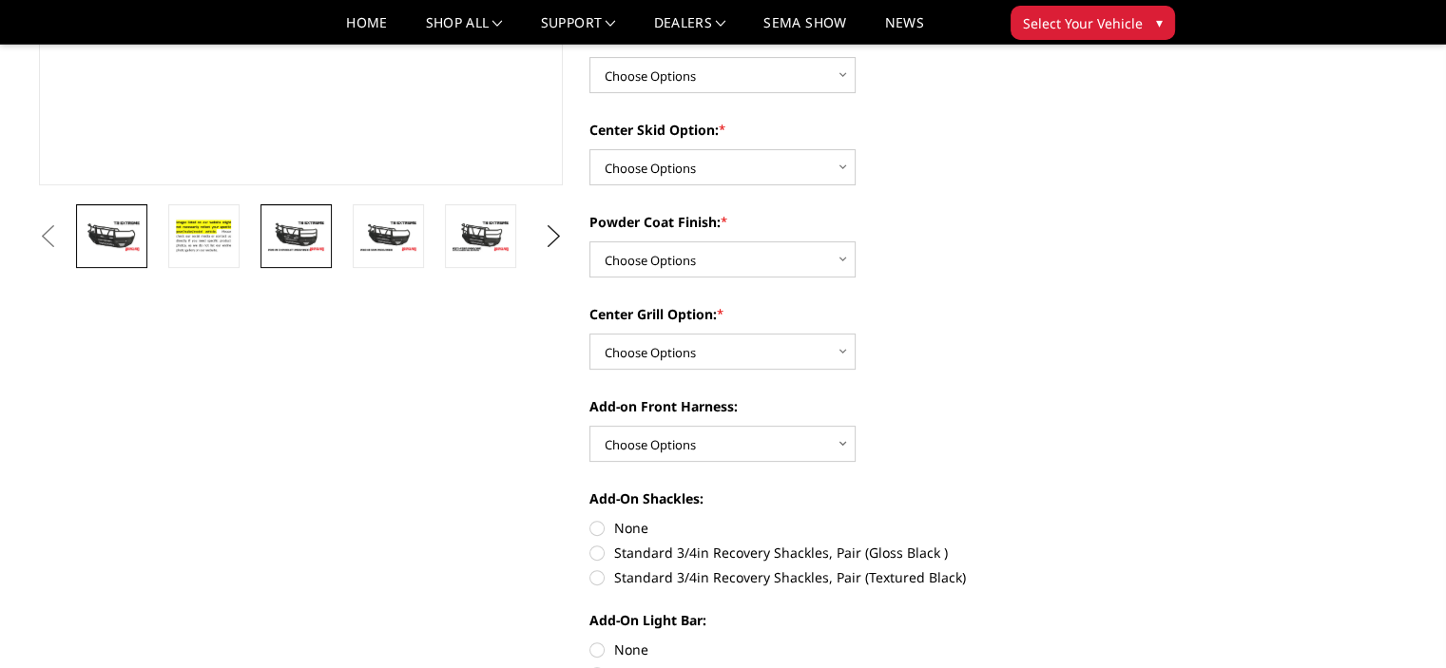
click at [304, 226] on img at bounding box center [296, 236] width 60 height 33
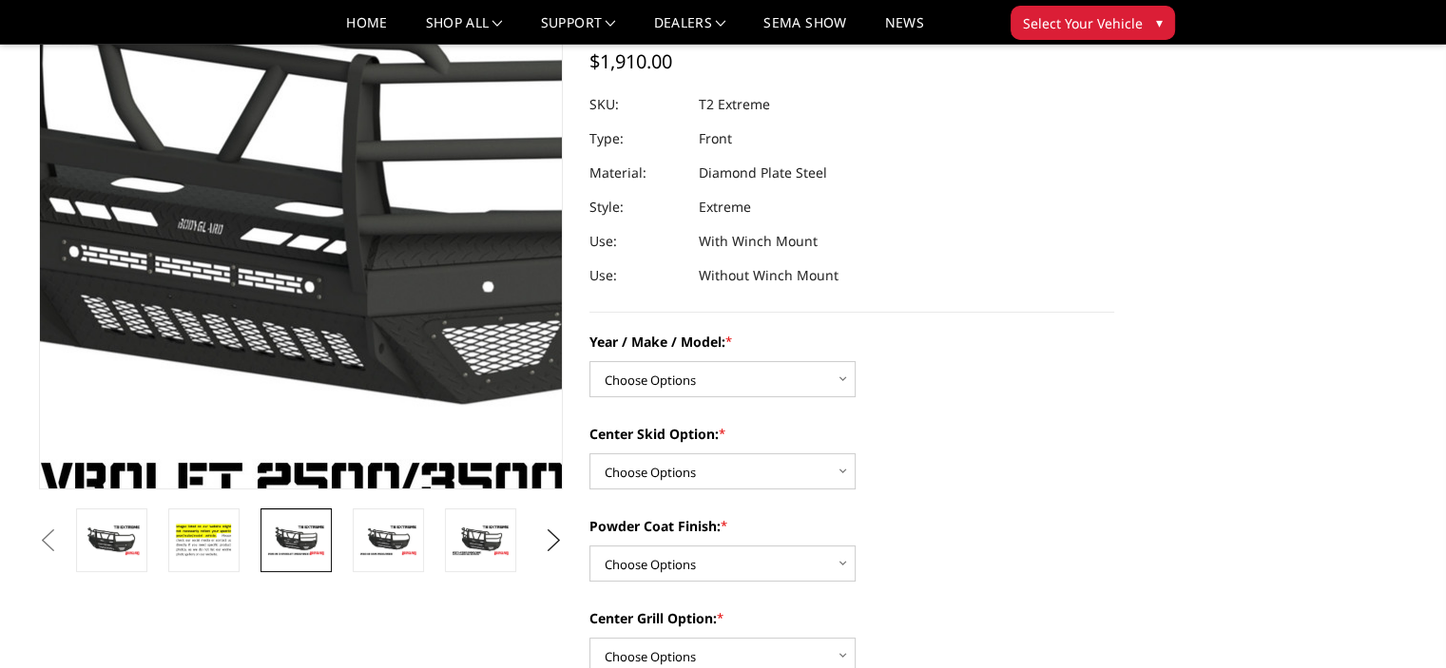
scroll to position [175, 0]
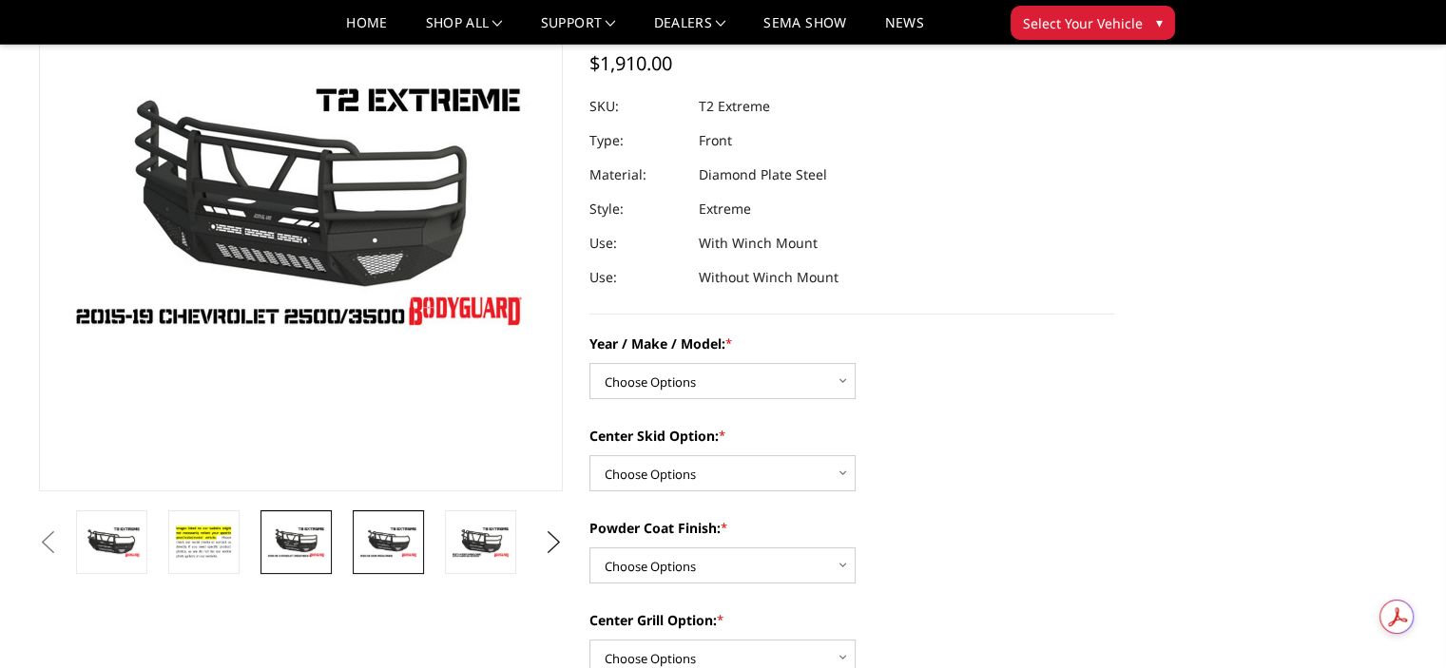
click at [387, 544] on img at bounding box center [388, 542] width 60 height 33
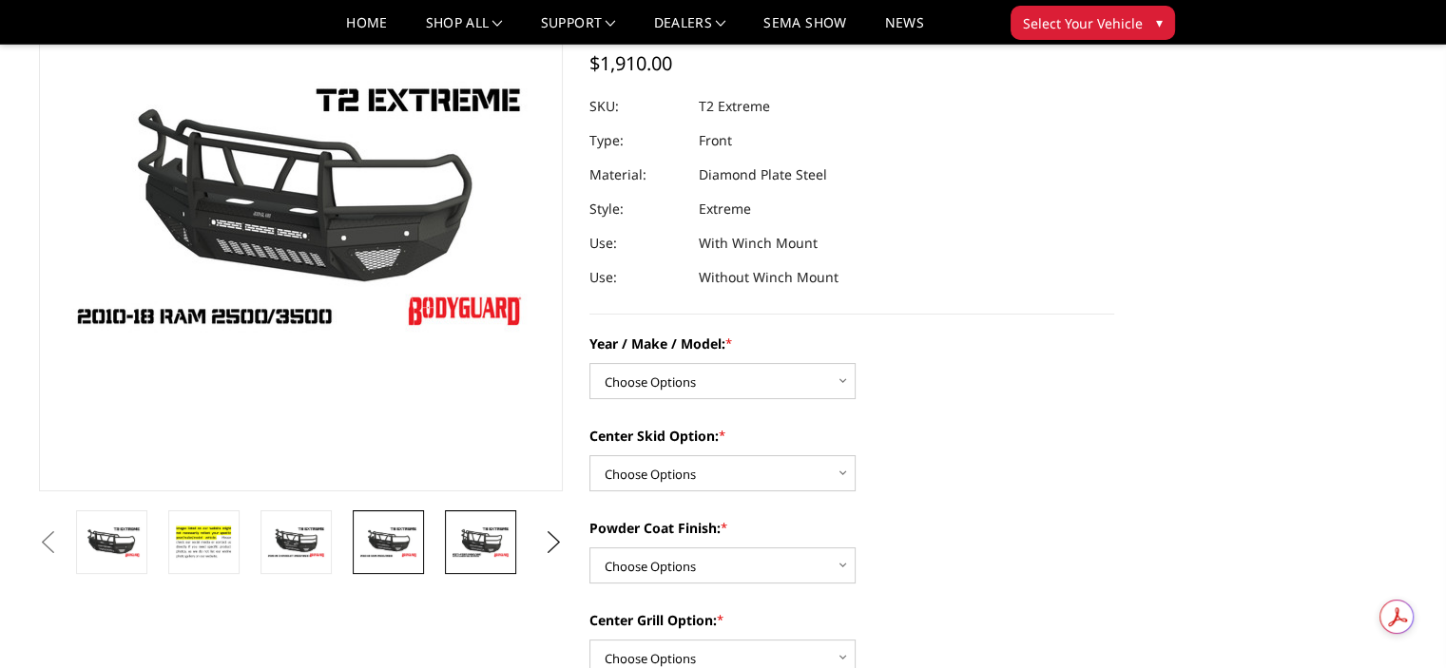
click at [491, 539] on img at bounding box center [481, 542] width 60 height 33
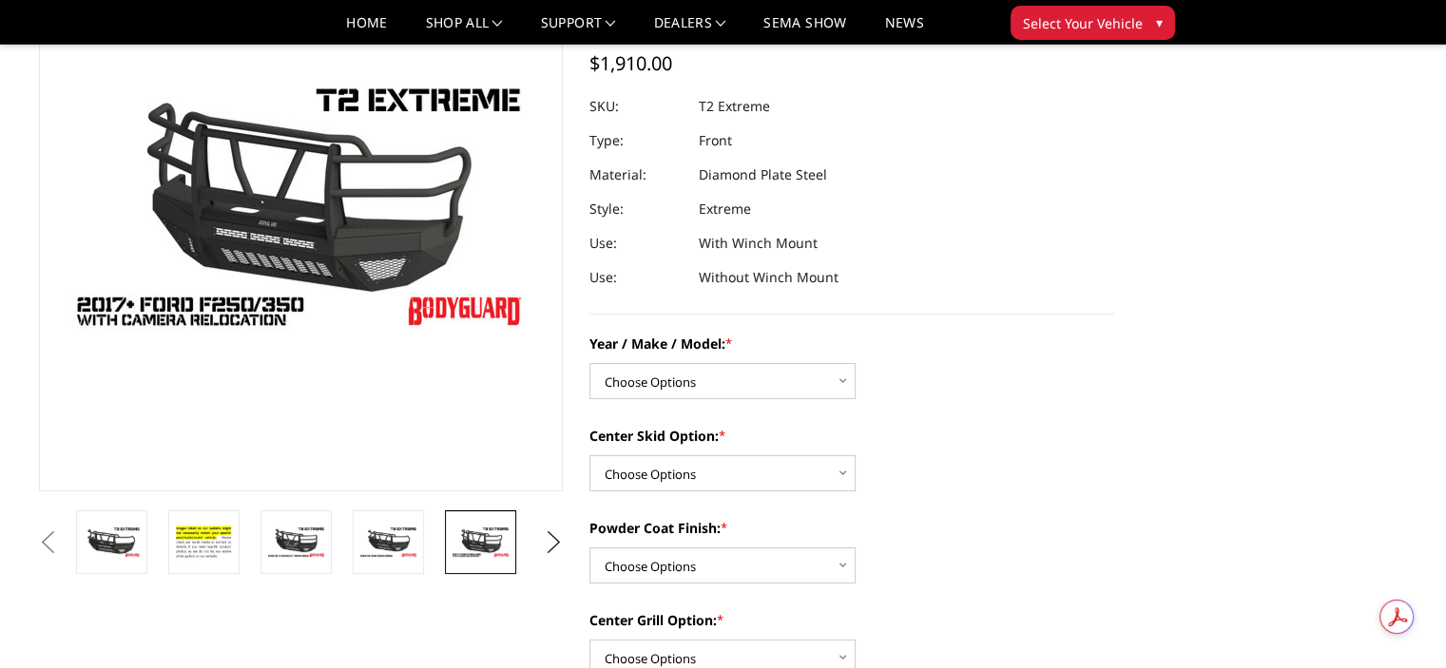
click at [442, 536] on li at bounding box center [487, 542] width 92 height 64
click at [414, 534] on img at bounding box center [388, 542] width 60 height 33
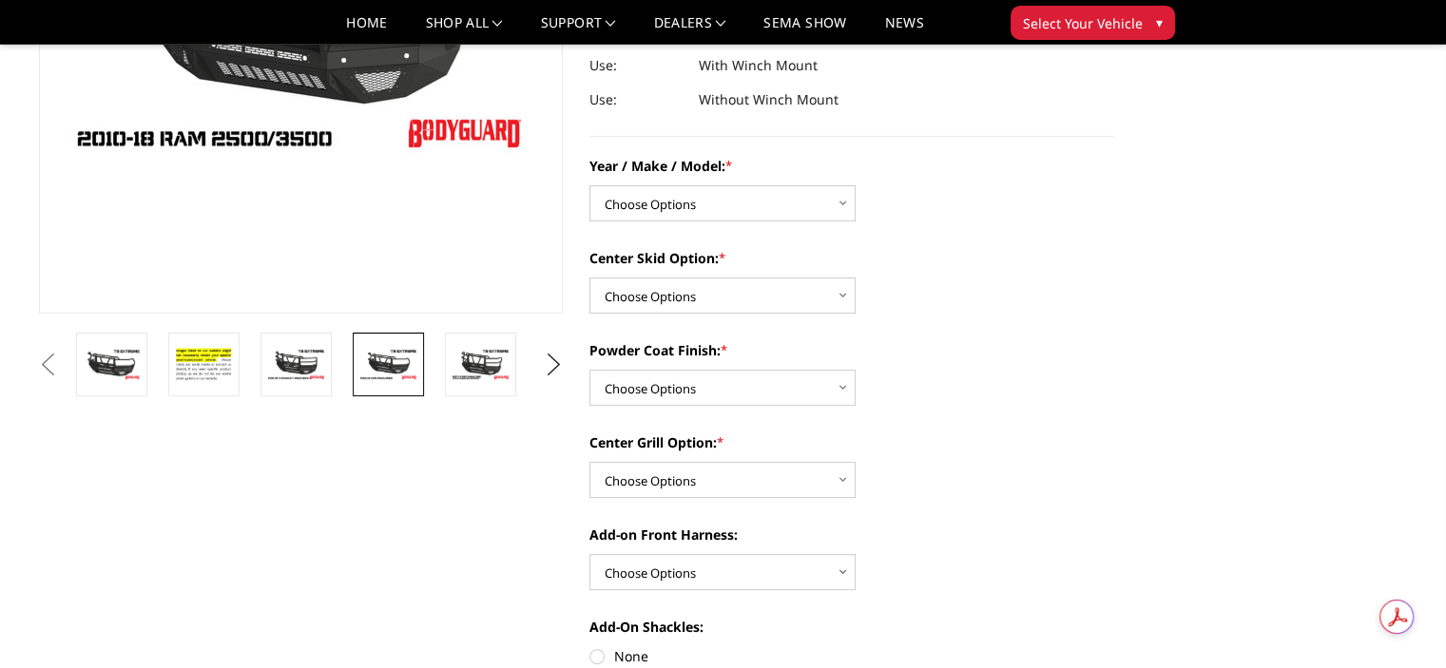
scroll to position [543, 0]
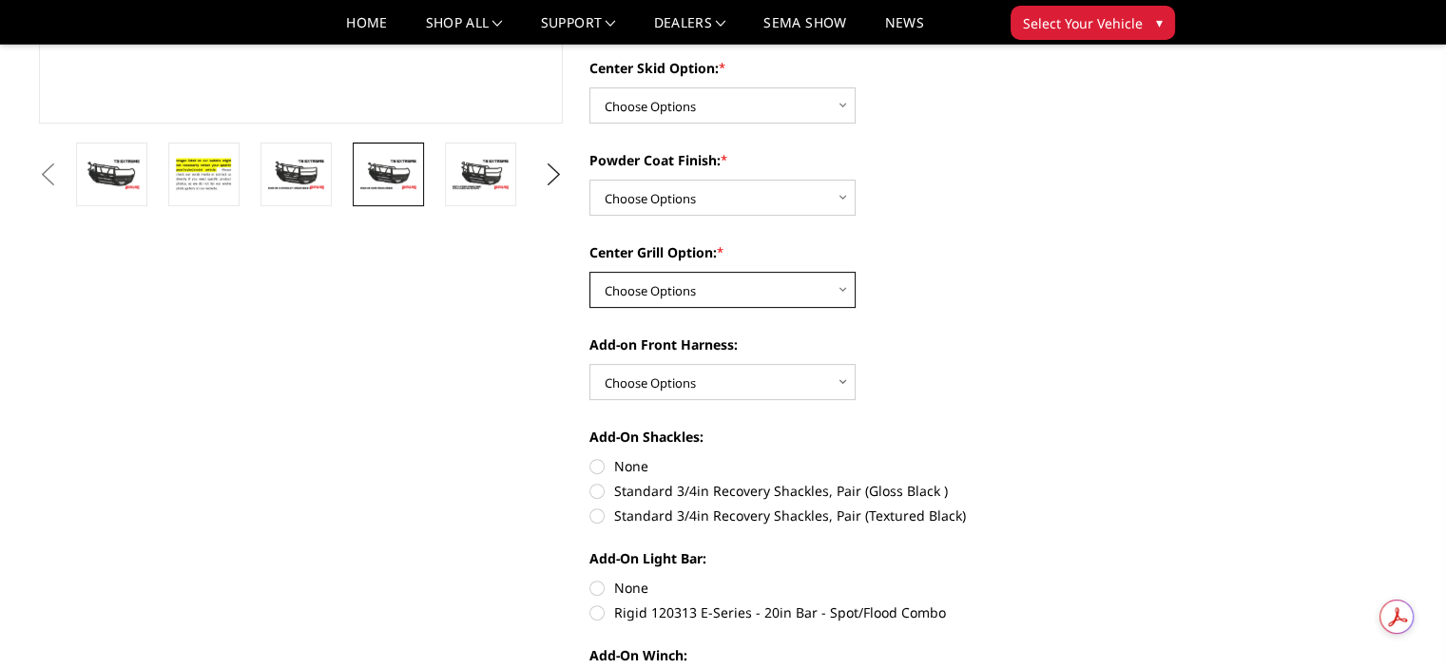
click at [690, 284] on select "Choose Options Add expanded metal in center grill Decline this option" at bounding box center [722, 290] width 266 height 36
select select "1080"
click at [589, 272] on select "Choose Options Add expanded metal in center grill Decline this option" at bounding box center [722, 290] width 266 height 36
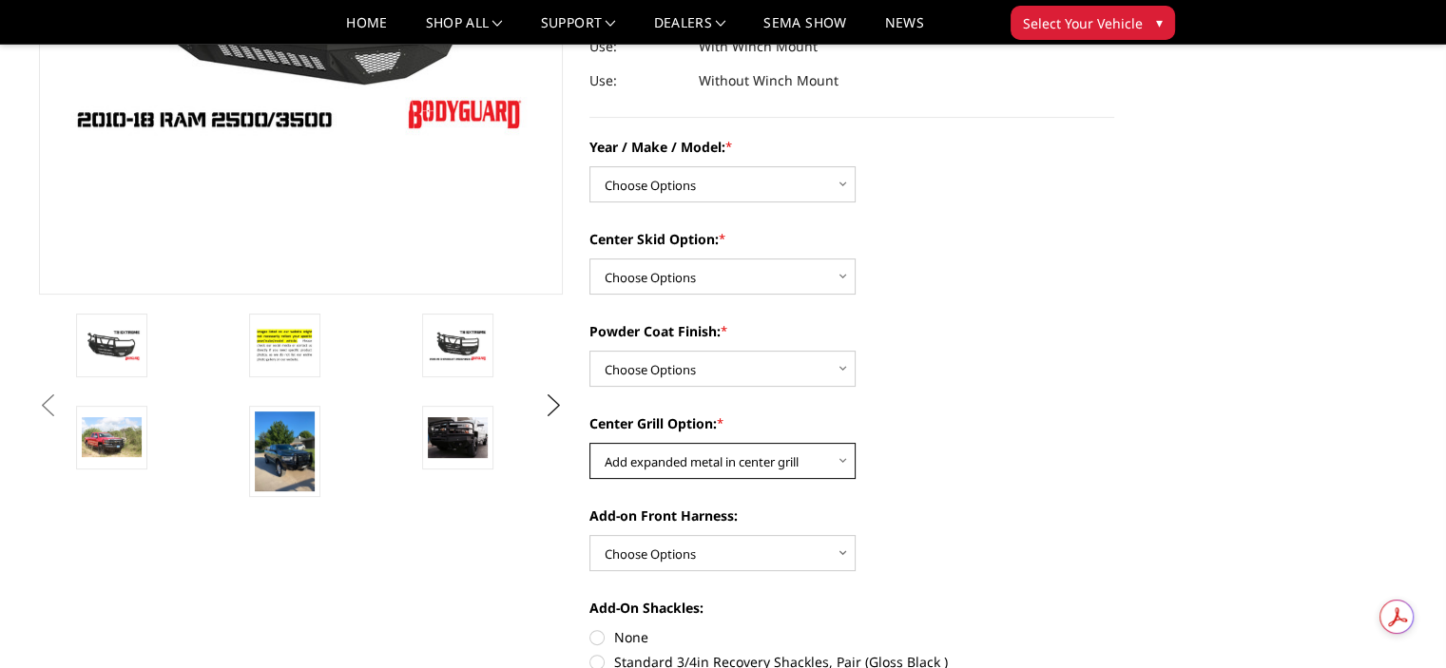
scroll to position [399, 0]
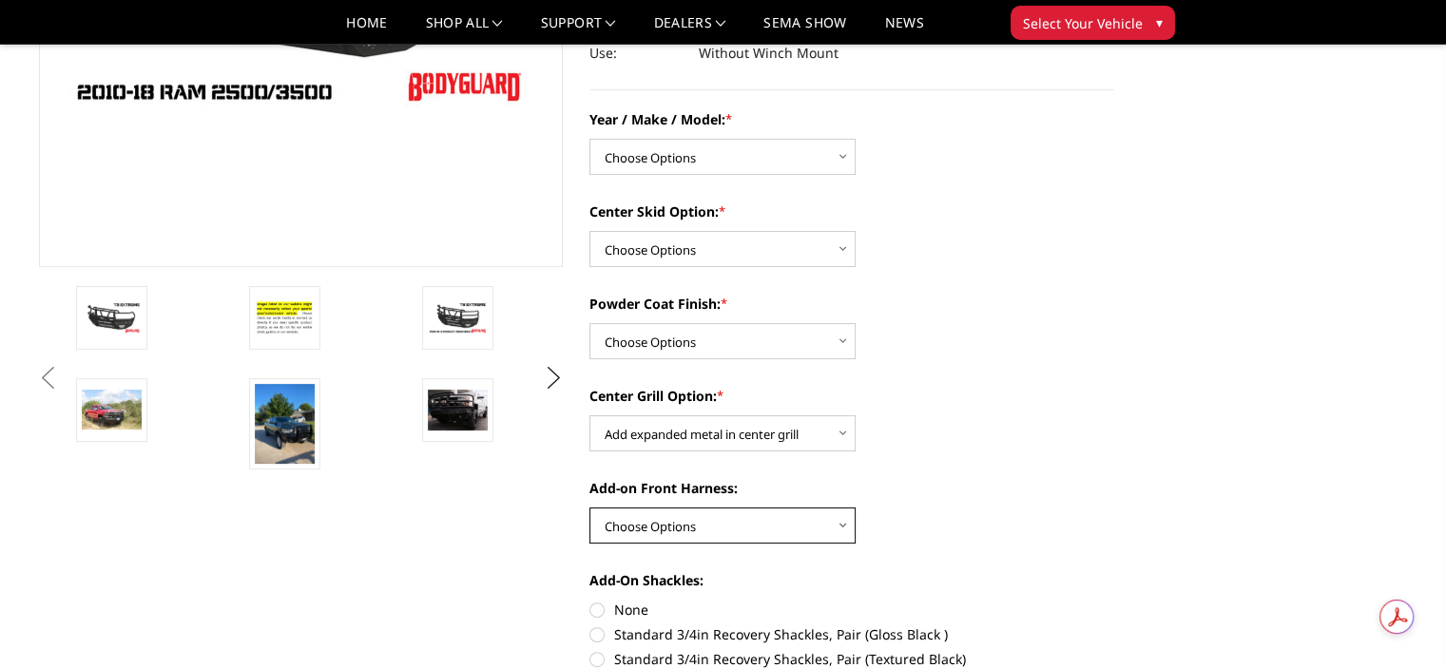
click at [707, 526] on select "Choose Options WITH front camera harness WITHOUT front camera harness" at bounding box center [722, 526] width 266 height 36
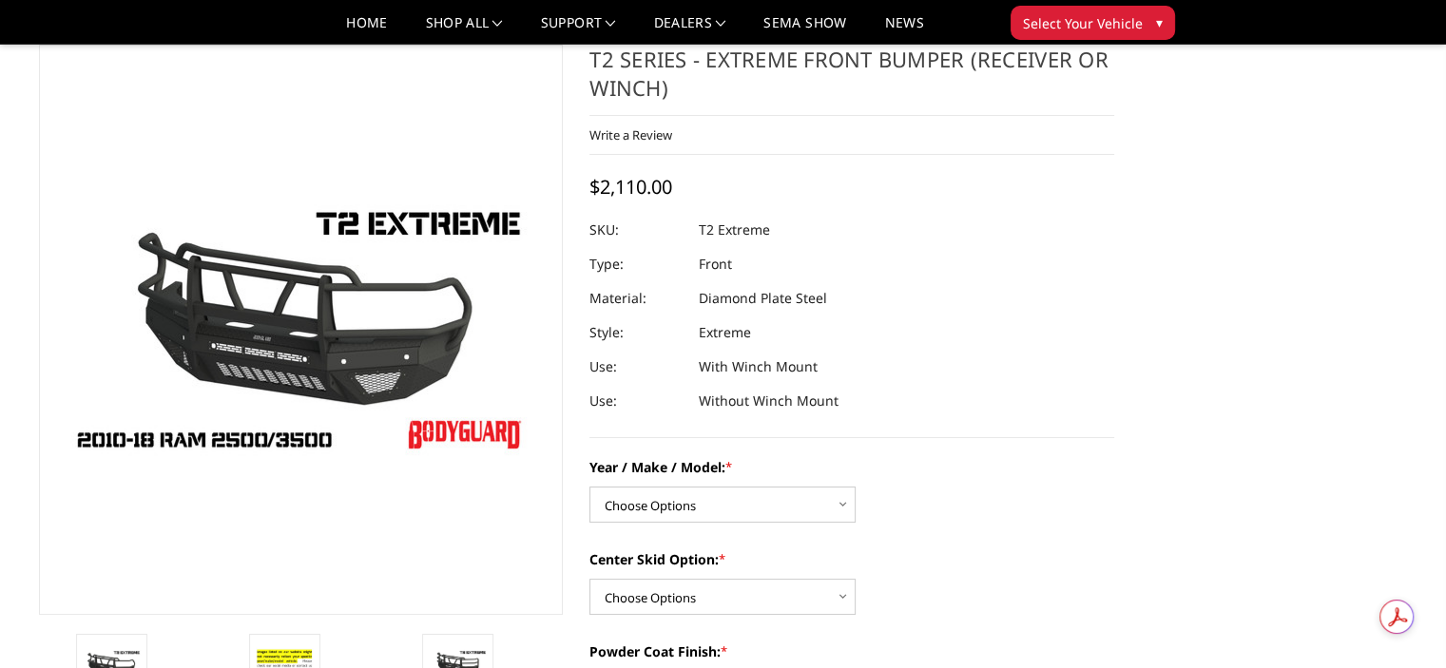
scroll to position [48, 0]
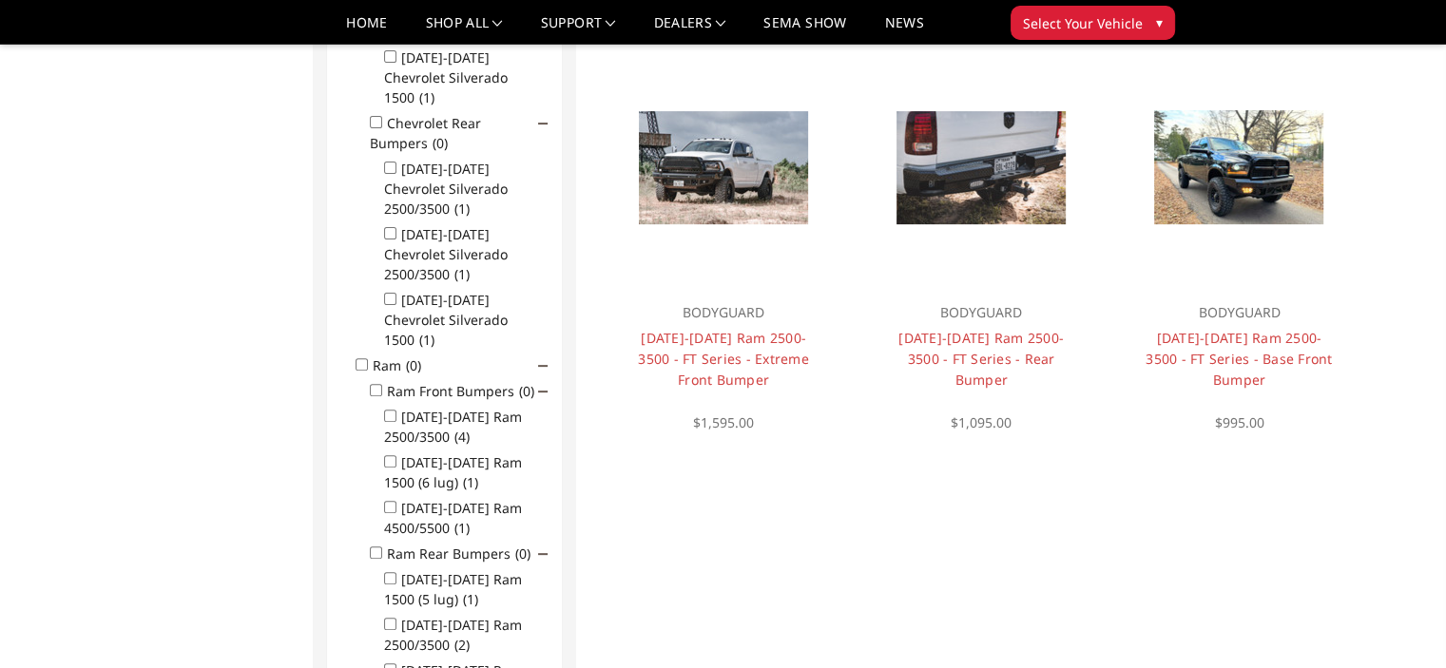
scroll to position [574, 0]
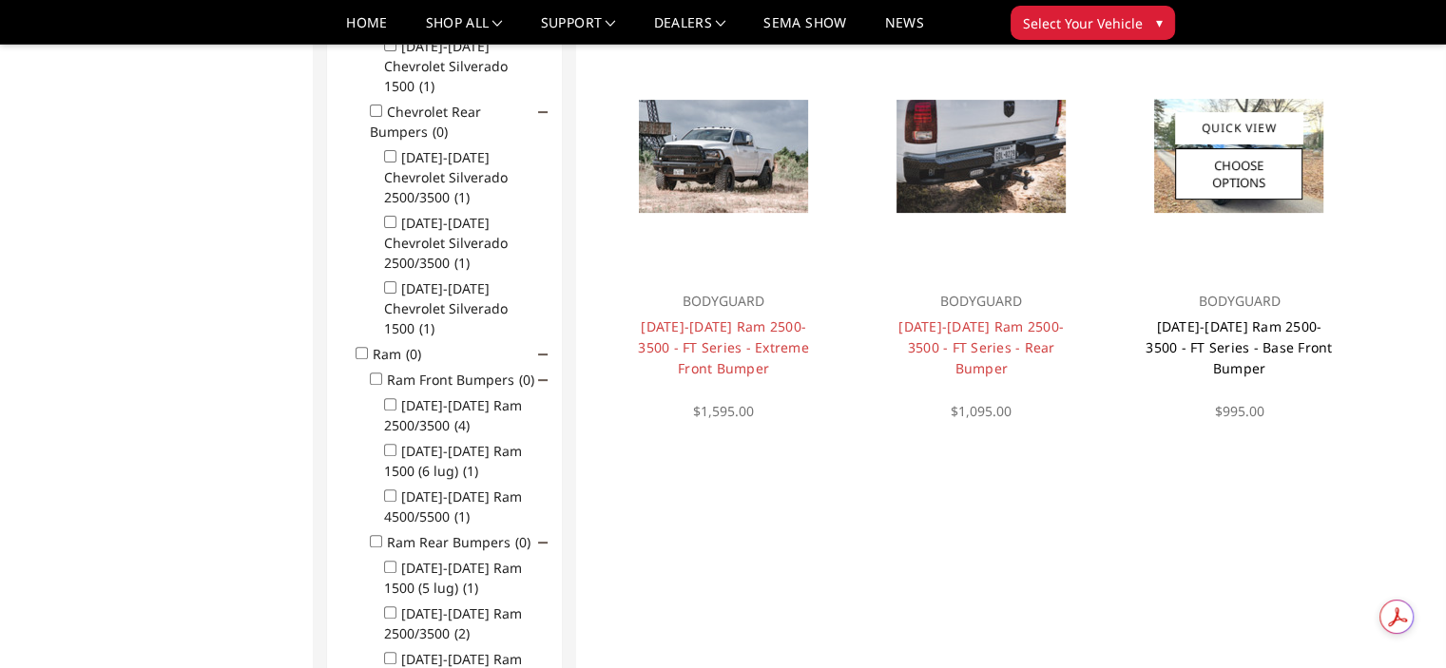
click at [1206, 334] on link "[DATE]-[DATE] Ram 2500-3500 - FT Series - Base Front Bumper" at bounding box center [1238, 348] width 186 height 60
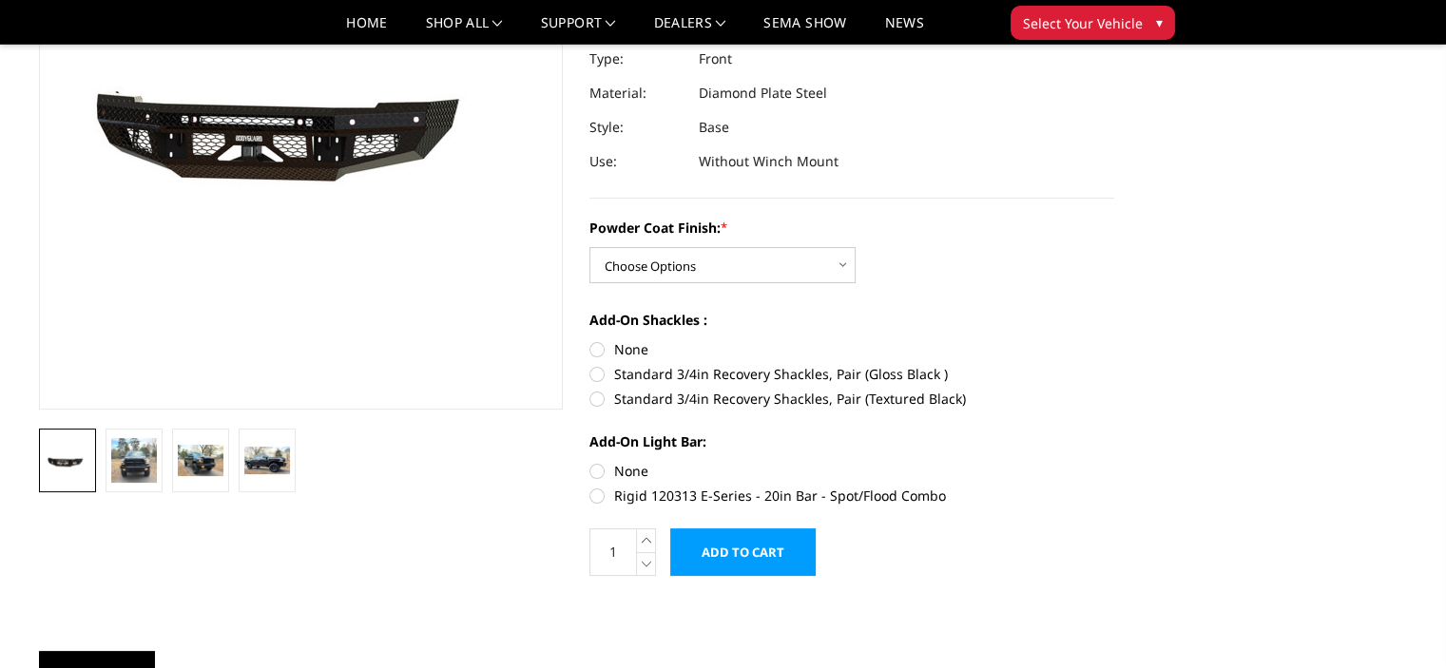
scroll to position [259, 0]
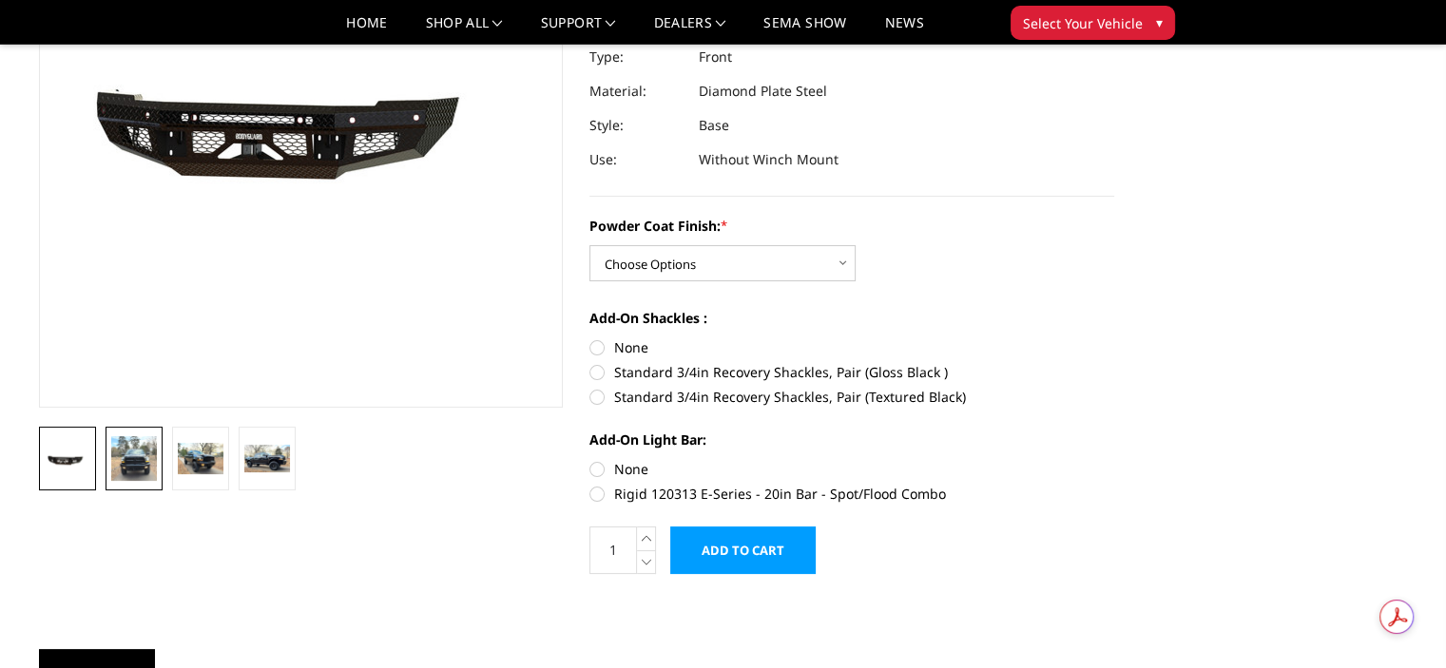
click at [129, 450] on img at bounding box center [134, 458] width 46 height 45
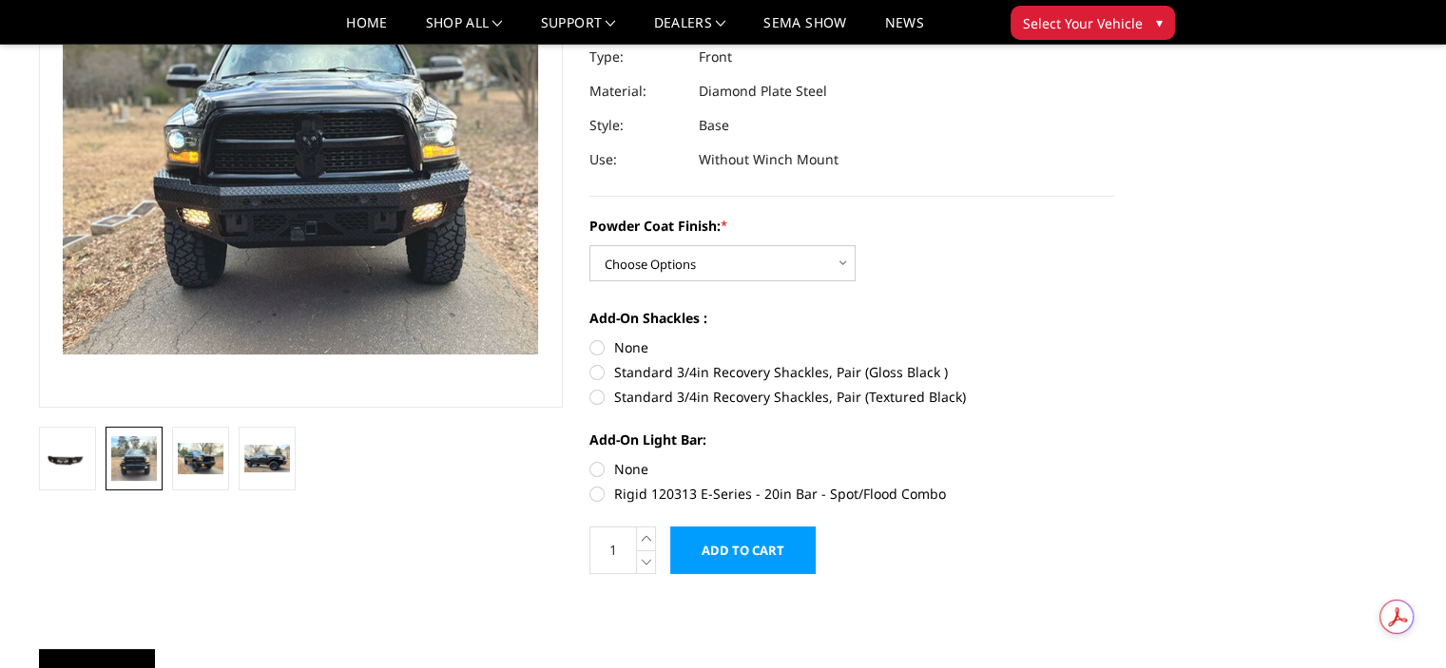
scroll to position [133, 0]
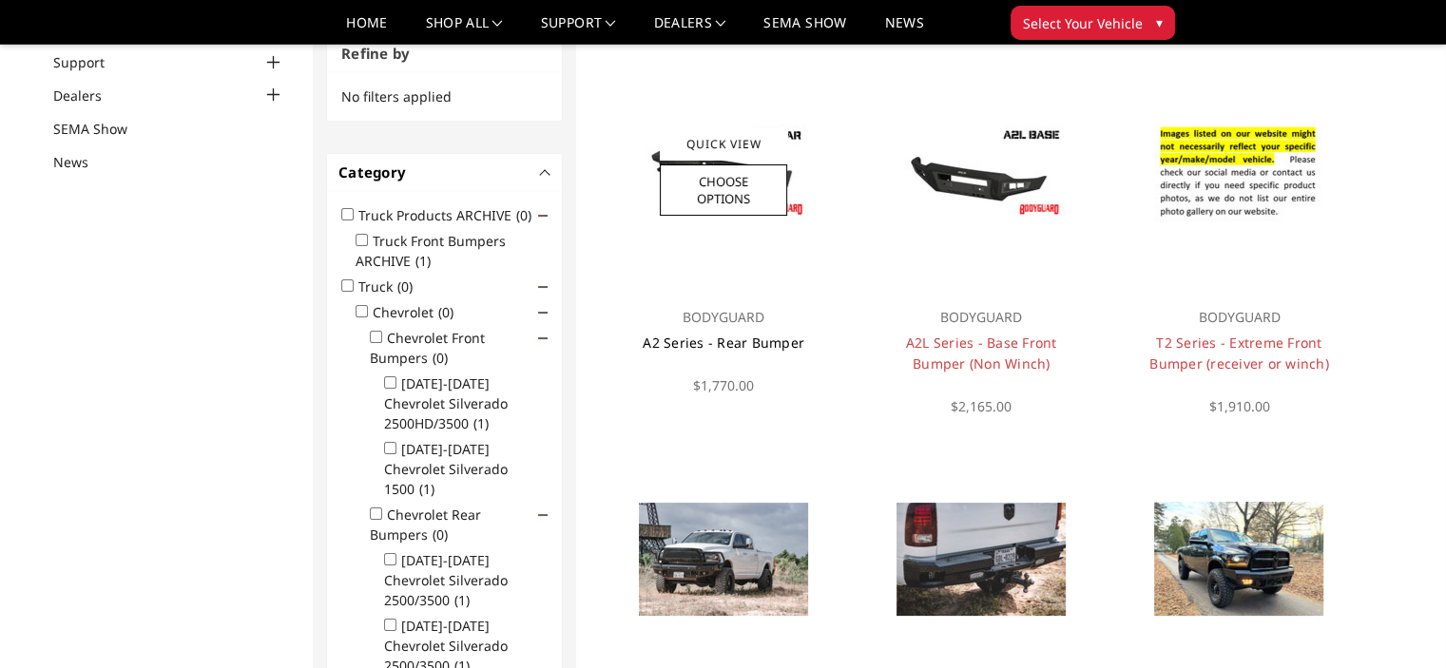
scroll to position [171, 0]
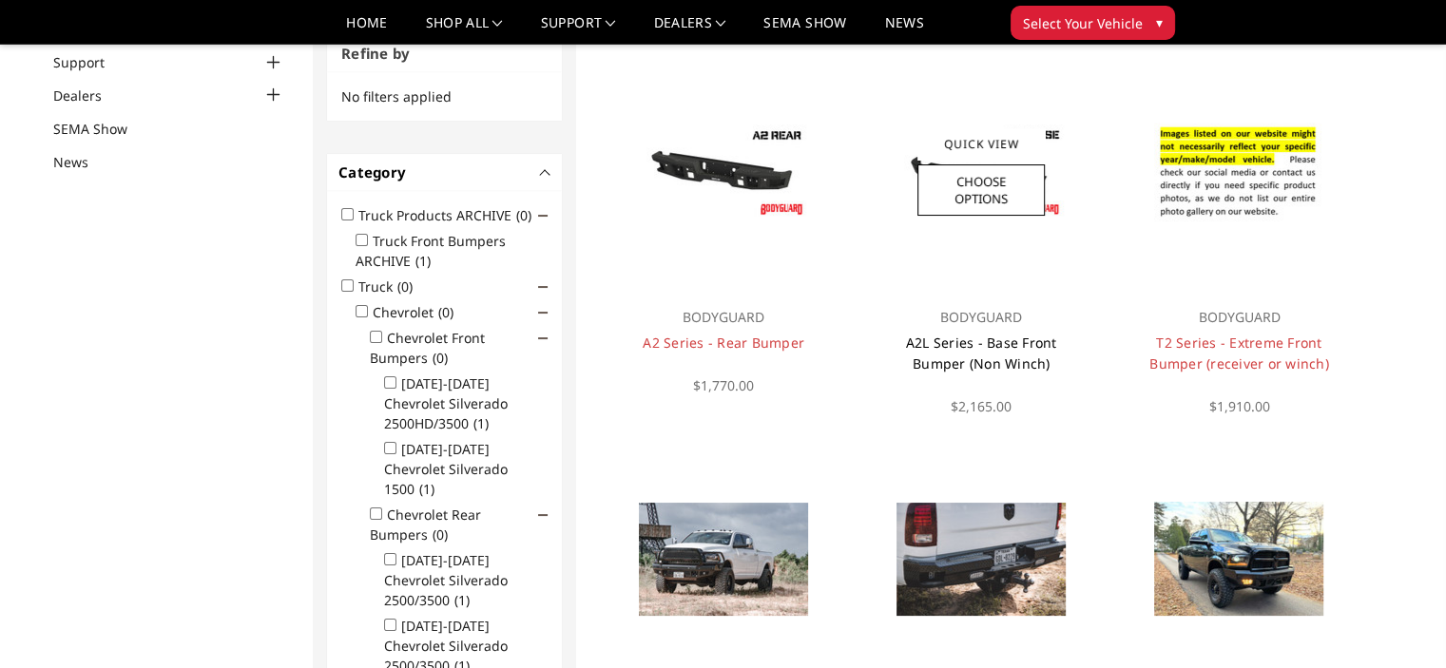
click at [999, 358] on link "A2L Series - Base Front Bumper (Non Winch)" at bounding box center [981, 353] width 151 height 39
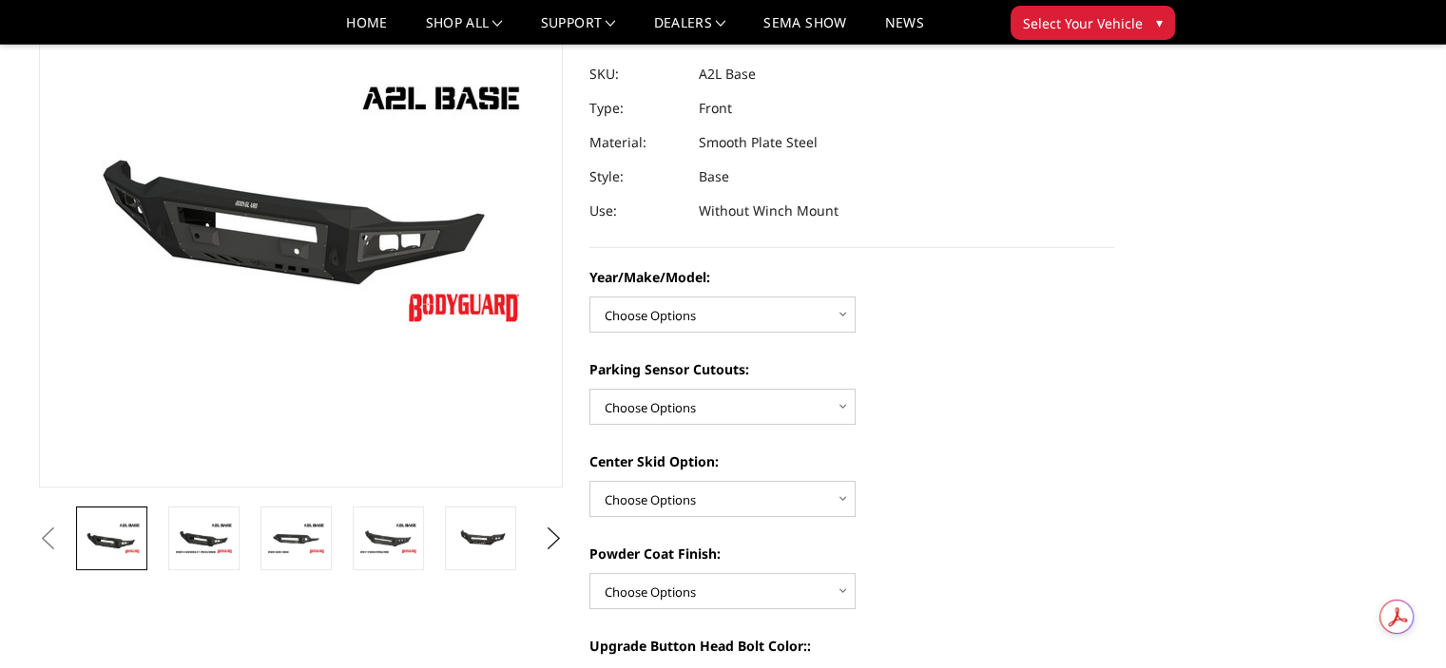
scroll to position [228, 0]
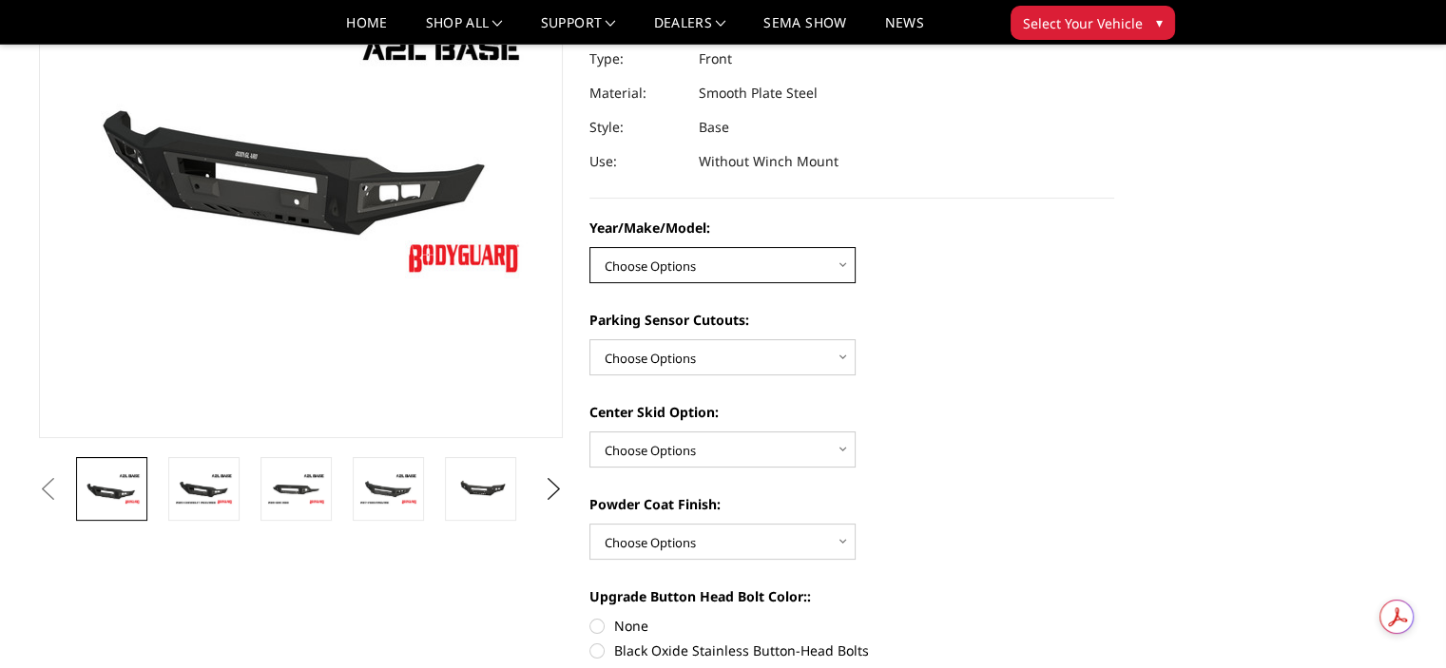
click at [779, 257] on select "Choose Options Chevrolet 15-19 2500/3500 Chevrolet 19-21 1500 Chevrolet 15-20 […" at bounding box center [722, 265] width 266 height 36
select select "4343"
click at [589, 247] on select "Choose Options Chevrolet 15-19 2500/3500 Chevrolet 19-21 1500 Chevrolet 15-20 […" at bounding box center [722, 265] width 266 height 36
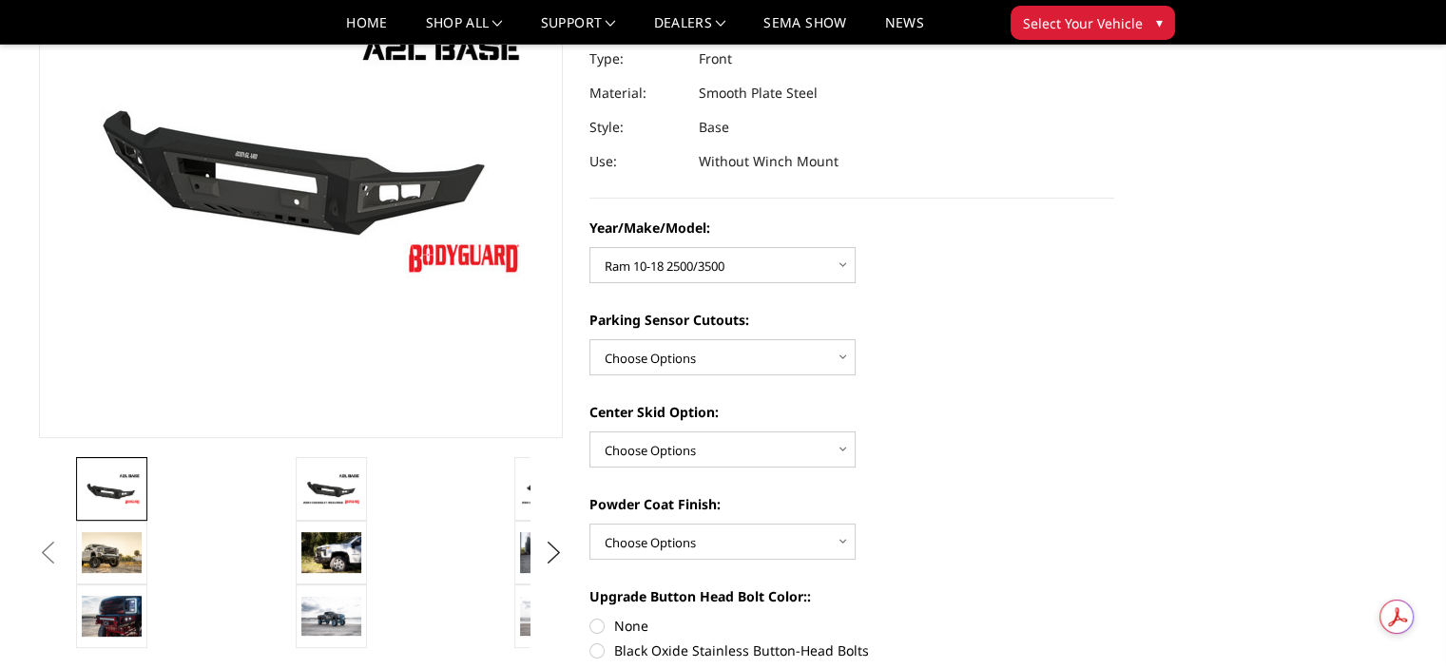
click at [752, 375] on div "Year/Make/Model: Choose Options Chevrolet 15-19 2500/3500 Chevrolet 19-21 1500 …" at bounding box center [851, 620] width 525 height 804
click at [736, 364] on select "Choose Options Yes - With Parking Sensor Cutouts No - Without Parking Sensor Cu…" at bounding box center [722, 357] width 266 height 36
select select "4328"
click at [589, 339] on select "Choose Options Yes - With Parking Sensor Cutouts No - Without Parking Sensor Cu…" at bounding box center [722, 357] width 266 height 36
click at [730, 445] on select "Choose Options Single Light Bar Cutout" at bounding box center [722, 450] width 266 height 36
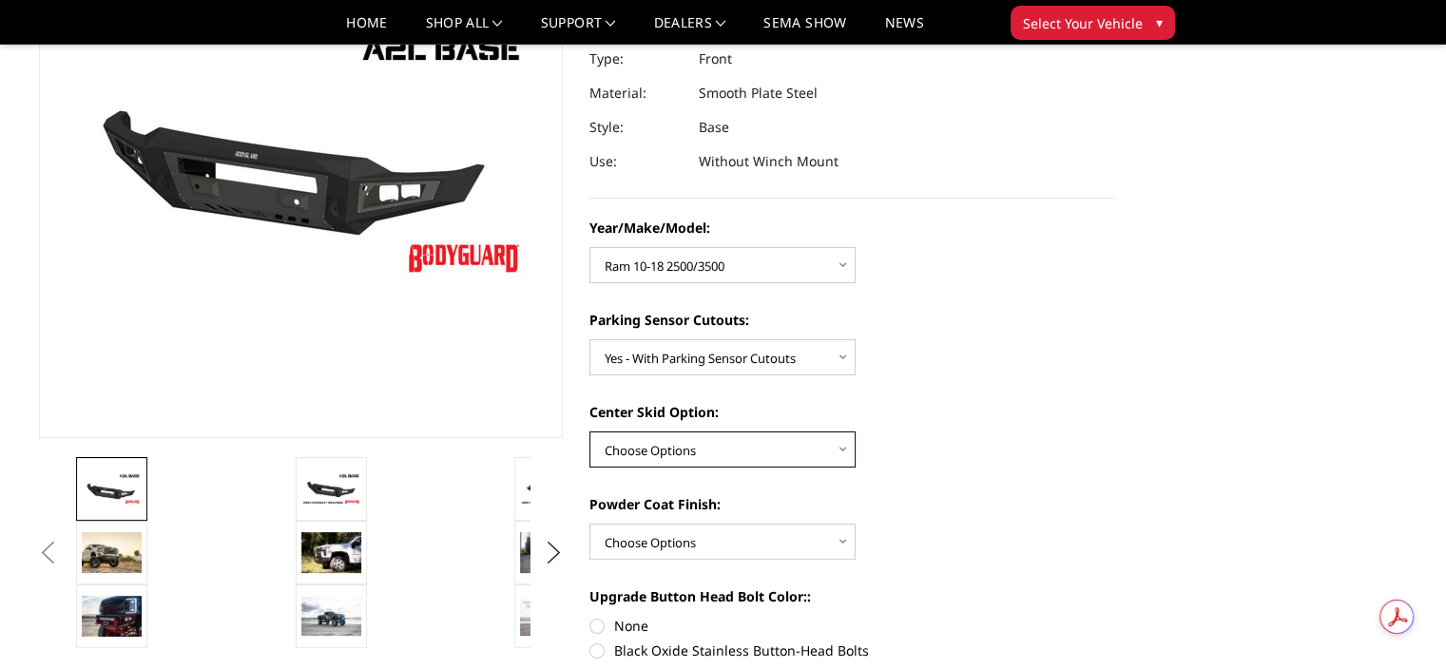
select select "4304"
click at [589, 432] on select "Choose Options Single Light Bar Cutout" at bounding box center [722, 450] width 266 height 36
click at [740, 535] on select "Choose Options Bare metal (included) Texture Black Powder Coat" at bounding box center [722, 542] width 266 height 36
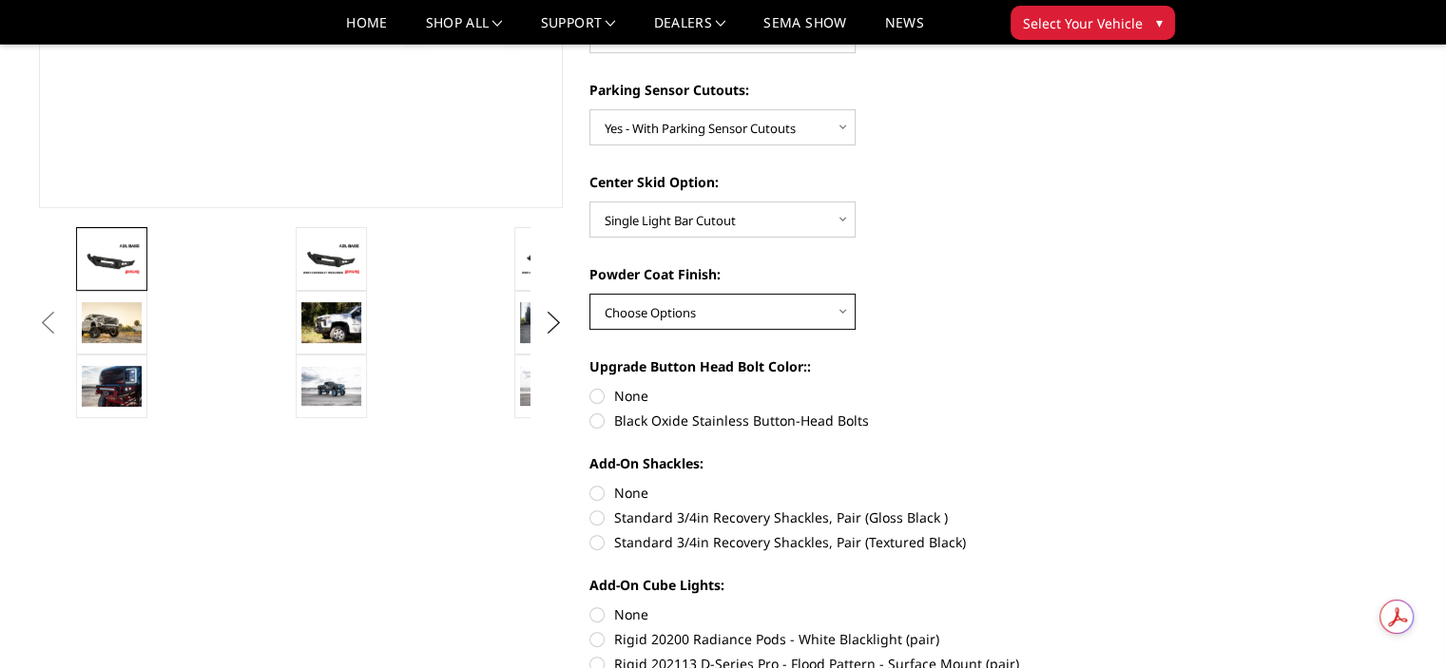
scroll to position [456, 0]
click at [736, 326] on select "Choose Options Bare metal (included) Texture Black Powder Coat" at bounding box center [722, 314] width 266 height 36
select select "4286"
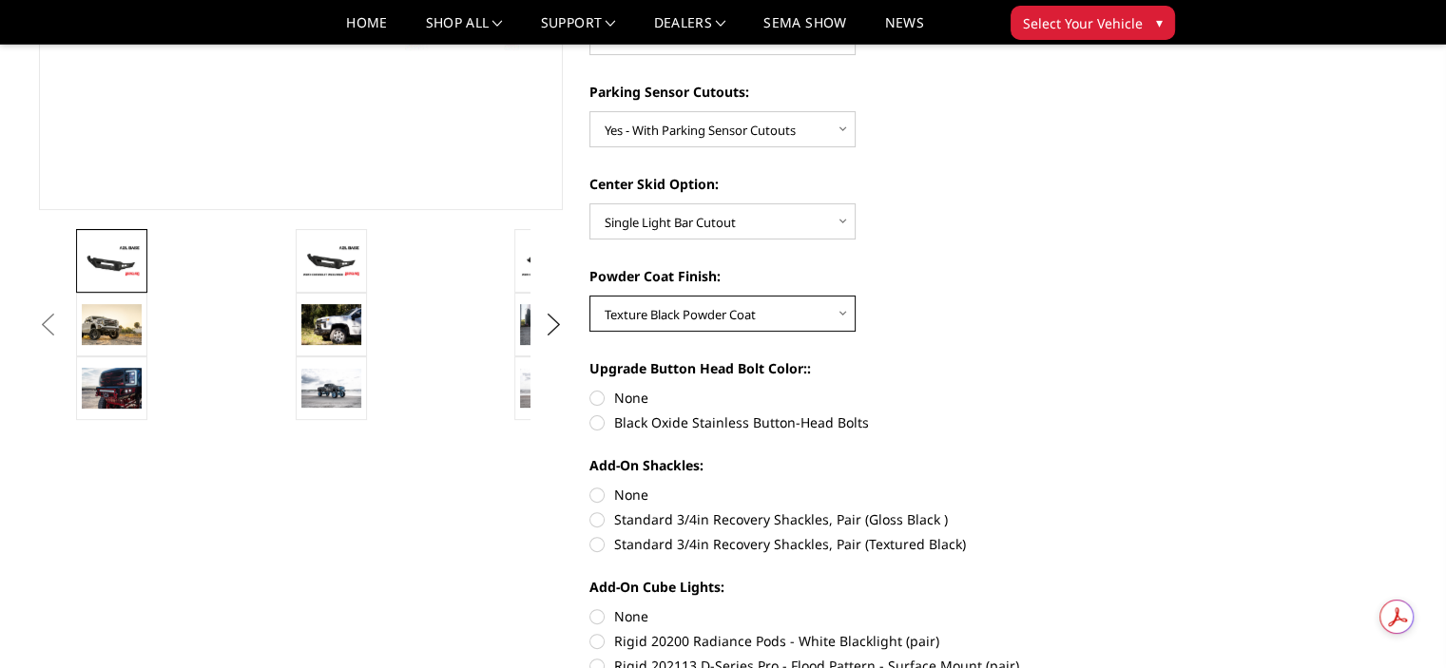
click at [589, 296] on select "Choose Options Bare metal (included) Texture Black Powder Coat" at bounding box center [722, 314] width 266 height 36
click at [635, 414] on label "Black Oxide Stainless Button-Head Bolts" at bounding box center [851, 423] width 525 height 20
click at [1114, 389] on input "Black Oxide Stainless Button-Head Bolts" at bounding box center [1114, 388] width 1 height 1
radio input "true"
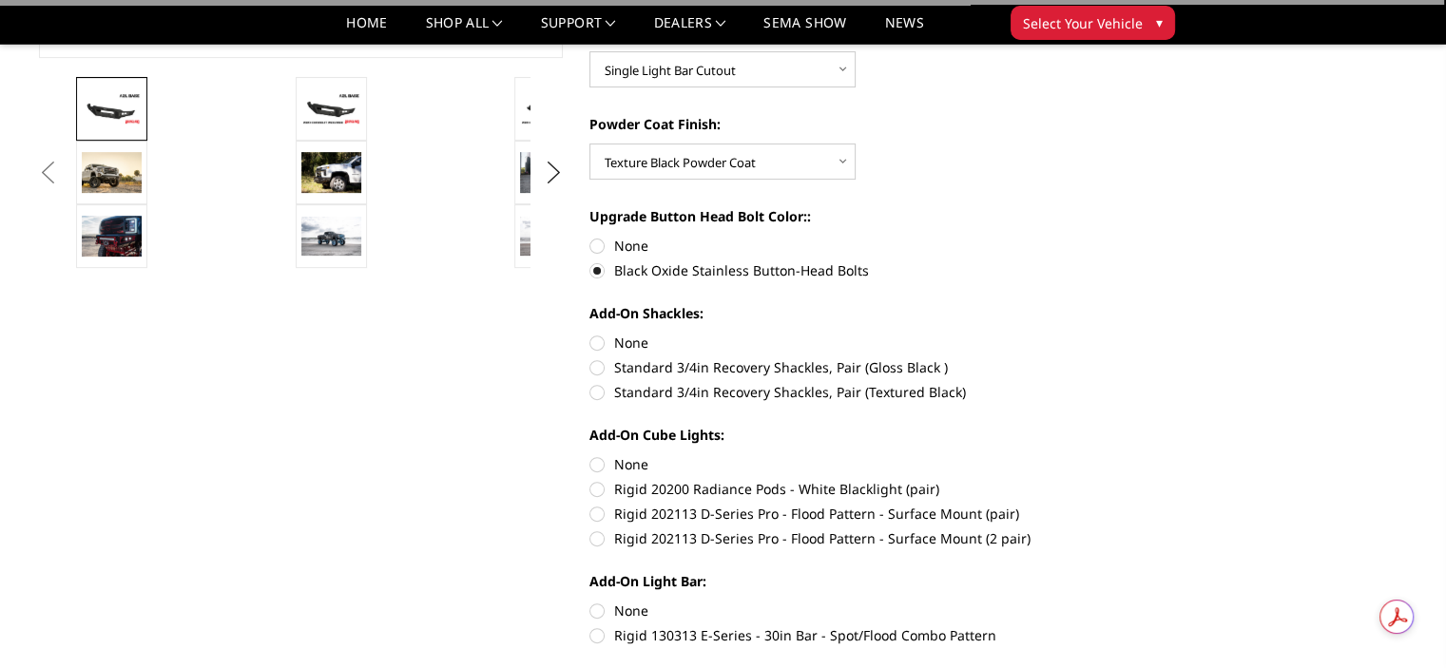
scroll to position [618, 0]
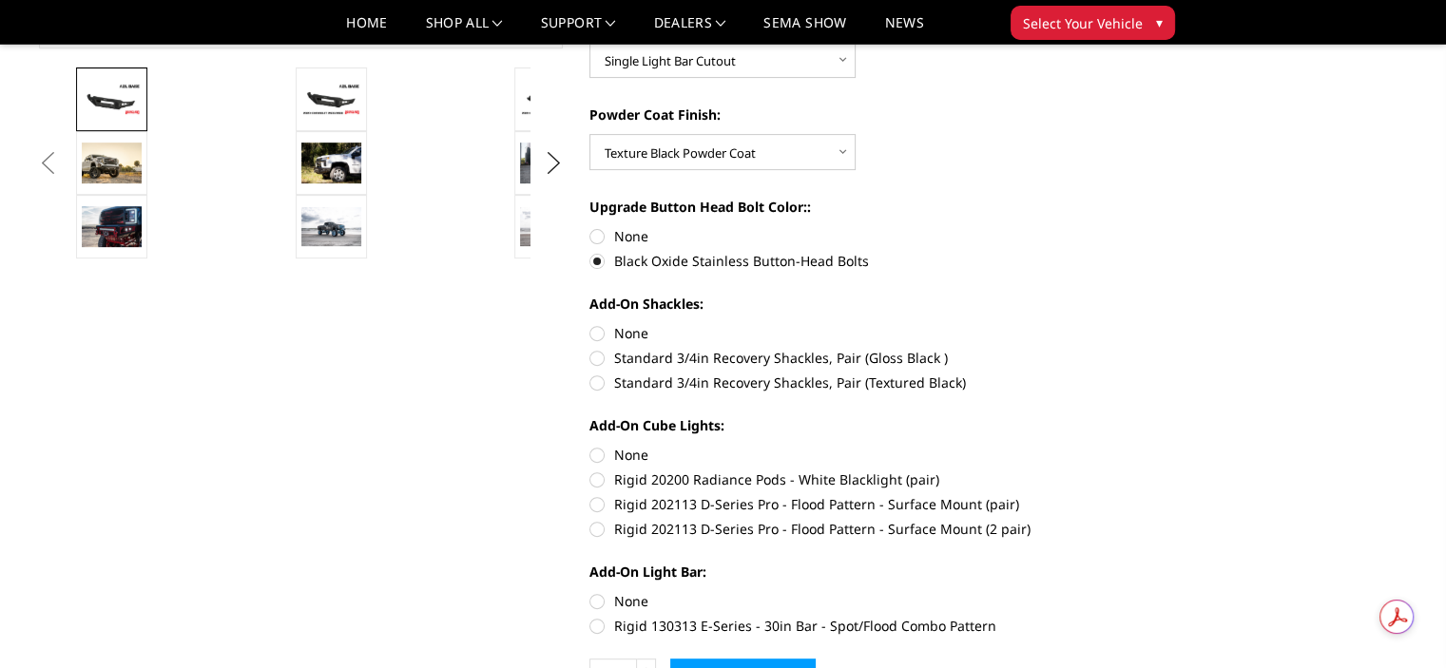
click at [757, 383] on label "Standard 3/4in Recovery Shackles, Pair (Textured Black)" at bounding box center [851, 383] width 525 height 20
click at [1114, 349] on input "Standard 3/4in Recovery Shackles, Pair (Textured Black)" at bounding box center [1114, 348] width 1 height 1
radio input "true"
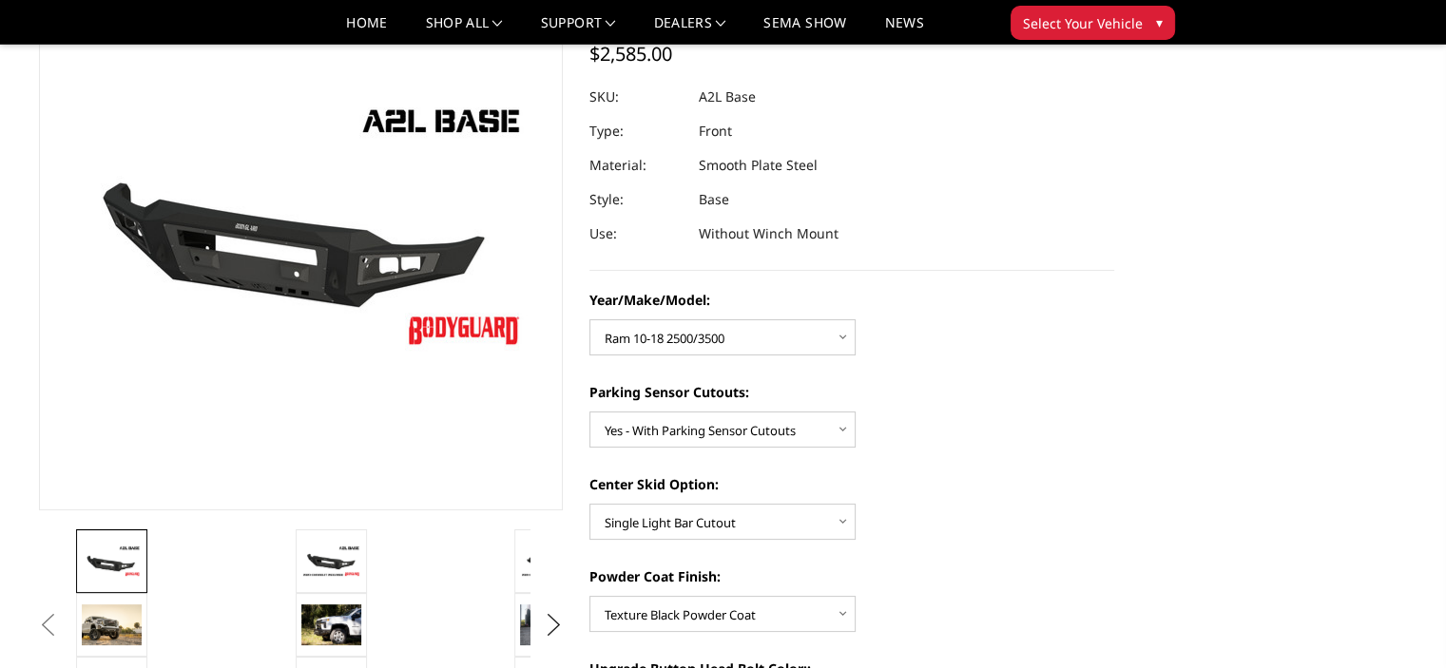
scroll to position [144, 0]
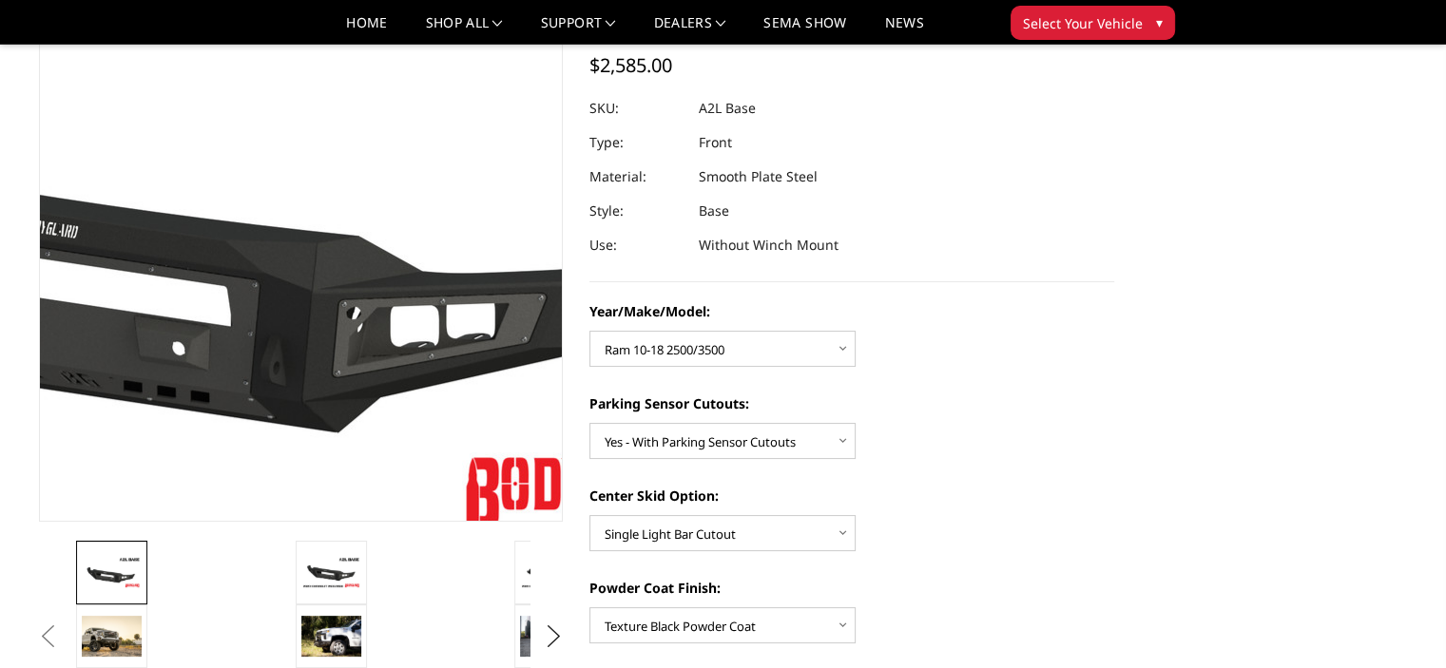
click at [387, 303] on img at bounding box center [188, 224] width 1217 height 684
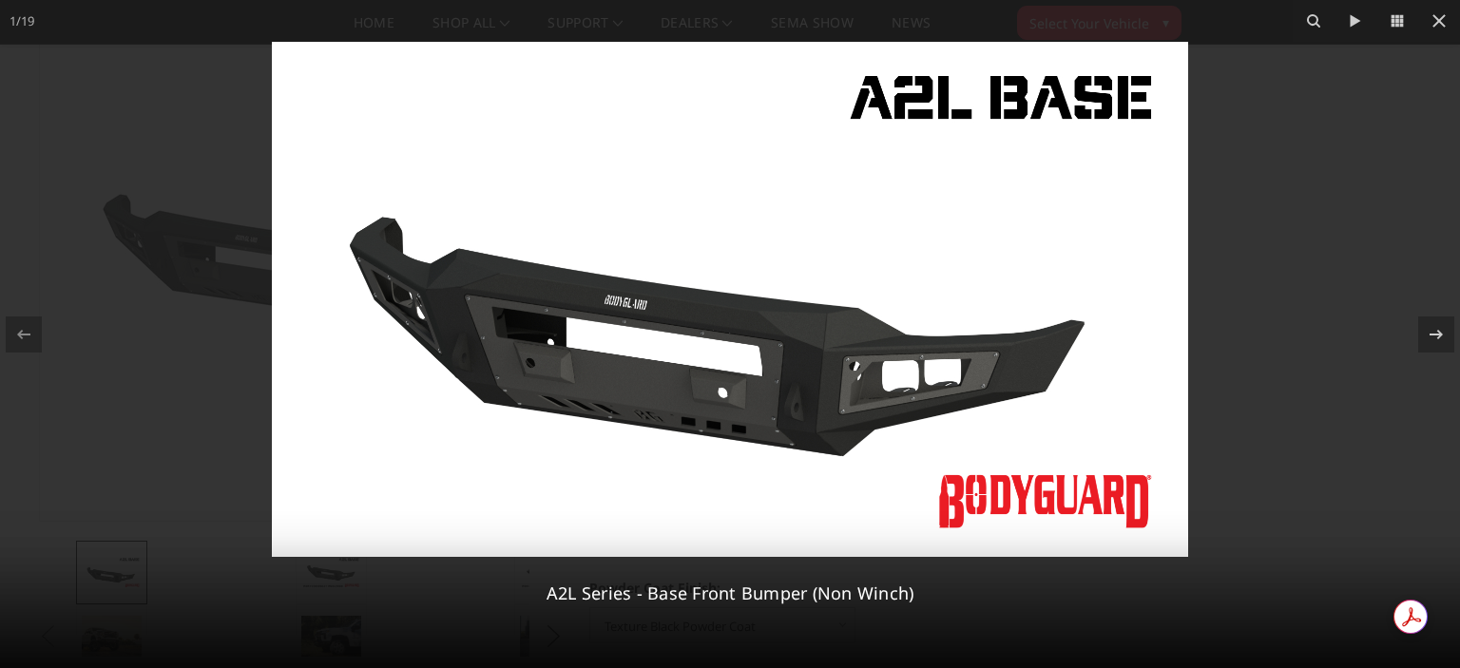
click at [934, 384] on img at bounding box center [730, 299] width 916 height 515
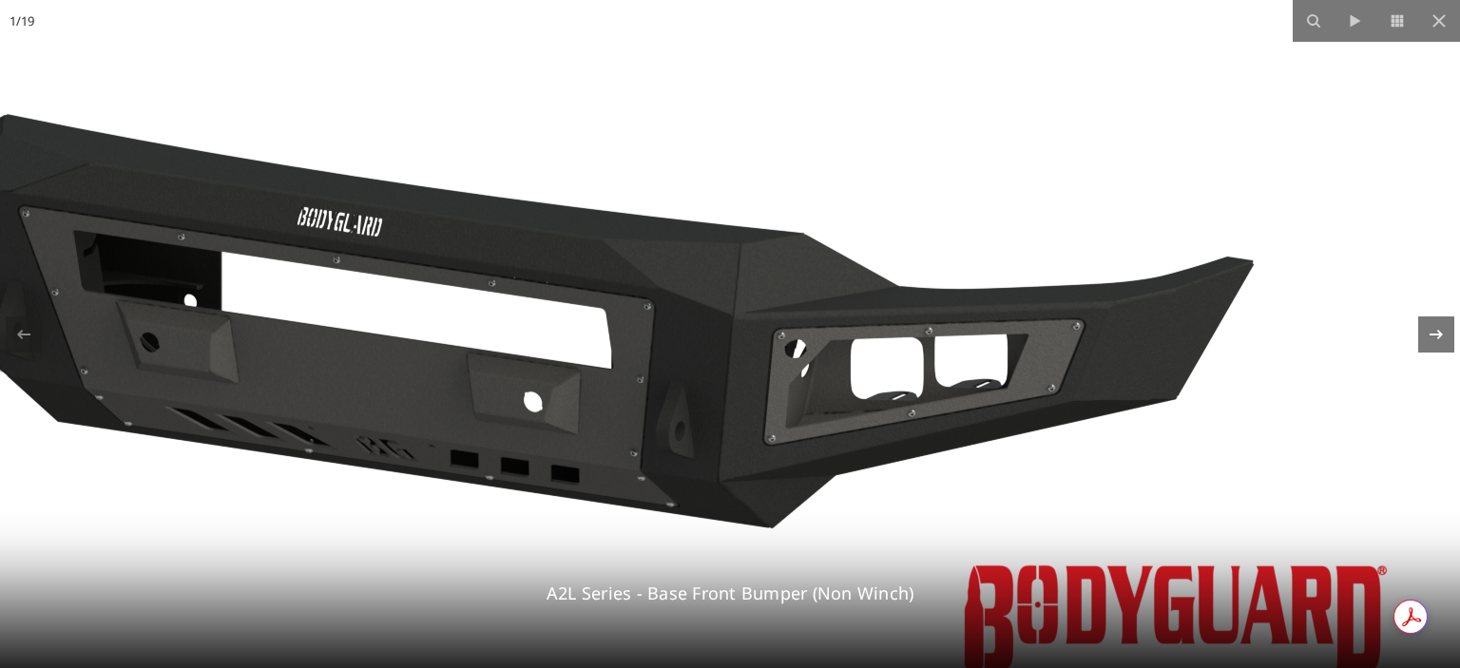
click at [1439, 332] on icon at bounding box center [1436, 334] width 13 height 10
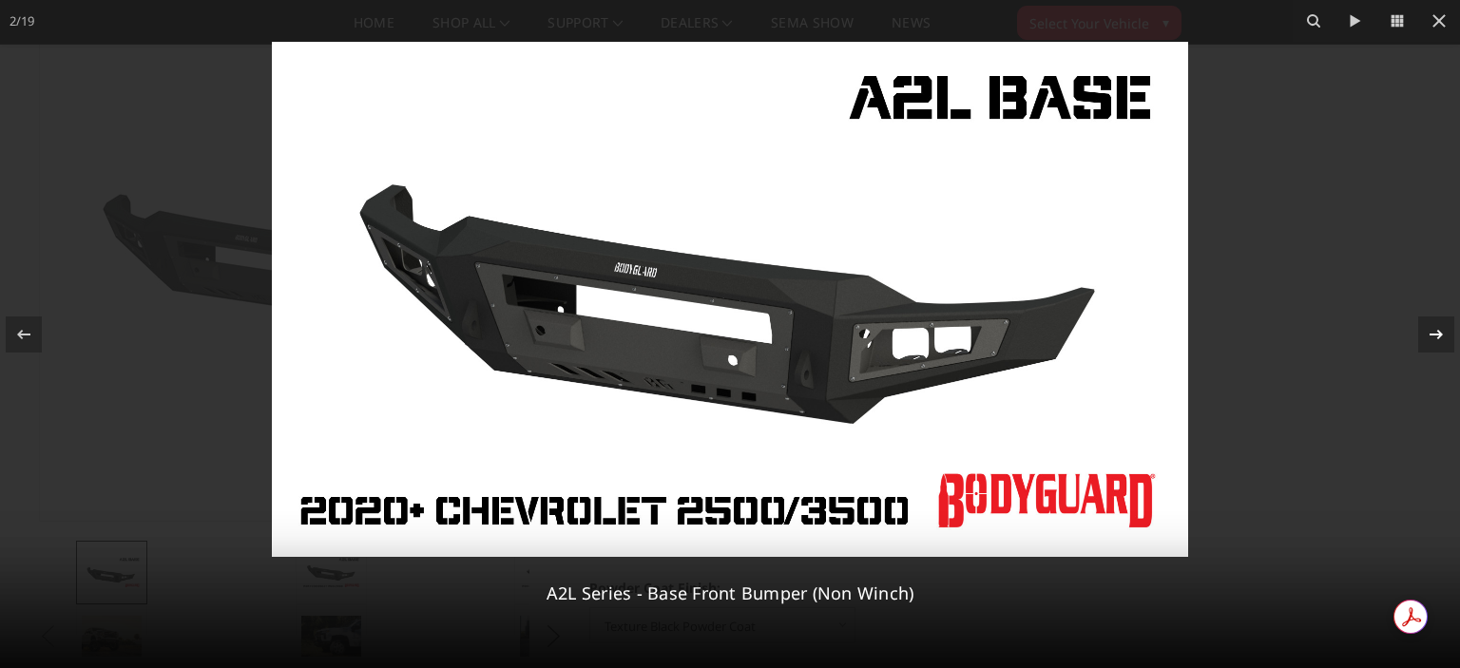
click at [1439, 332] on icon at bounding box center [1436, 334] width 13 height 10
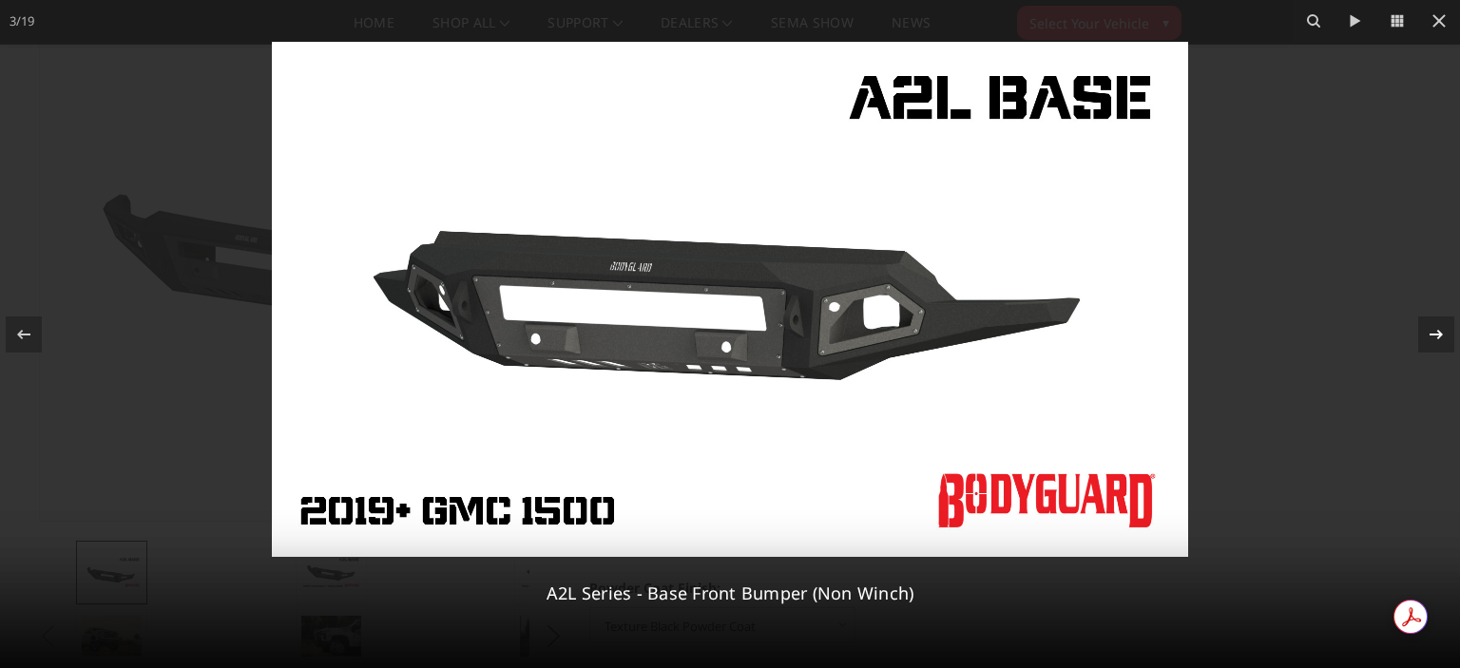
click at [1439, 332] on icon at bounding box center [1436, 334] width 13 height 10
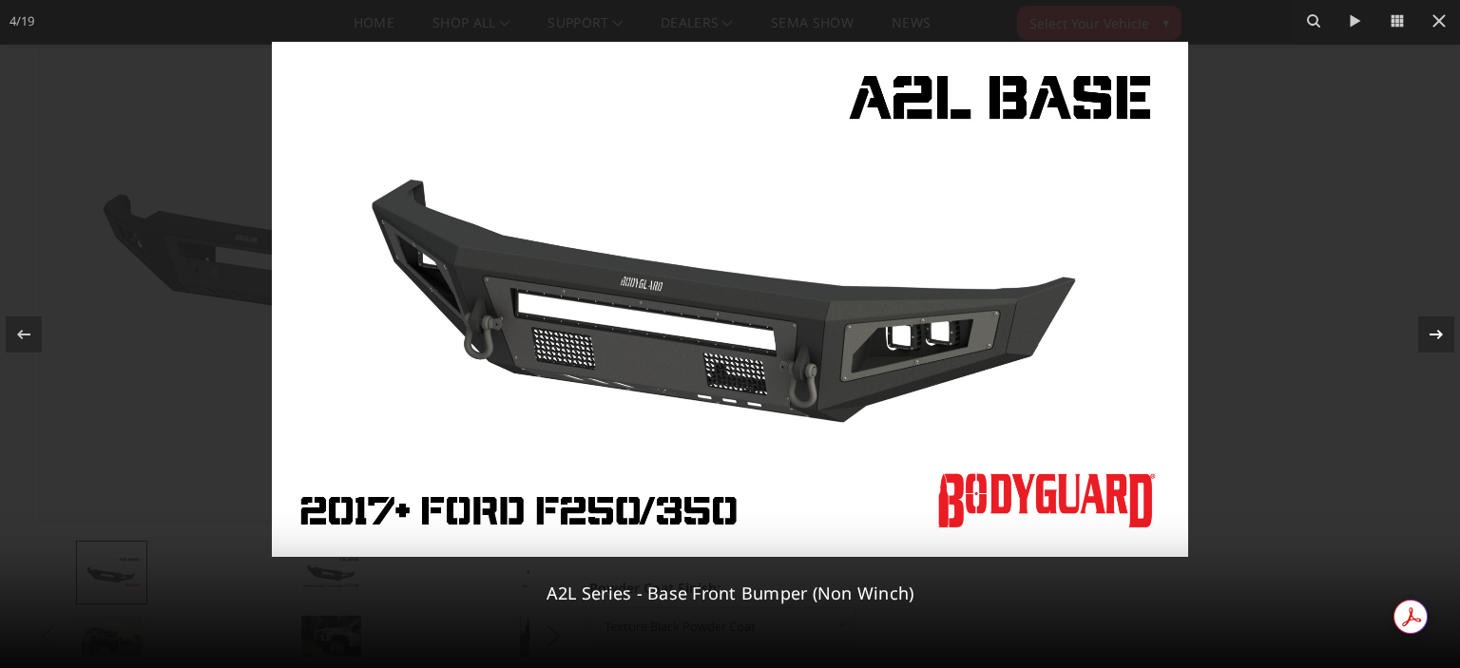
click at [1439, 332] on icon at bounding box center [1436, 334] width 13 height 10
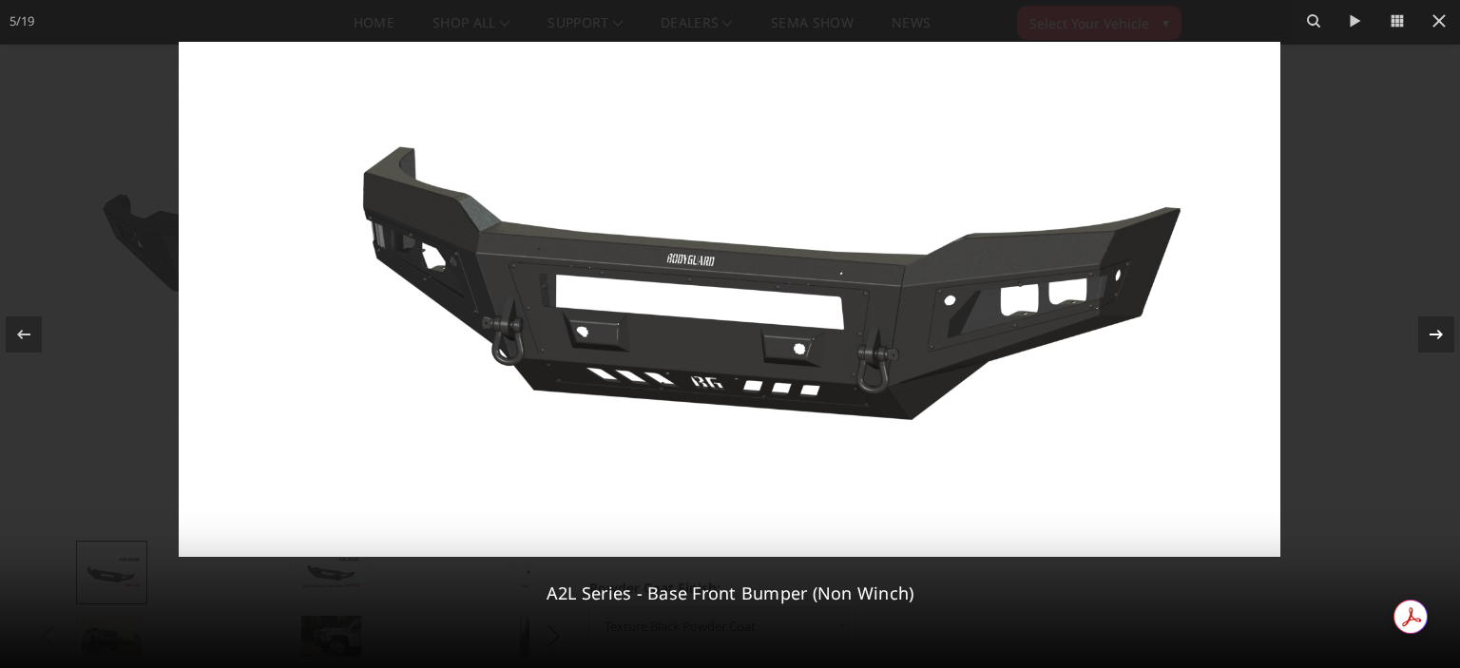
click at [1439, 332] on icon at bounding box center [1436, 334] width 13 height 10
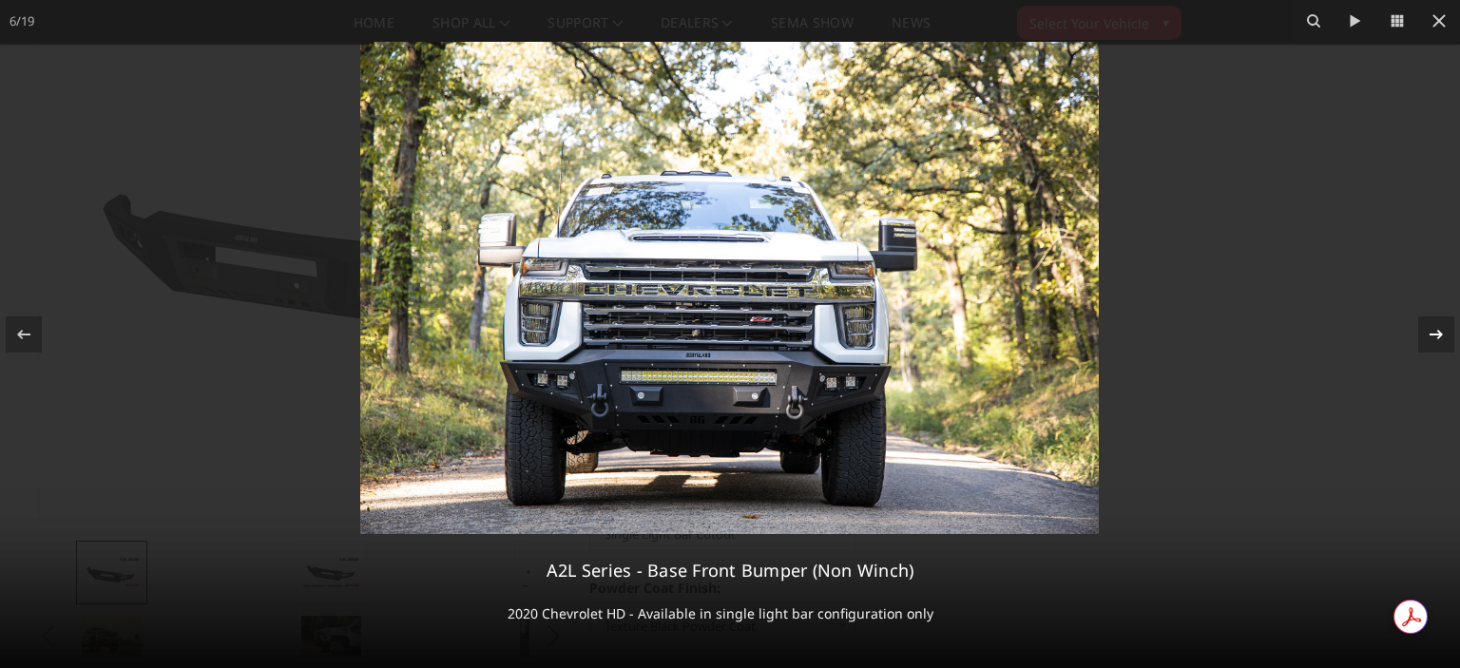
click at [1441, 317] on div at bounding box center [1436, 335] width 36 height 36
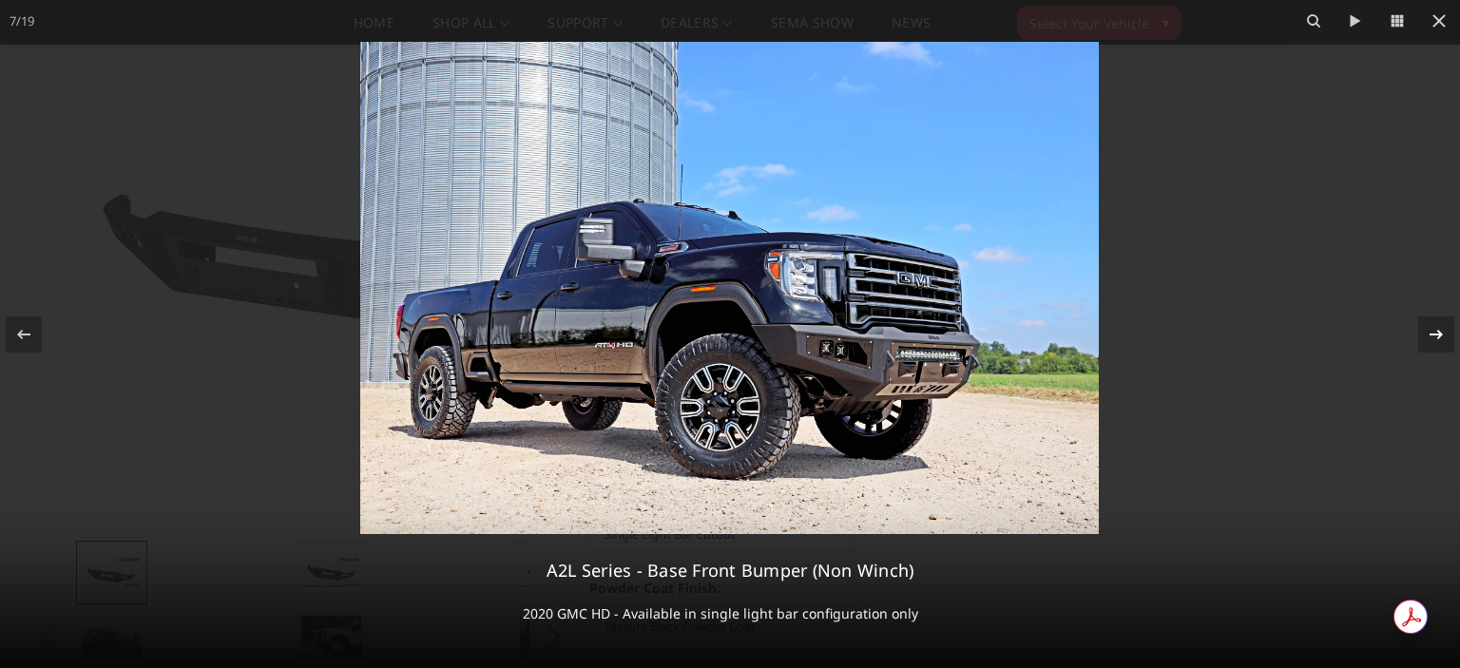
click at [1441, 317] on div at bounding box center [1436, 335] width 36 height 36
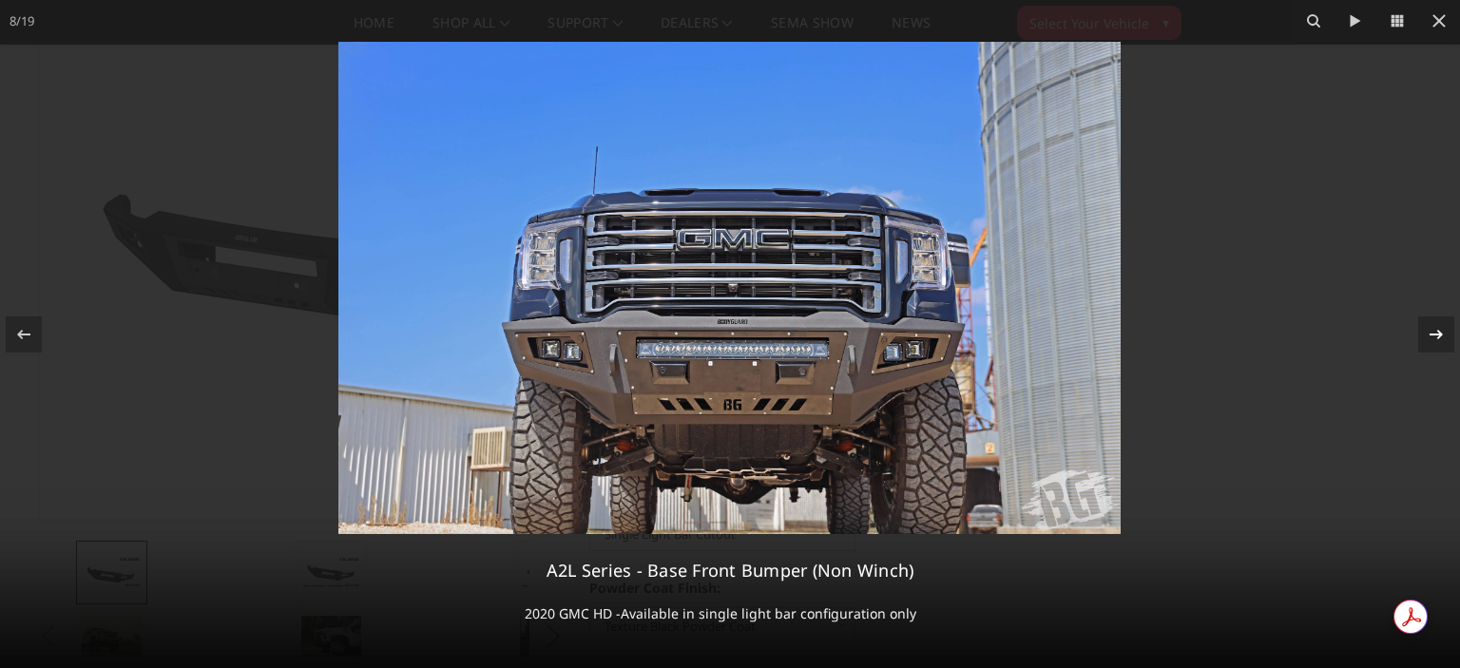
click at [1441, 317] on div at bounding box center [1436, 335] width 36 height 36
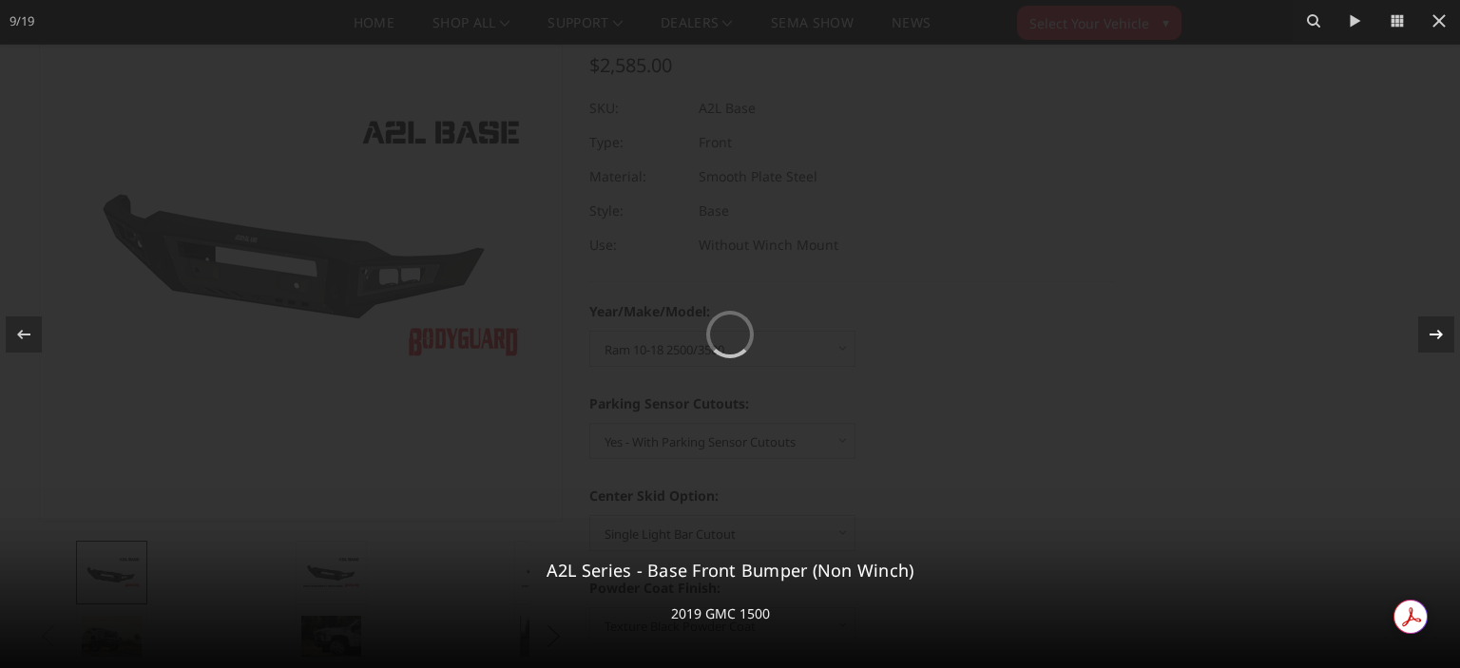
click at [1441, 317] on div at bounding box center [1436, 335] width 36 height 36
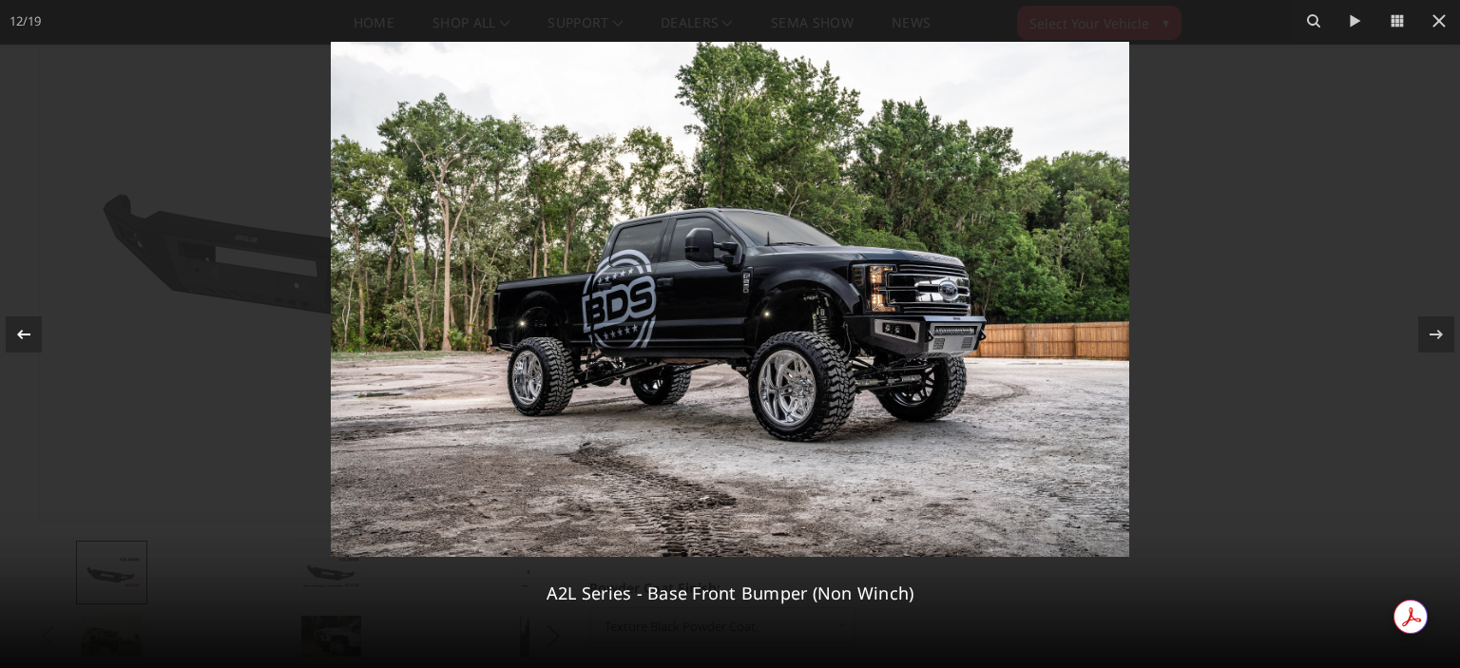
click at [17, 323] on icon at bounding box center [23, 334] width 23 height 23
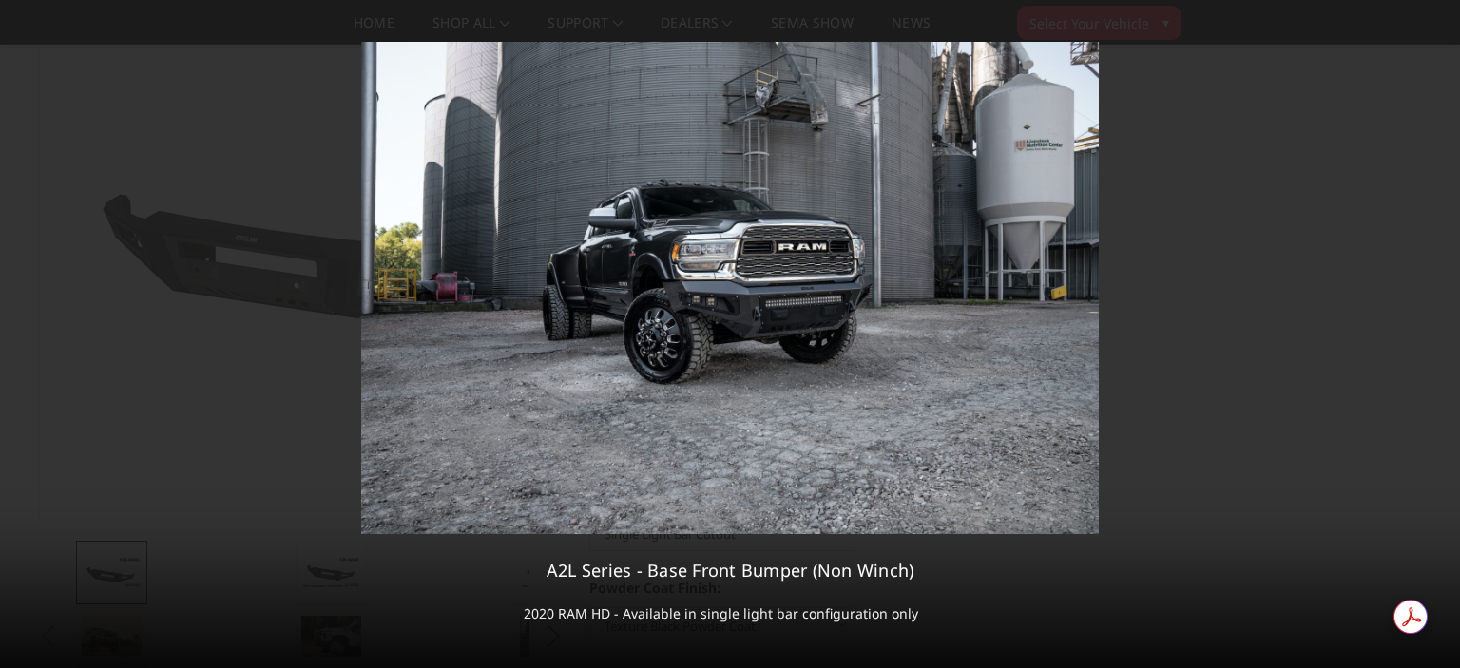
click at [1445, 343] on div "11 / 19 A2L Series - Base Front Bumper (Non Winch) 2020 RAM HD - Available in s…" at bounding box center [730, 334] width 1460 height 668
click at [1438, 337] on icon at bounding box center [1436, 334] width 13 height 10
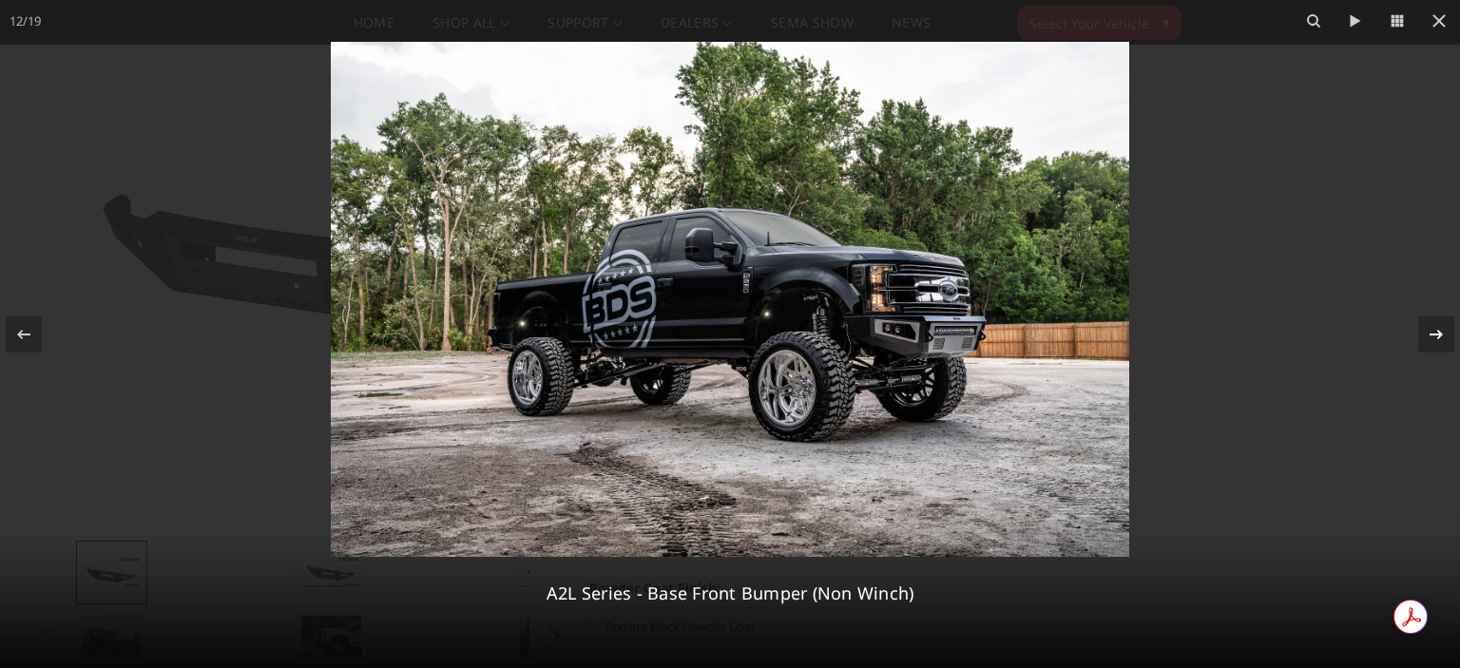
click at [1438, 337] on icon at bounding box center [1436, 334] width 13 height 10
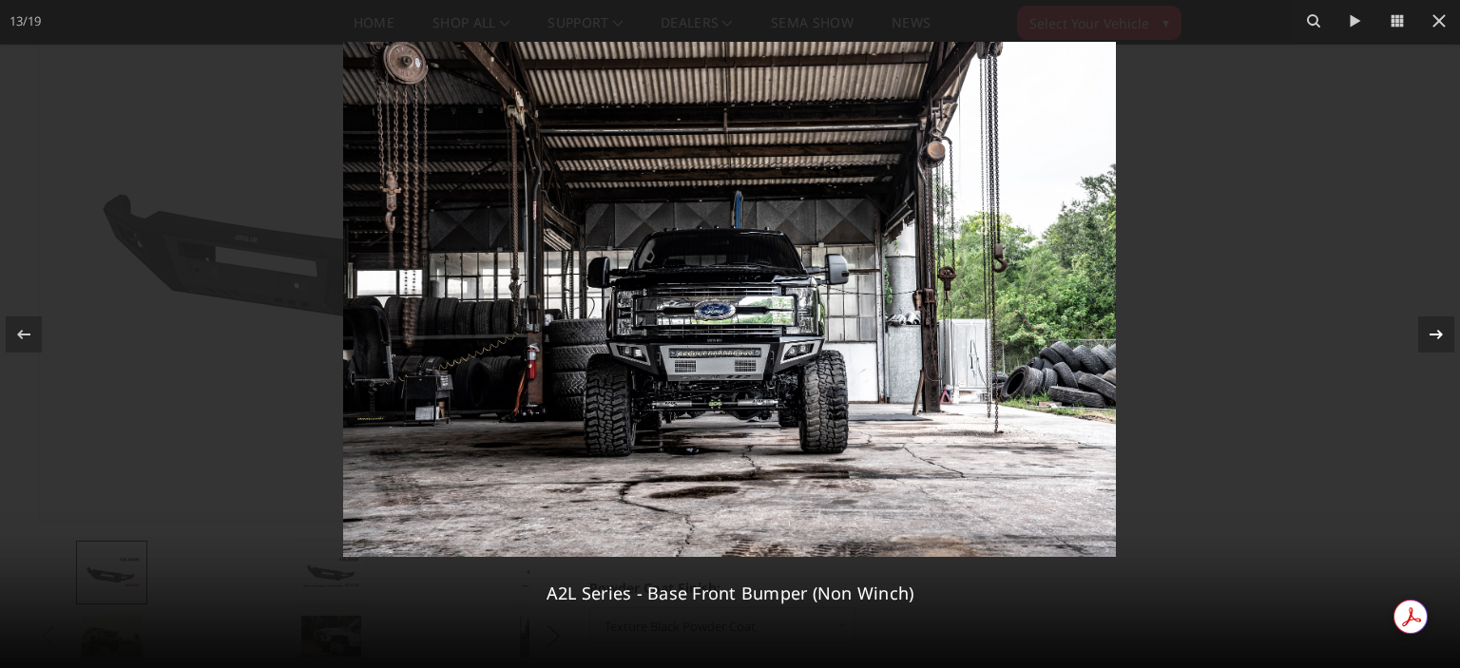
click at [1438, 337] on icon at bounding box center [1436, 334] width 13 height 10
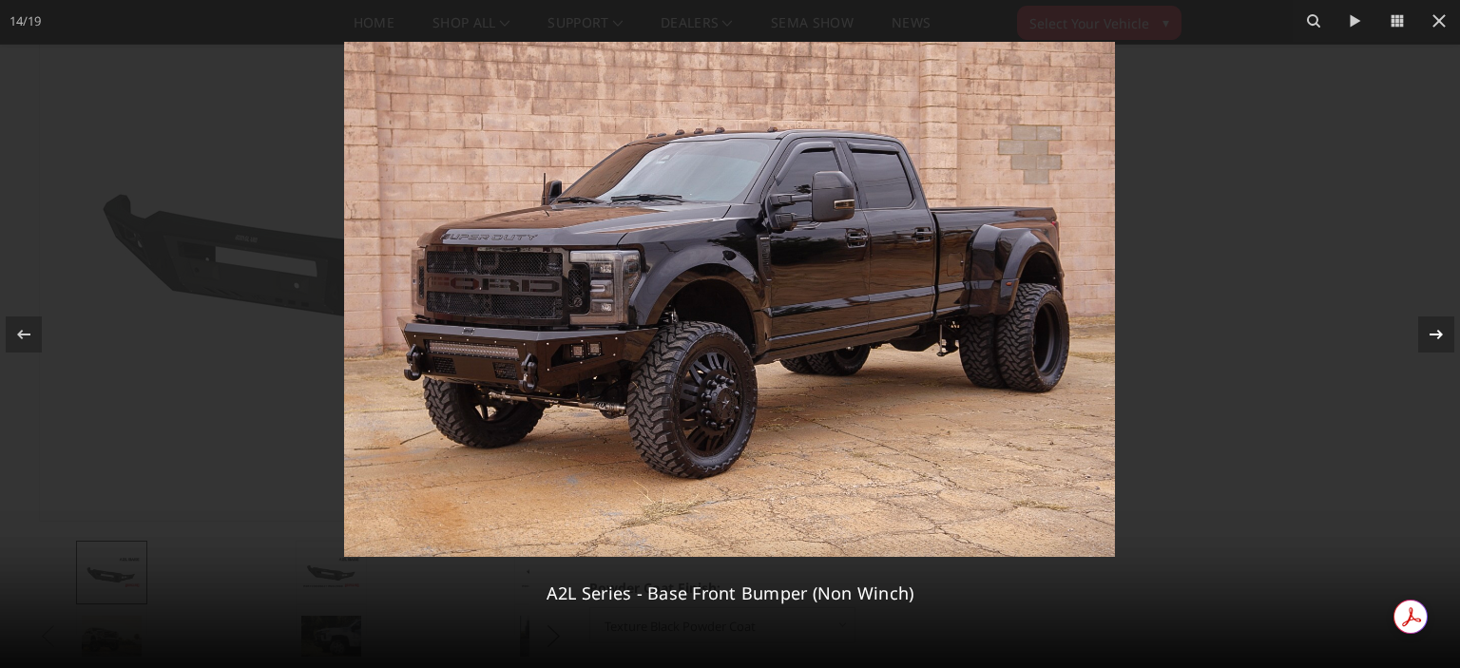
click at [1438, 337] on icon at bounding box center [1436, 334] width 13 height 10
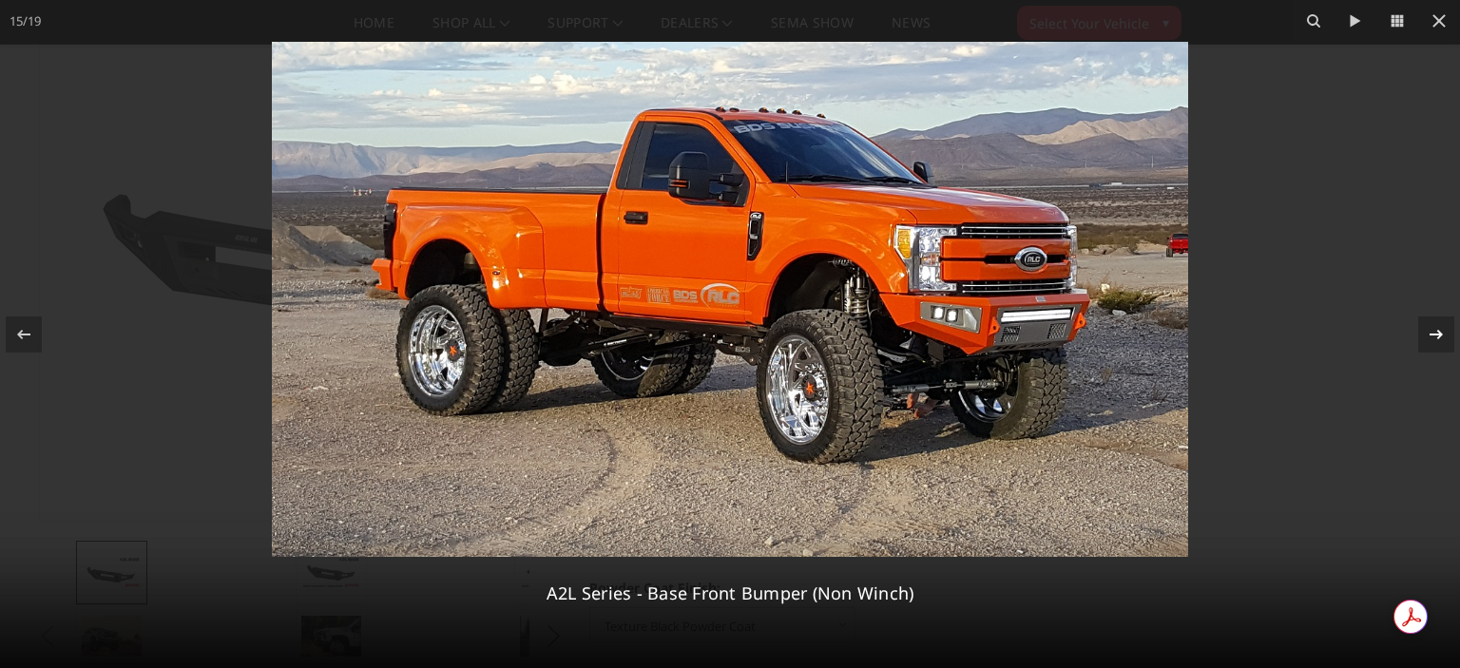
click at [1438, 337] on icon at bounding box center [1436, 334] width 13 height 10
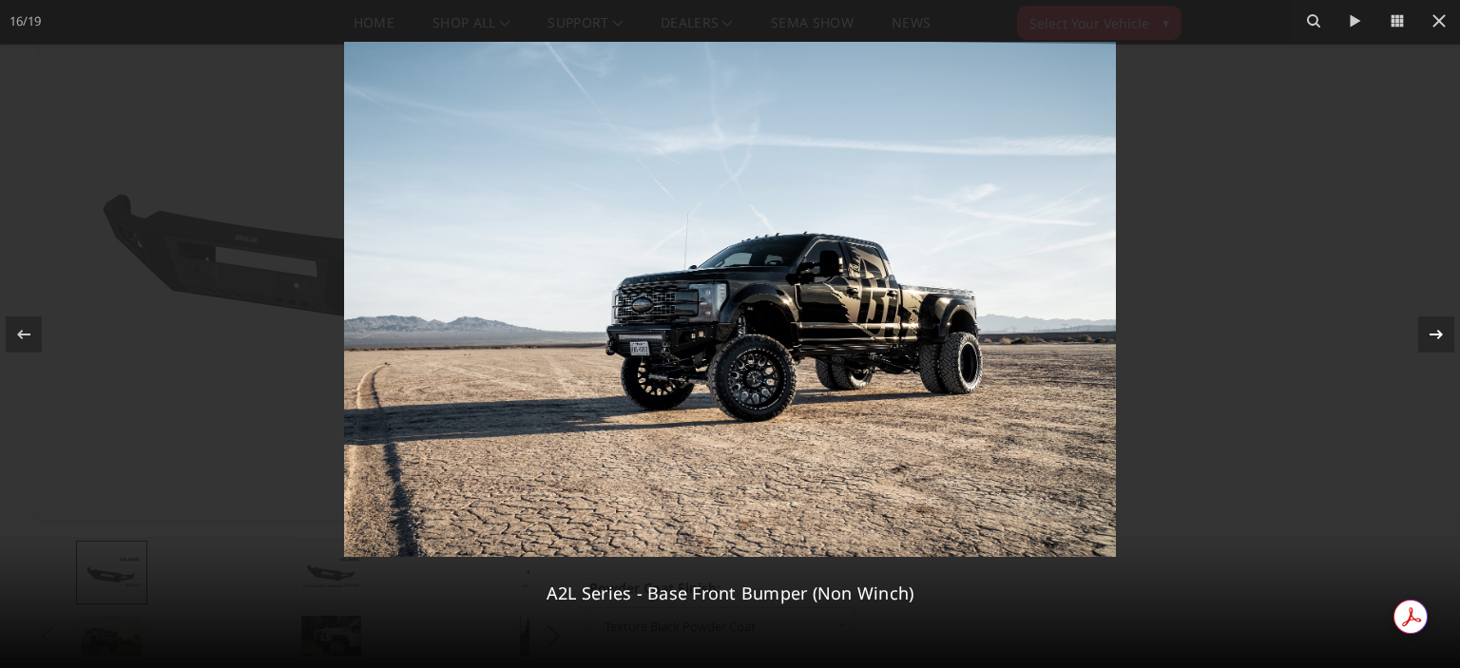
click at [1438, 337] on icon at bounding box center [1436, 334] width 13 height 10
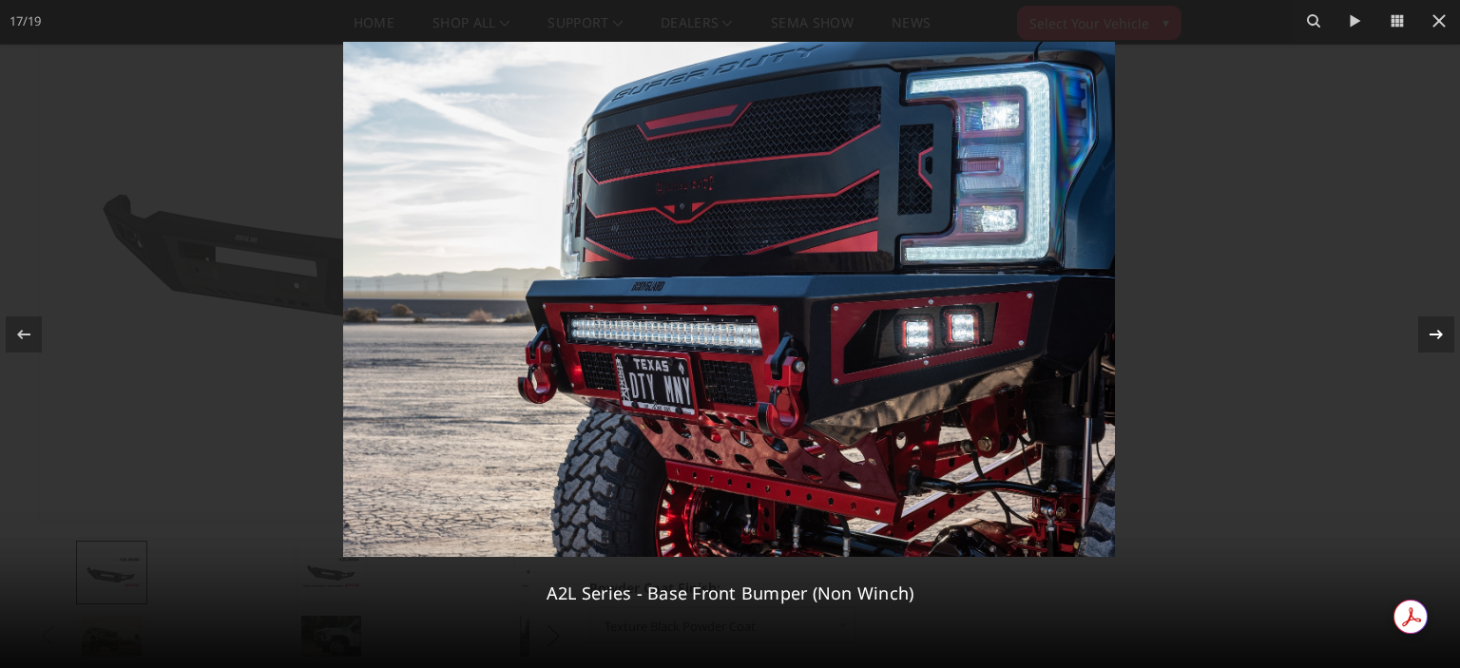
click at [1438, 337] on icon at bounding box center [1436, 334] width 13 height 10
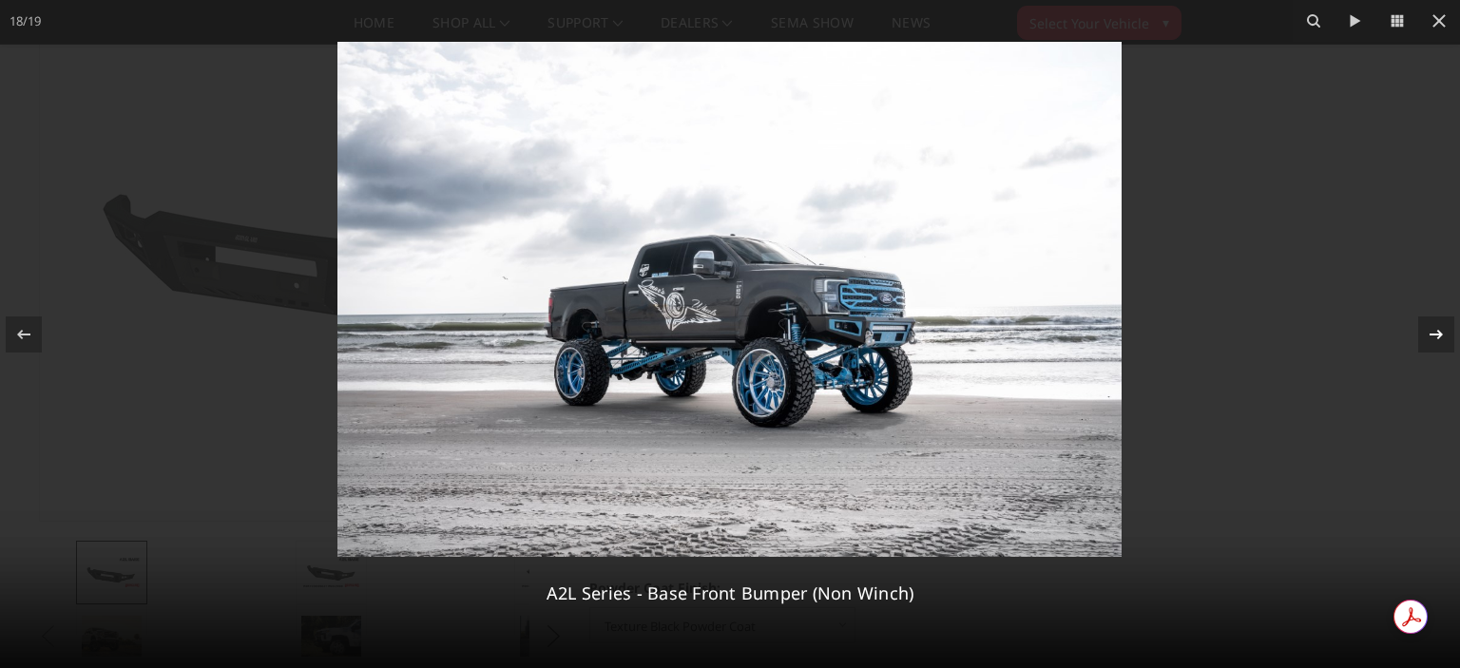
click at [1438, 337] on icon at bounding box center [1436, 334] width 13 height 10
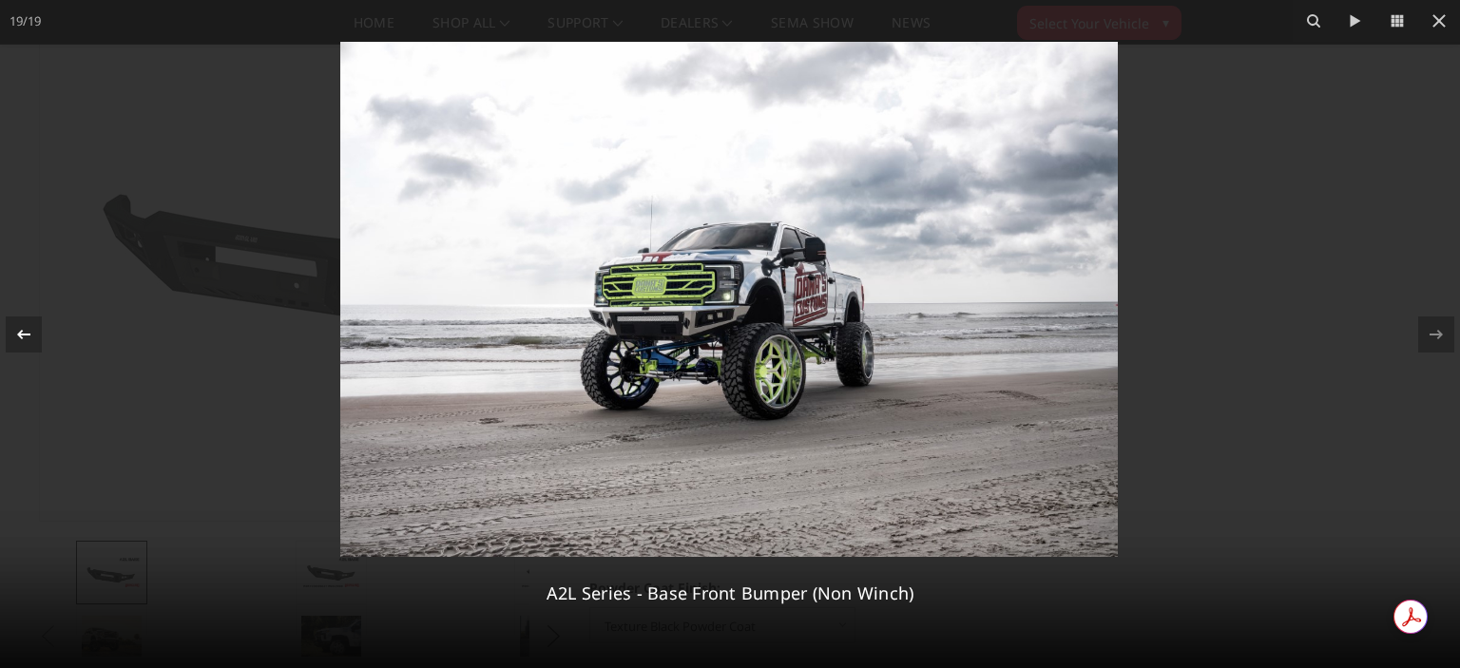
click at [21, 335] on icon at bounding box center [23, 334] width 23 height 23
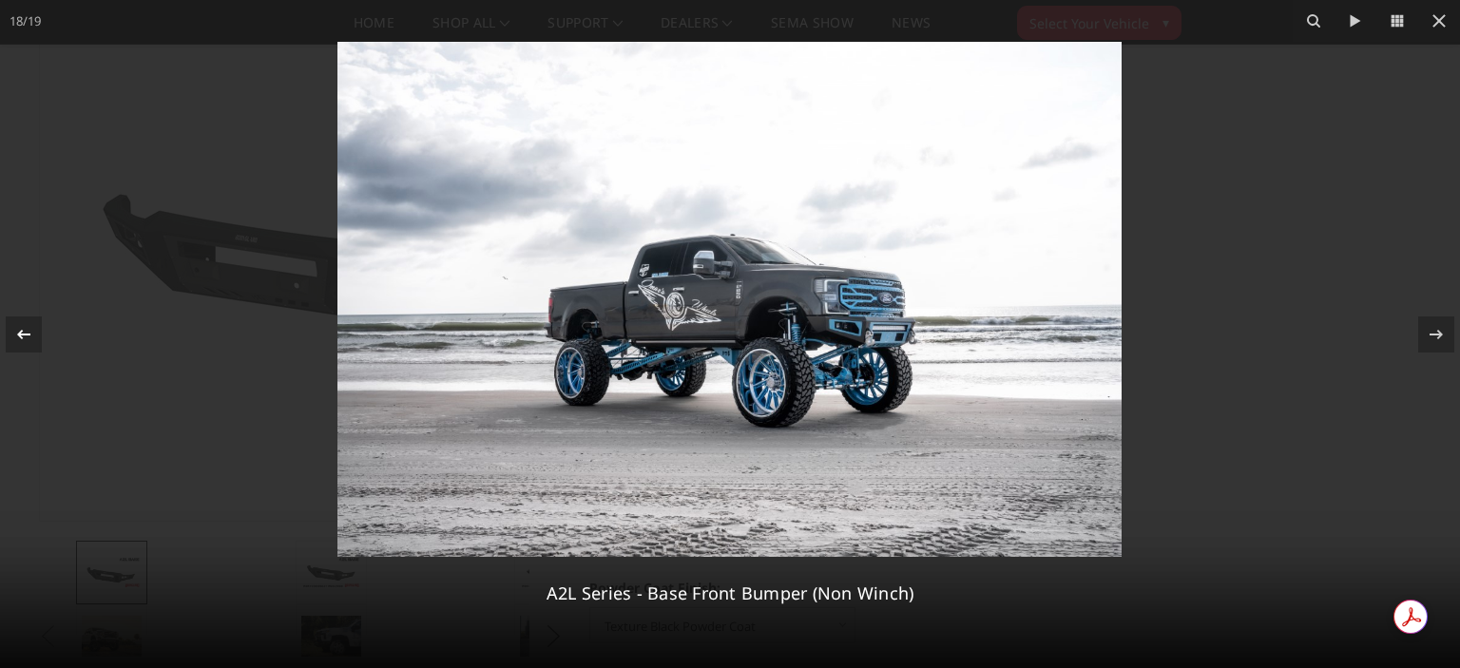
click at [21, 335] on icon at bounding box center [23, 334] width 23 height 23
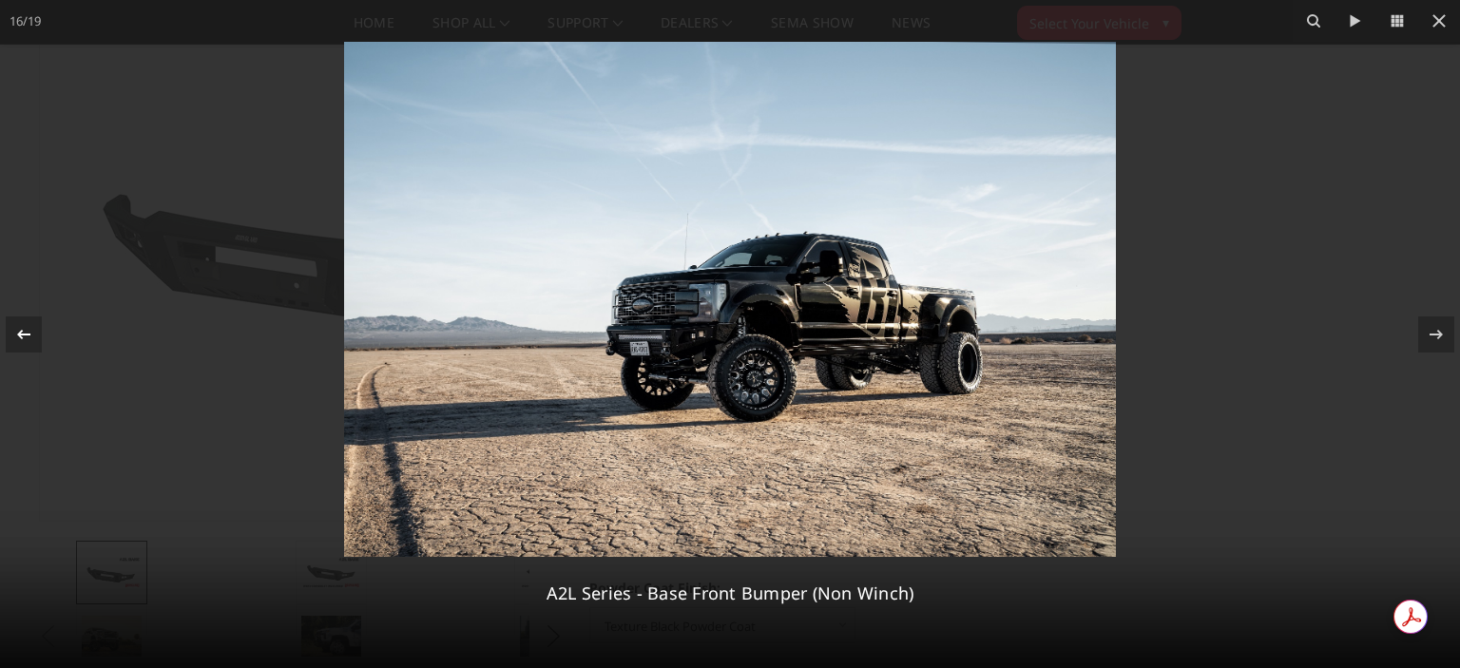
click at [21, 335] on icon at bounding box center [23, 334] width 23 height 23
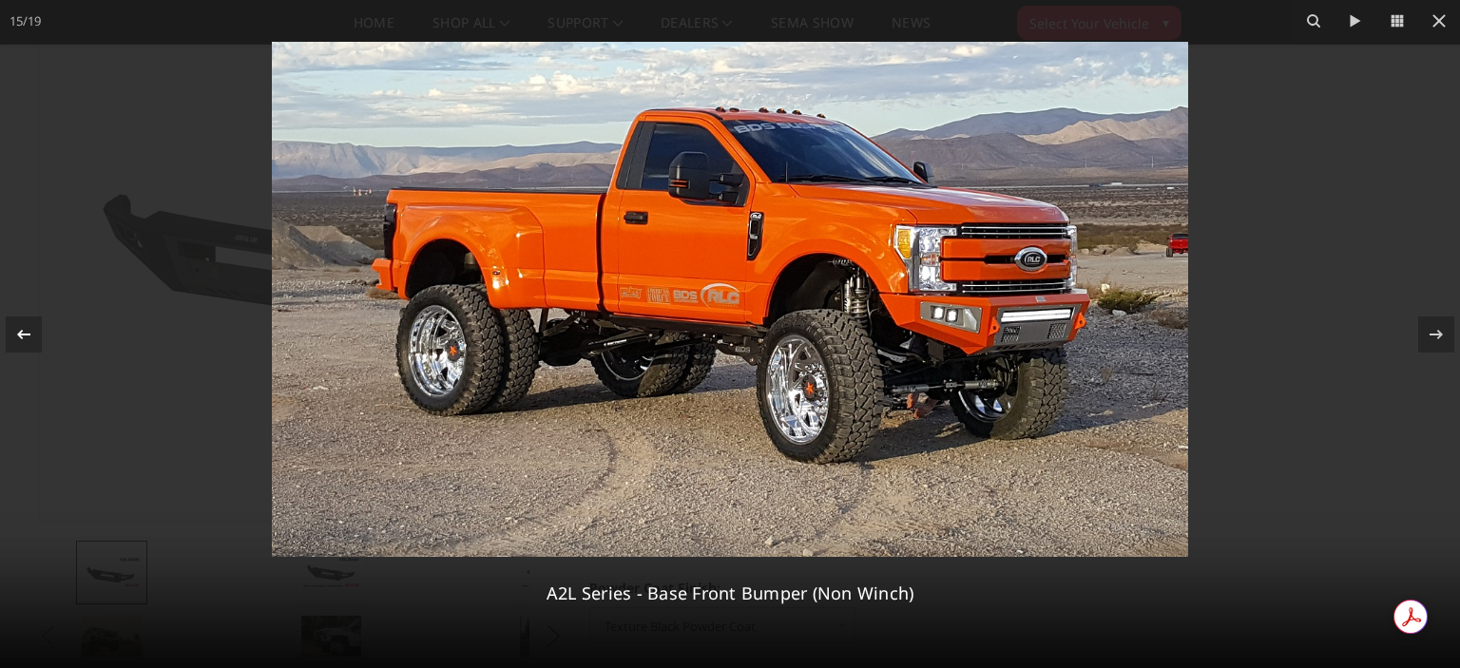
click at [21, 335] on icon at bounding box center [23, 334] width 23 height 23
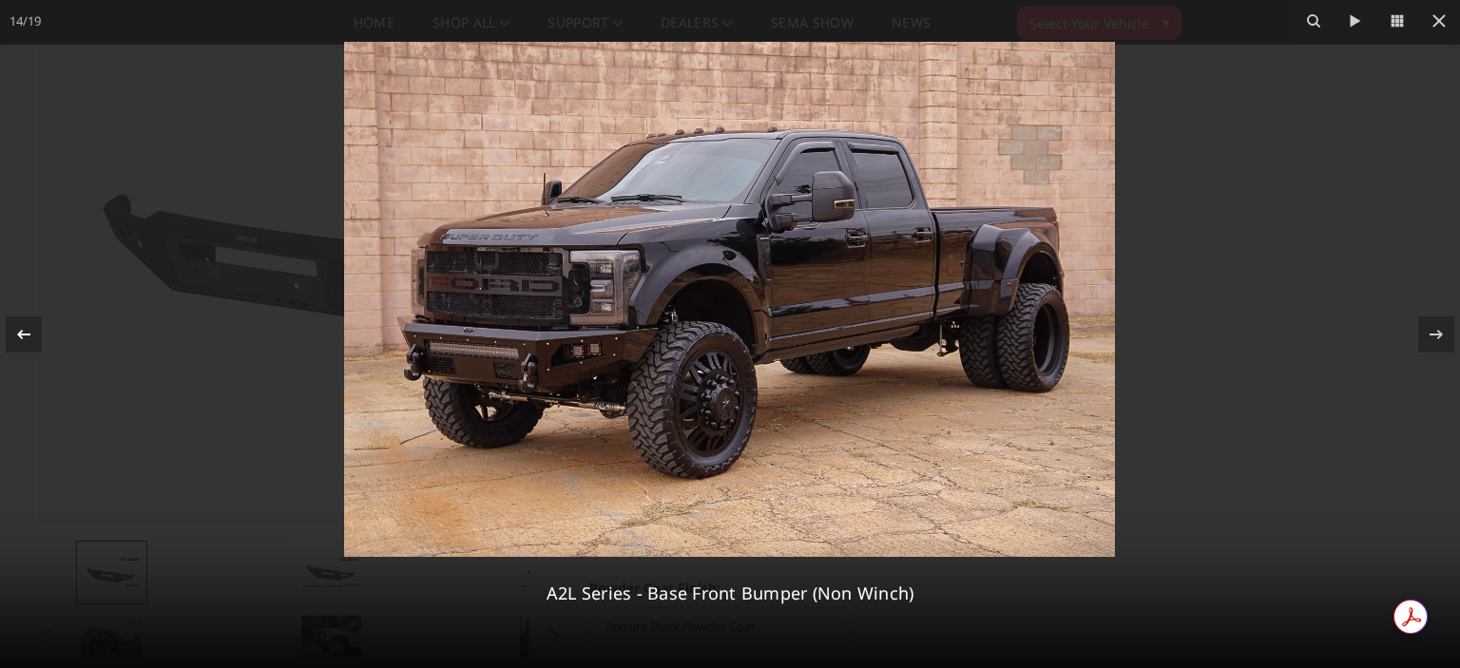
click at [21, 335] on icon at bounding box center [23, 334] width 23 height 23
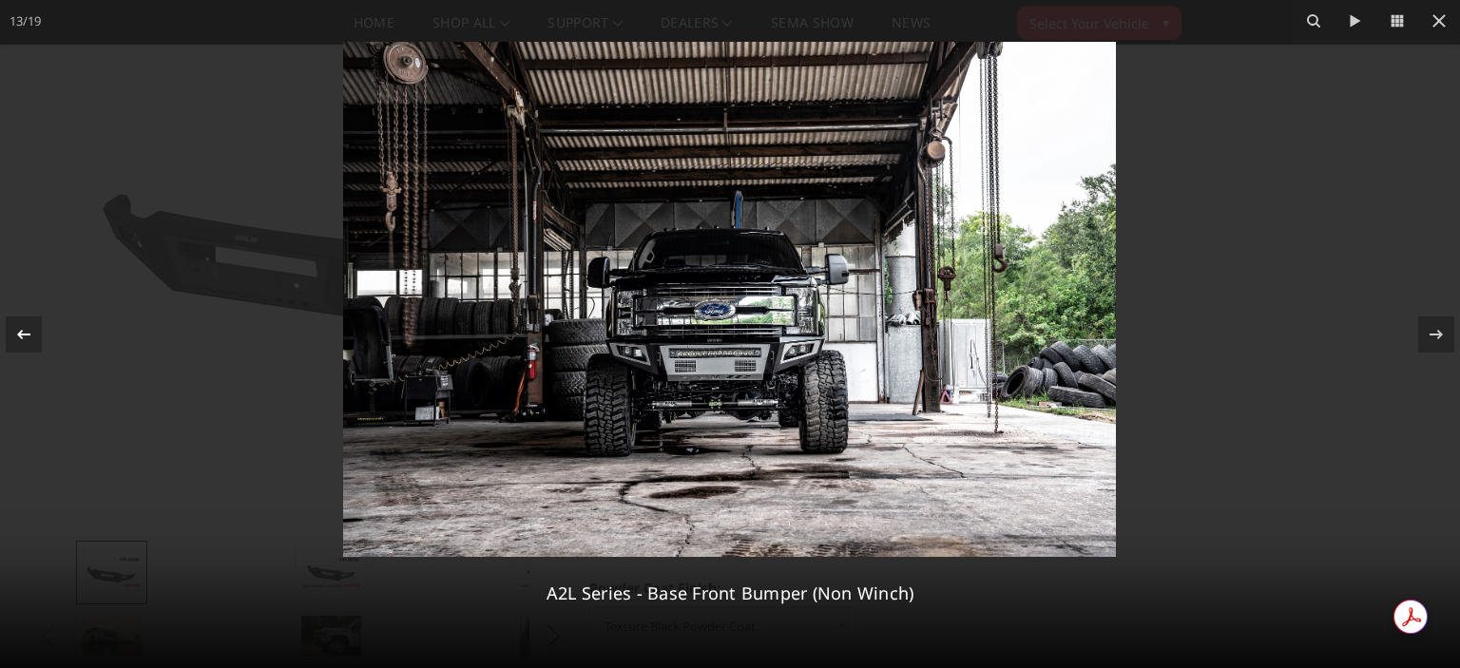
click at [21, 335] on icon at bounding box center [23, 334] width 23 height 23
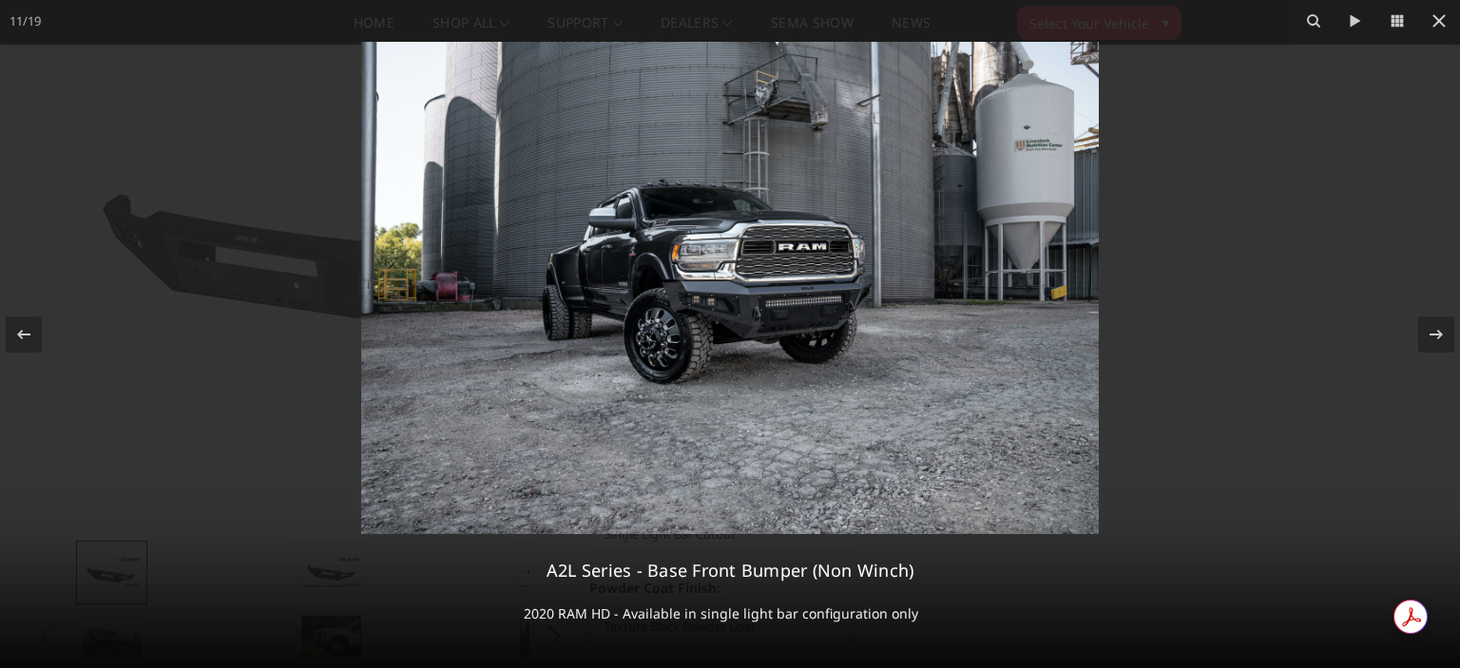
click at [787, 323] on img at bounding box center [730, 288] width 738 height 492
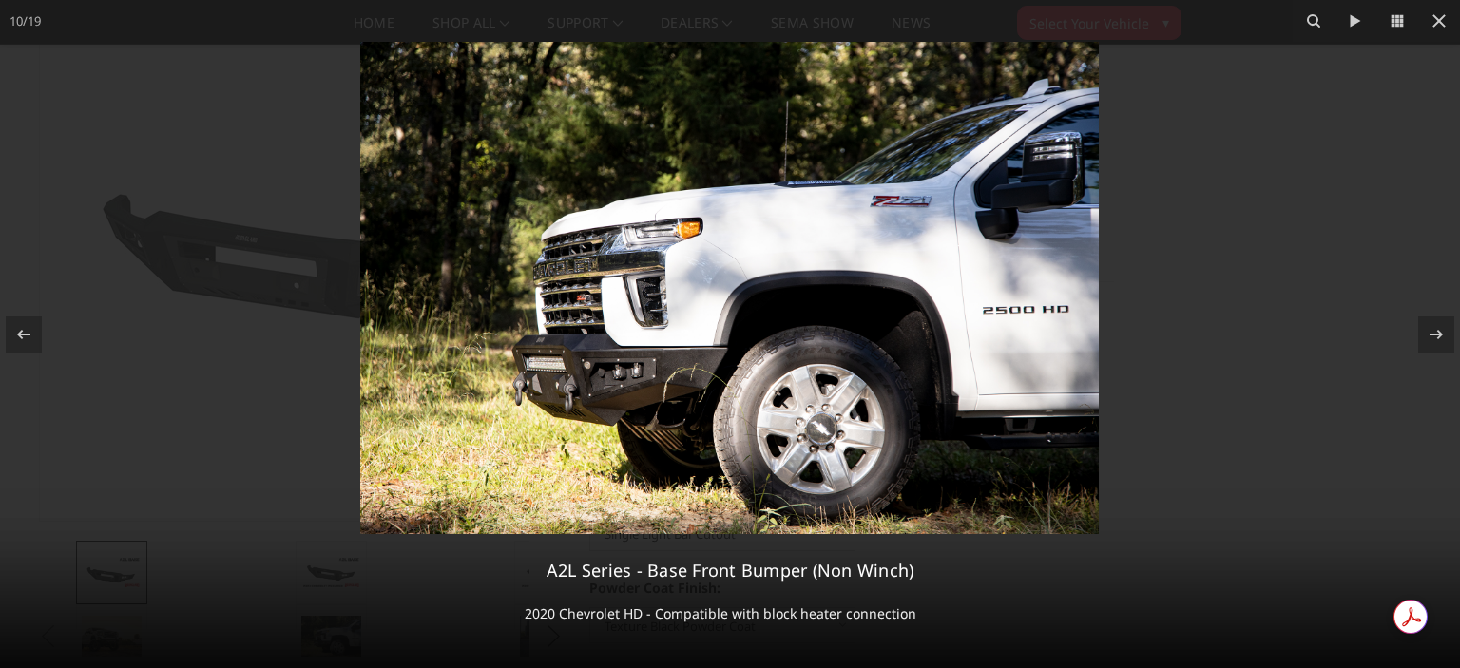
click at [924, 321] on img at bounding box center [729, 288] width 739 height 492
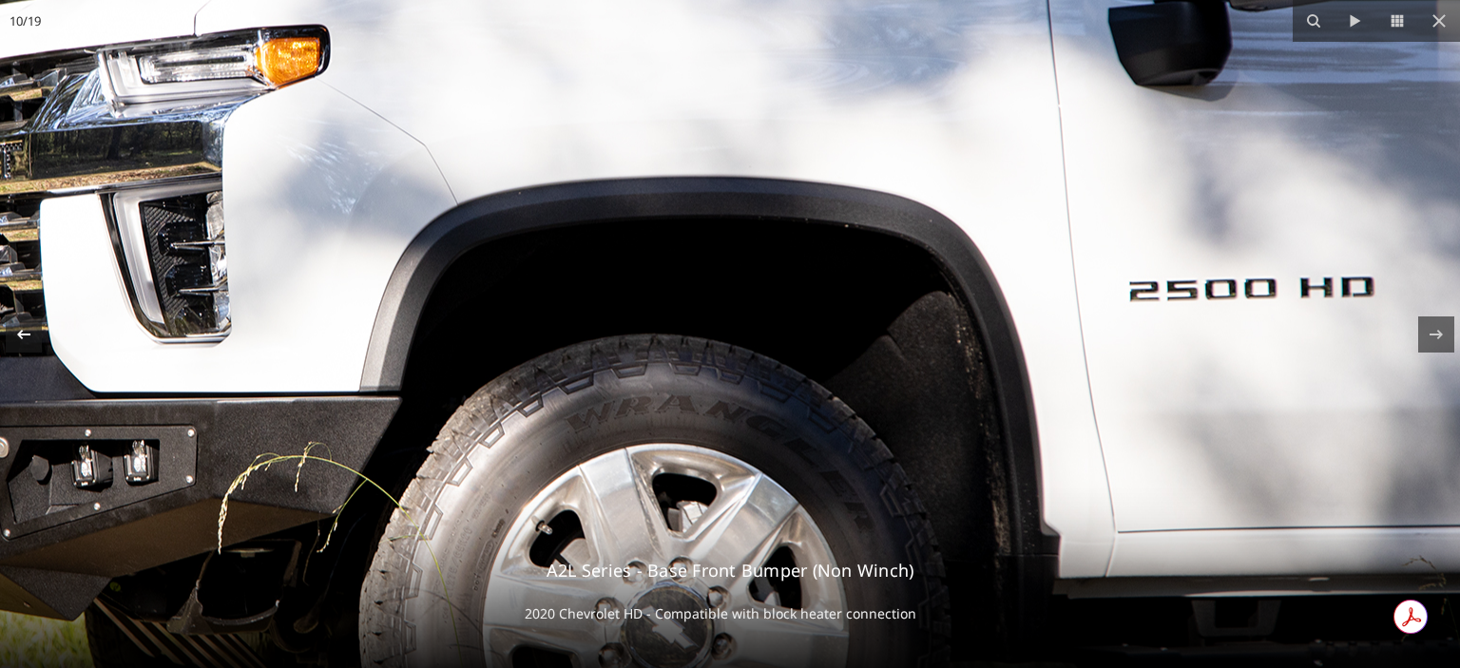
click at [12, 343] on icon at bounding box center [23, 334] width 23 height 23
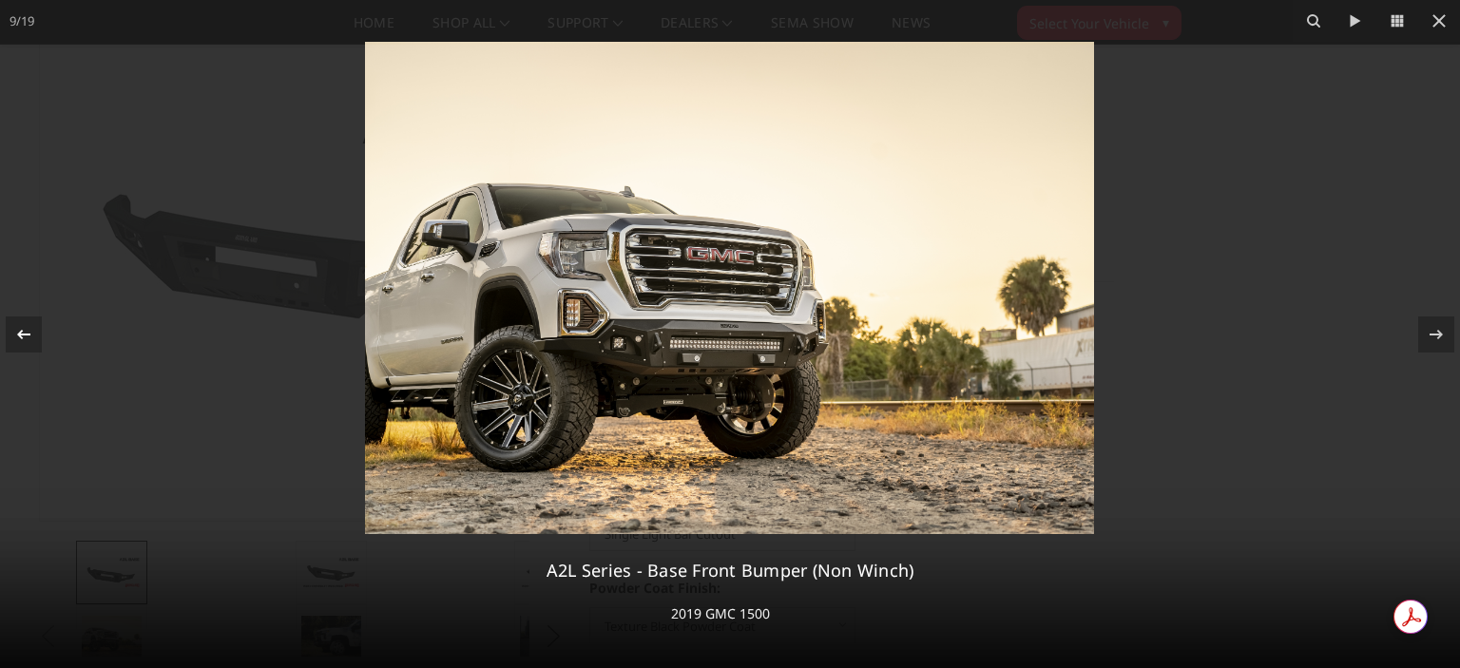
click at [31, 325] on icon at bounding box center [23, 334] width 23 height 23
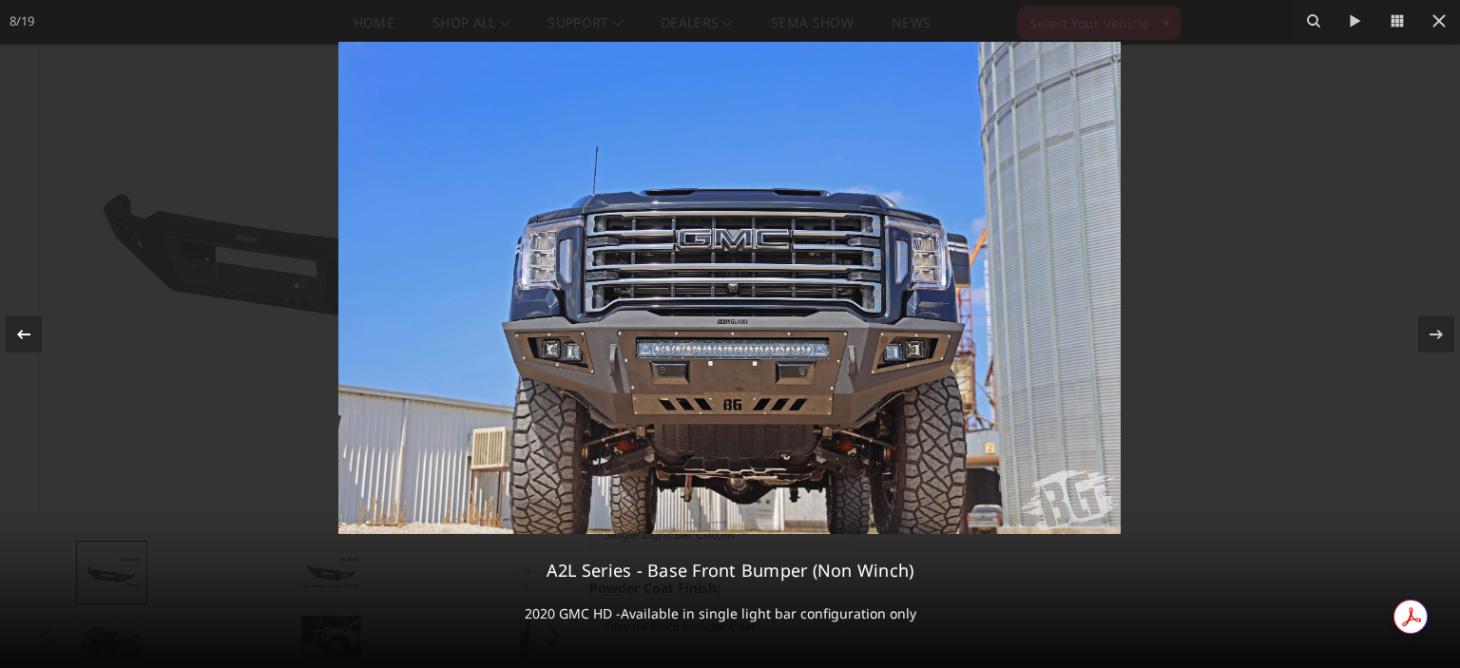
click at [31, 325] on icon at bounding box center [23, 334] width 23 height 23
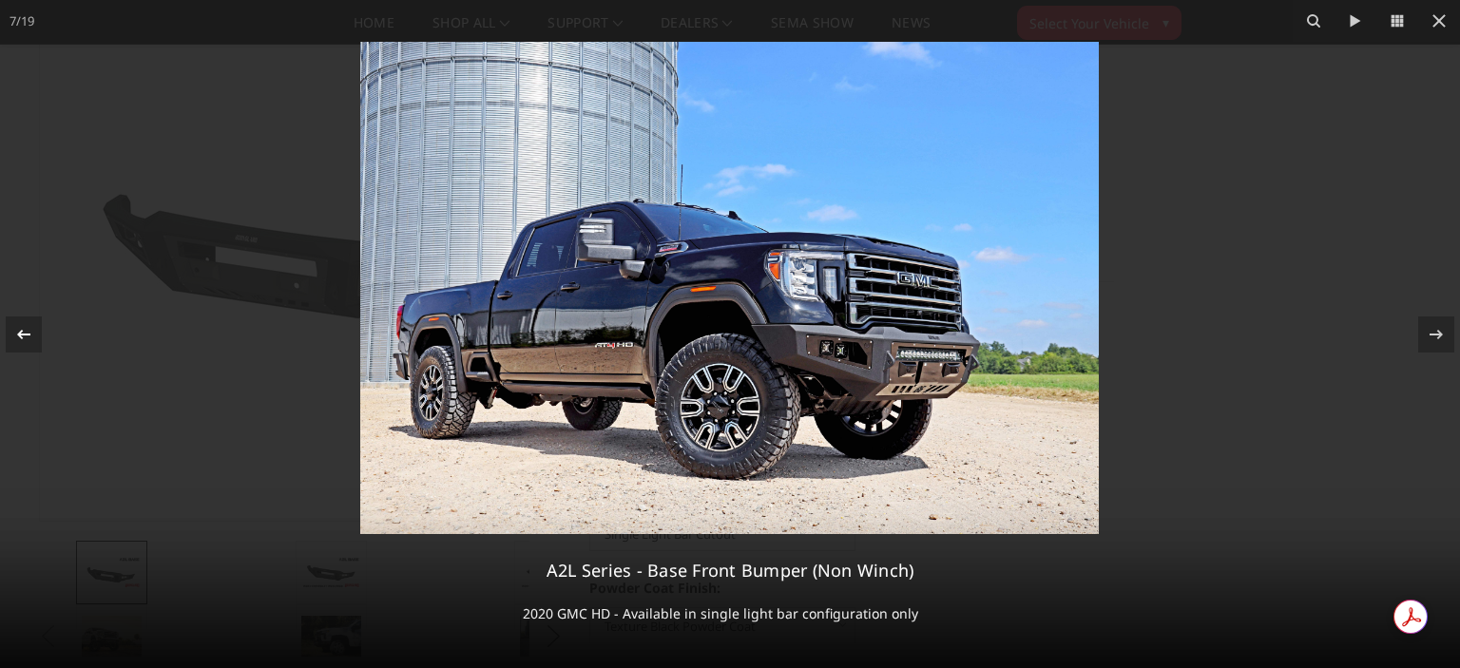
click at [31, 325] on icon at bounding box center [23, 334] width 23 height 23
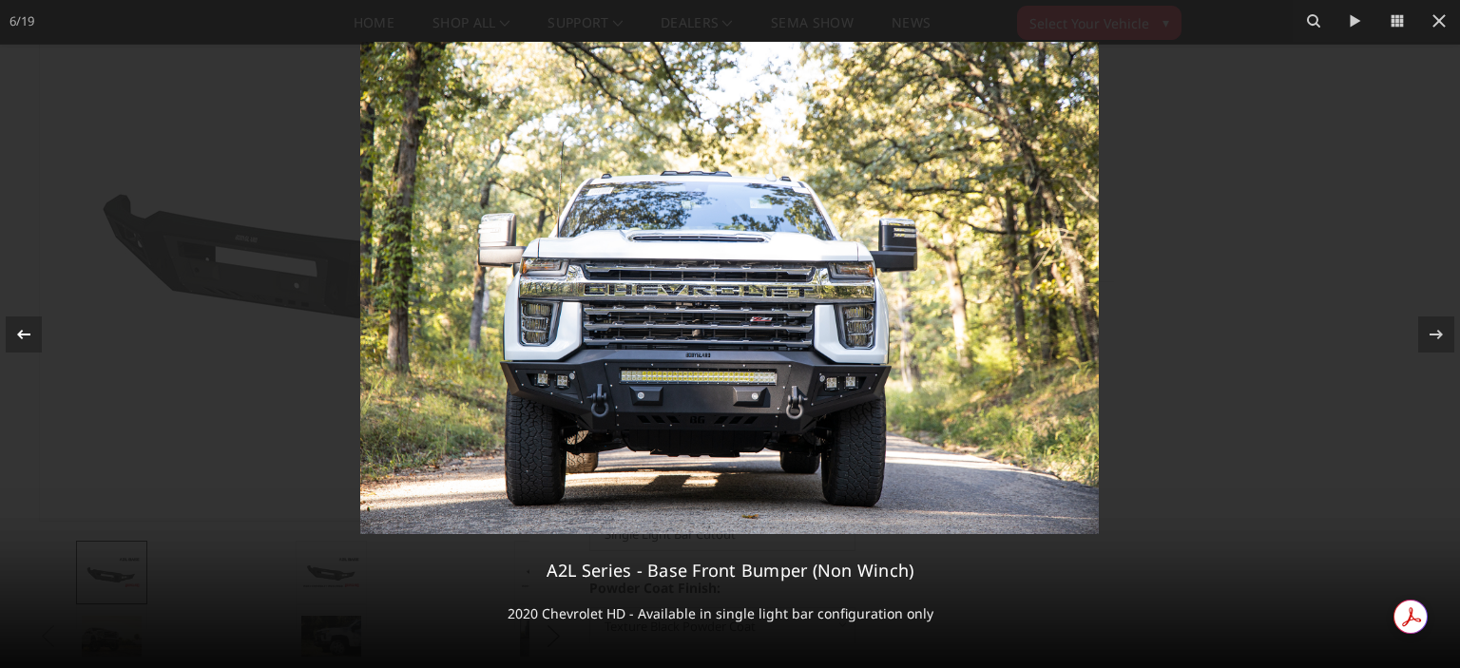
click at [31, 325] on icon at bounding box center [23, 334] width 23 height 23
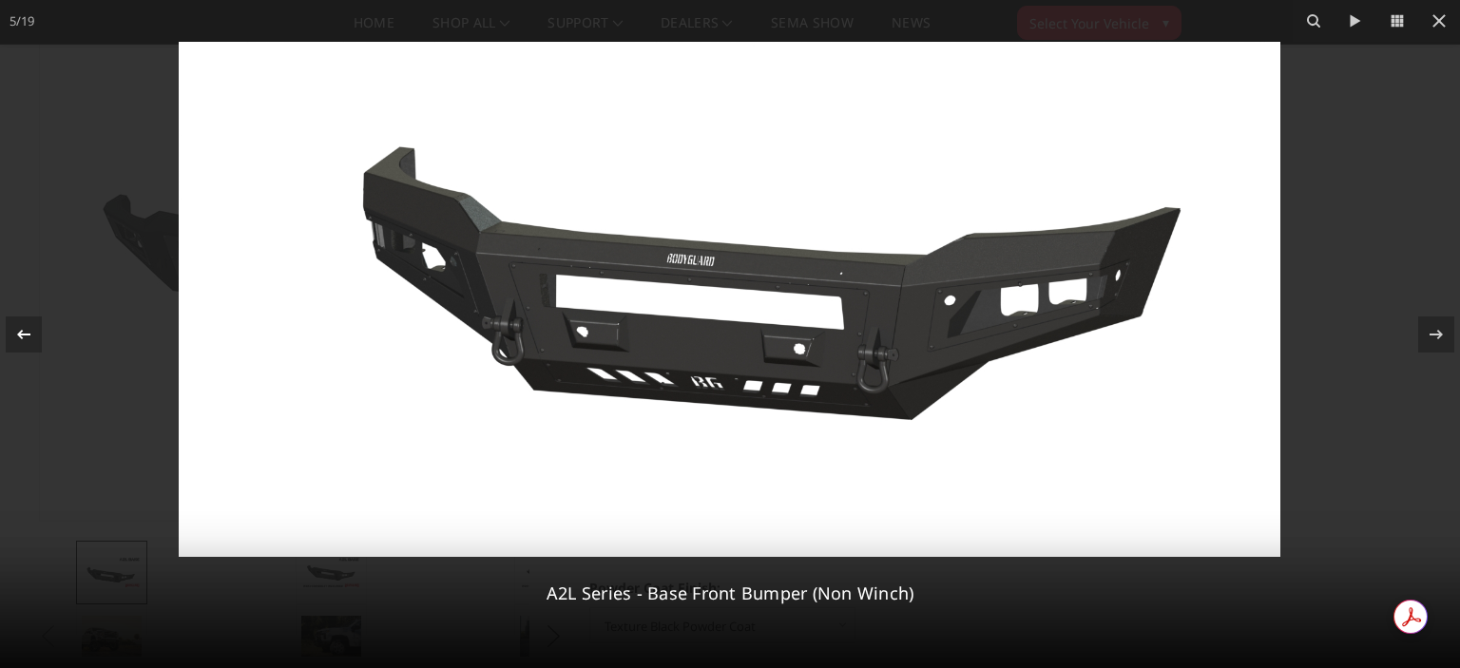
click at [31, 325] on icon at bounding box center [23, 334] width 23 height 23
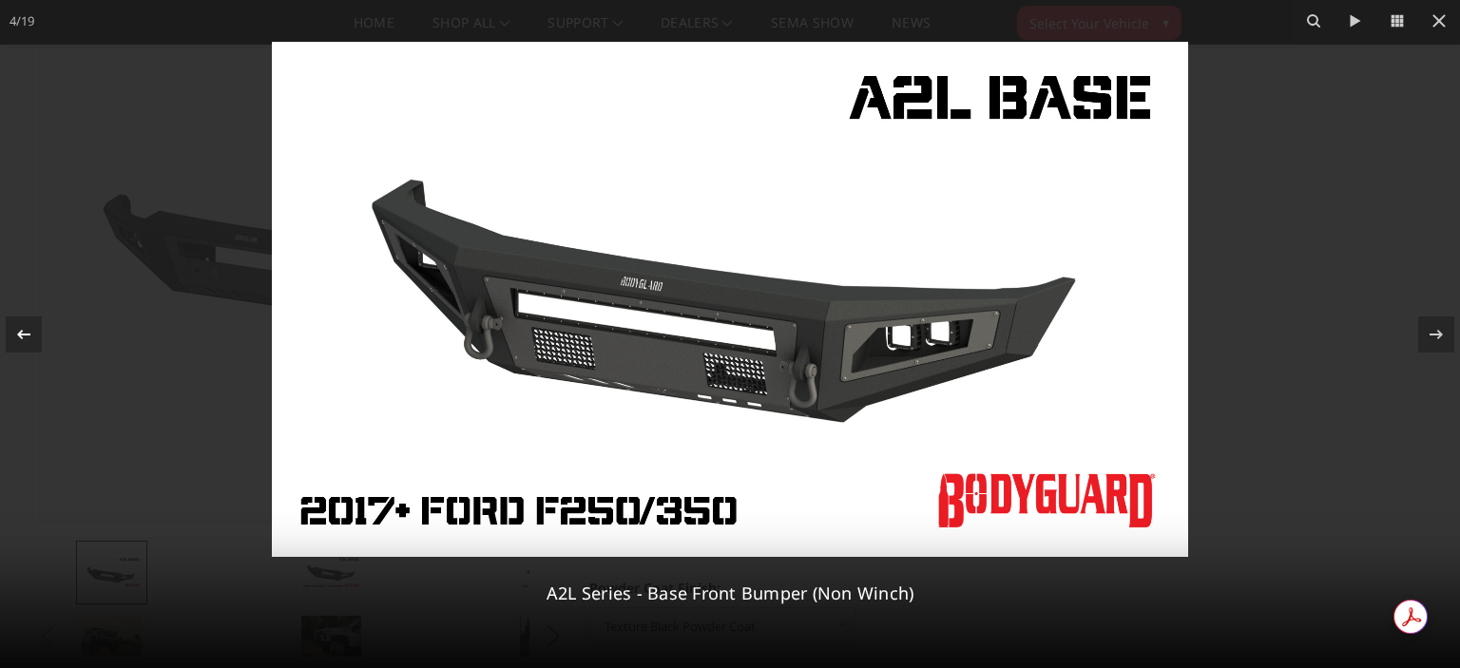
click at [31, 325] on icon at bounding box center [23, 334] width 23 height 23
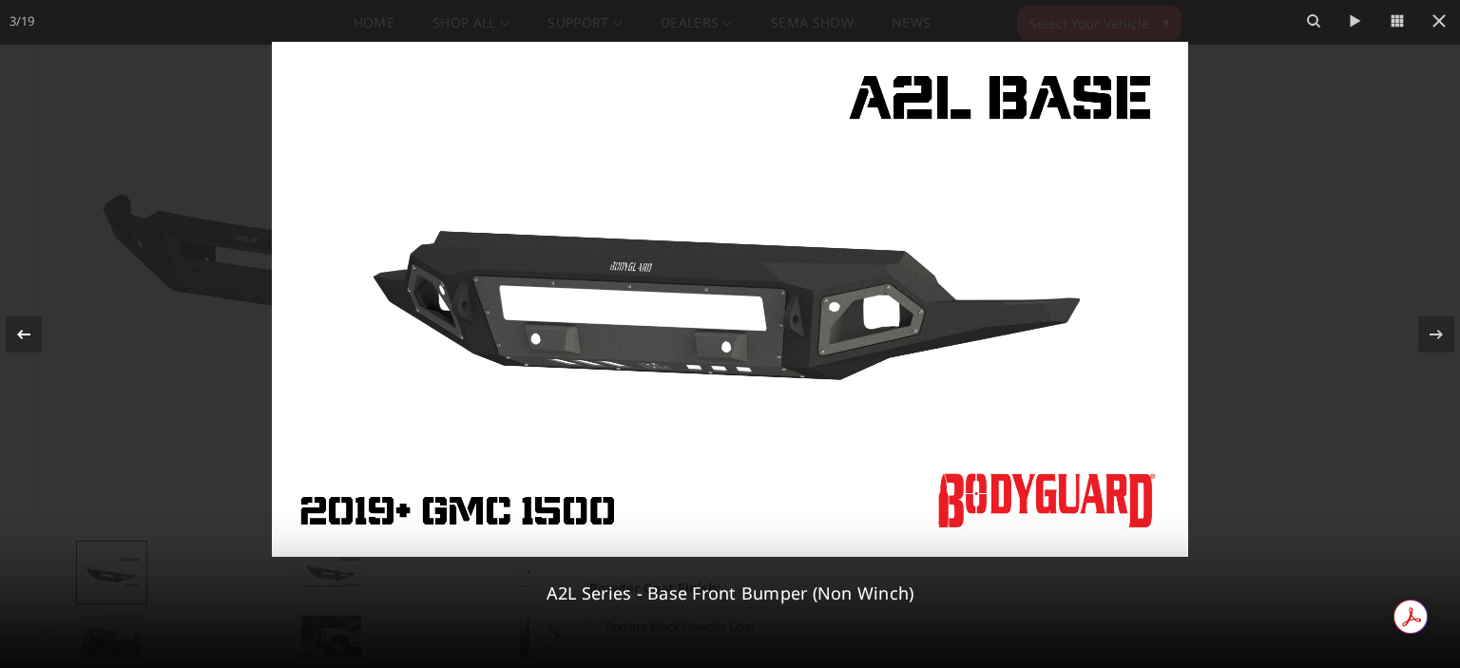
click at [31, 325] on icon at bounding box center [23, 334] width 23 height 23
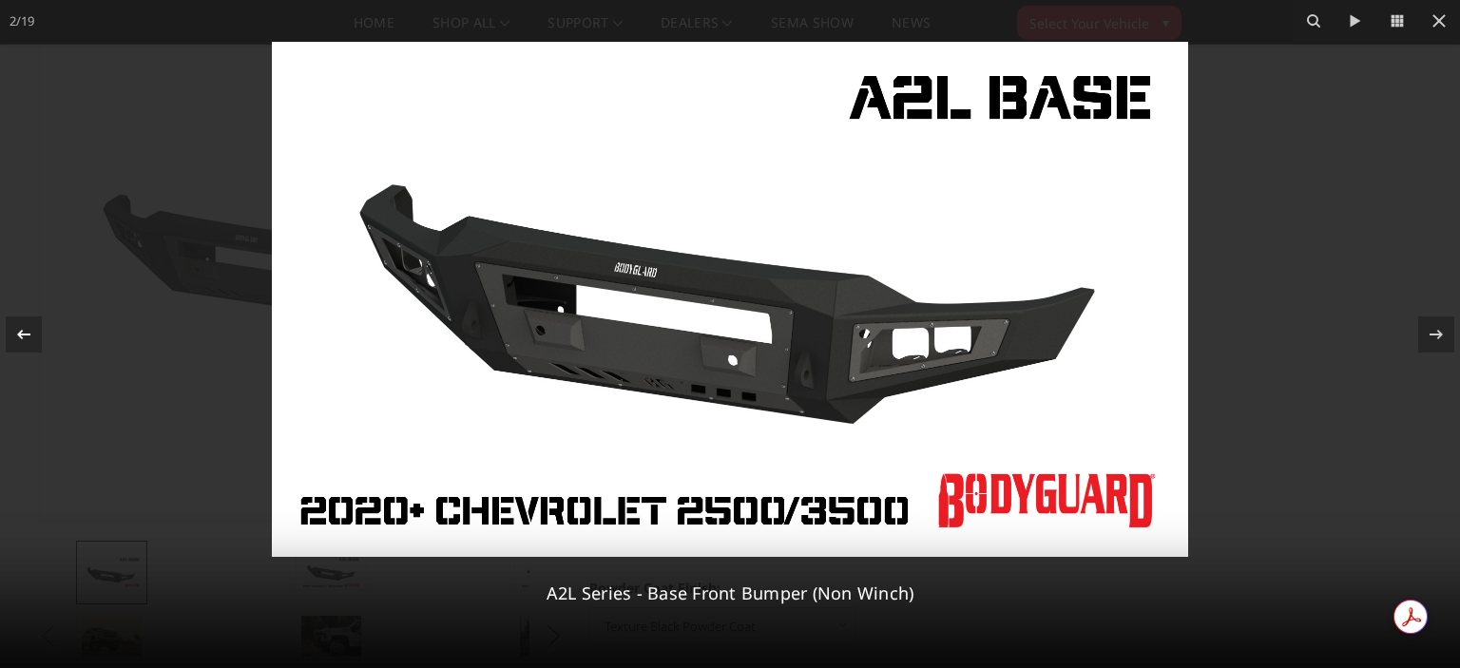
click at [31, 325] on icon at bounding box center [23, 334] width 23 height 23
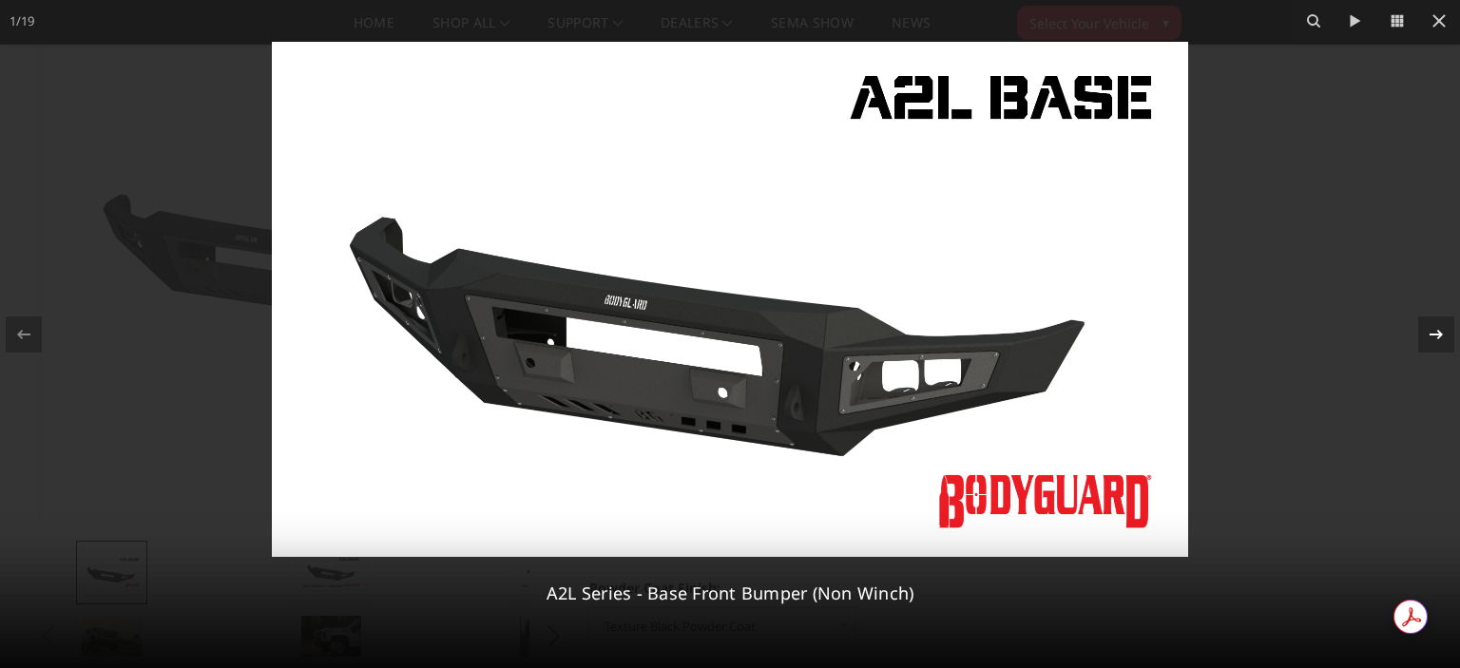
click at [1422, 332] on div at bounding box center [1436, 335] width 36 height 36
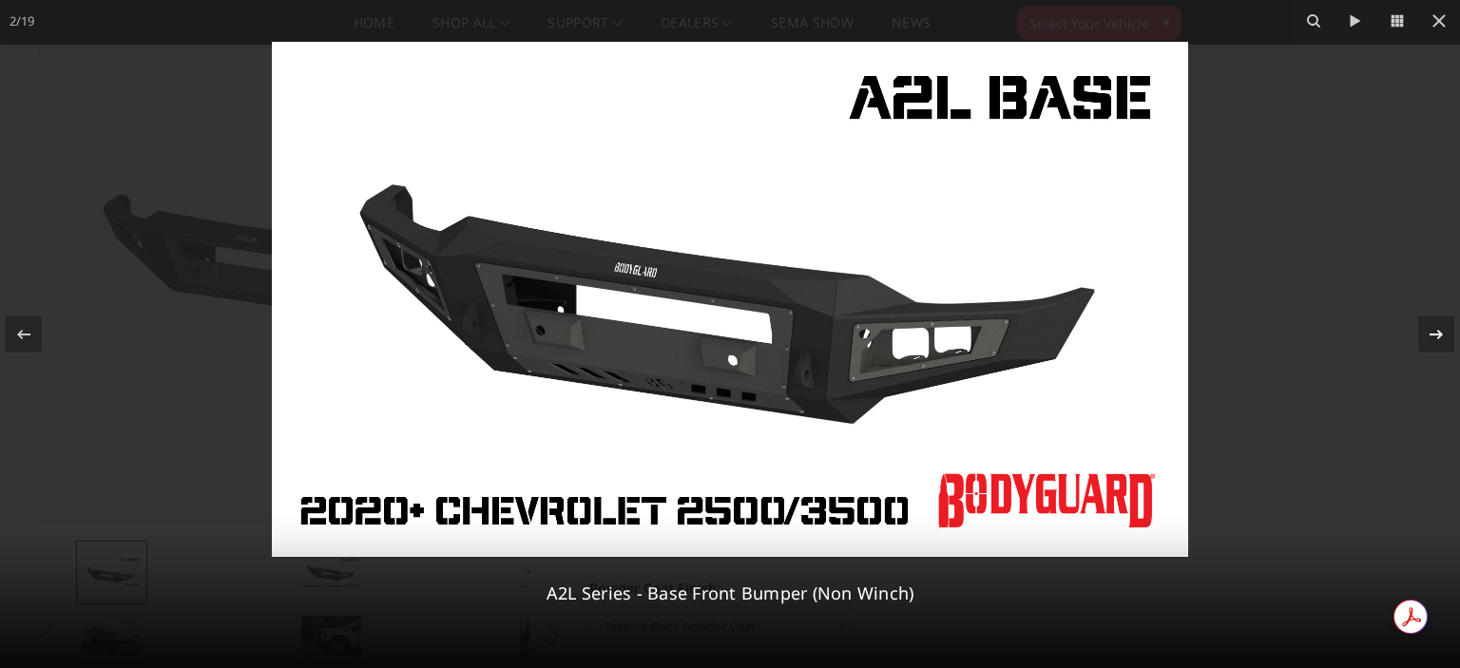
click at [1422, 332] on div at bounding box center [1436, 335] width 36 height 36
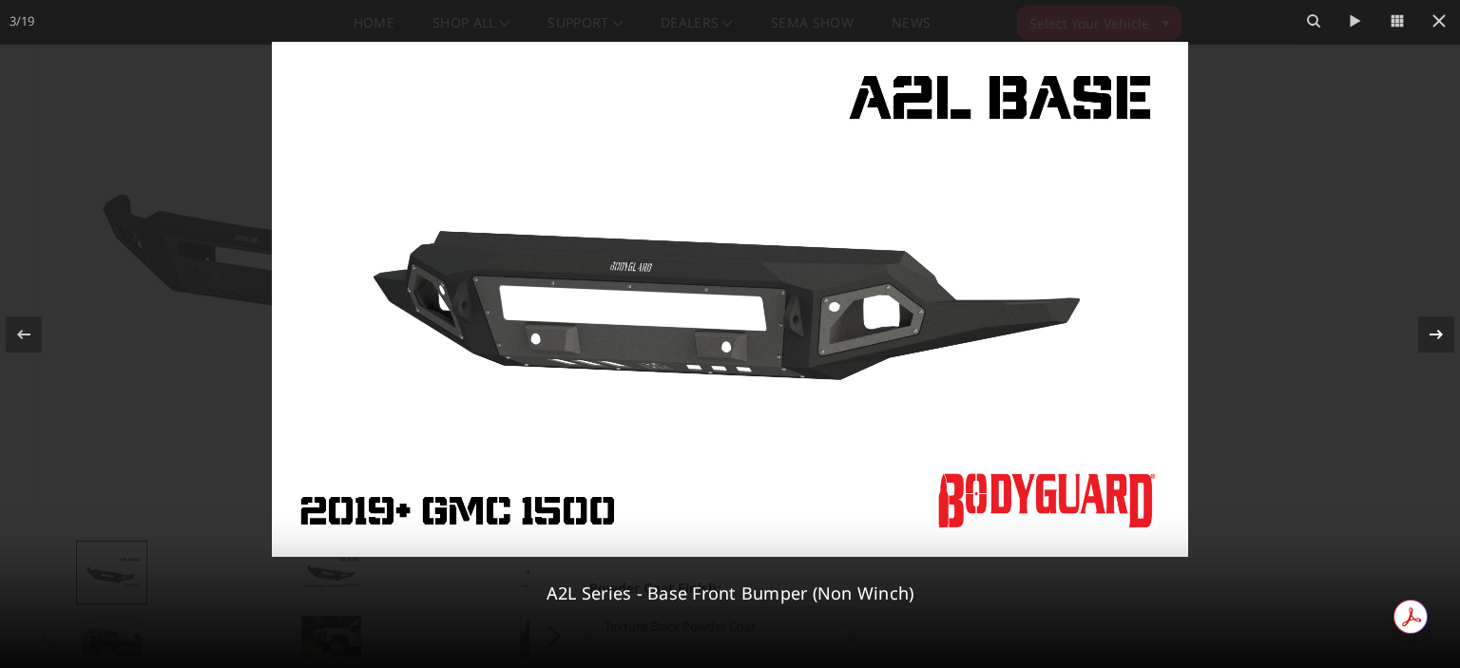
click at [1422, 332] on div at bounding box center [1436, 335] width 36 height 36
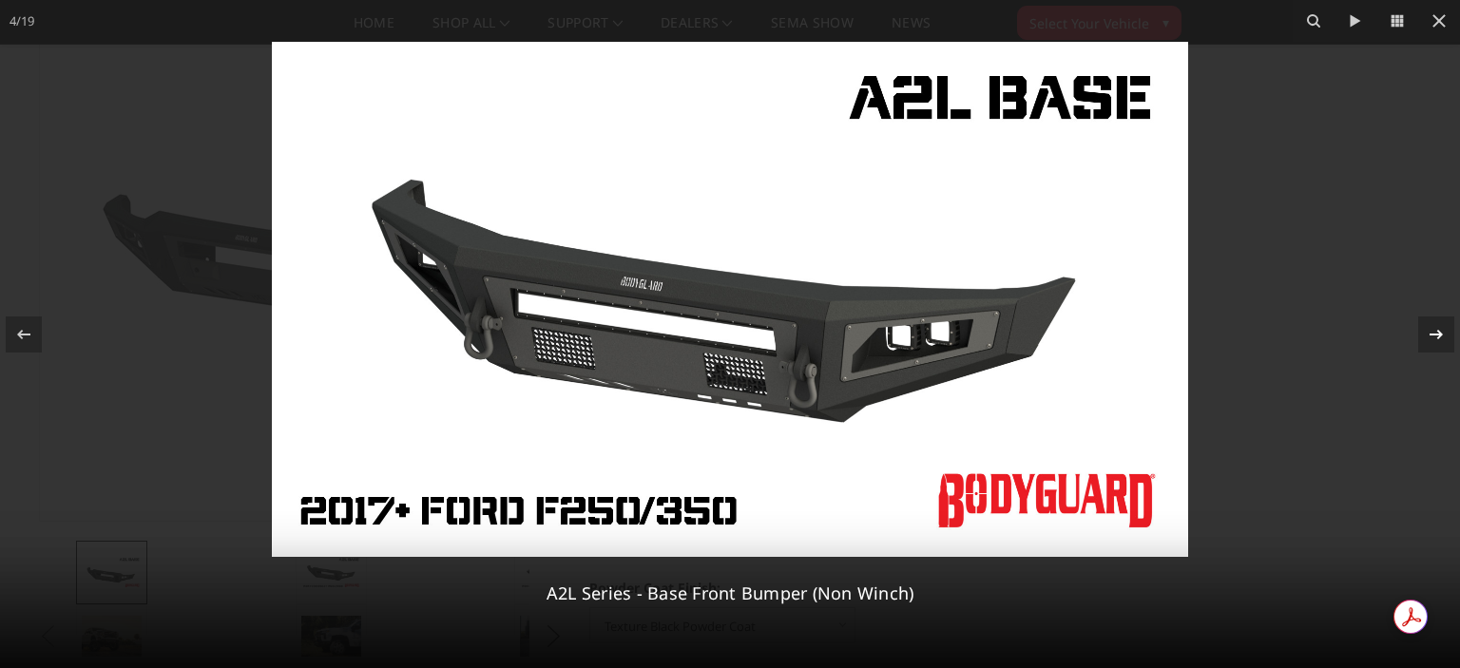
click at [1422, 332] on div at bounding box center [1436, 335] width 36 height 36
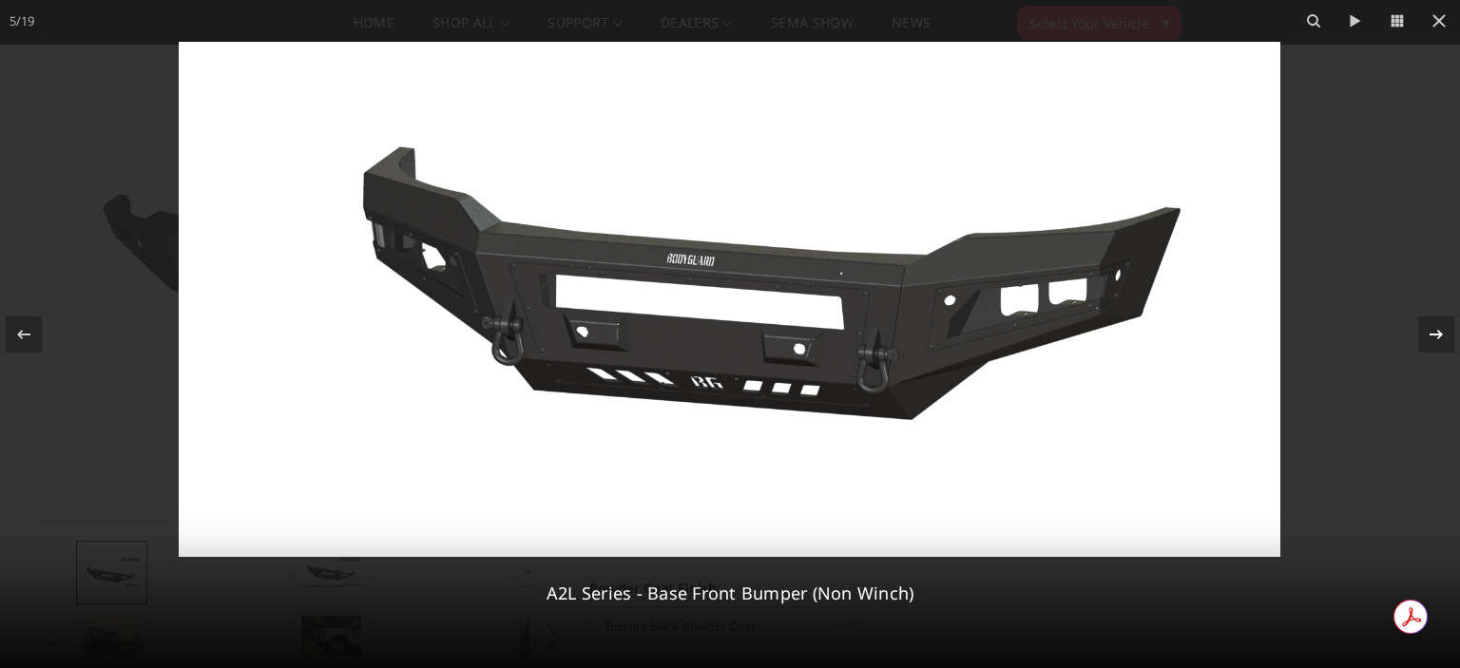
click at [1422, 332] on div at bounding box center [1436, 335] width 36 height 36
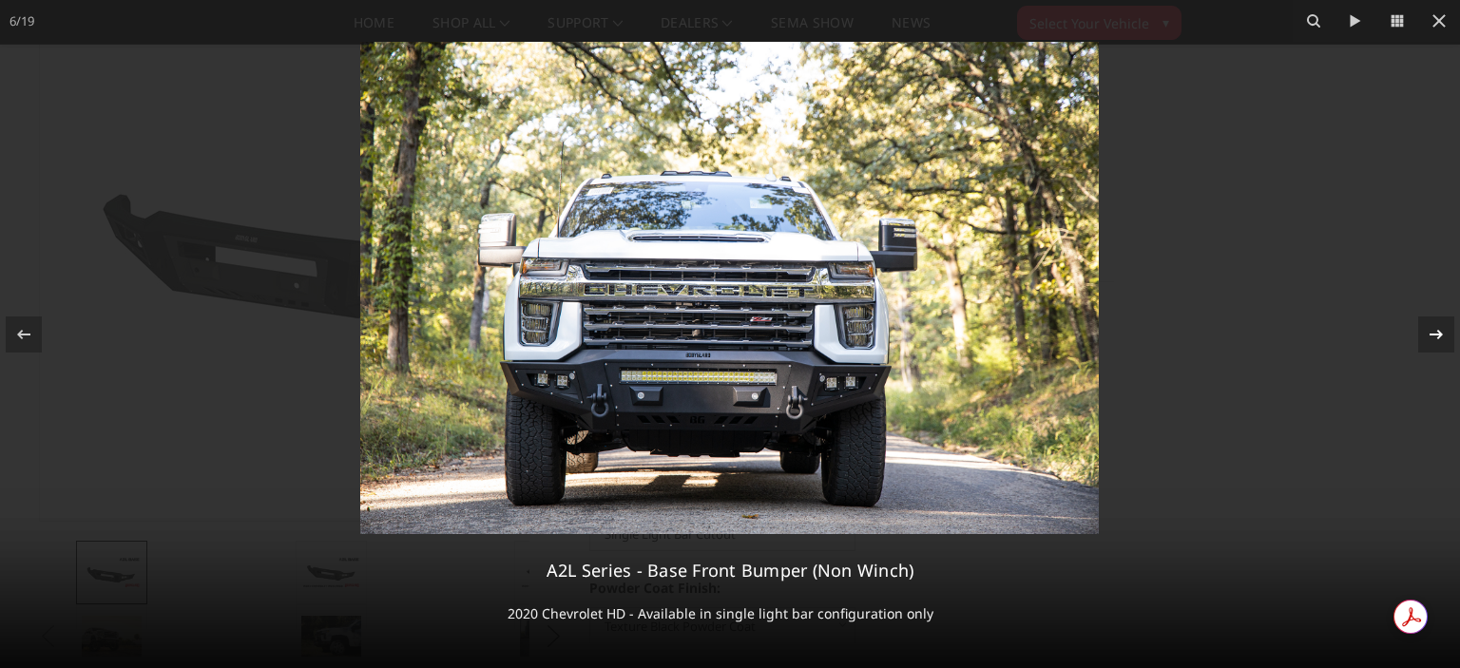
click at [1422, 332] on div at bounding box center [1436, 335] width 36 height 36
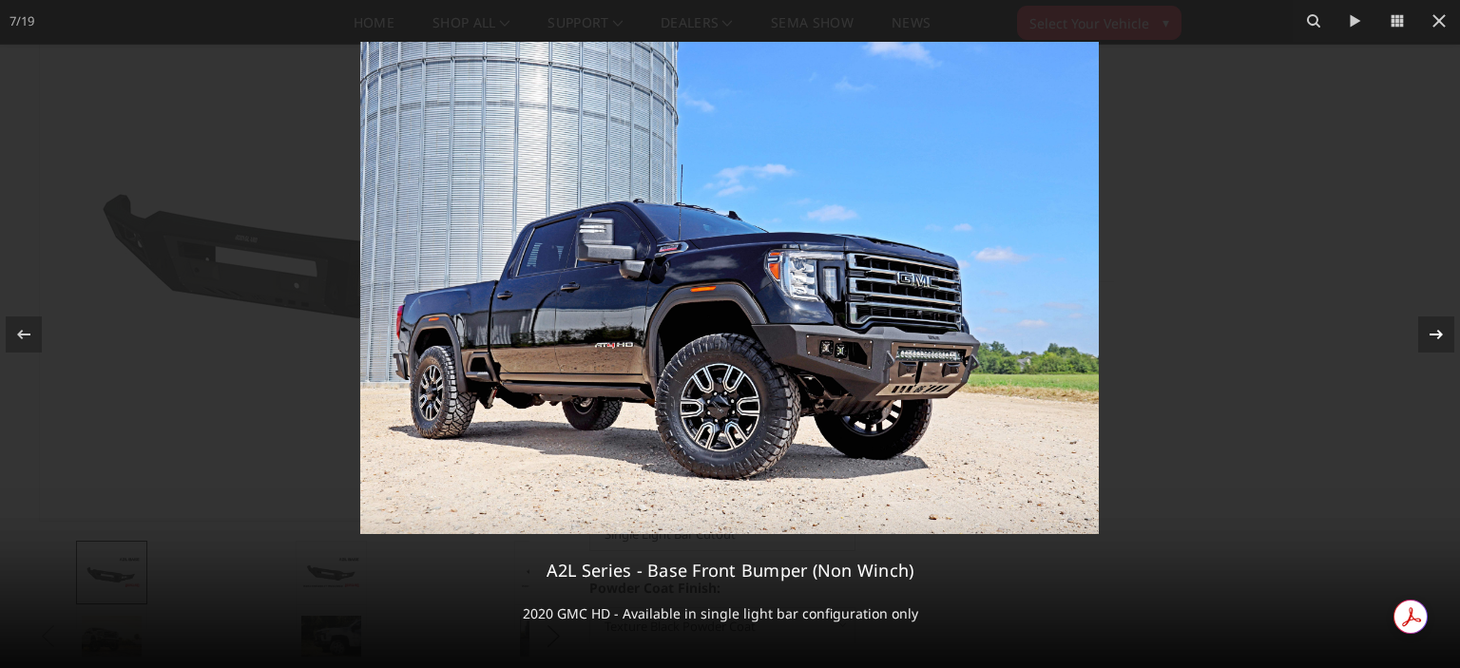
click at [1422, 332] on div at bounding box center [1436, 335] width 36 height 36
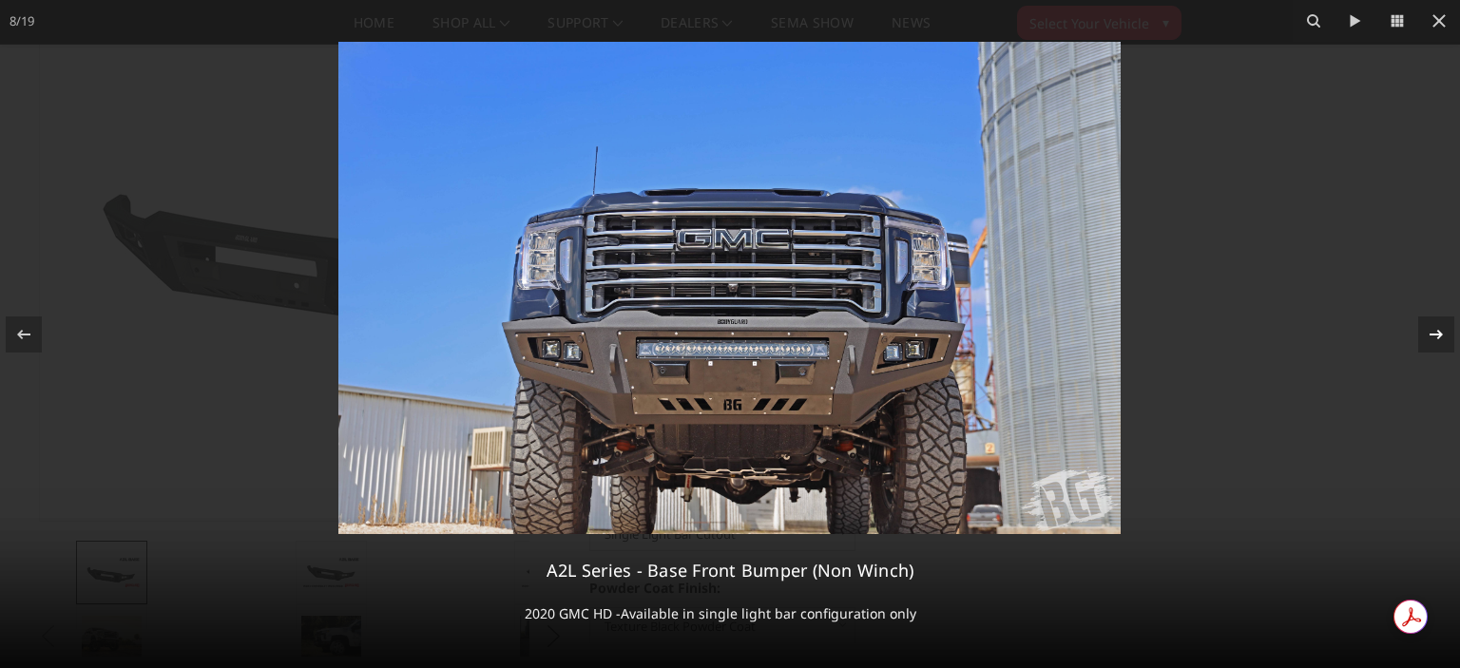
click at [1422, 332] on div at bounding box center [1436, 335] width 36 height 36
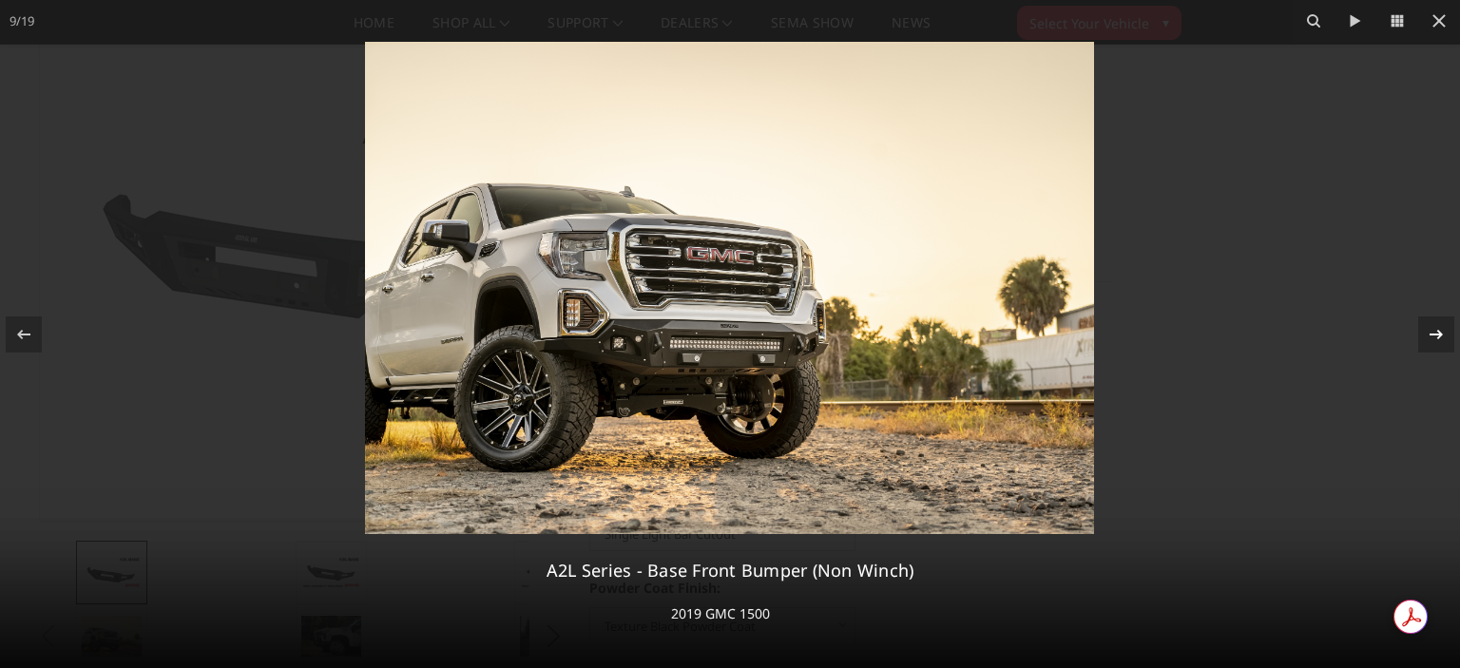
click at [1422, 332] on div at bounding box center [1436, 335] width 36 height 36
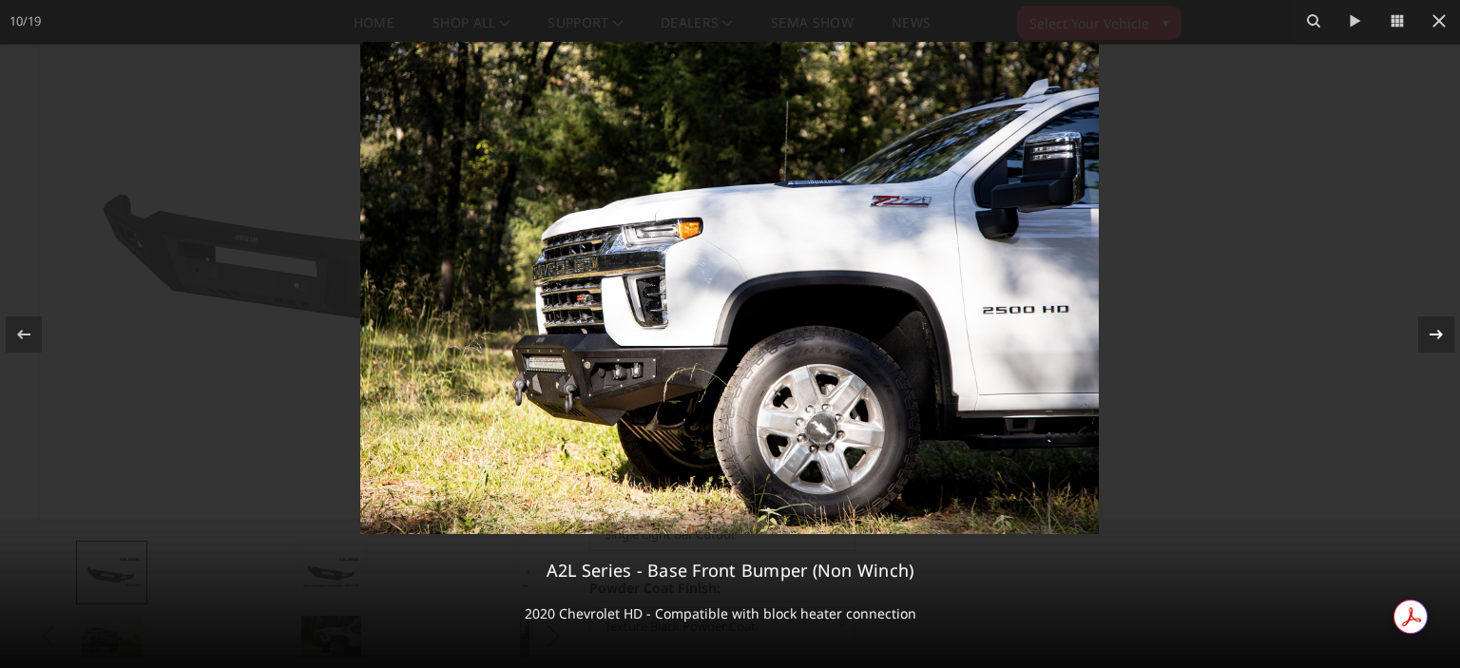
click at [1422, 332] on div at bounding box center [1436, 335] width 36 height 36
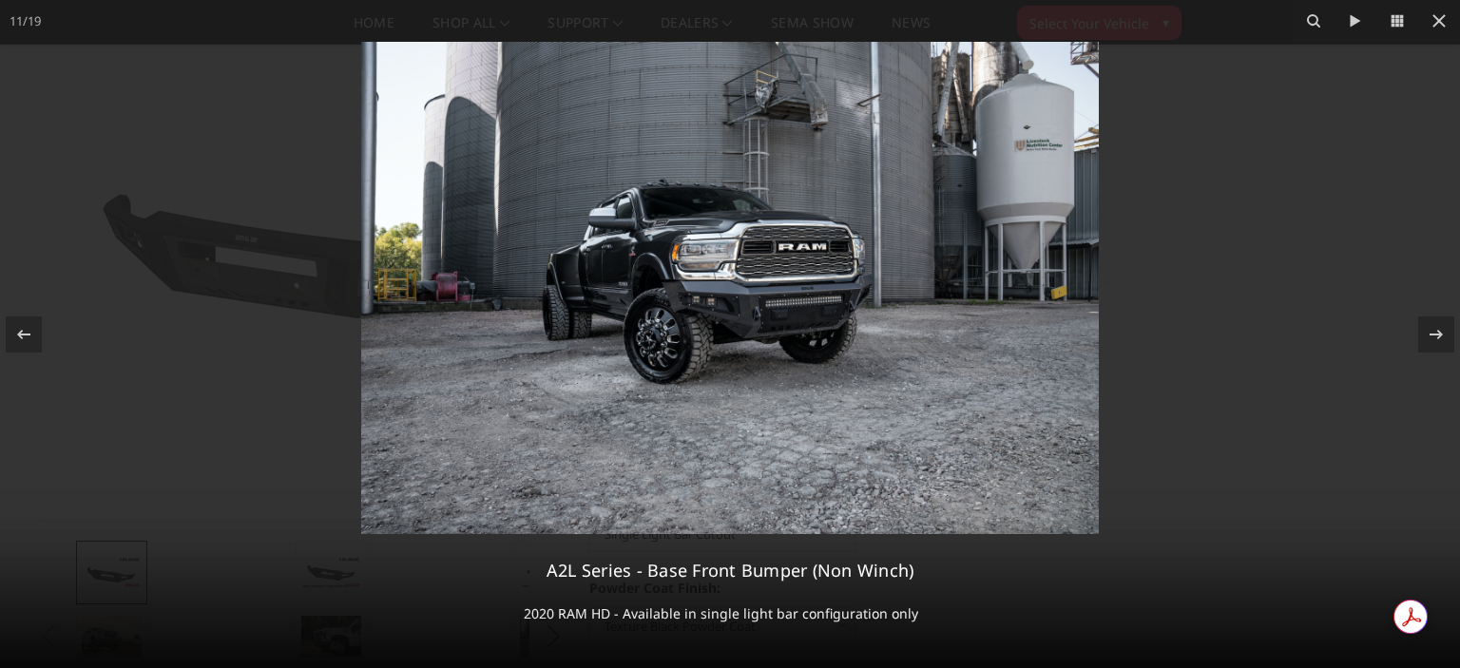
click at [798, 346] on img at bounding box center [730, 288] width 738 height 492
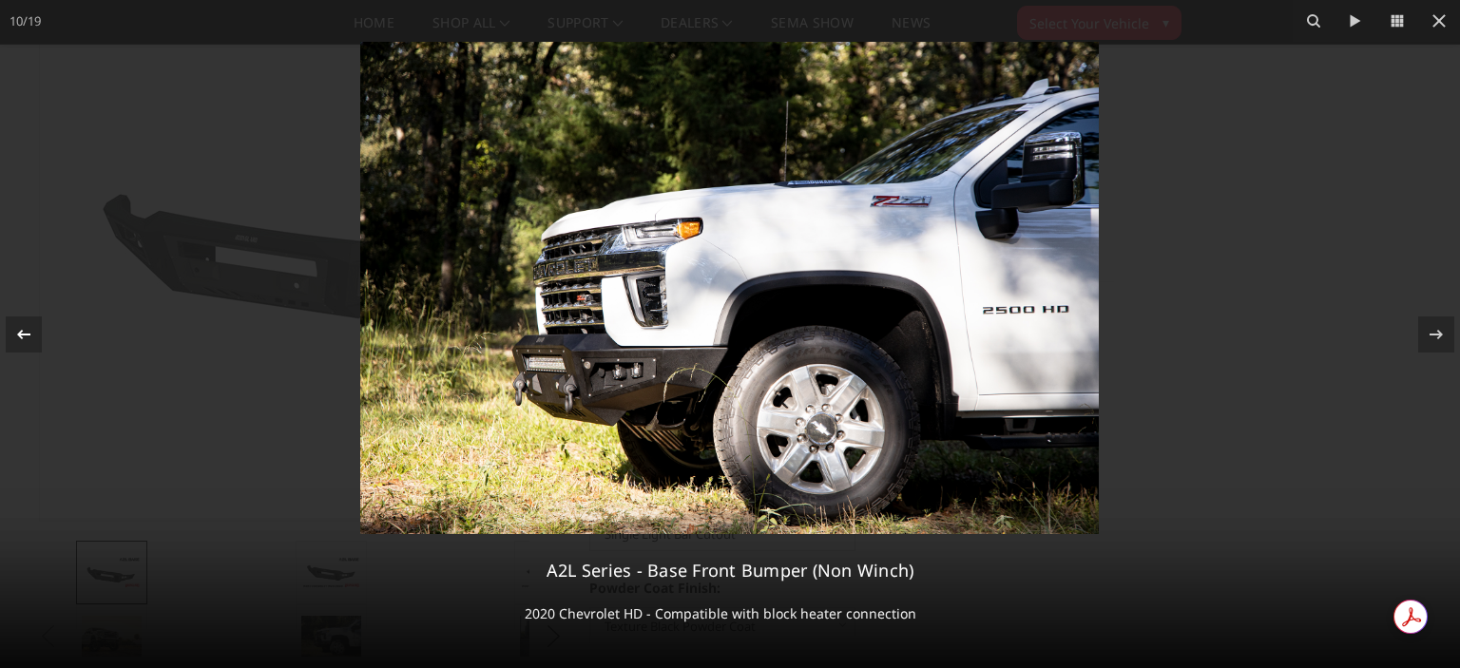
click at [20, 338] on icon at bounding box center [23, 334] width 23 height 23
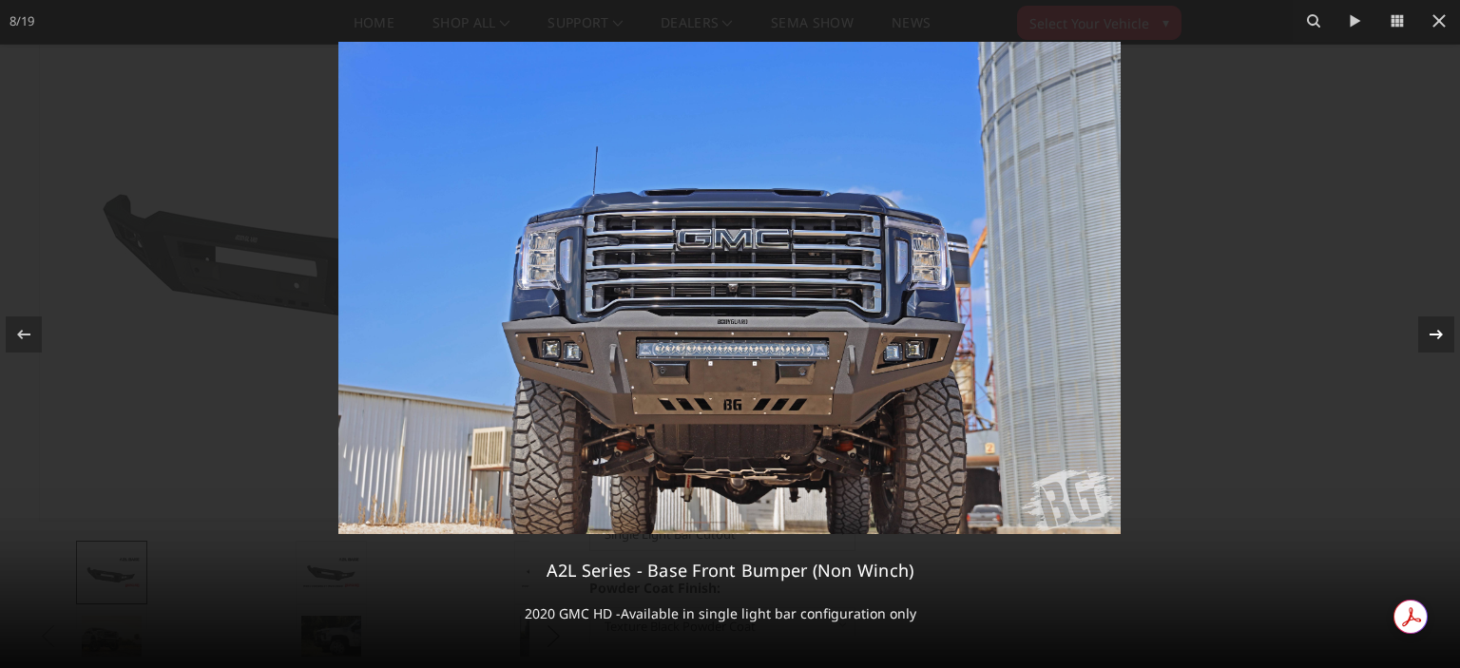
click at [1428, 323] on icon at bounding box center [1436, 334] width 23 height 23
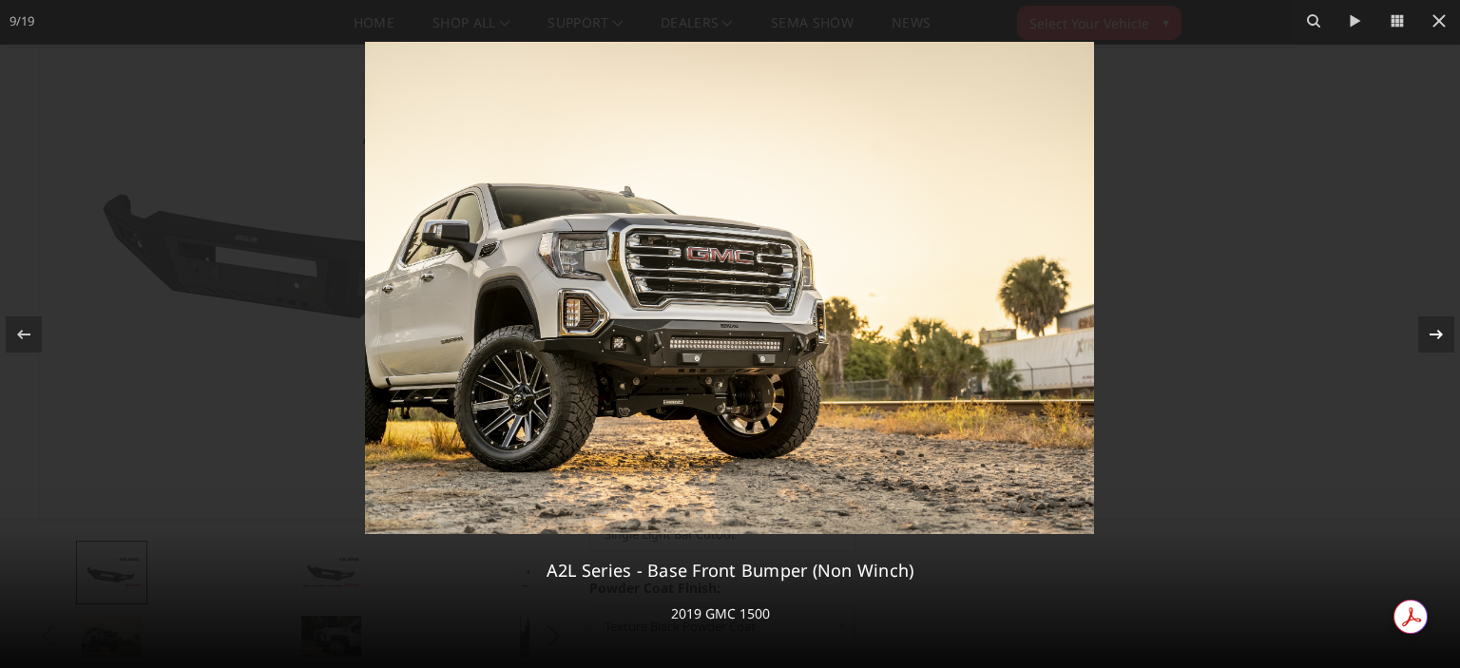
click at [1428, 323] on icon at bounding box center [1436, 334] width 23 height 23
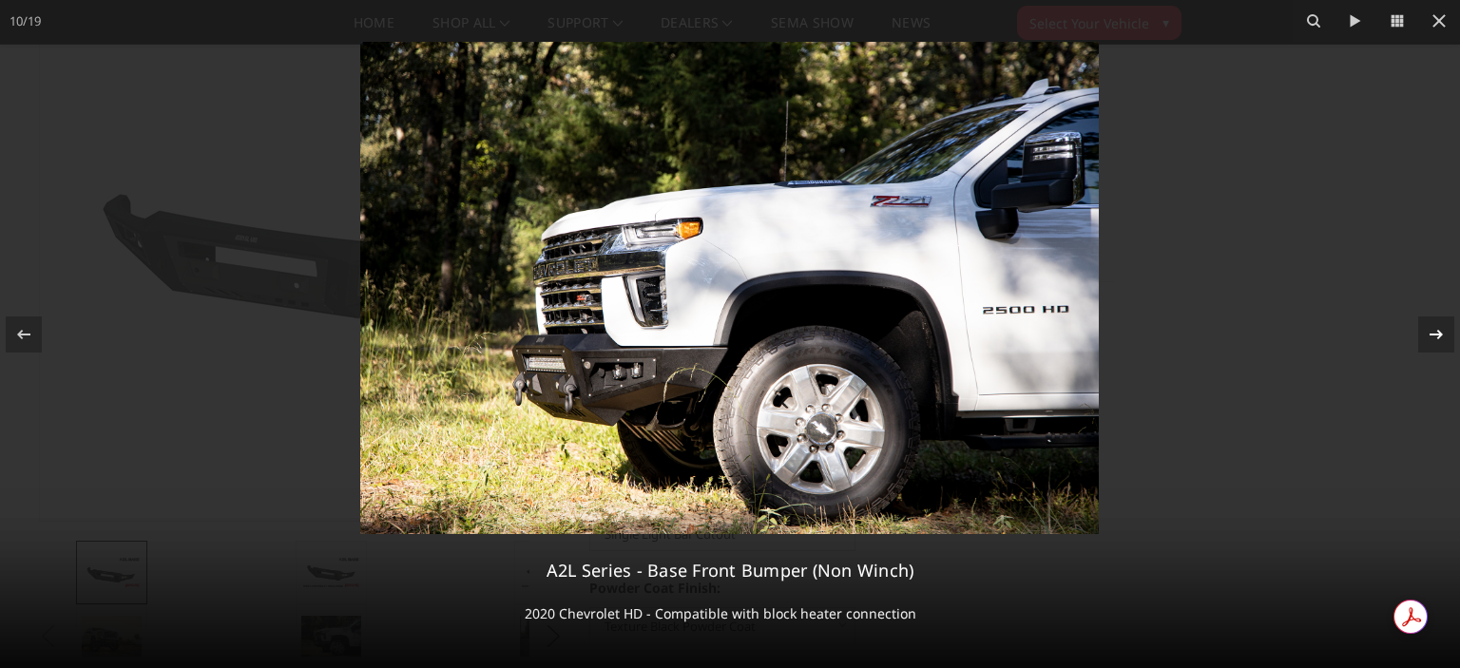
click at [1428, 323] on icon at bounding box center [1436, 334] width 23 height 23
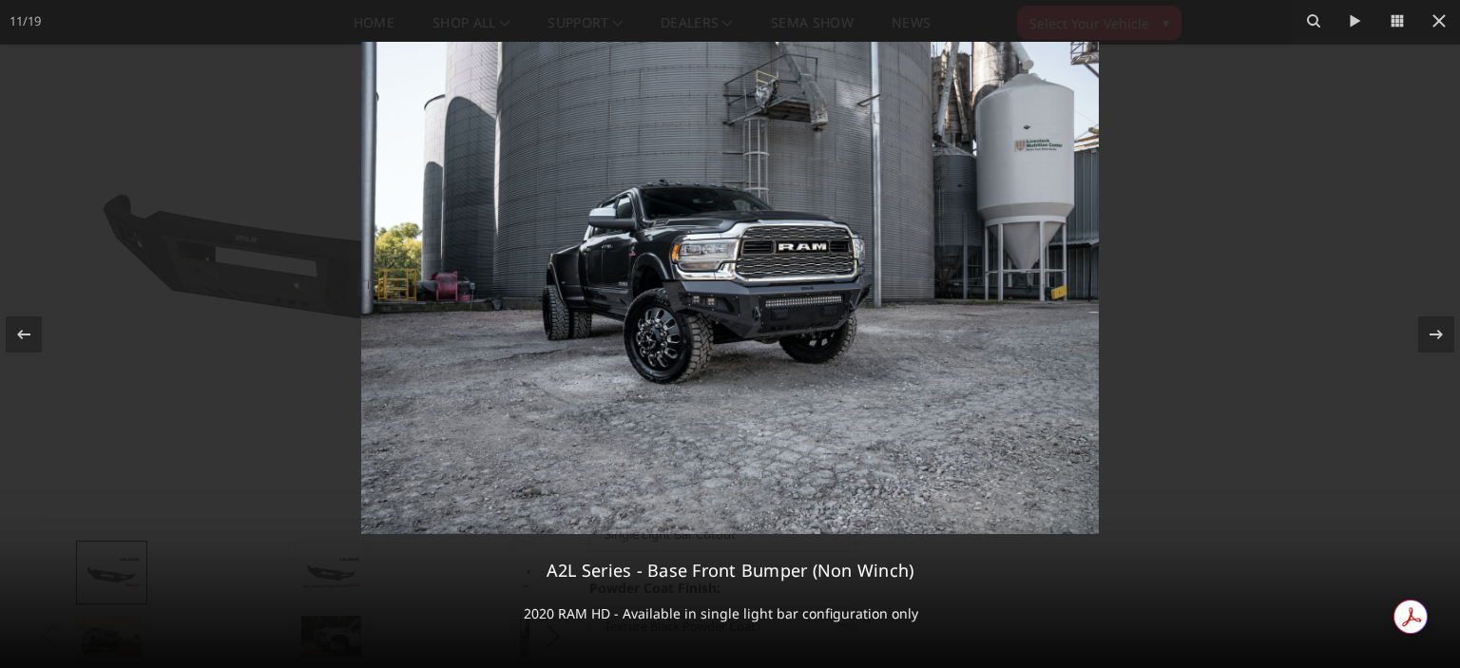
click at [881, 313] on img at bounding box center [730, 288] width 738 height 492
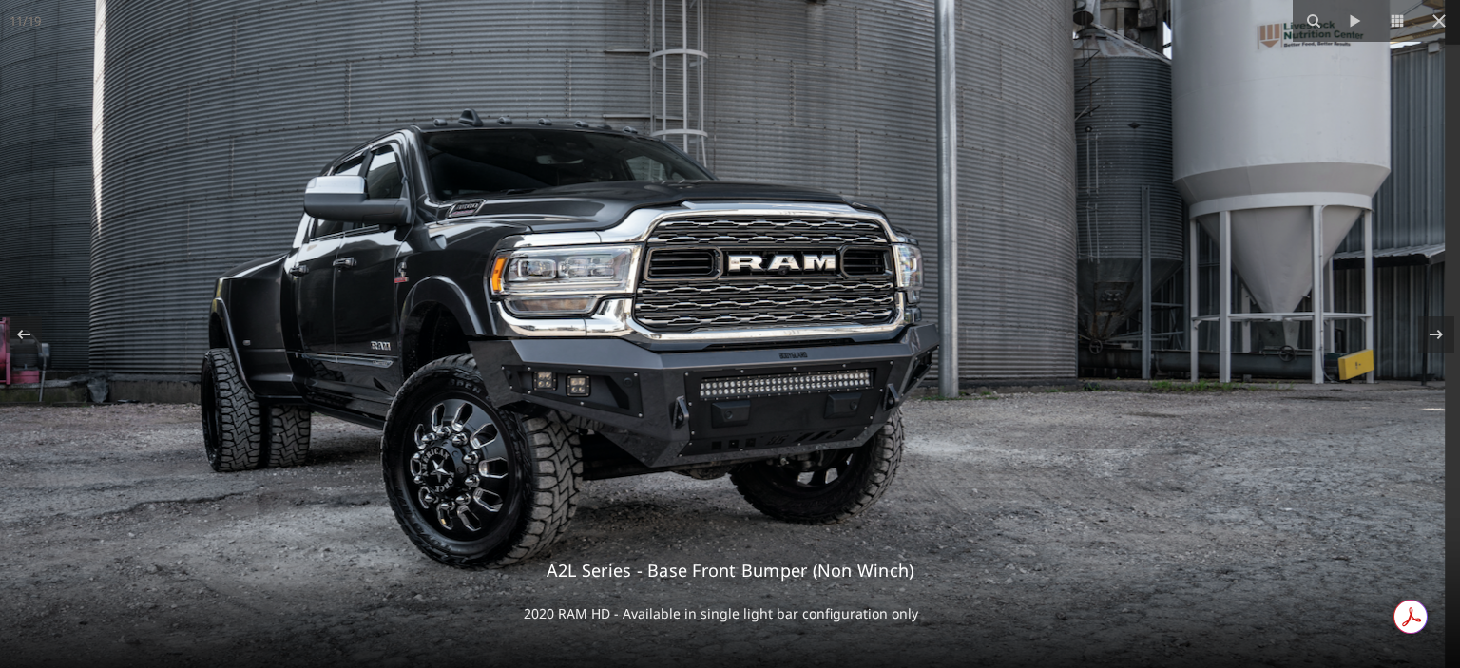
drag, startPoint x: 881, startPoint y: 313, endPoint x: 848, endPoint y: 412, distance: 104.3
click at [848, 412] on img at bounding box center [620, 354] width 1650 height 1103
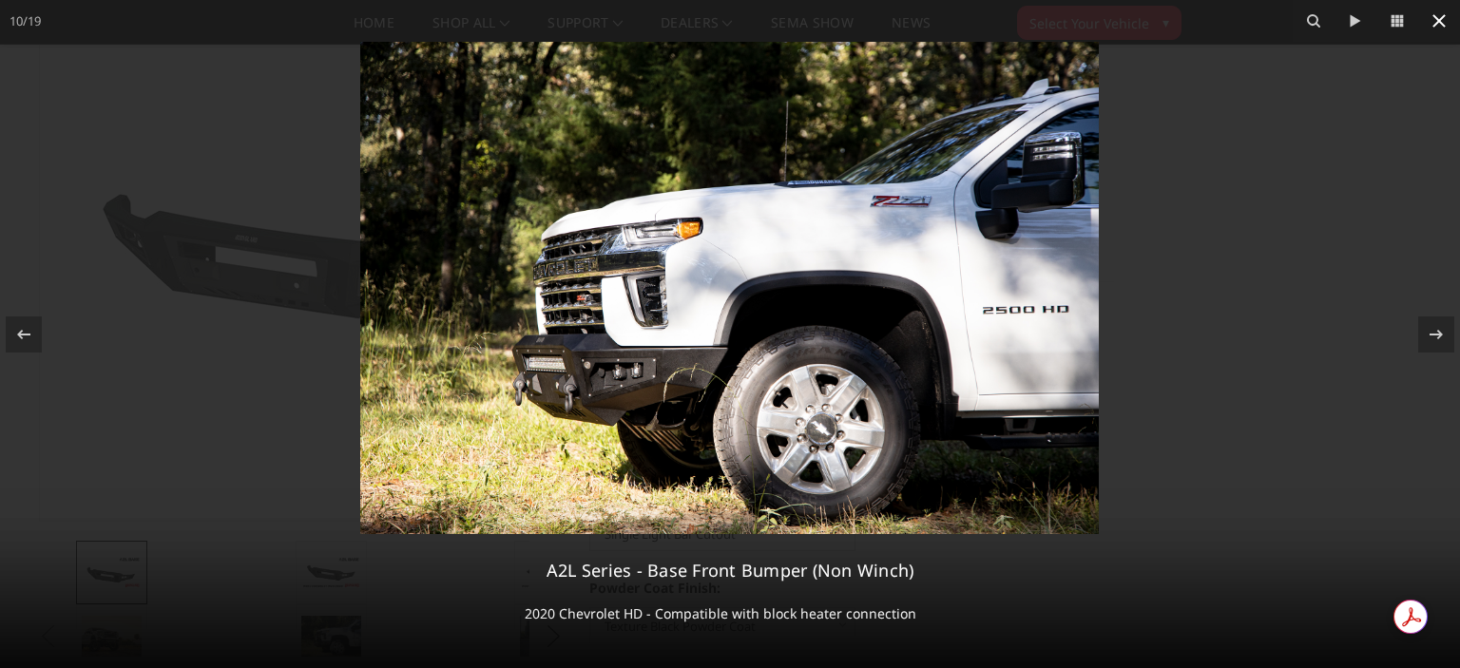
click at [1432, 30] on icon at bounding box center [1439, 21] width 23 height 23
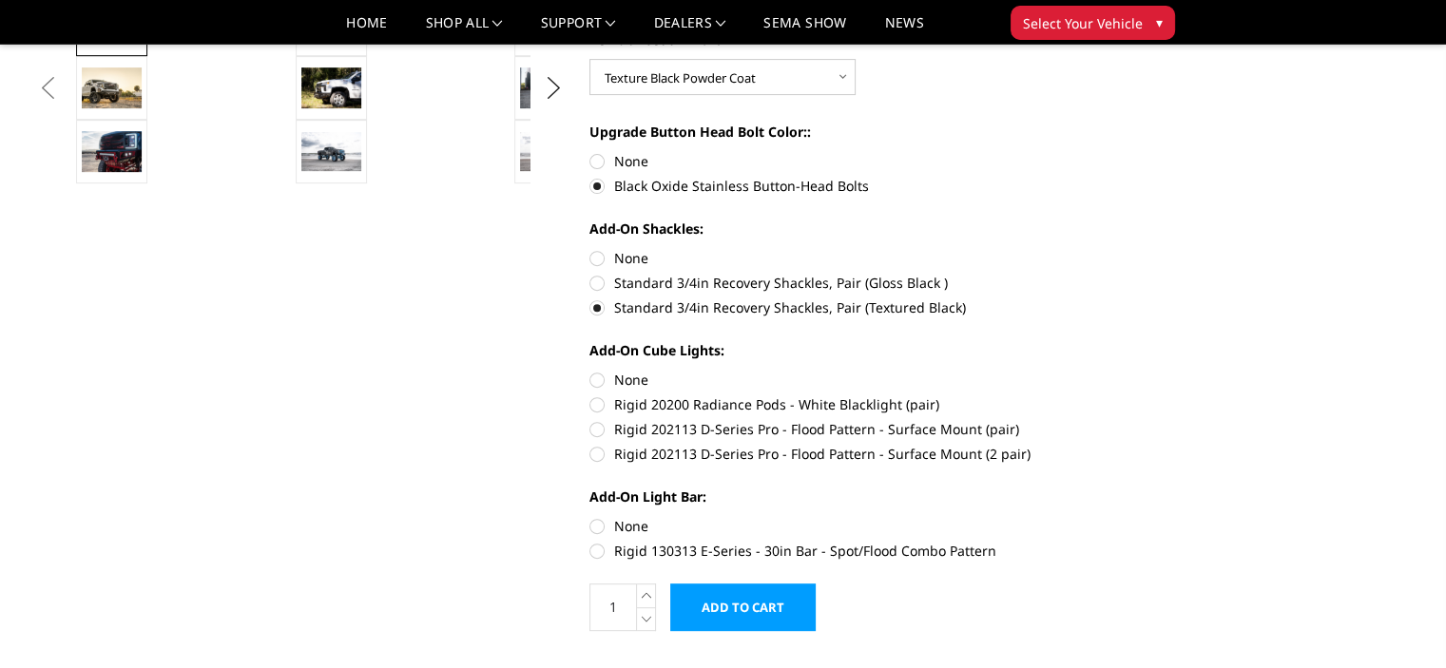
scroll to position [694, 0]
click at [639, 373] on label "None" at bounding box center [851, 379] width 525 height 20
click at [590, 370] on input "None" at bounding box center [589, 369] width 1 height 1
radio input "true"
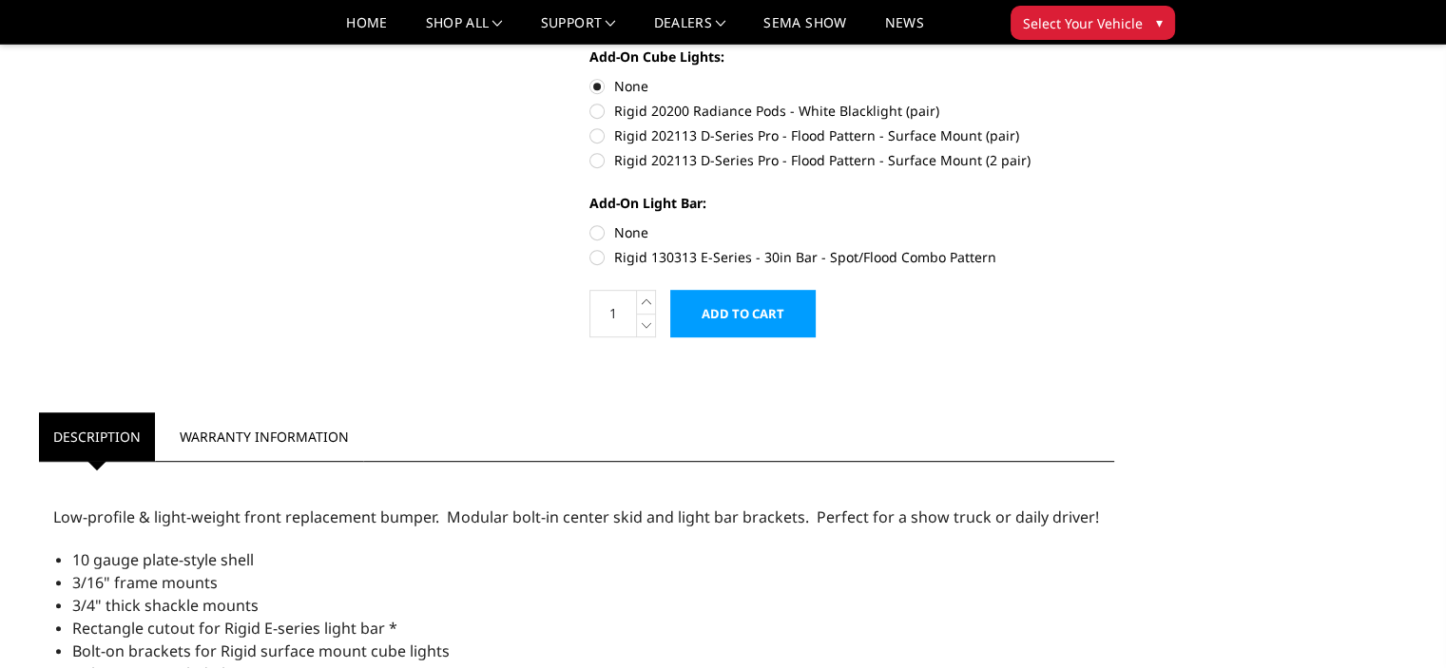
scroll to position [973, 0]
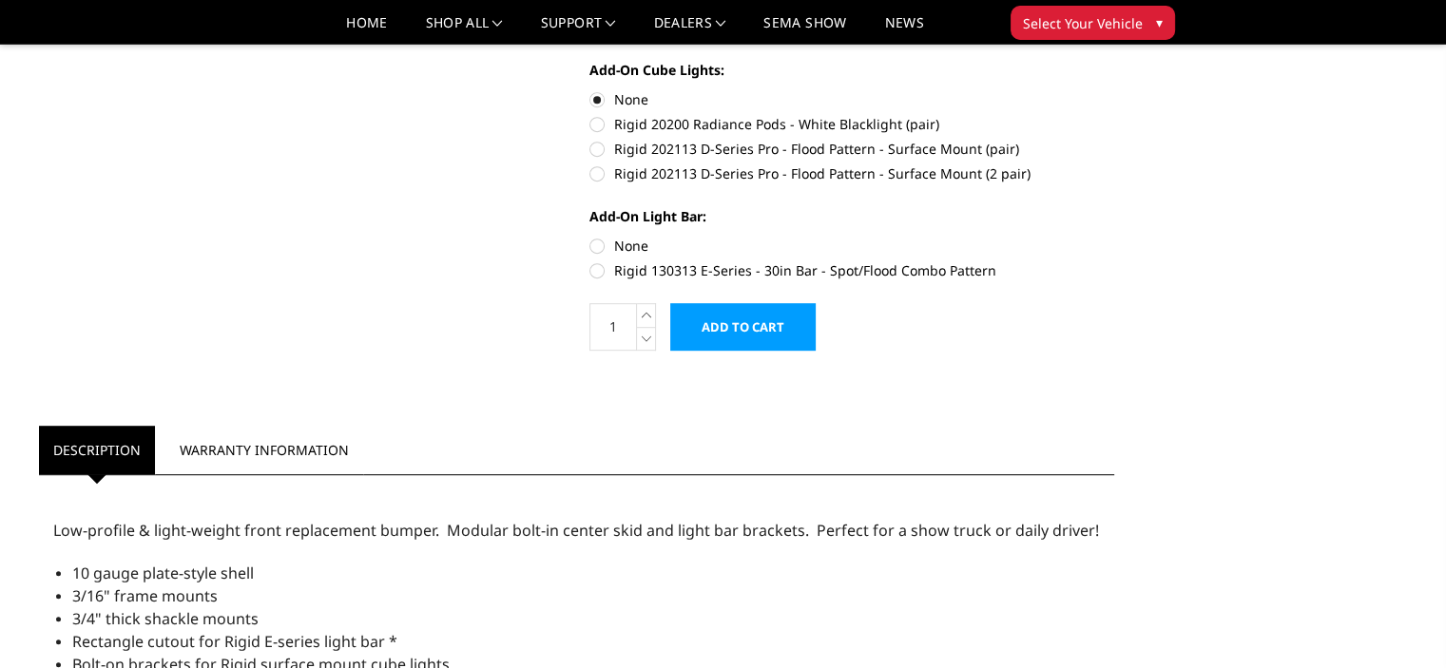
click at [787, 277] on label "Rigid 130313 E-Series - 30in Bar - Spot/Flood Combo Pattern" at bounding box center [851, 270] width 525 height 20
click at [1114, 237] on input "Rigid 130313 E-Series - 30in Bar - Spot/Flood Combo Pattern" at bounding box center [1114, 236] width 1 height 1
radio input "true"
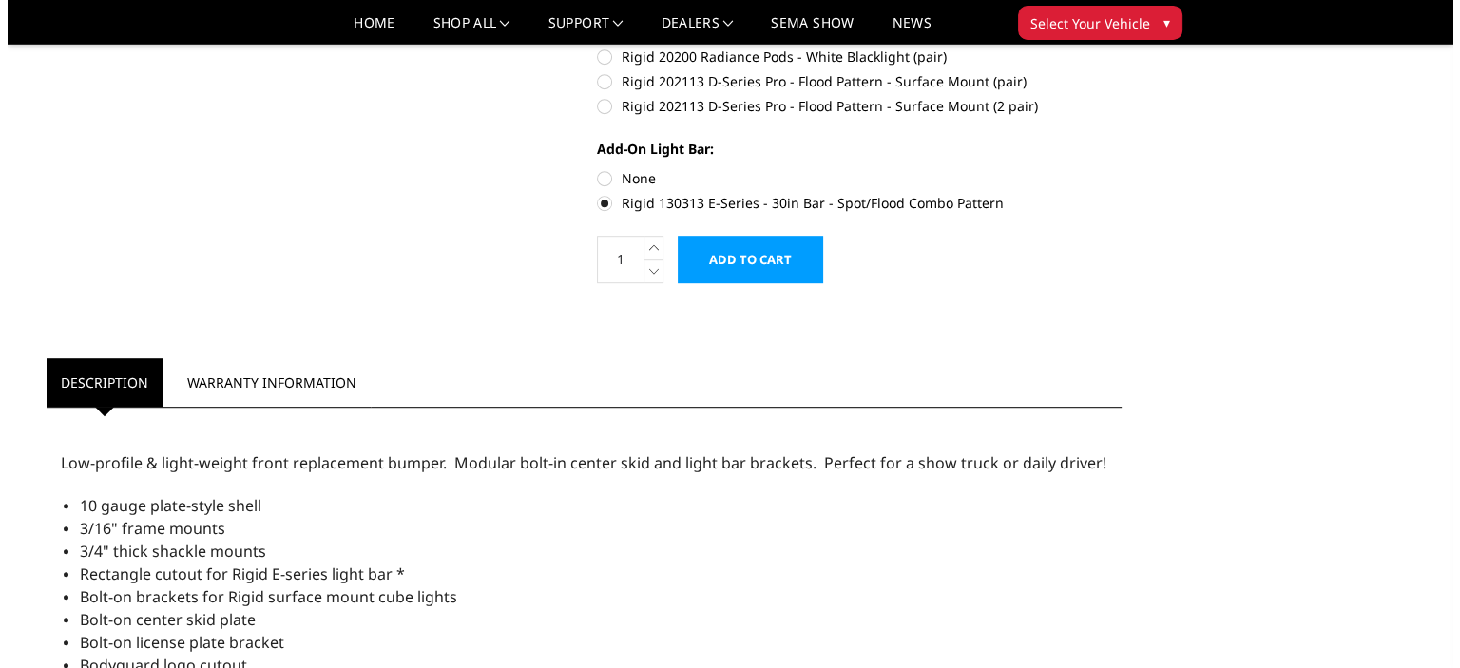
scroll to position [1042, 0]
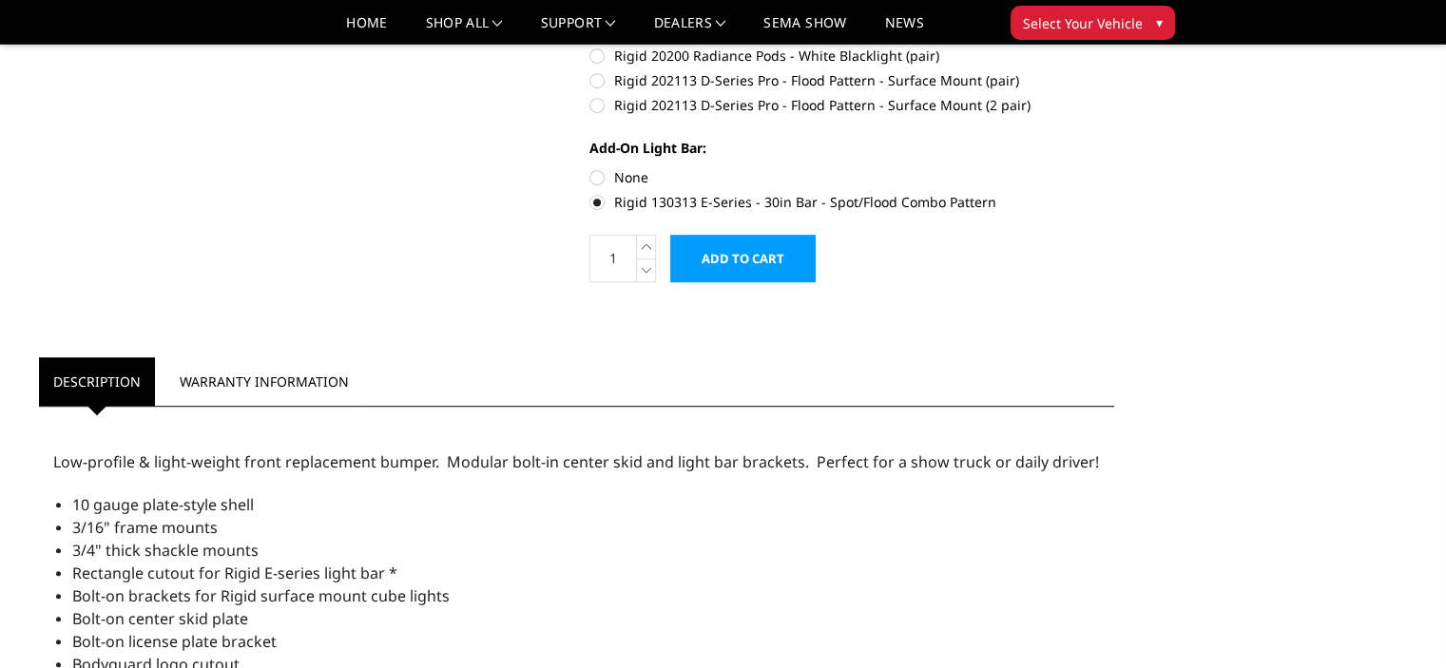
click at [700, 247] on input "Add to Cart" at bounding box center [742, 259] width 145 height 48
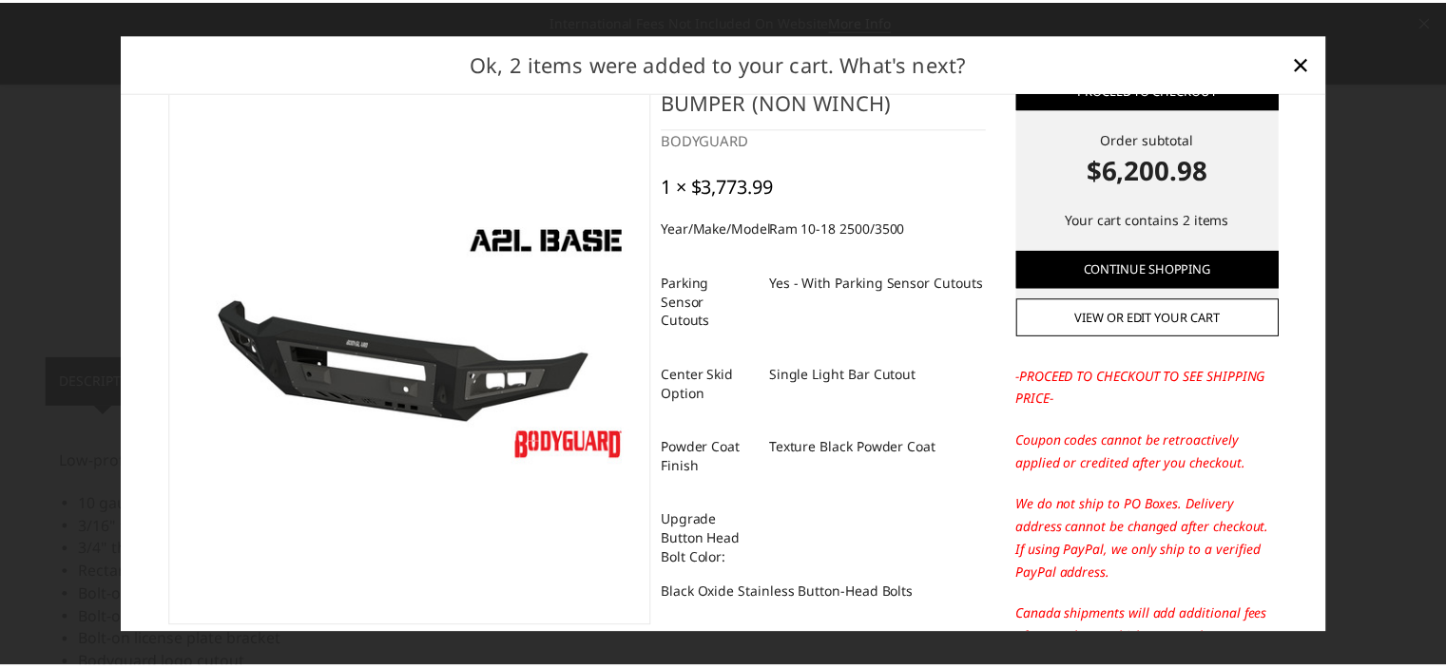
scroll to position [57, 0]
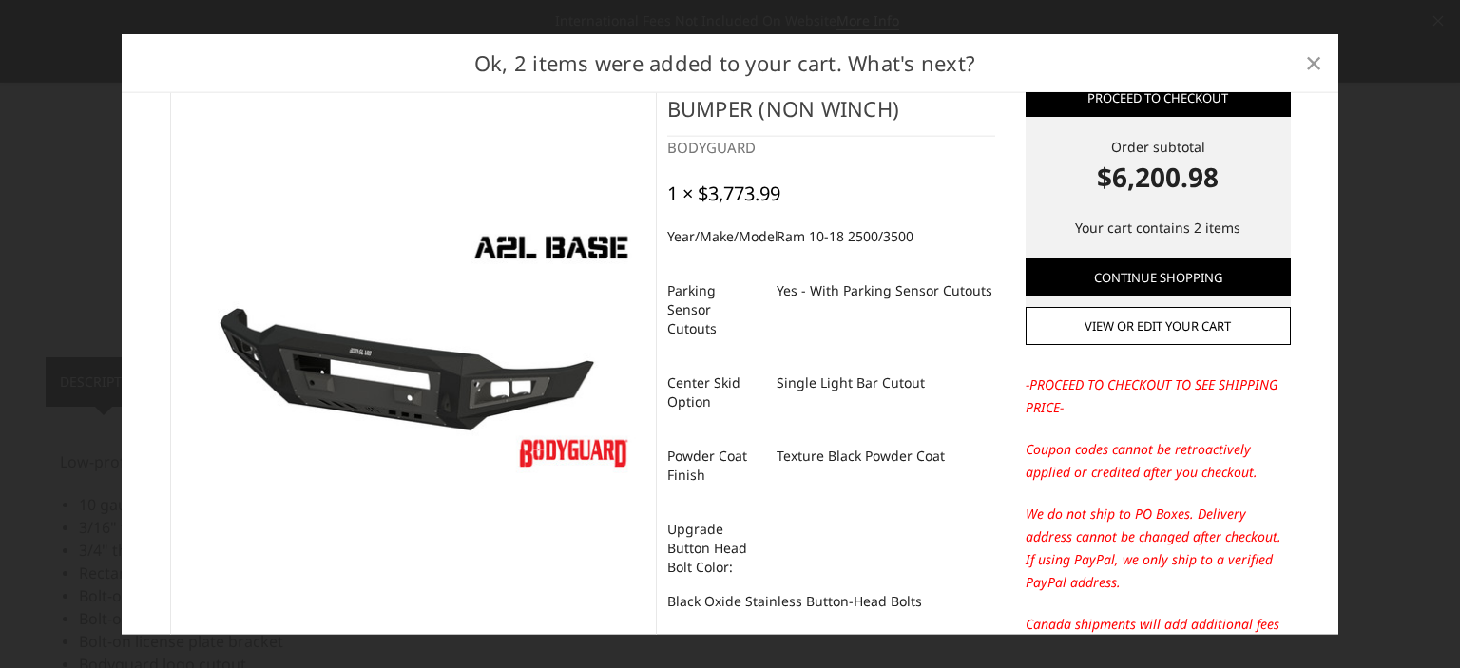
click at [1314, 63] on span "×" at bounding box center [1313, 62] width 17 height 41
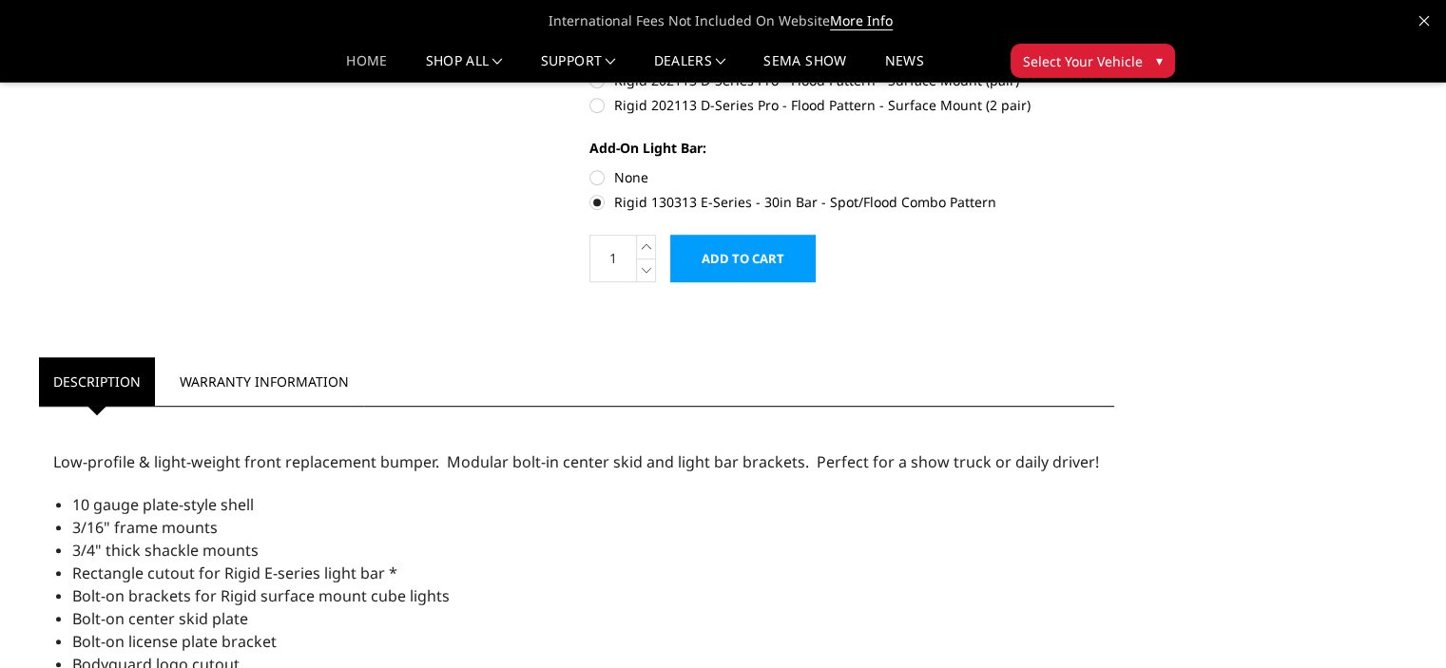
click at [377, 71] on link "Home" at bounding box center [366, 68] width 41 height 28
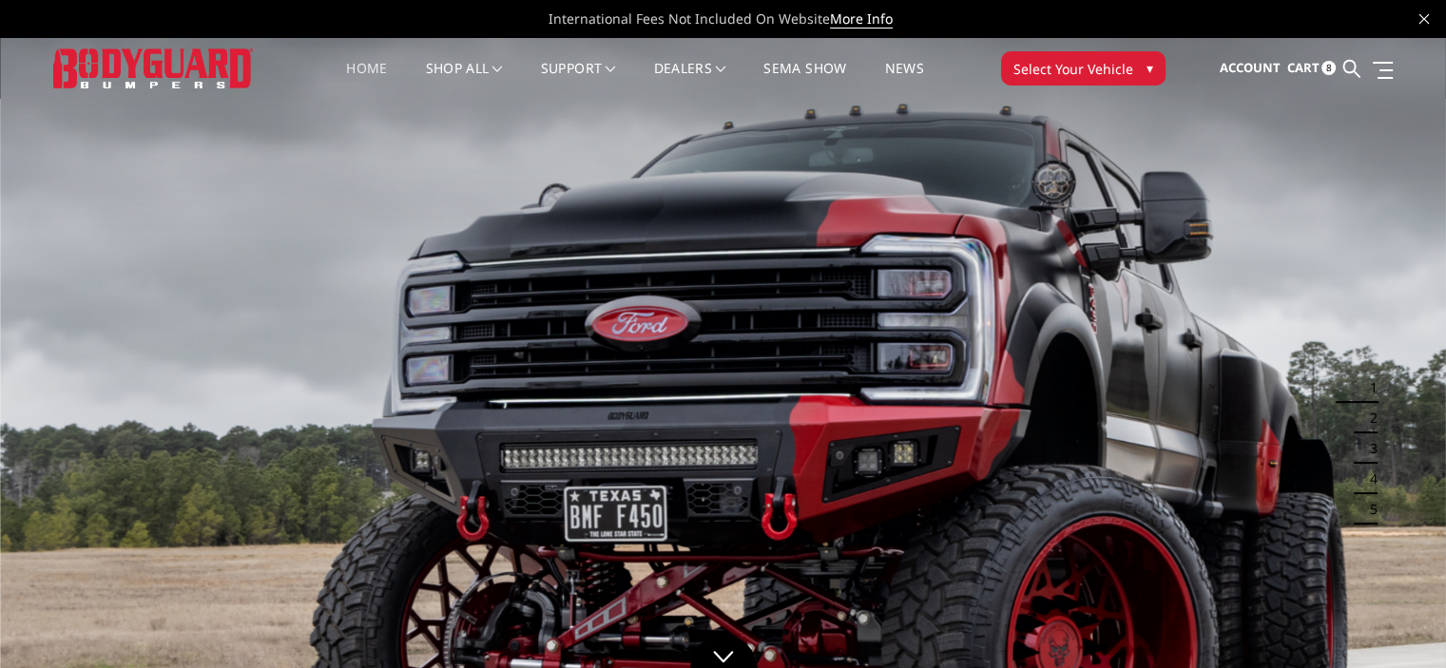
click at [1146, 75] on span "▾" at bounding box center [1149, 68] width 7 height 20
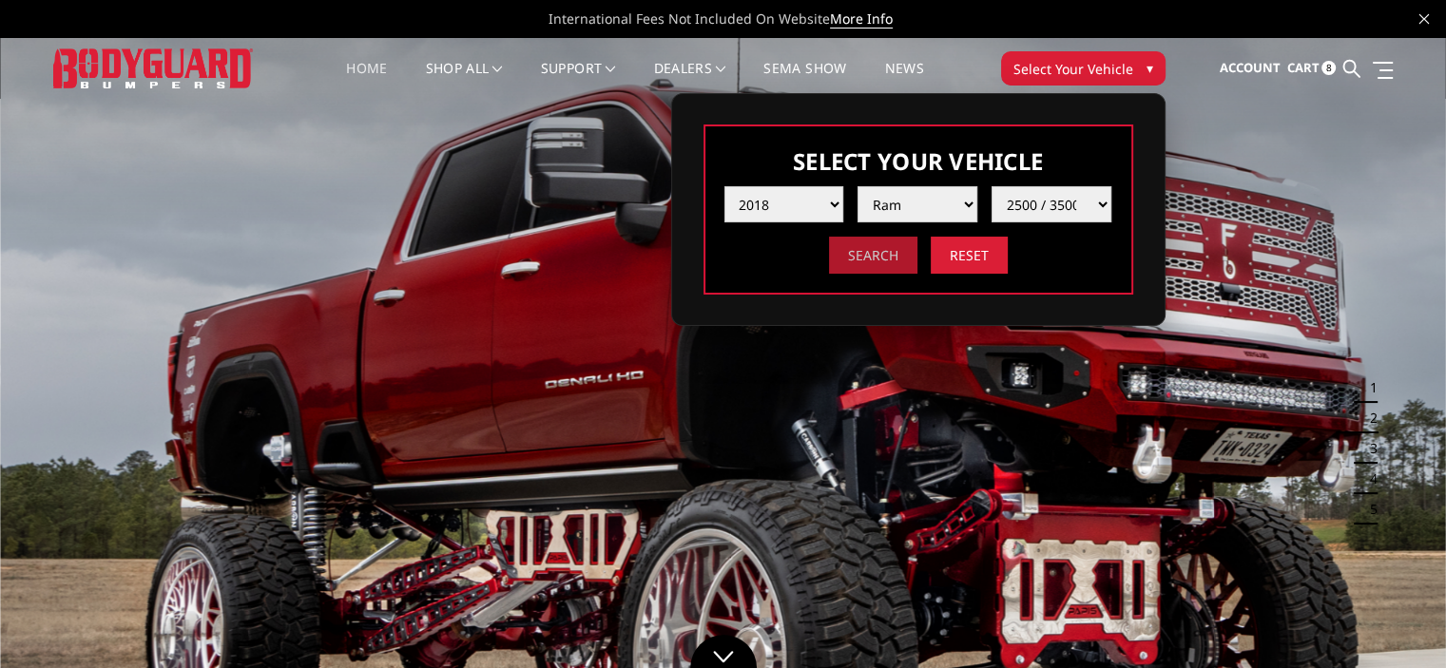
click at [865, 264] on input "Search" at bounding box center [873, 255] width 88 height 37
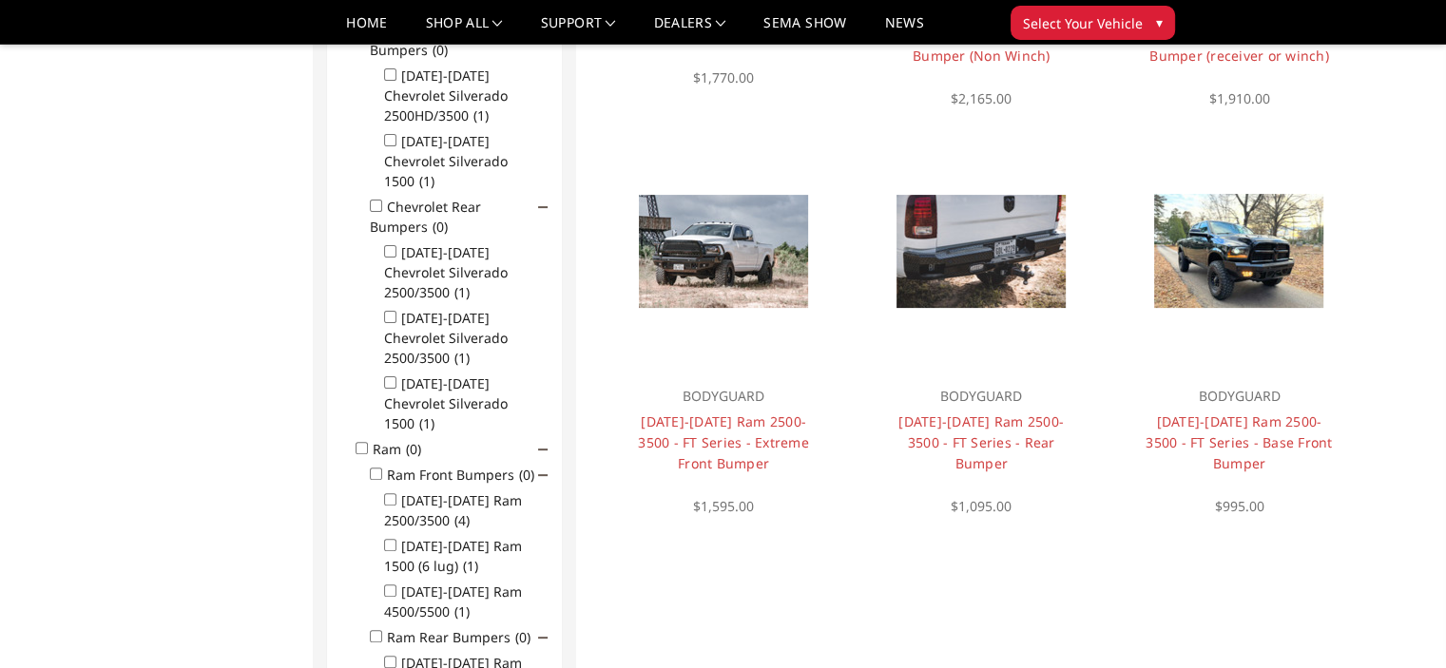
scroll to position [480, 0]
click at [400, 484] on li "[DATE]-[DATE] Ram 2500/3500 (4)" at bounding box center [466, 507] width 164 height 46
click at [385, 492] on input "[DATE]-[DATE] Ram 2500/3500 (4)" at bounding box center [390, 498] width 12 height 12
checkbox input "true"
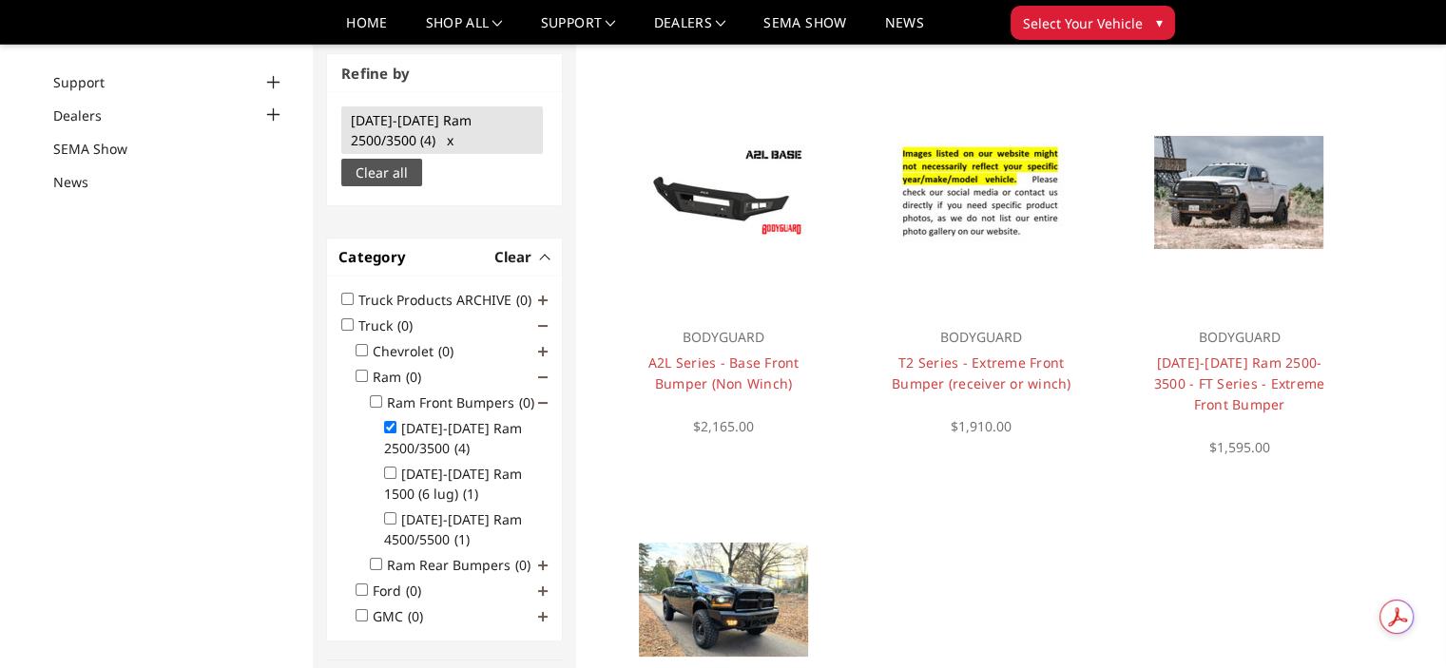
scroll to position [152, 0]
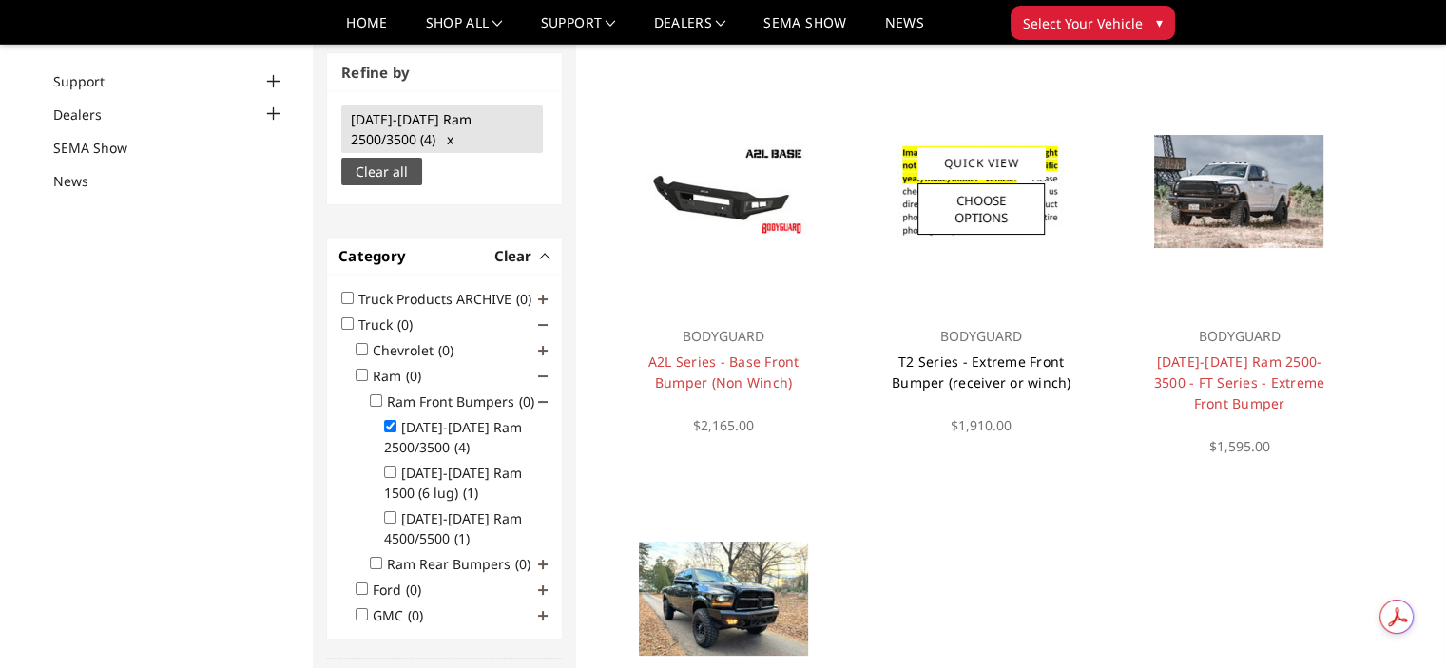
click at [981, 387] on link "T2 Series - Extreme Front Bumper (receiver or winch)" at bounding box center [982, 372] width 180 height 39
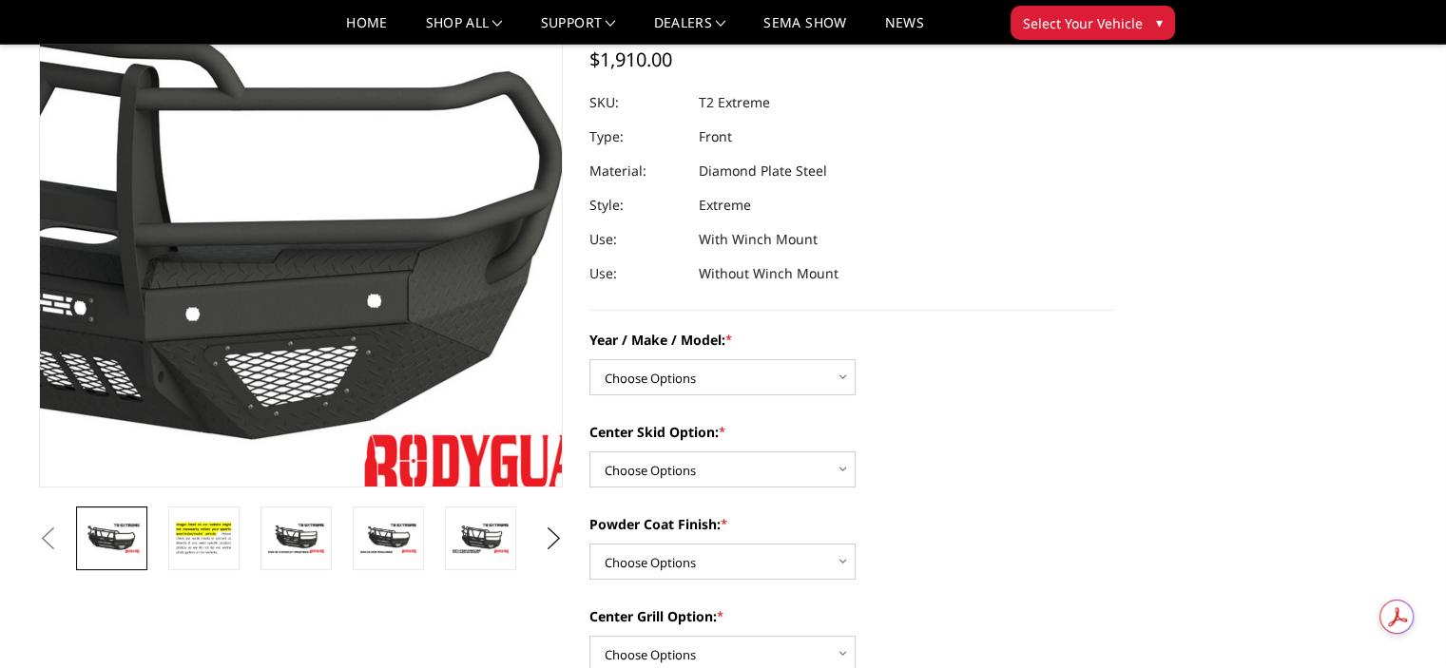
scroll to position [181, 0]
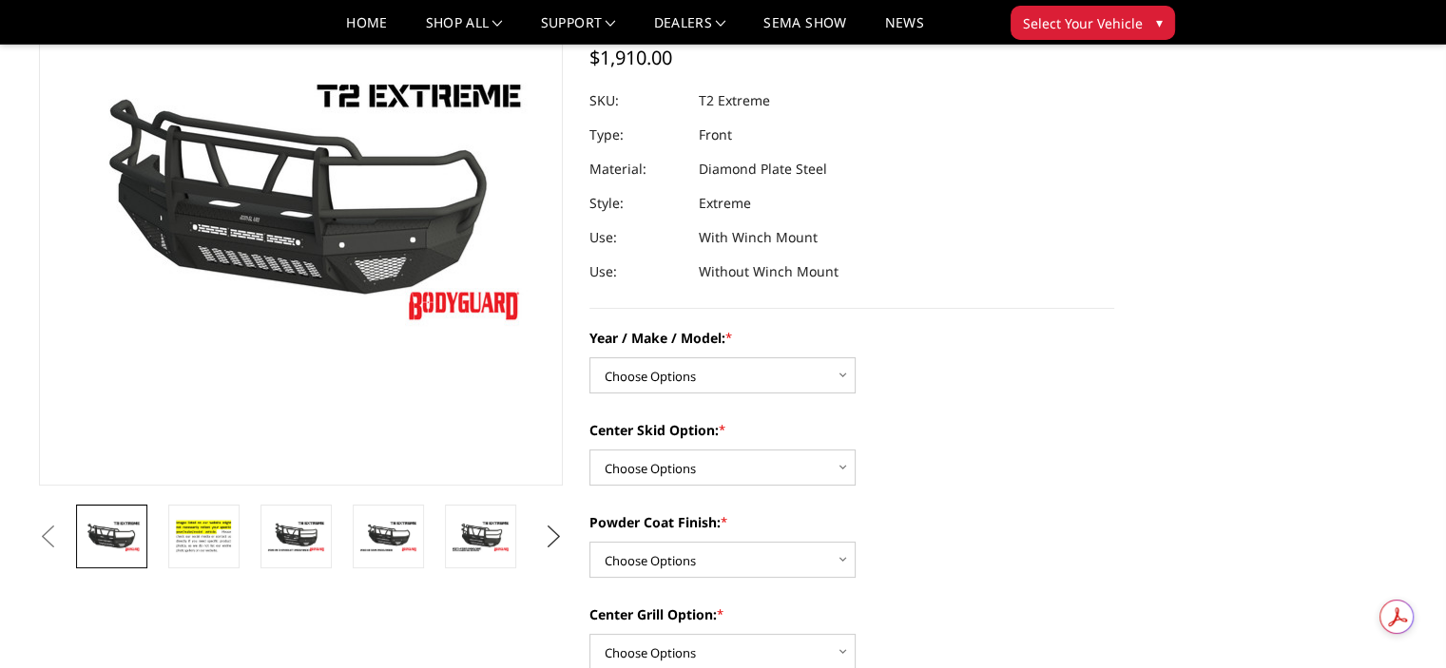
click at [544, 537] on button "Next" at bounding box center [553, 537] width 29 height 29
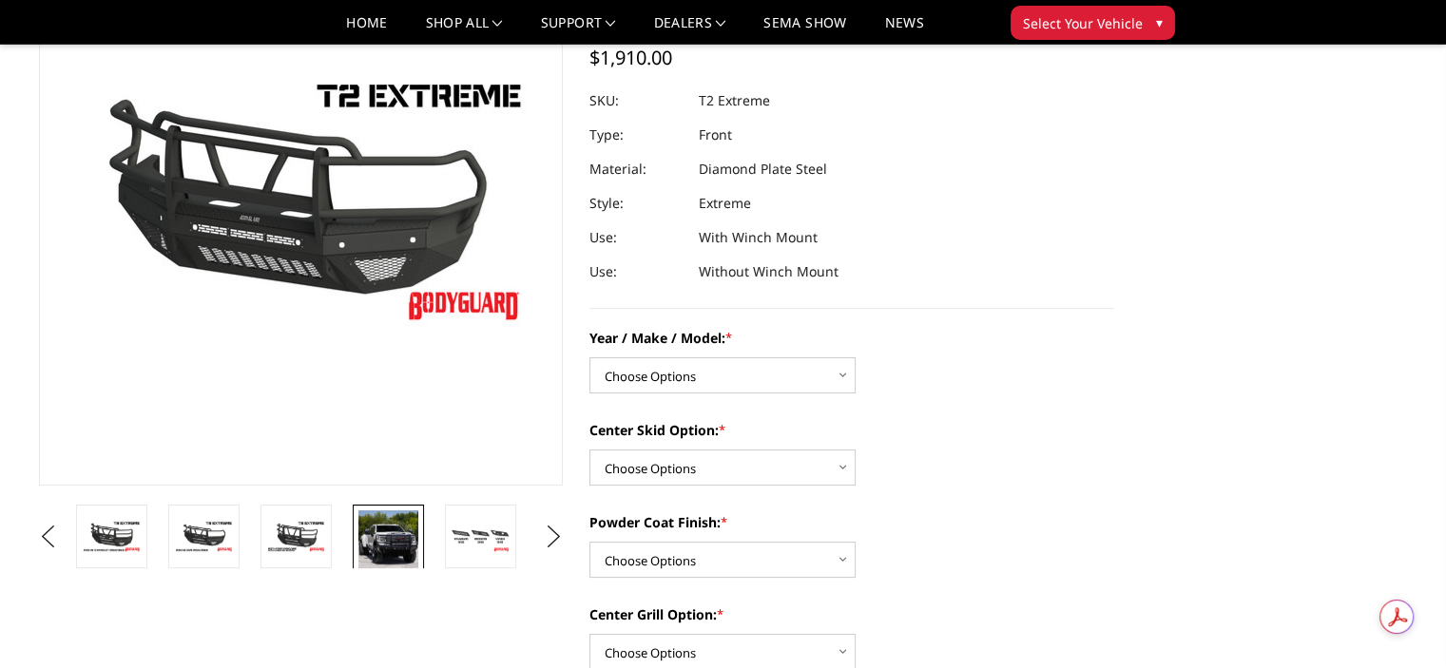
click at [412, 518] on img at bounding box center [388, 543] width 60 height 66
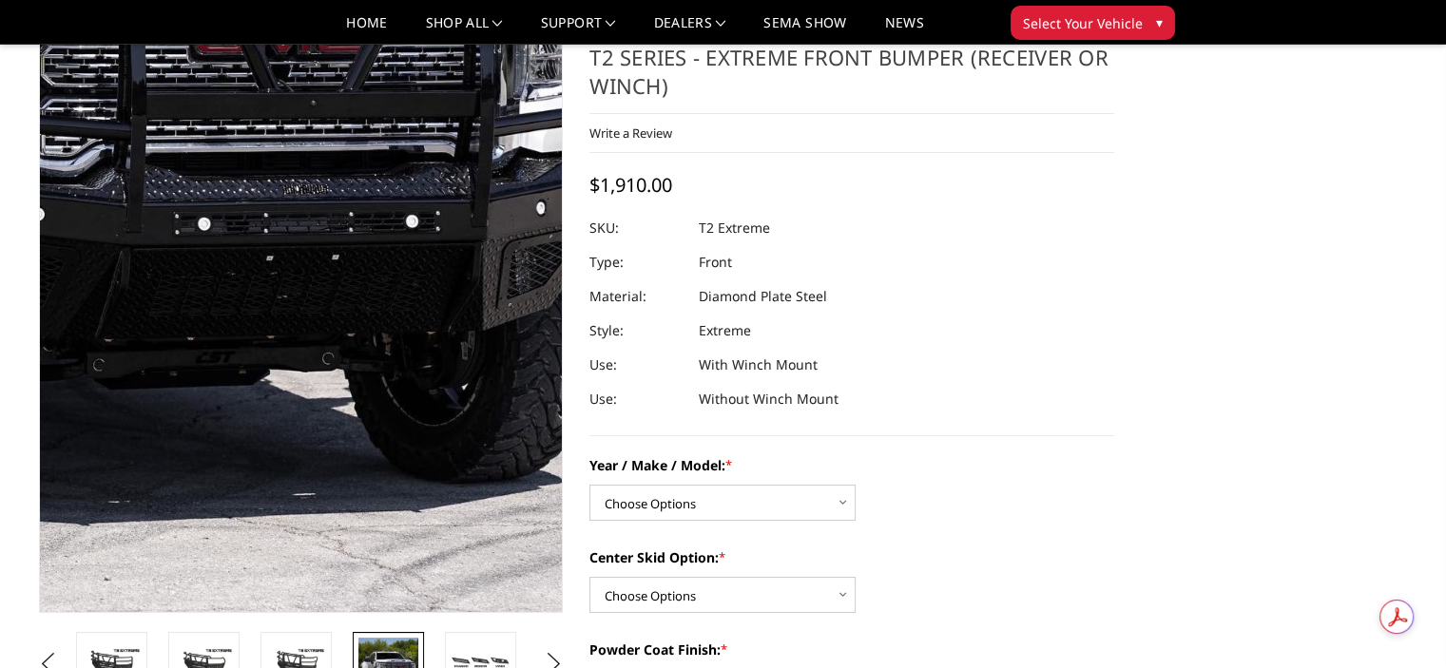
scroll to position [202, 0]
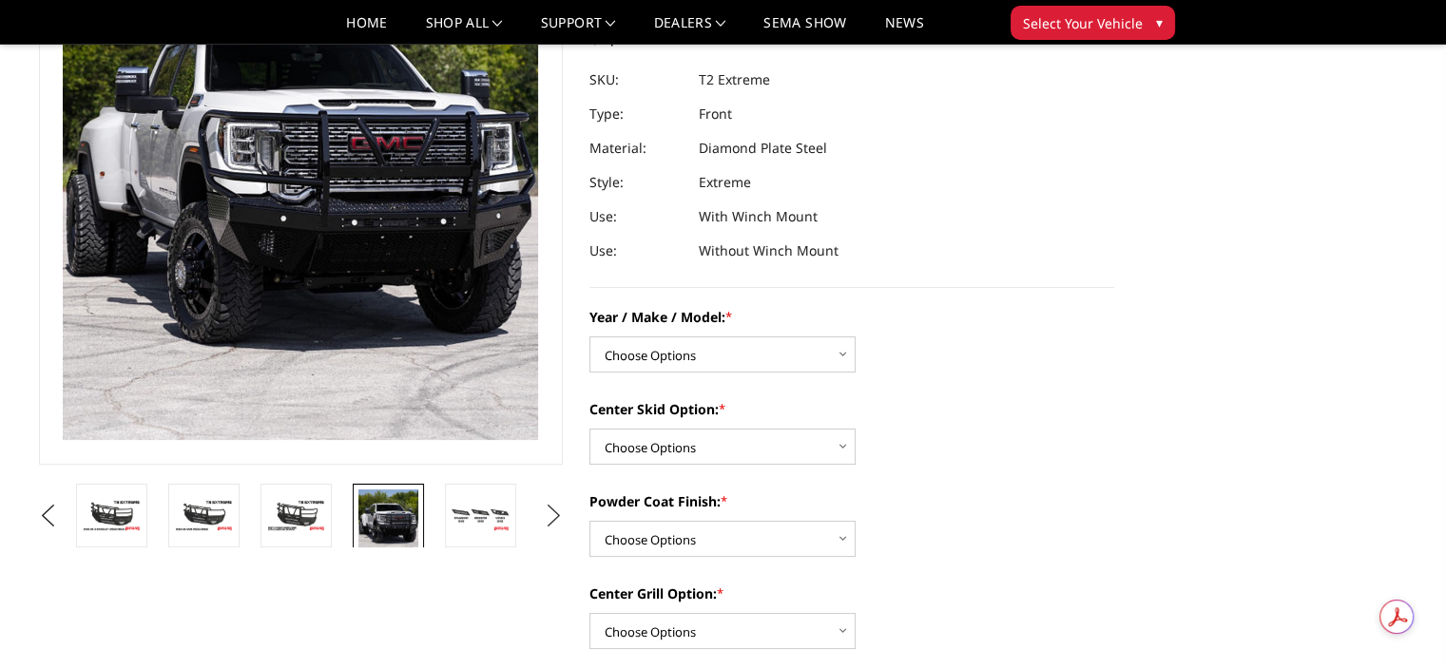
click at [554, 516] on button "Next" at bounding box center [553, 516] width 29 height 29
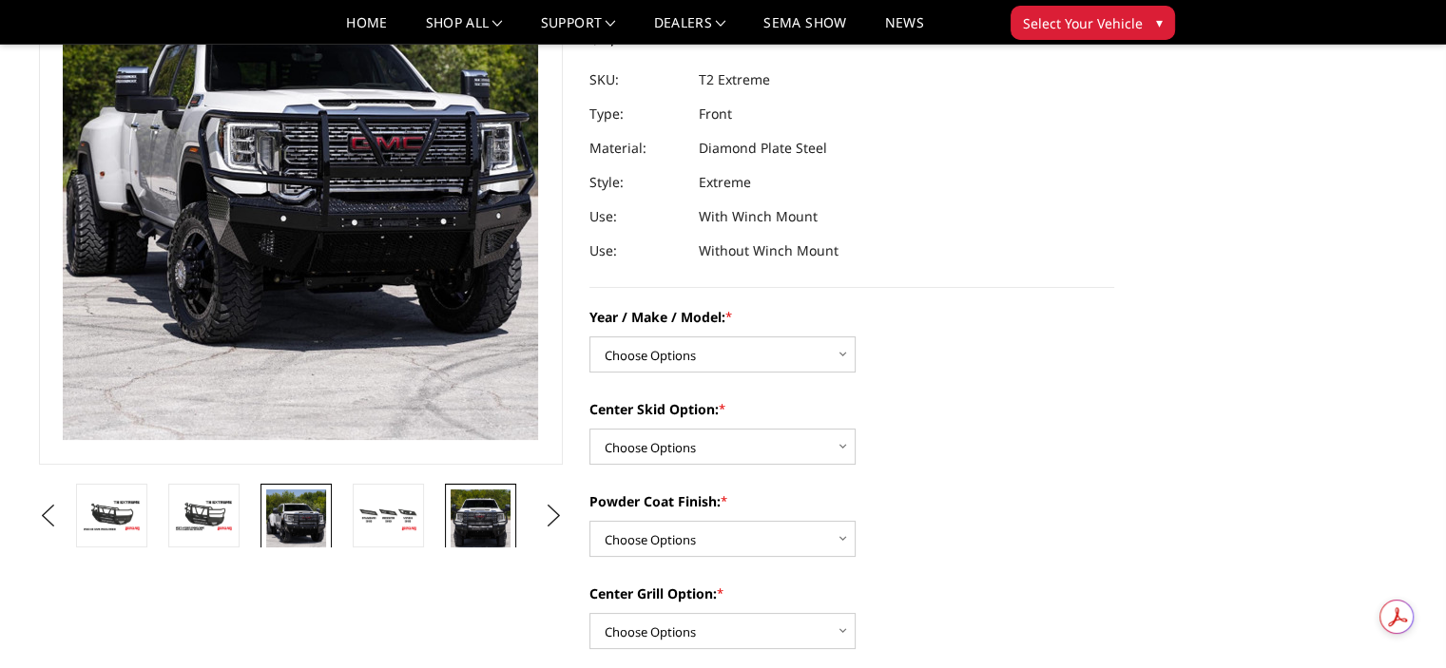
click at [491, 512] on img at bounding box center [481, 523] width 60 height 66
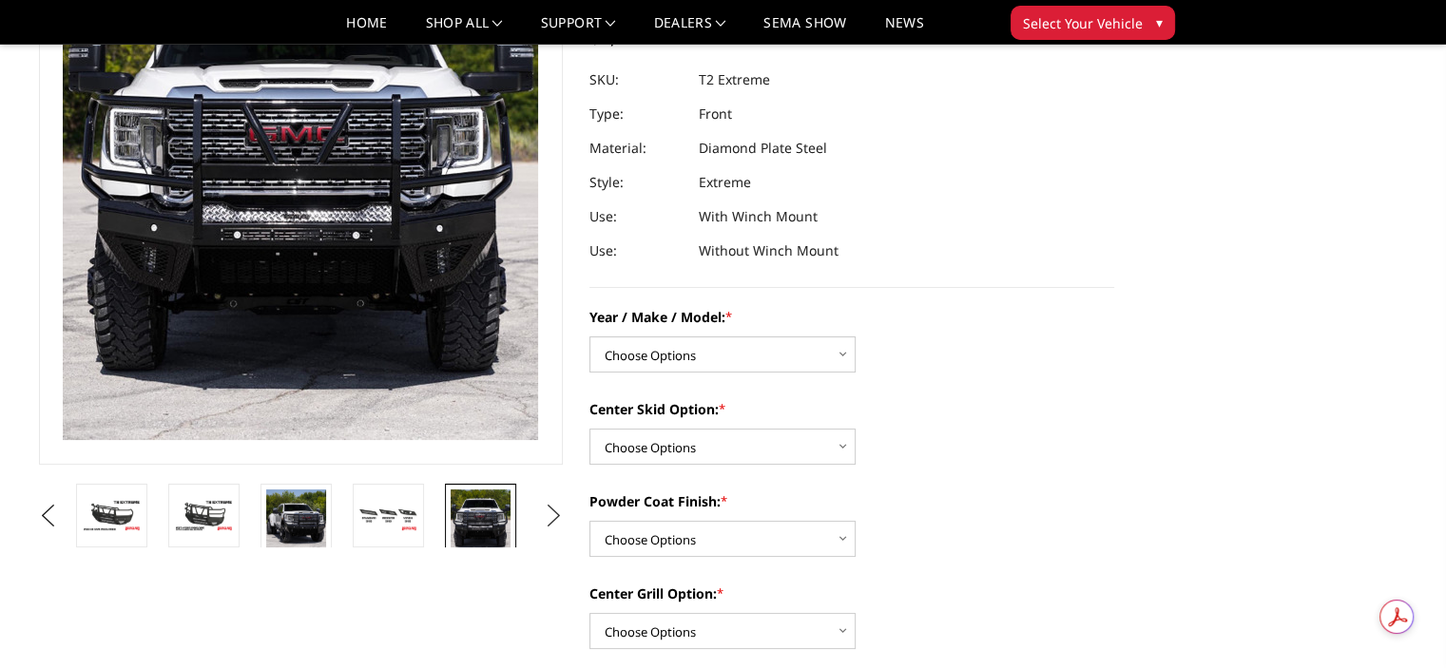
click at [548, 507] on button "Next" at bounding box center [553, 516] width 29 height 29
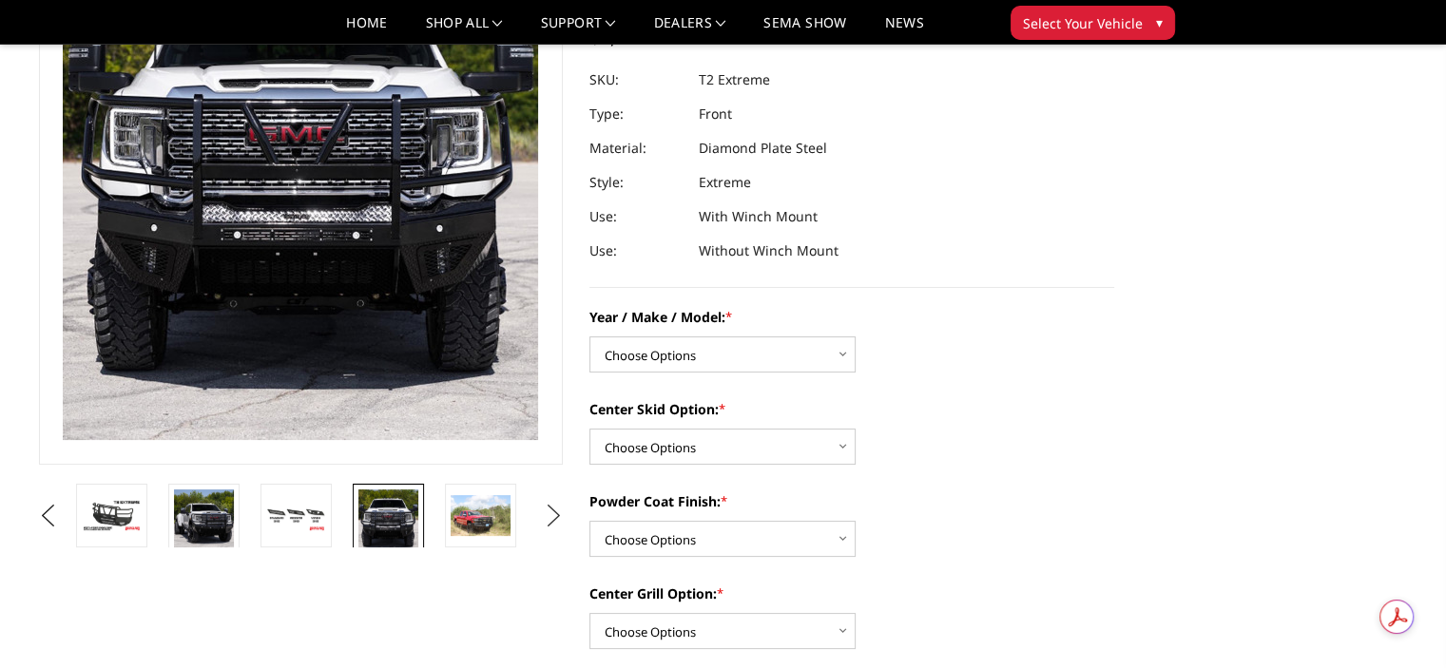
click at [542, 507] on button "Next" at bounding box center [553, 516] width 29 height 29
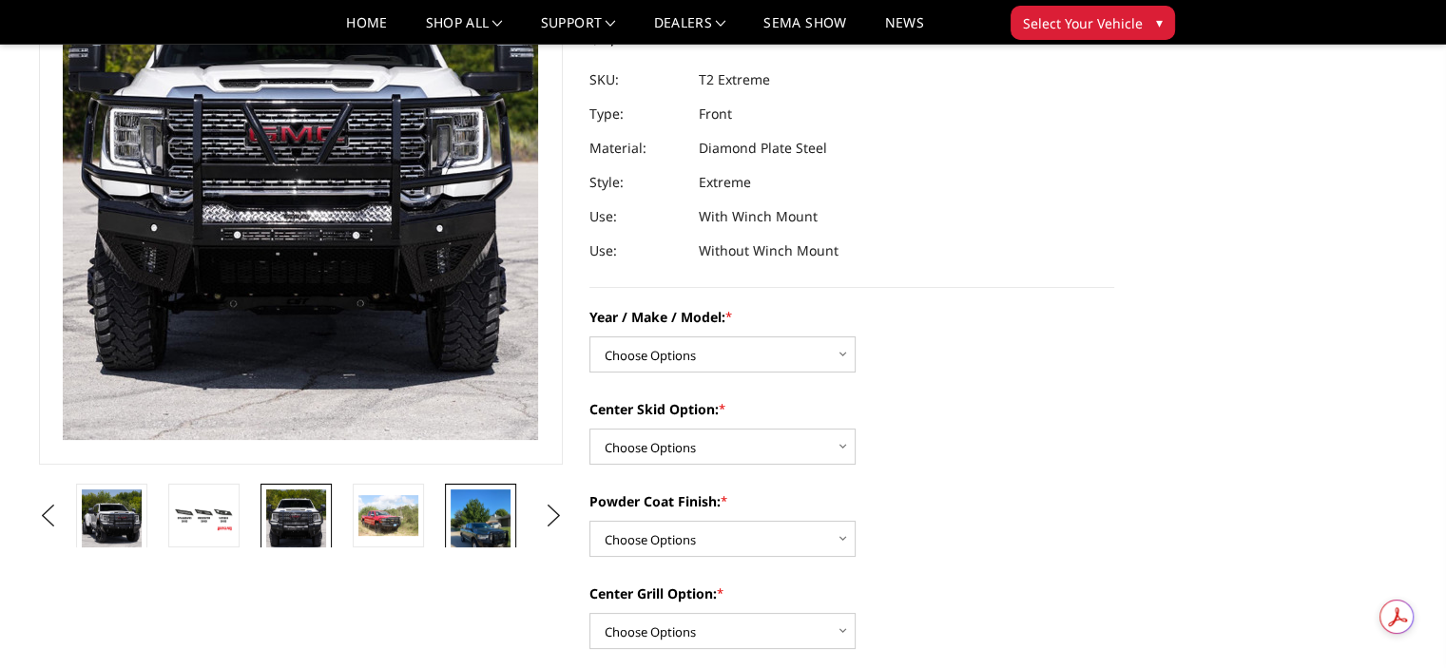
click at [473, 511] on img at bounding box center [481, 530] width 60 height 81
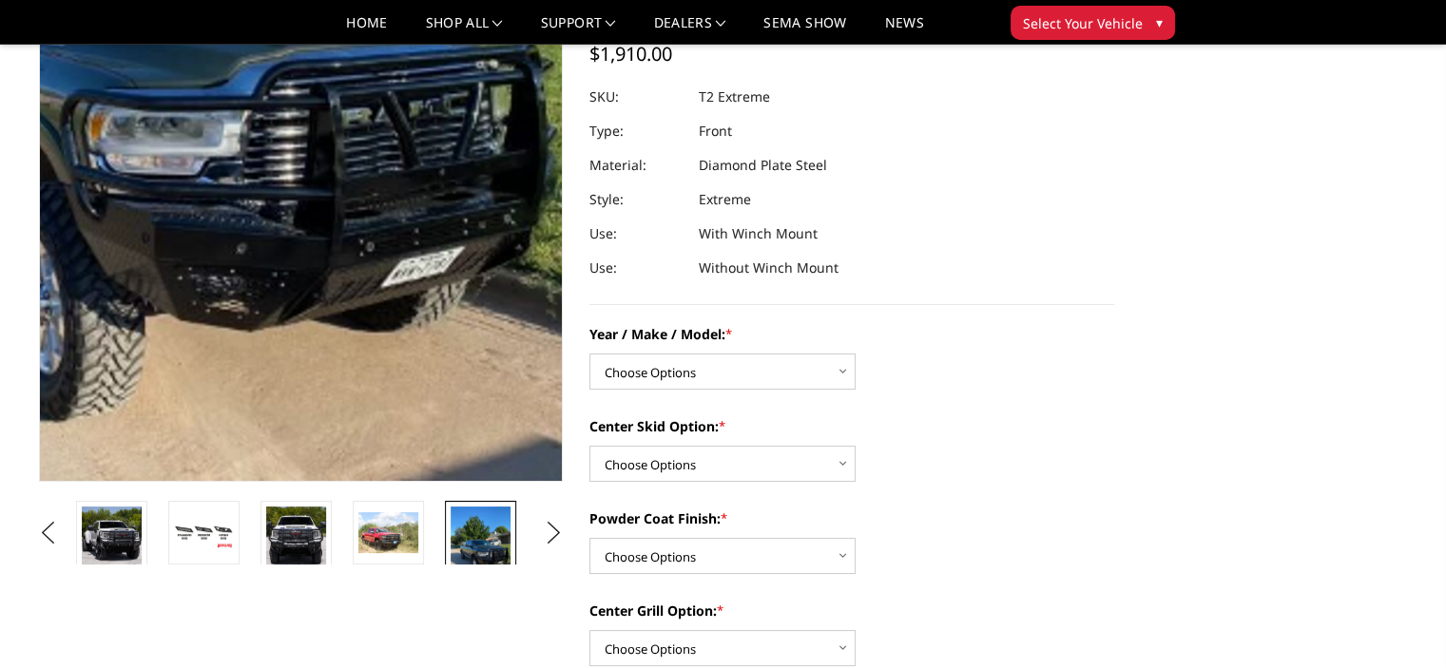
scroll to position [0, 0]
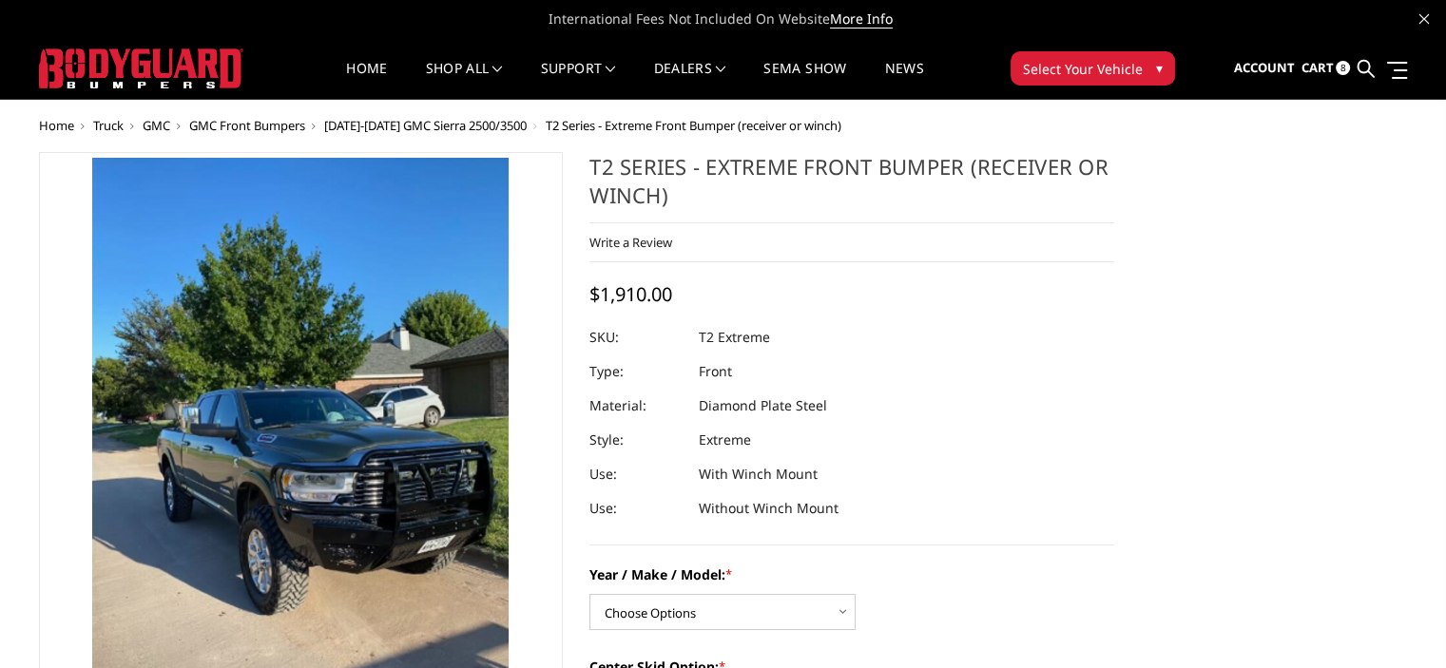
click at [1304, 67] on span "Cart" at bounding box center [1316, 67] width 32 height 17
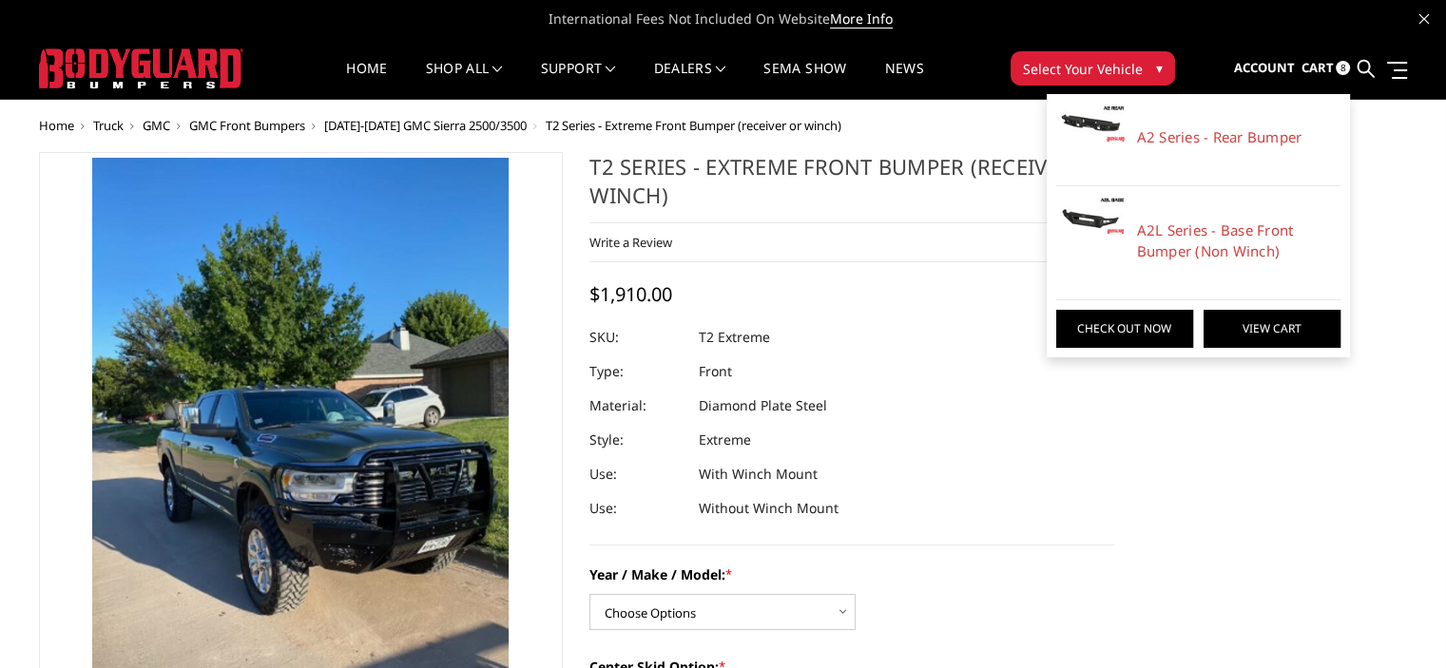
click at [1249, 329] on link "View Cart" at bounding box center [1271, 329] width 137 height 38
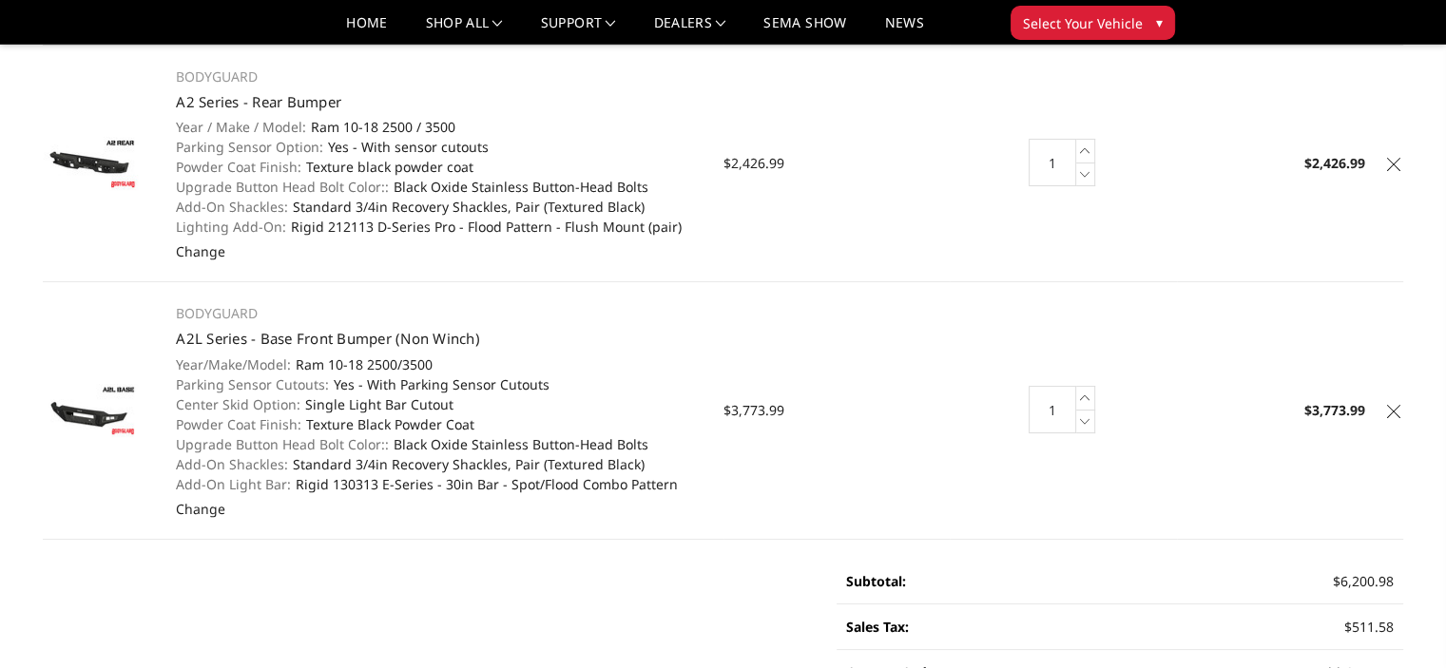
scroll to position [213, 0]
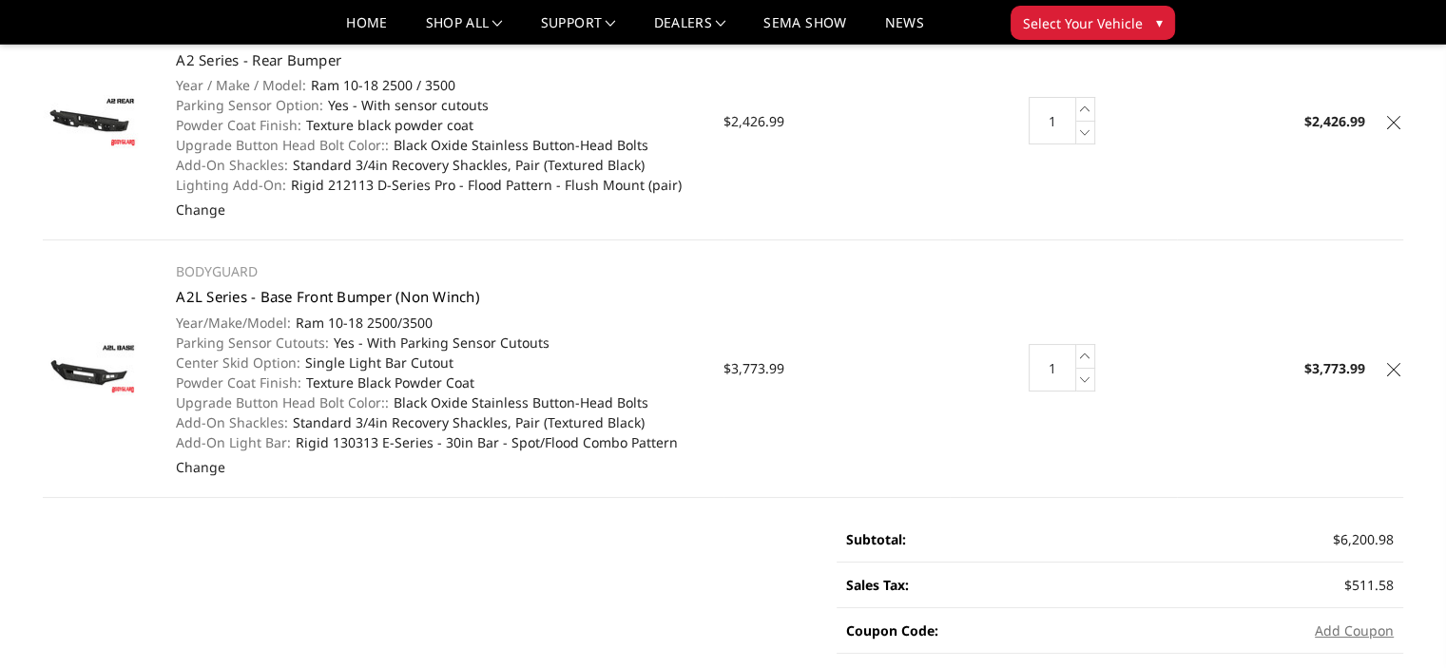
click at [359, 300] on link "A2L Series - Base Front Bumper (Non Winch)" at bounding box center [328, 296] width 304 height 19
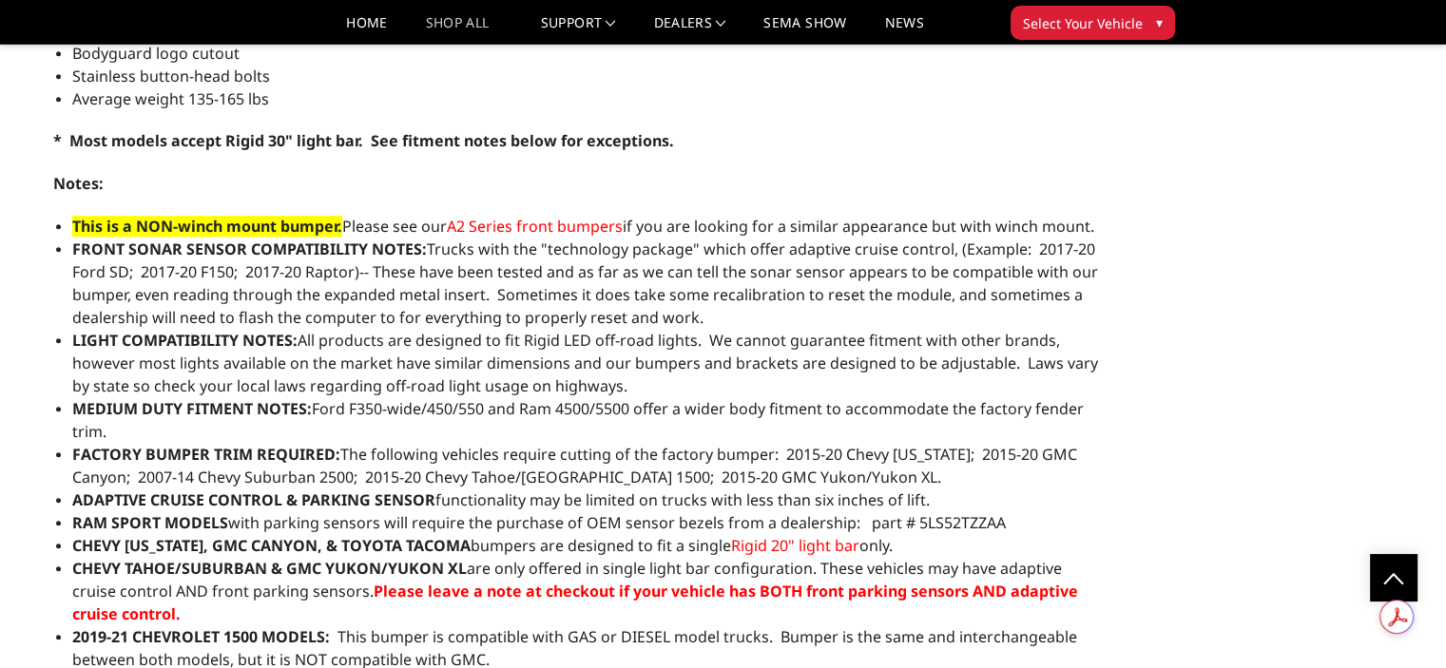
scroll to position [1652, 0]
